Goal: Information Seeking & Learning: Check status

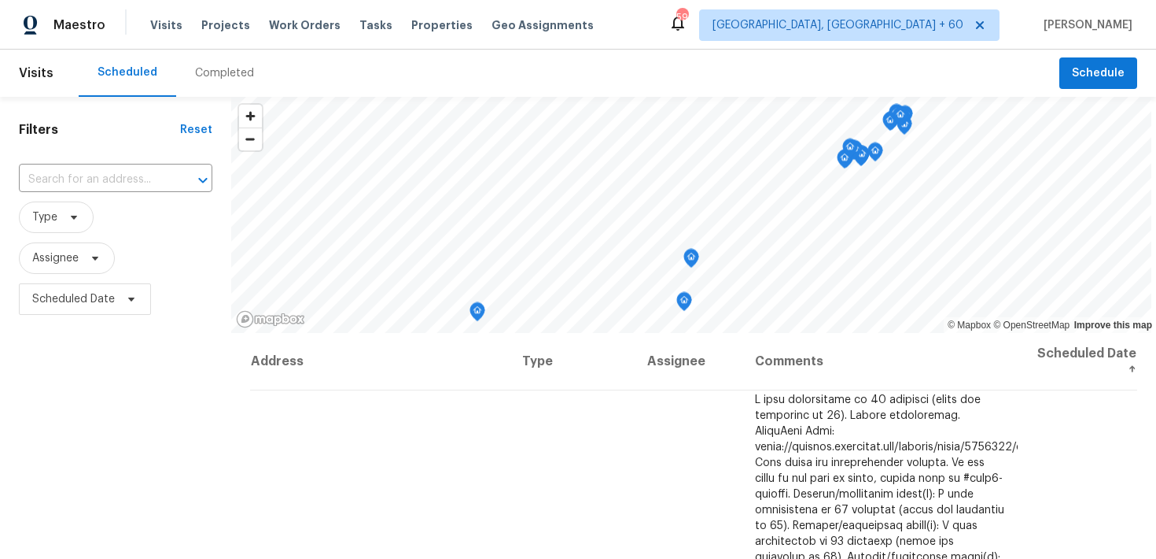
click at [206, 72] on div "Completed" at bounding box center [224, 73] width 59 height 16
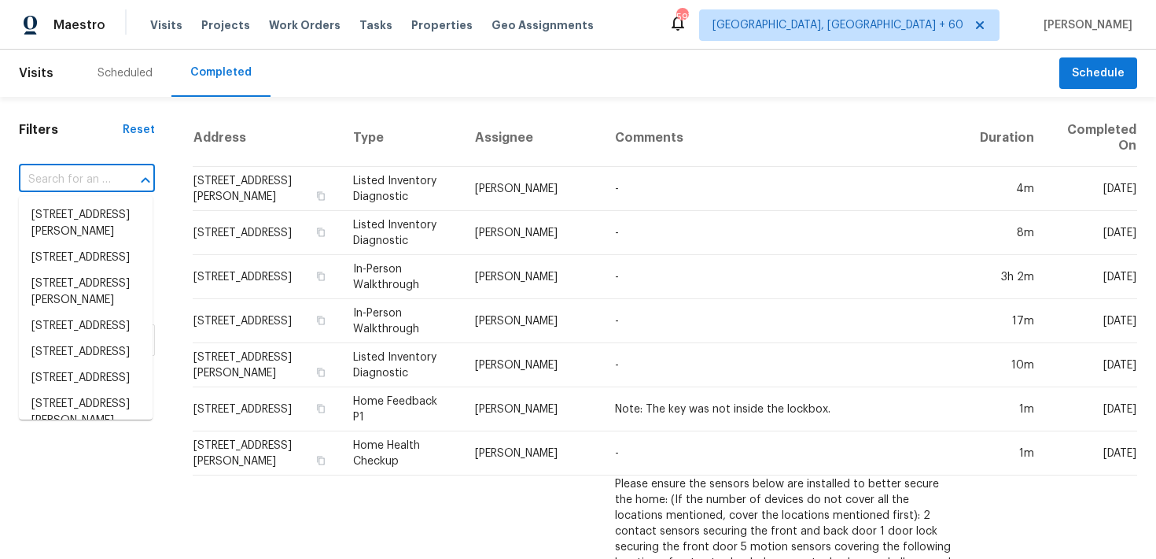
click at [88, 178] on input "text" at bounding box center [65, 180] width 92 height 24
paste input "[STREET_ADDRESS][PERSON_NAME]"
type input "[STREET_ADDRESS][PERSON_NAME]"
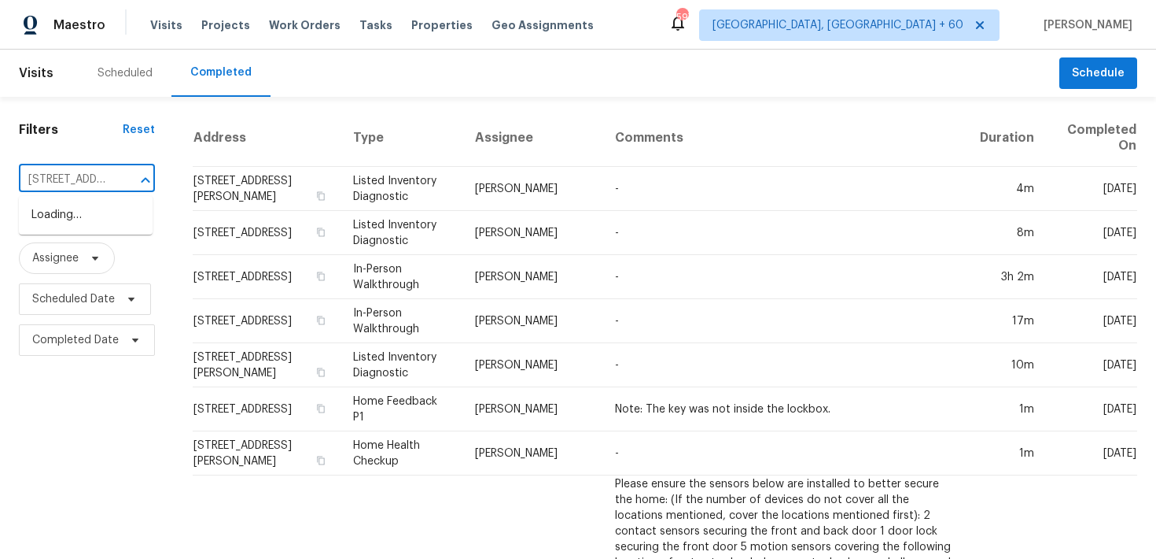
scroll to position [0, 115]
click at [67, 217] on li "[STREET_ADDRESS][PERSON_NAME]" at bounding box center [86, 223] width 134 height 42
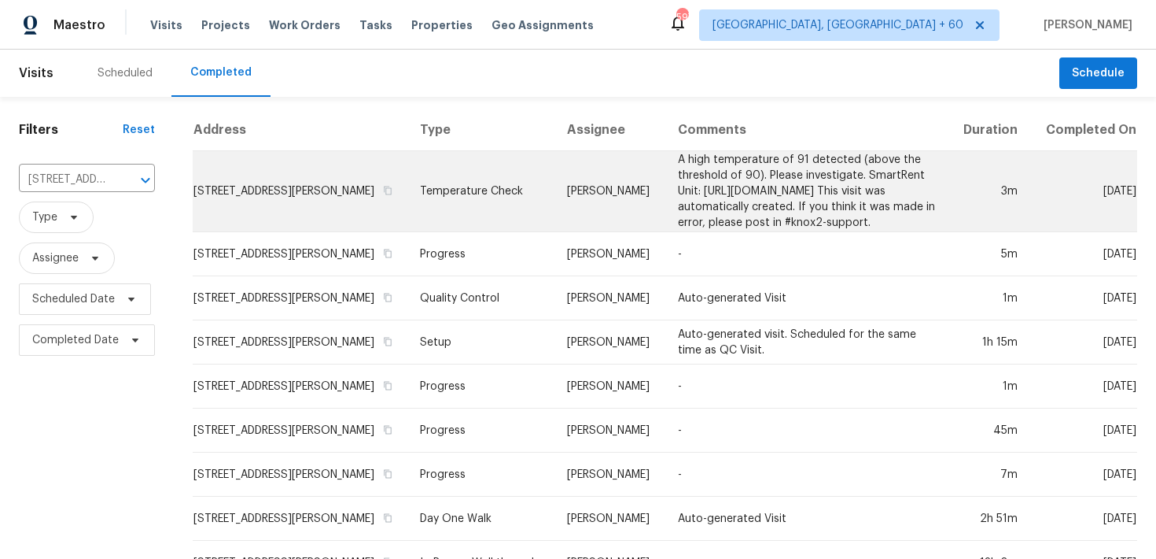
click at [444, 204] on td "Temperature Check" at bounding box center [480, 191] width 147 height 81
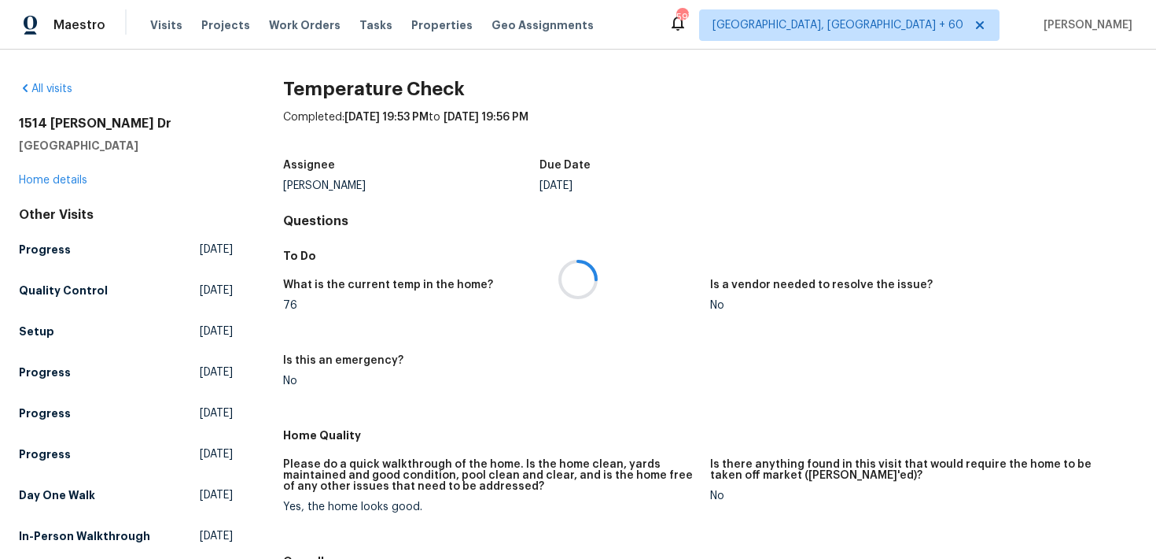
click at [44, 177] on div at bounding box center [578, 279] width 1156 height 559
click at [26, 180] on div at bounding box center [578, 279] width 1156 height 559
click at [40, 178] on div at bounding box center [578, 279] width 1156 height 559
click at [30, 183] on div at bounding box center [578, 279] width 1156 height 559
click at [39, 177] on link "Home details" at bounding box center [53, 180] width 68 height 11
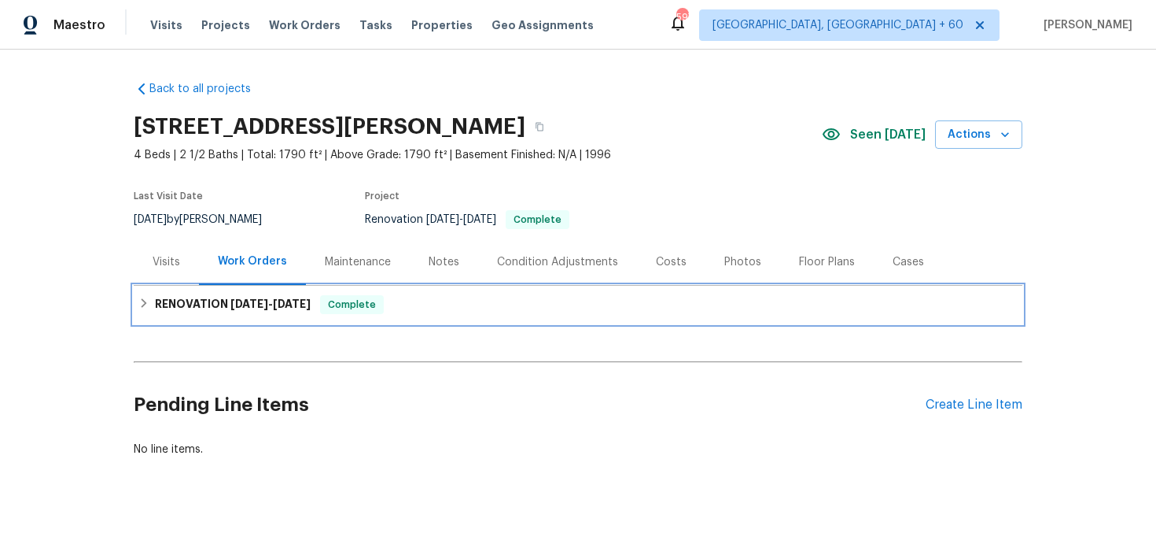
click at [412, 292] on div "RENOVATION [DATE] - [DATE] Complete" at bounding box center [578, 305] width 889 height 38
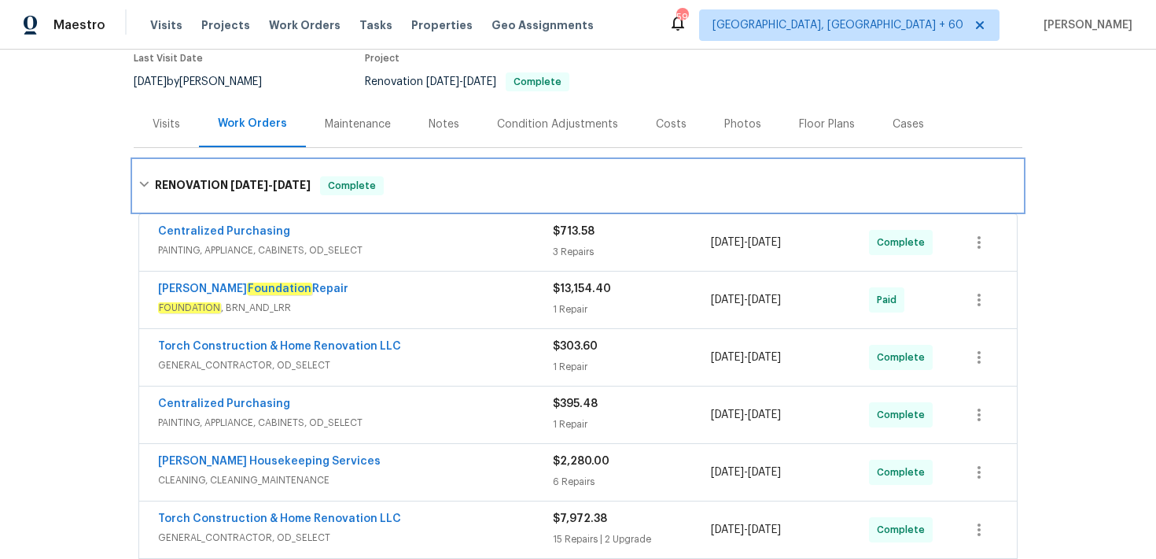
scroll to position [160, 0]
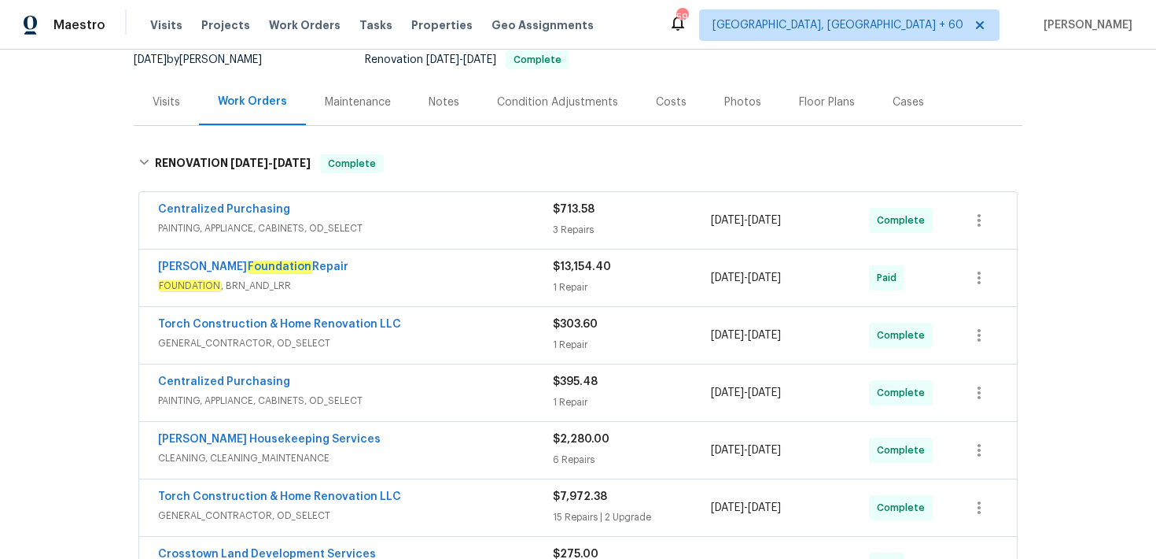
click at [568, 273] on div "$13,154.40" at bounding box center [632, 267] width 158 height 16
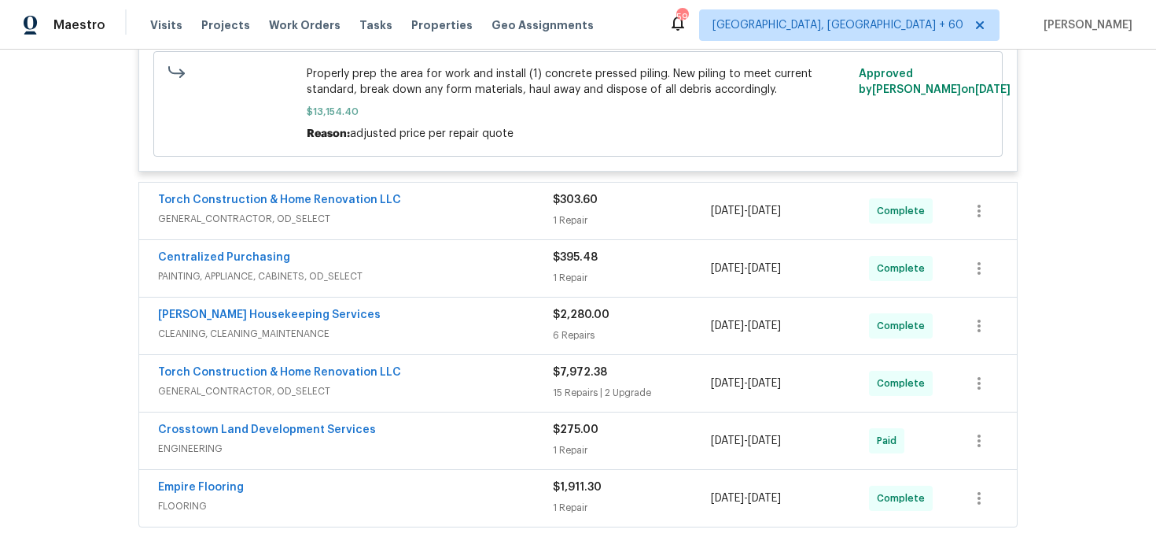
scroll to position [580, 0]
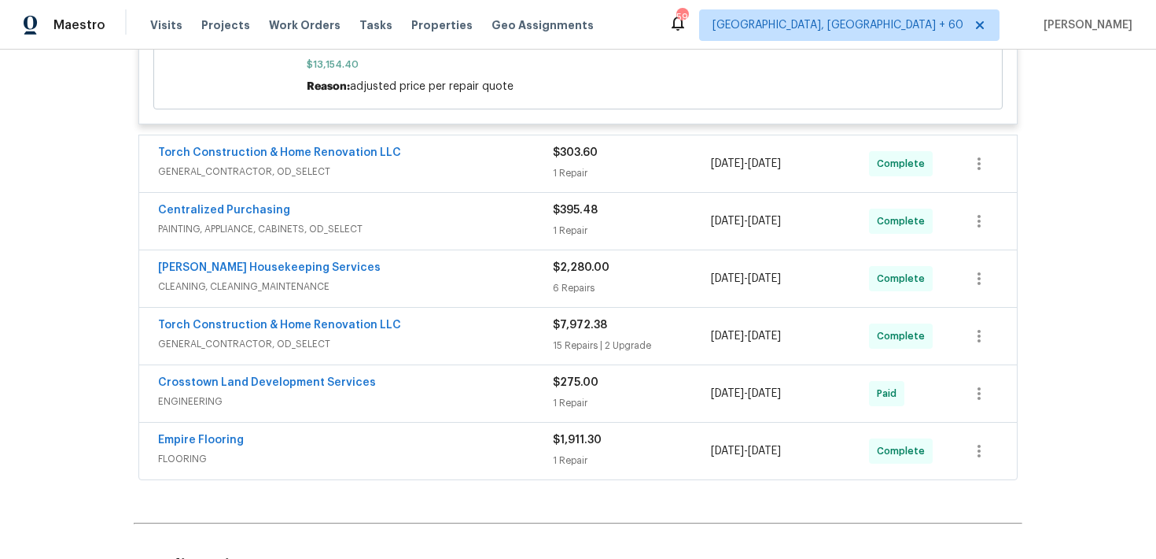
click at [573, 177] on div "1 Repair" at bounding box center [632, 173] width 158 height 16
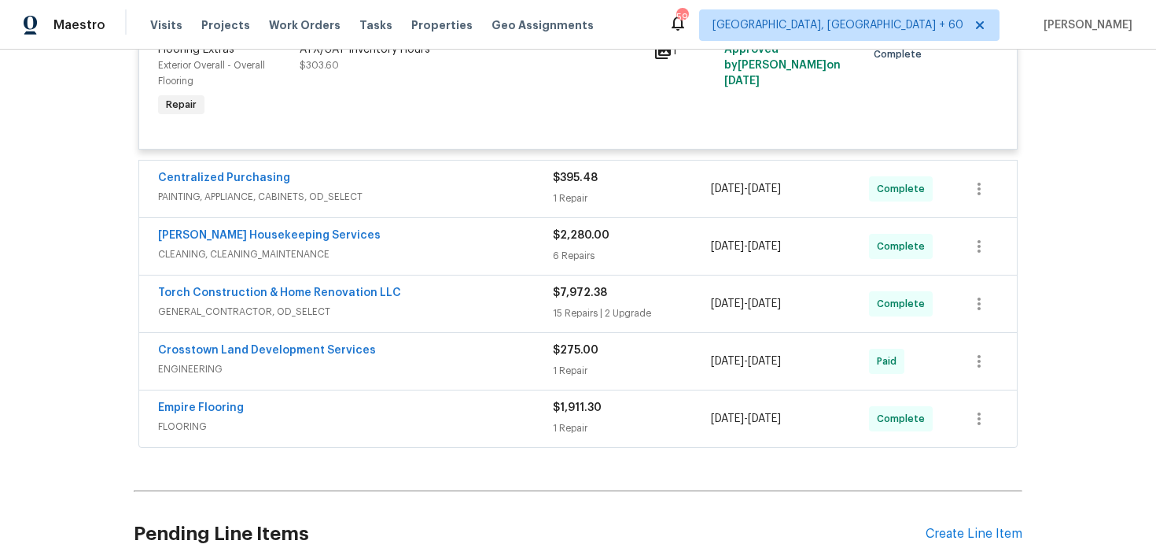
scroll to position [776, 0]
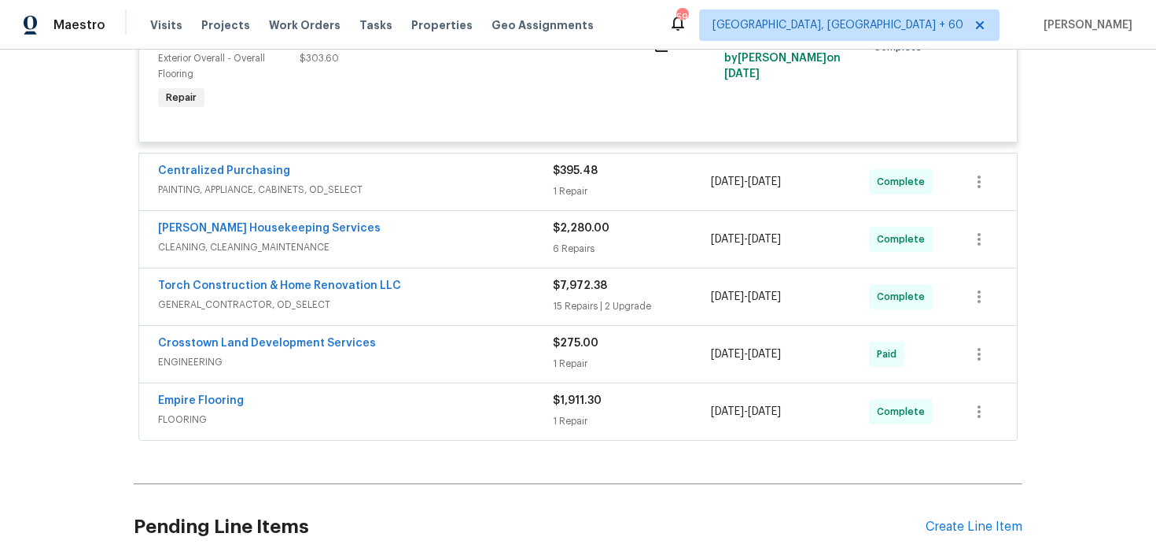
click at [579, 315] on div "$7,972.38 15 Repairs | 2 Upgrade" at bounding box center [632, 297] width 158 height 38
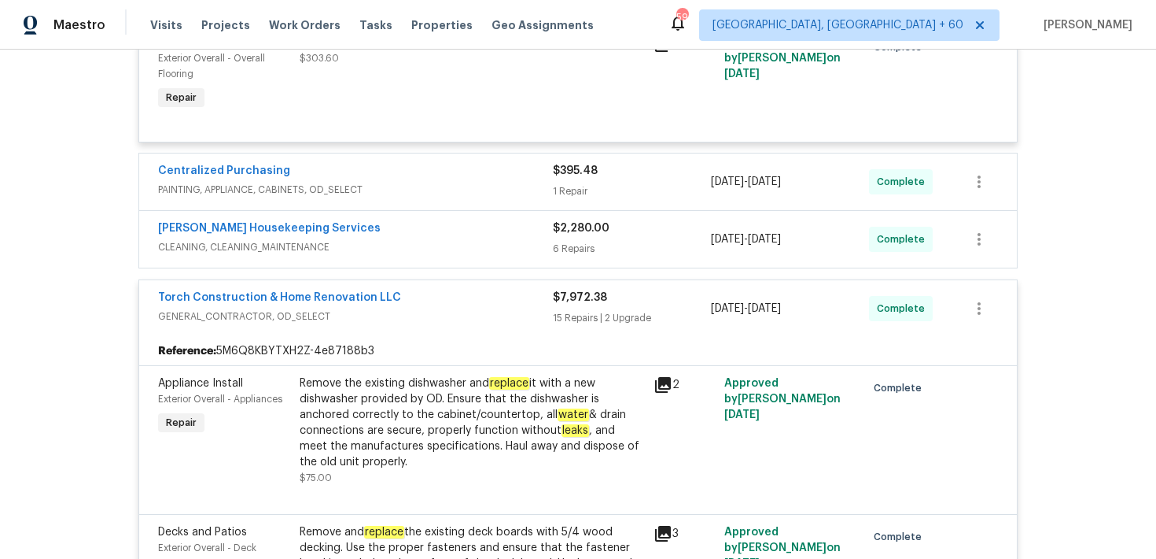
click at [566, 248] on div "6 Repairs" at bounding box center [632, 249] width 158 height 16
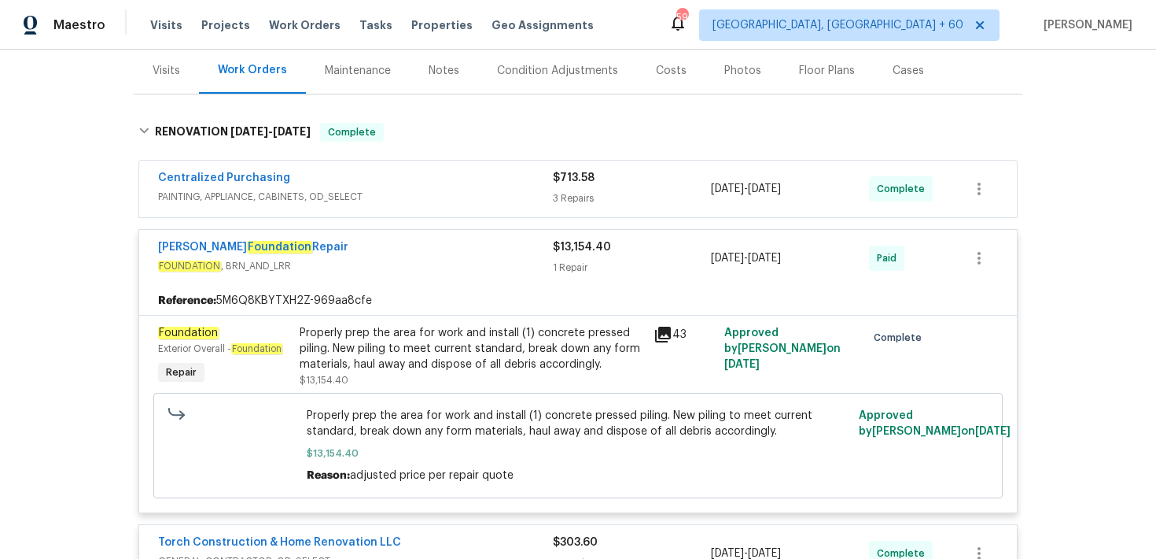
scroll to position [192, 0]
click at [570, 177] on span "$713.58" at bounding box center [574, 176] width 42 height 11
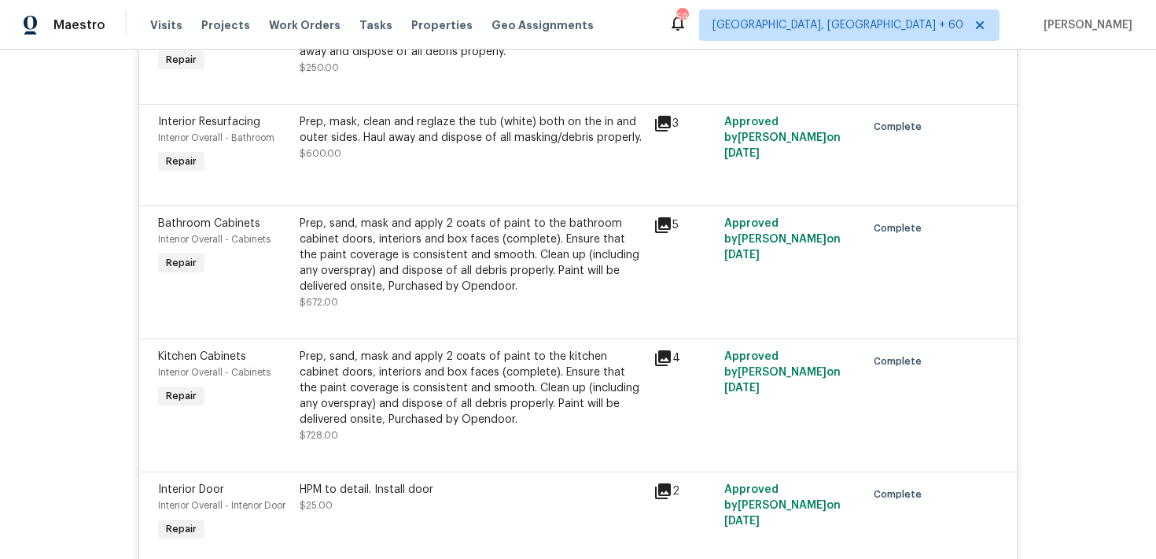
scroll to position [1404, 0]
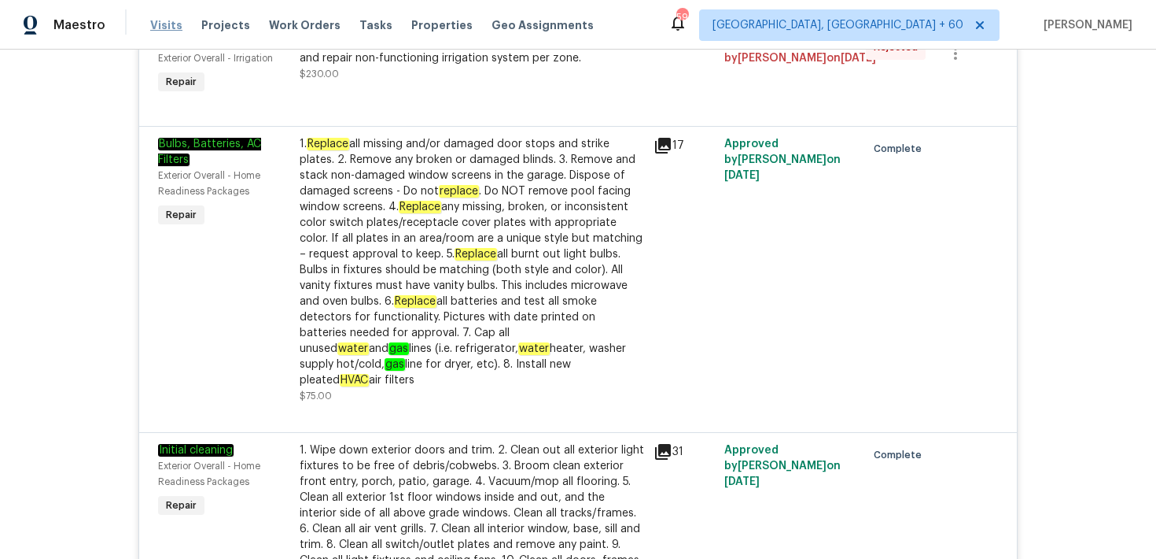
click at [157, 31] on span "Visits" at bounding box center [166, 25] width 32 height 16
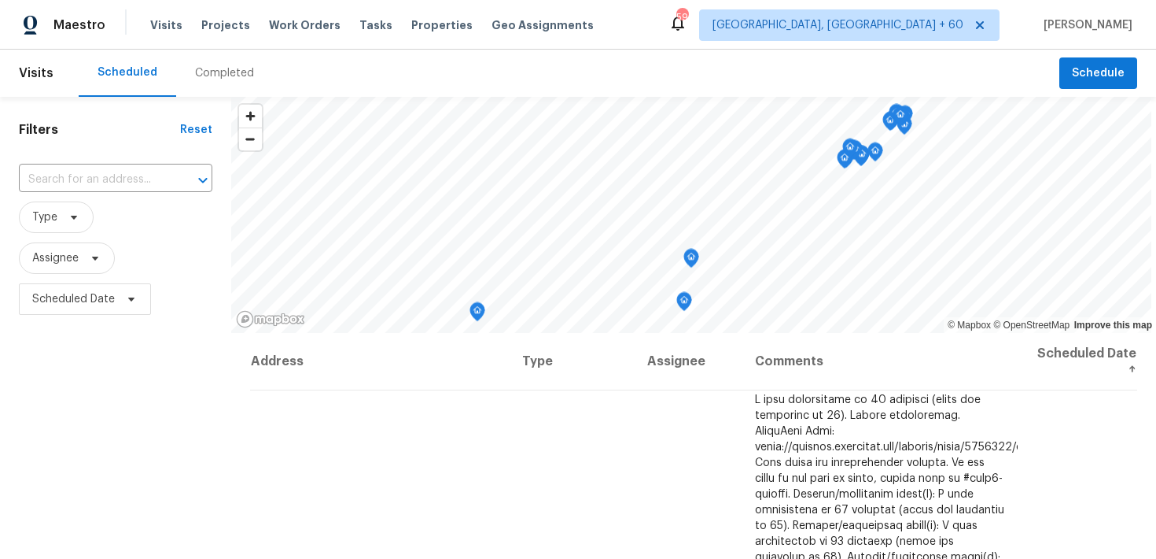
click at [230, 76] on div "Completed" at bounding box center [224, 73] width 59 height 16
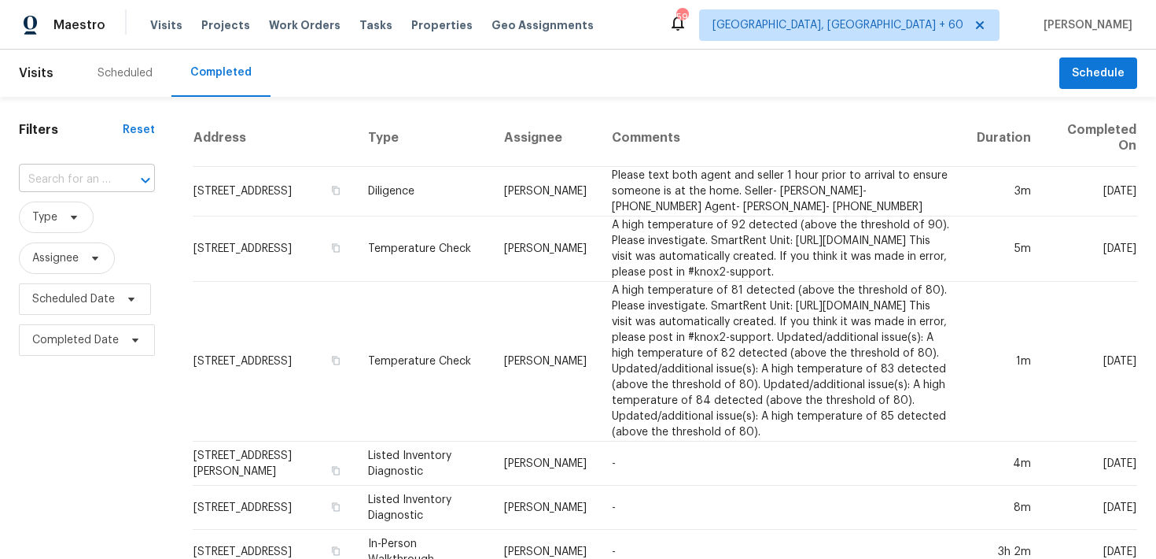
click at [85, 183] on input "text" at bounding box center [65, 180] width 92 height 24
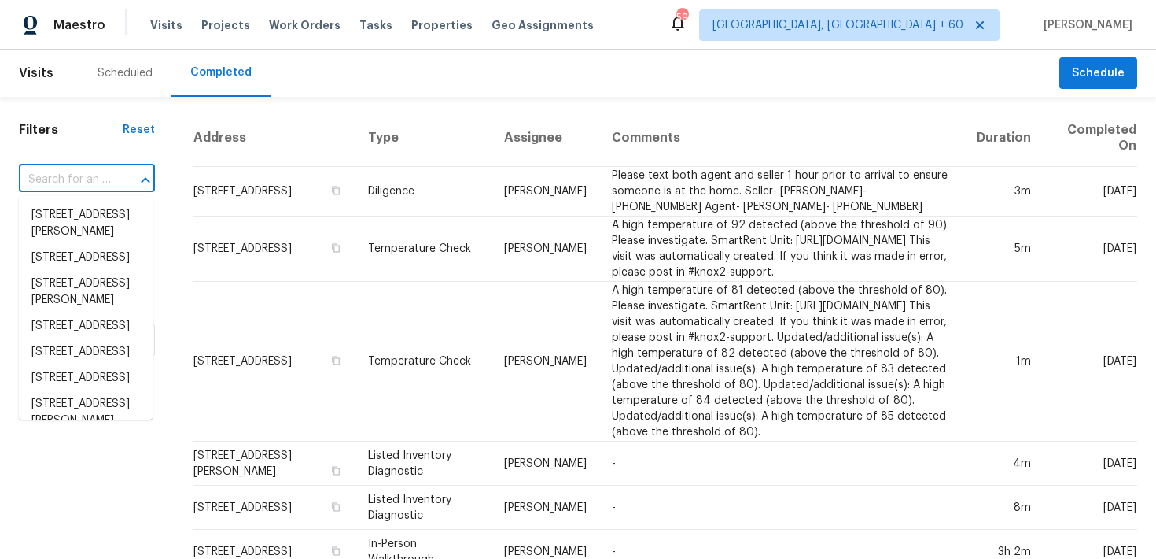
paste input "4318 James Bowie San Antonio, TX 78253"
type input "4318 James Bowie San Antonio, TX 78253"
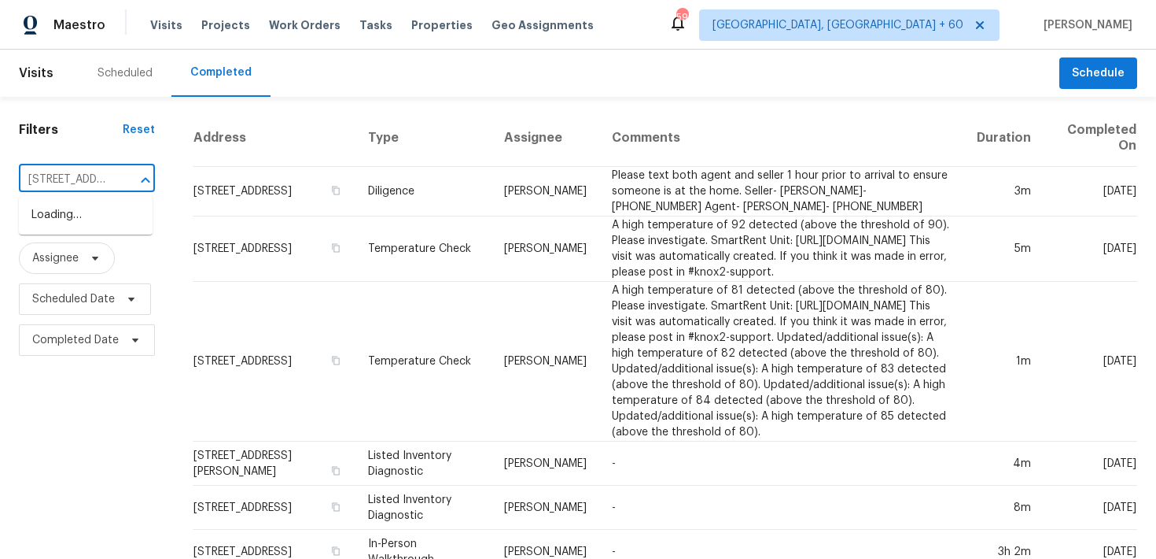
scroll to position [0, 132]
click at [65, 226] on li "4318 James Bowie, San Antonio, TX 78253" at bounding box center [86, 223] width 134 height 42
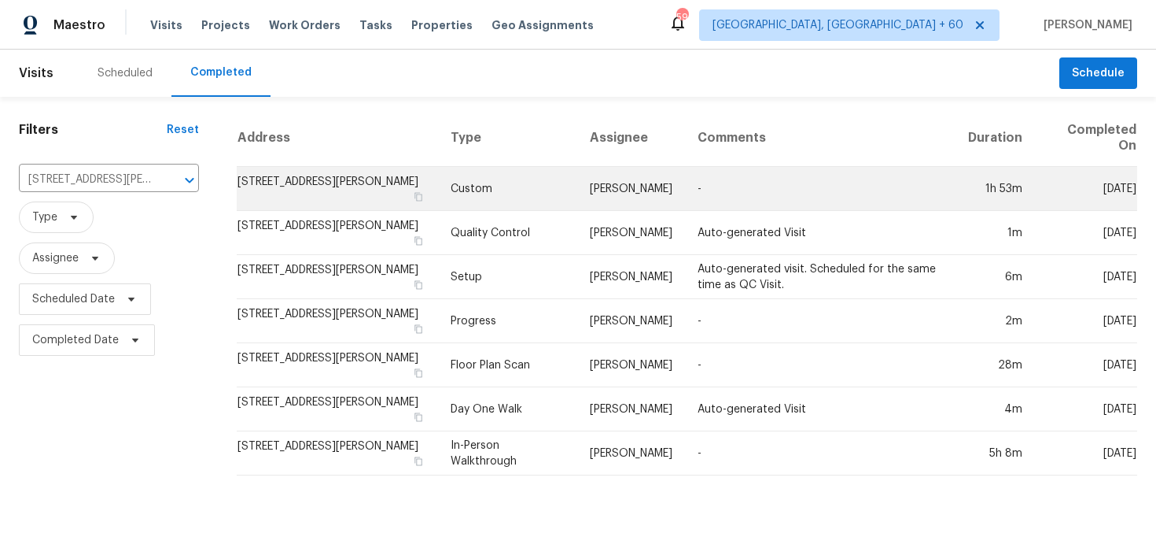
click at [501, 192] on td "Custom" at bounding box center [507, 189] width 139 height 44
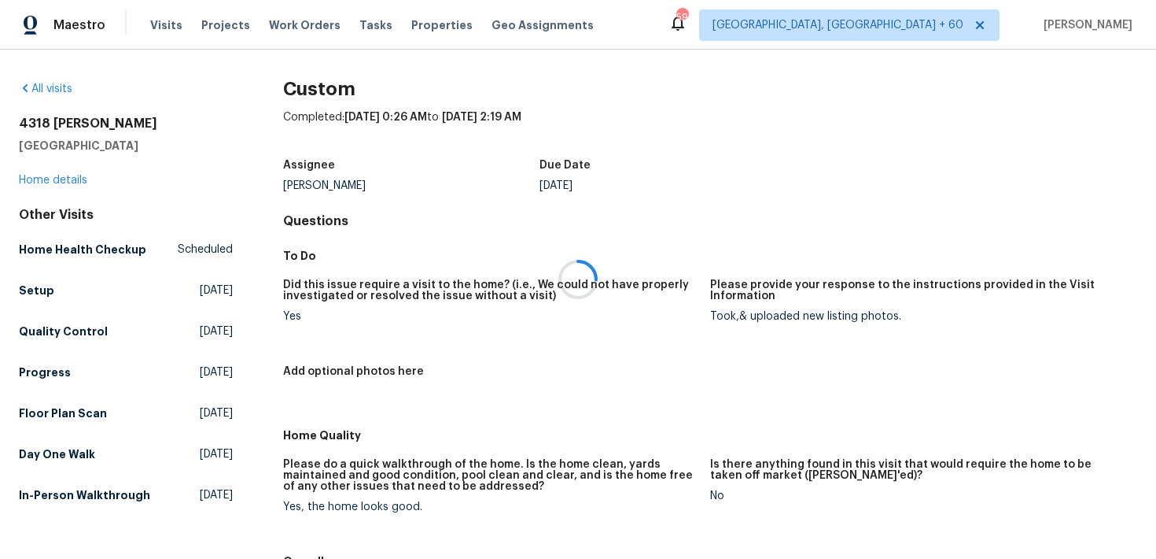
click at [57, 175] on div at bounding box center [578, 279] width 1156 height 559
click at [46, 179] on div at bounding box center [578, 279] width 1156 height 559
click at [49, 179] on div at bounding box center [578, 279] width 1156 height 559
click at [46, 179] on link "Home details" at bounding box center [53, 180] width 68 height 11
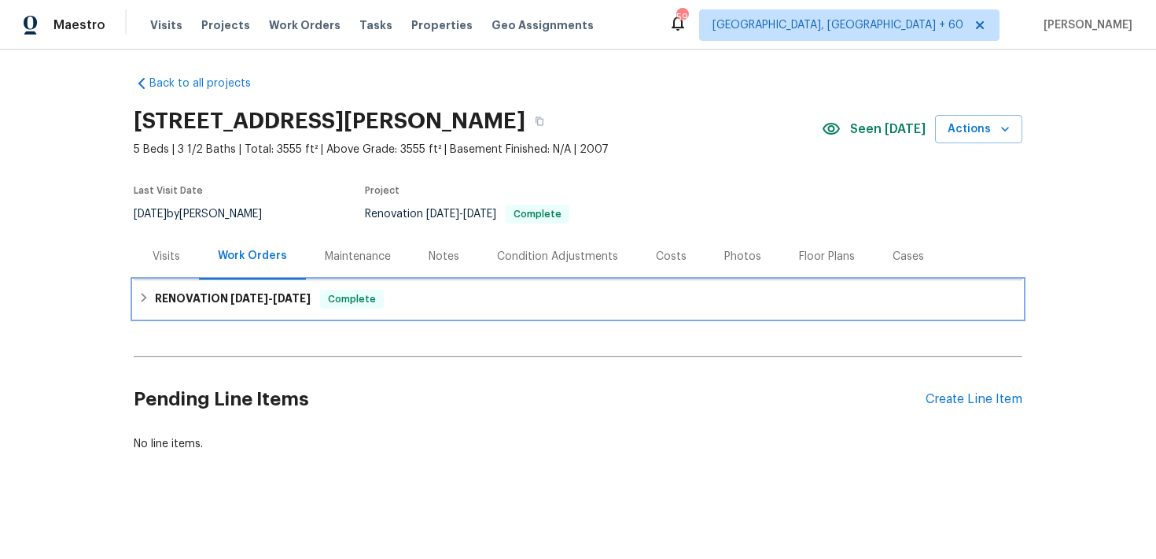
click at [341, 290] on div "Complete" at bounding box center [352, 298] width 64 height 19
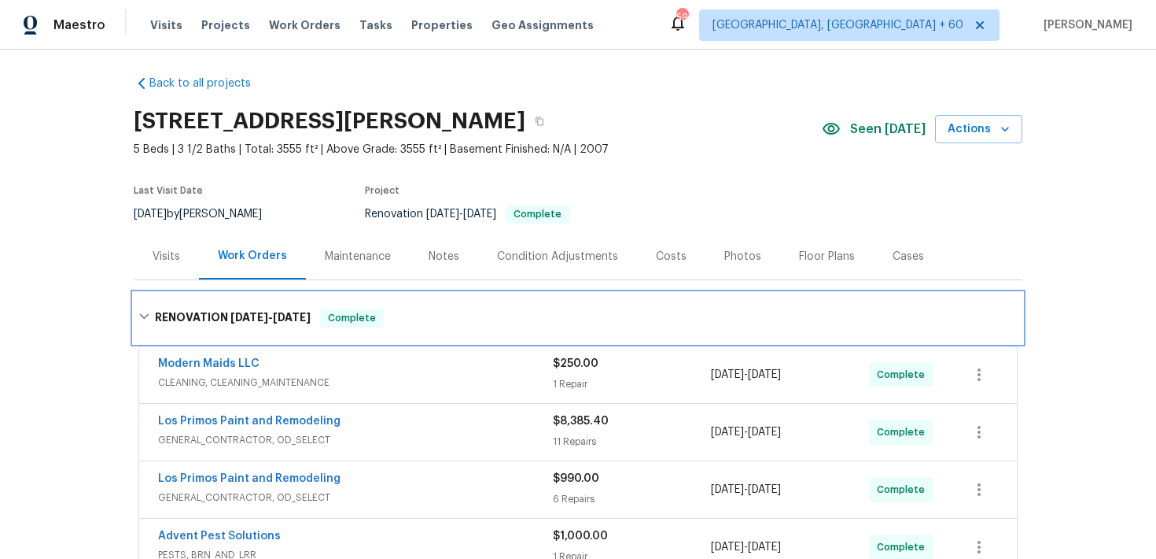
scroll to position [111, 0]
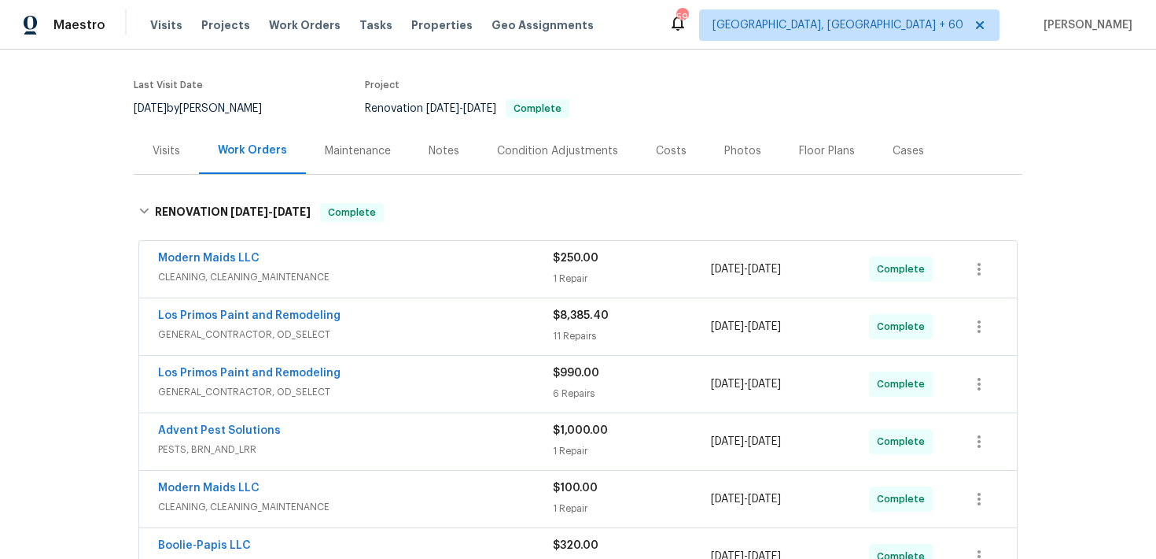
click at [559, 275] on div "1 Repair" at bounding box center [632, 279] width 158 height 16
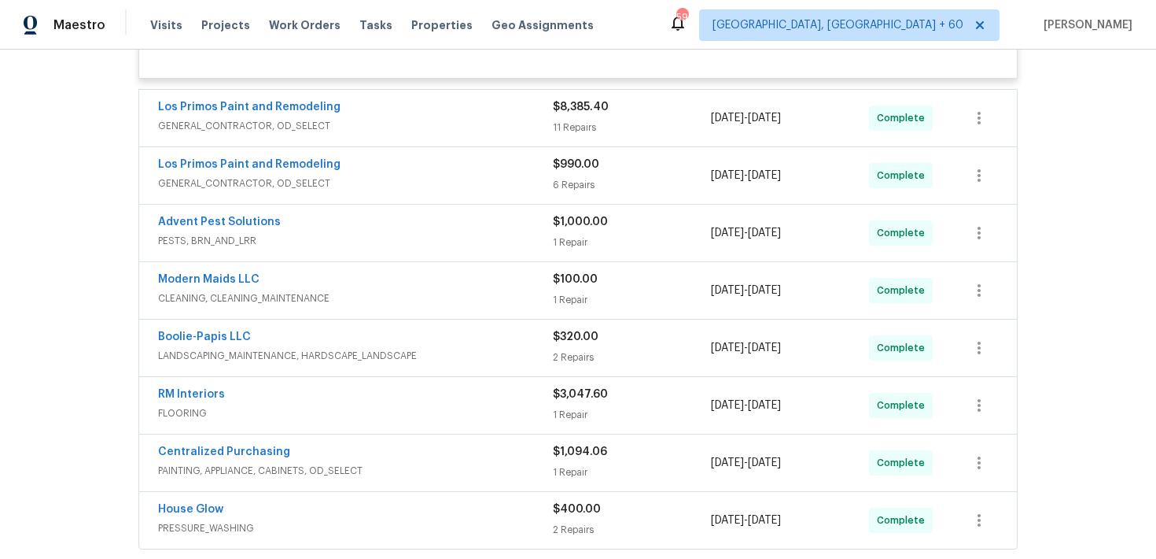
scroll to position [762, 0]
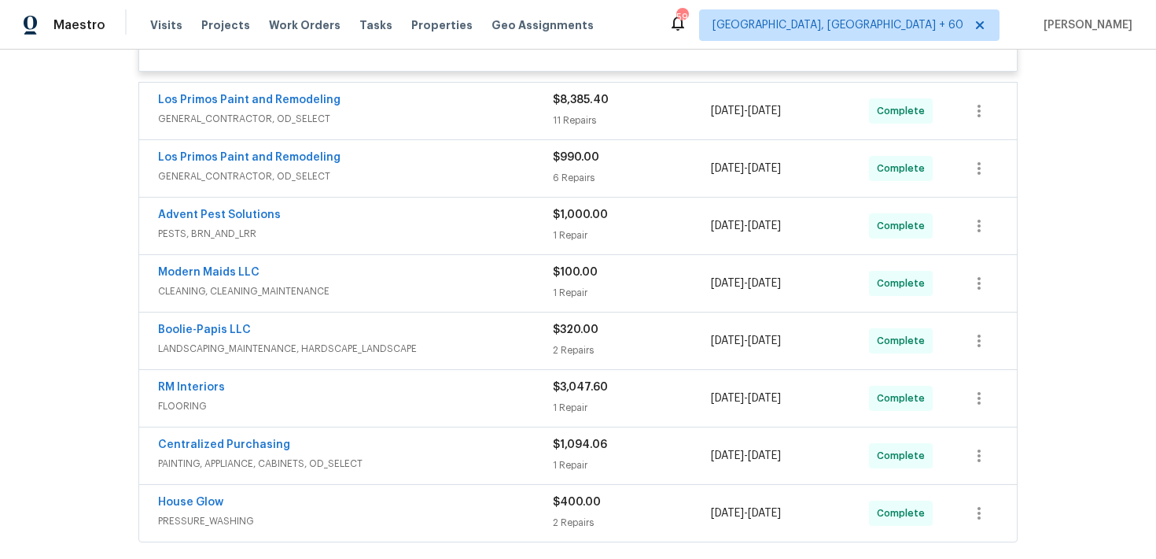
click at [574, 116] on div "11 Repairs" at bounding box center [632, 120] width 158 height 16
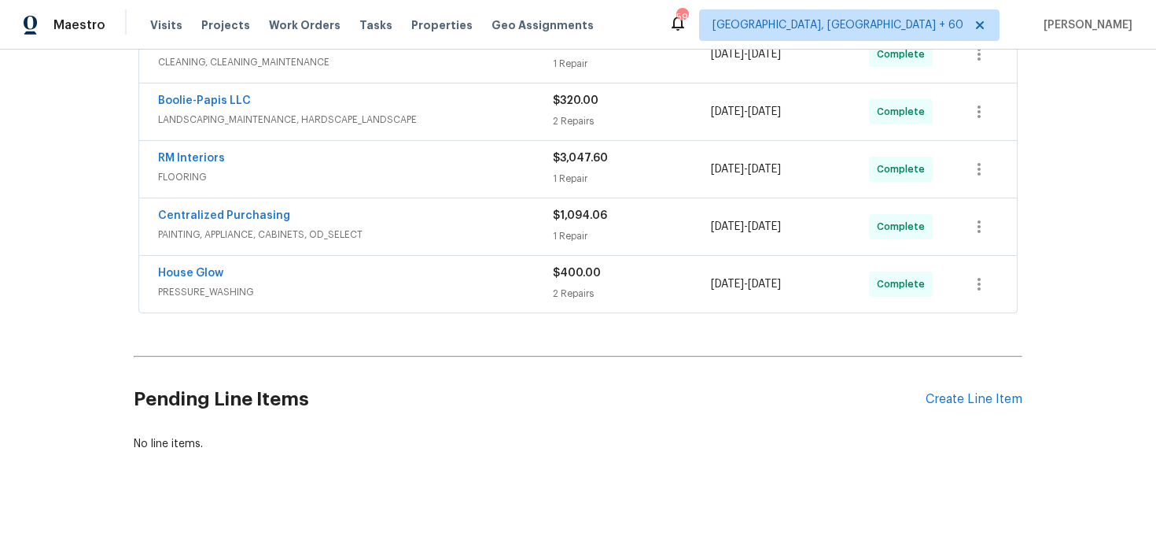
scroll to position [3042, 0]
click at [567, 278] on span "$400.00" at bounding box center [577, 272] width 48 height 11
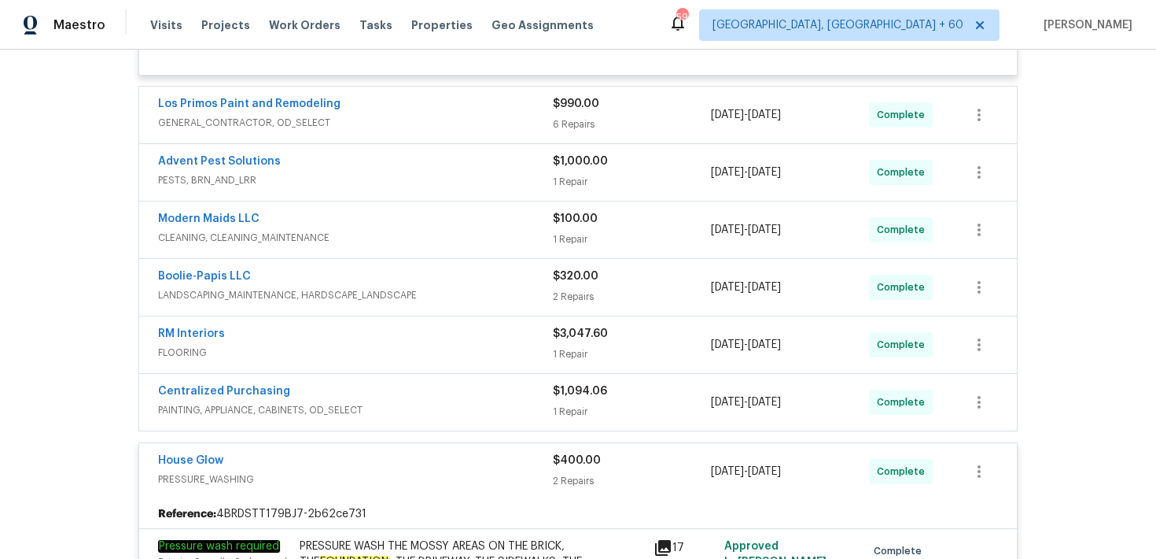
scroll to position [2795, 0]
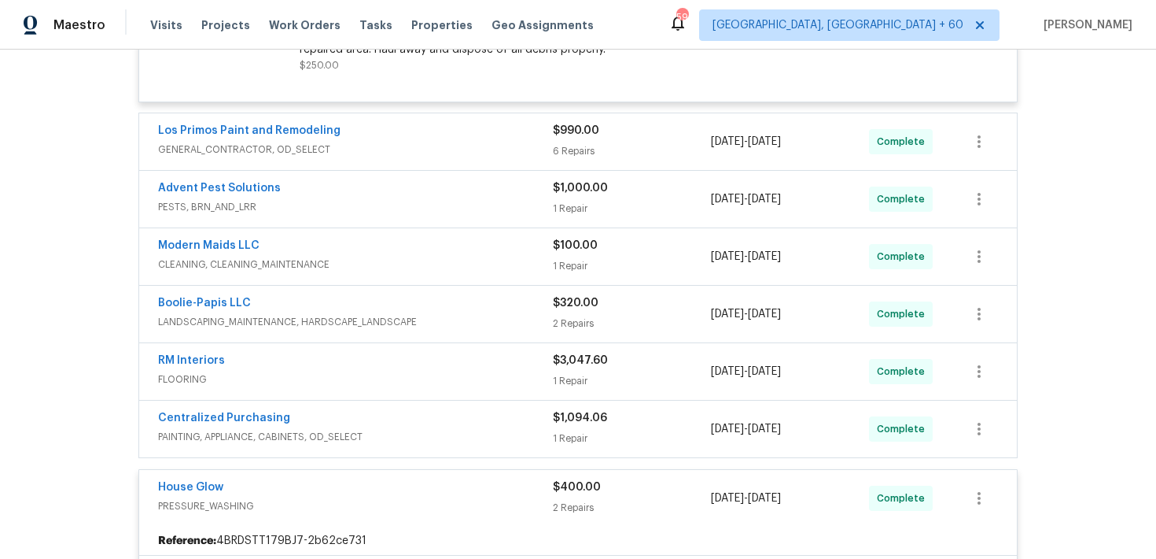
click at [579, 274] on div "1 Repair" at bounding box center [632, 266] width 158 height 16
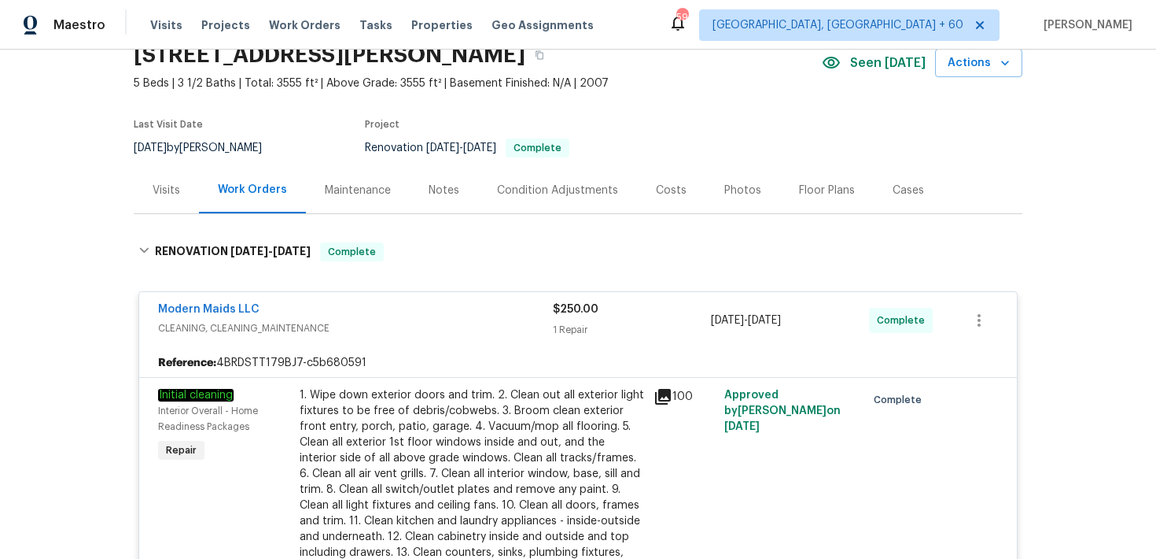
scroll to position [0, 0]
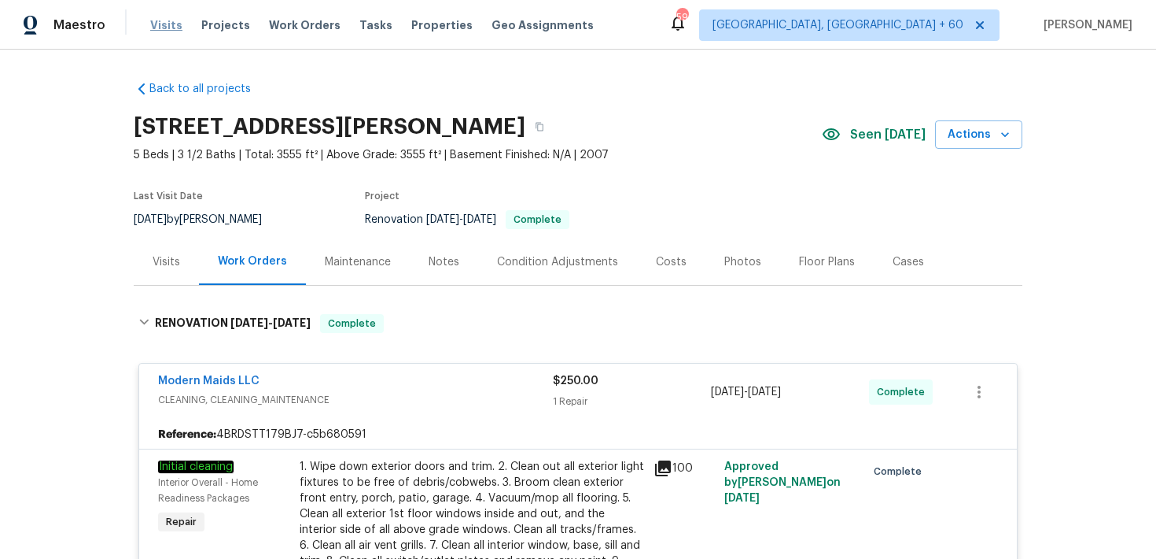
click at [161, 24] on span "Visits" at bounding box center [166, 25] width 32 height 16
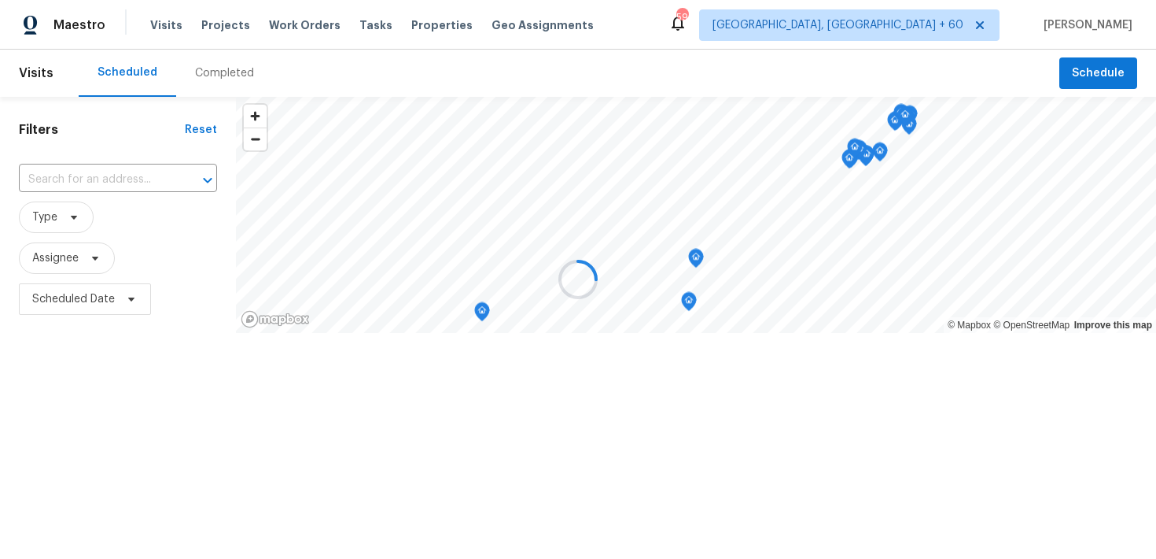
click at [201, 73] on div at bounding box center [578, 279] width 1156 height 559
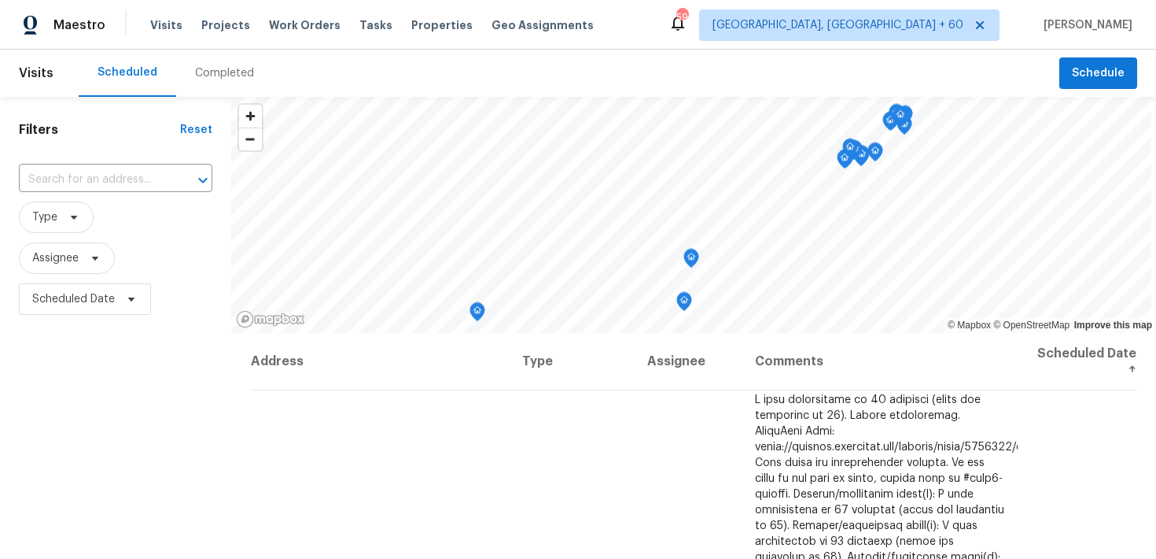
click at [219, 70] on div "Completed" at bounding box center [224, 73] width 59 height 16
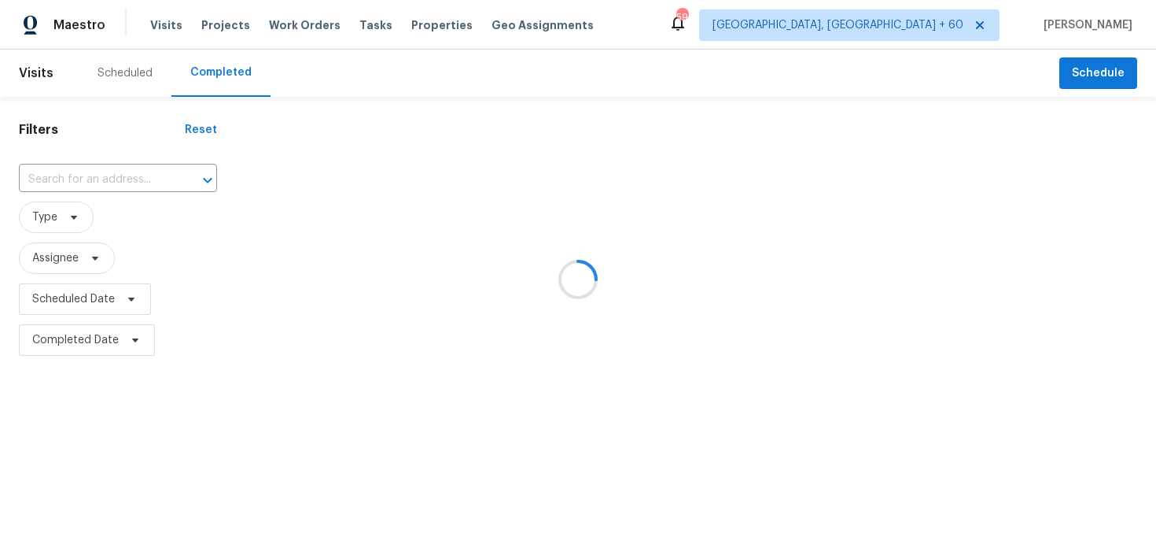
click at [75, 173] on div at bounding box center [578, 279] width 1156 height 559
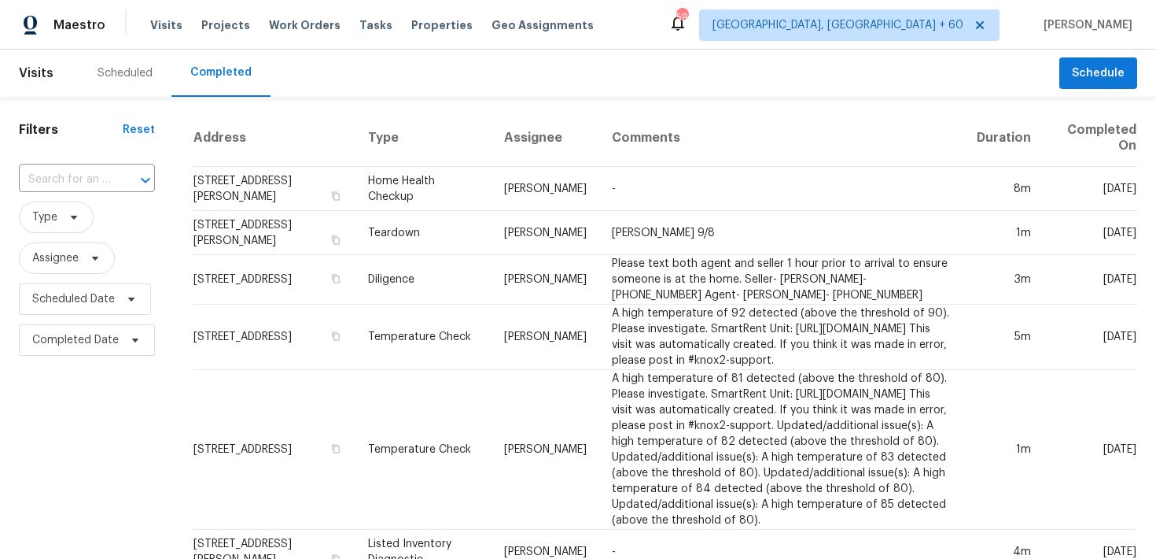
click at [50, 174] on input "text" at bounding box center [65, 180] width 92 height 24
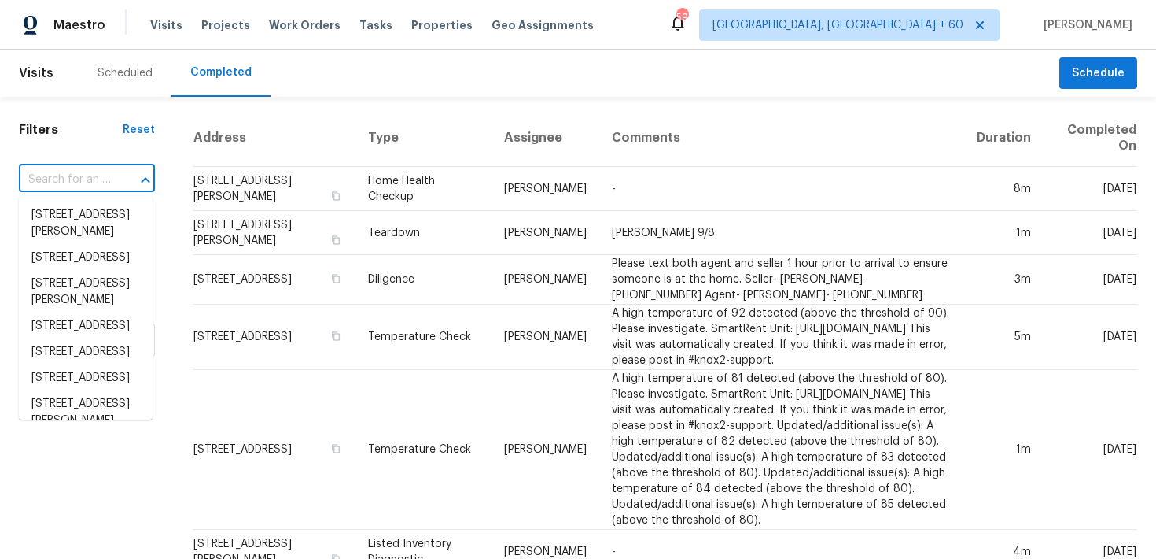
paste input "3491 Saddle Creek Ln Ellenwood, GA 30294"
type input "3491 Saddle Creek Ln Ellenwood, GA 30294"
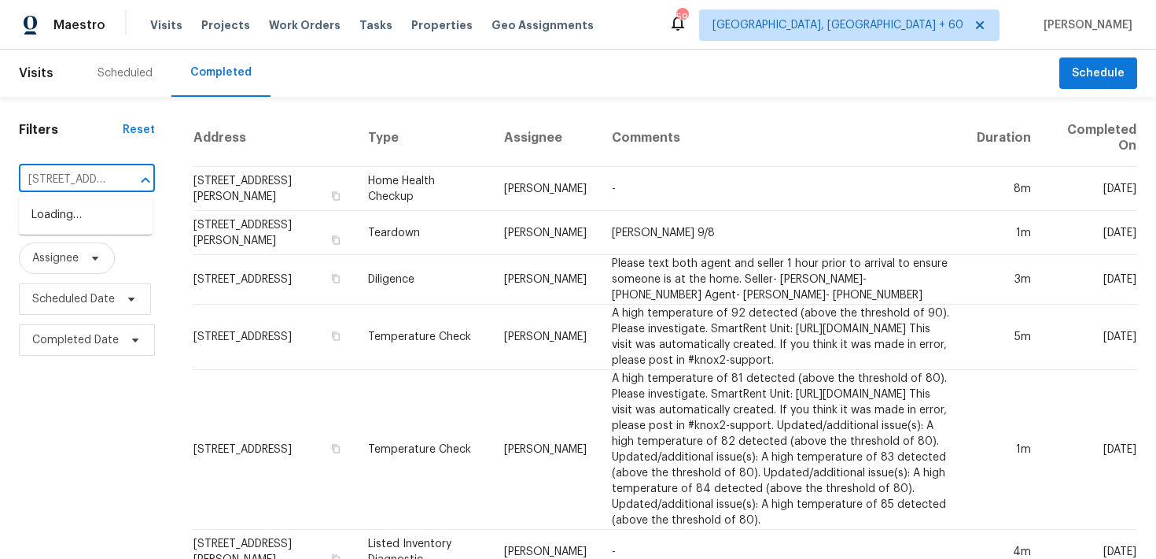
scroll to position [0, 146]
click at [59, 215] on li "3491 Saddle Creek Ln, Ellenwood, GA 30294" at bounding box center [86, 215] width 134 height 26
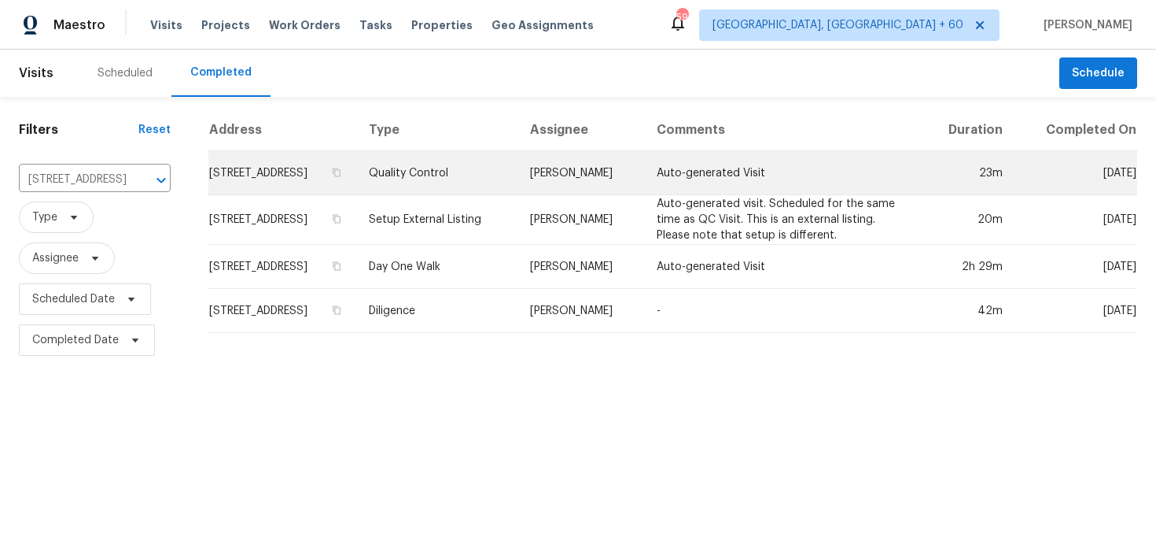
click at [475, 190] on td "Quality Control" at bounding box center [436, 173] width 161 height 44
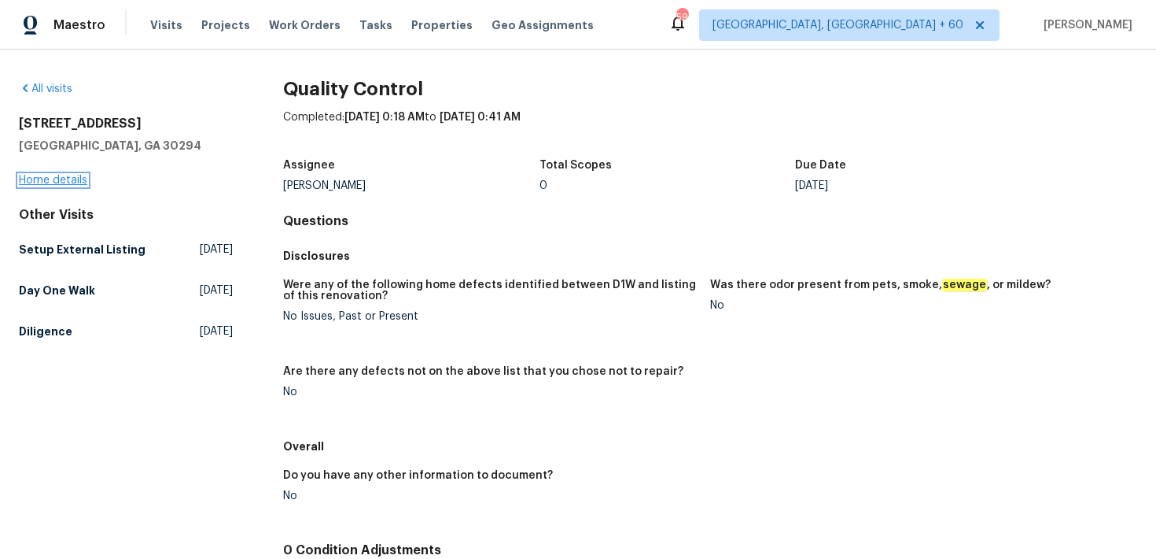
click at [43, 182] on link "Home details" at bounding box center [53, 180] width 68 height 11
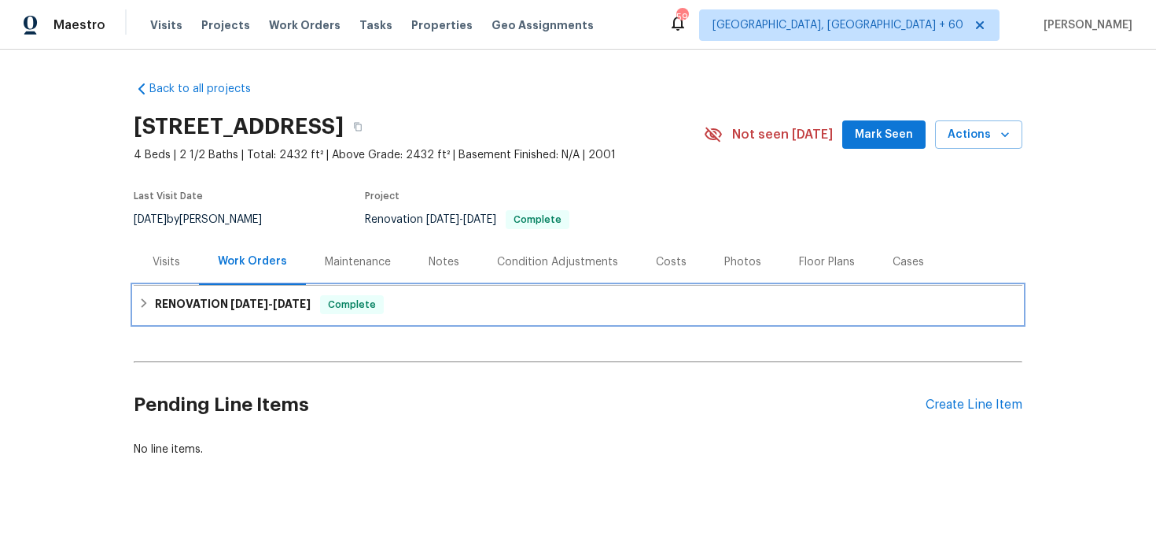
click at [404, 312] on div "RENOVATION 8/21/25 - 9/5/25 Complete" at bounding box center [578, 304] width 880 height 19
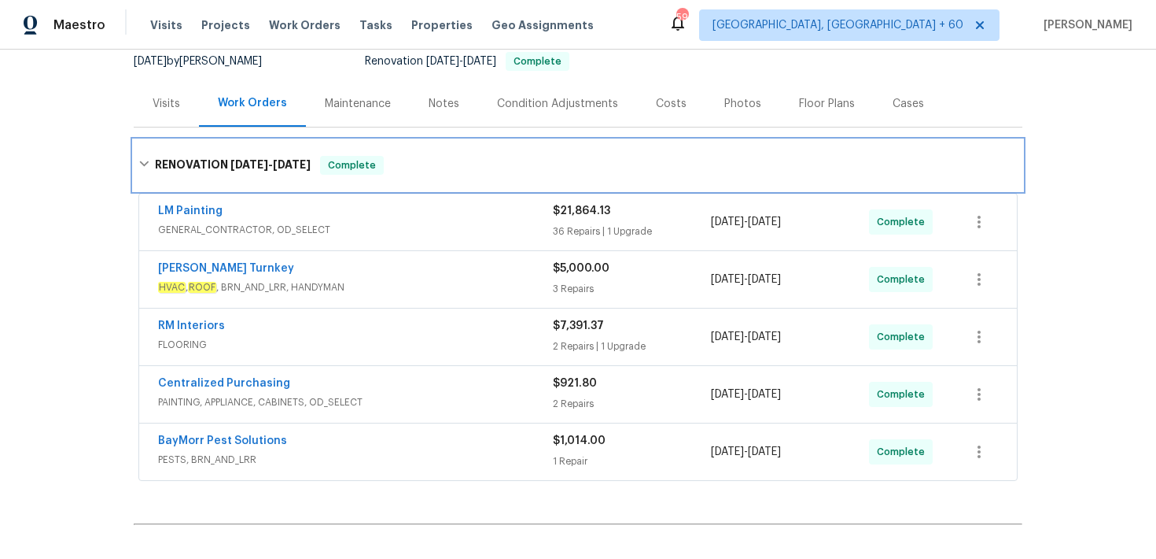
scroll to position [163, 0]
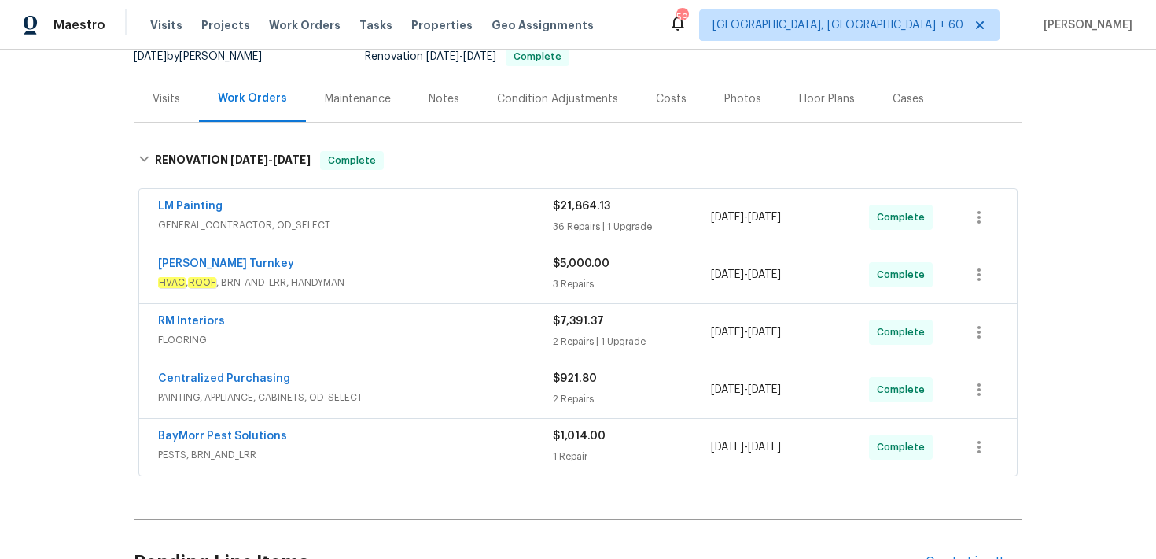
click at [590, 221] on div "36 Repairs | 1 Upgrade" at bounding box center [632, 227] width 158 height 16
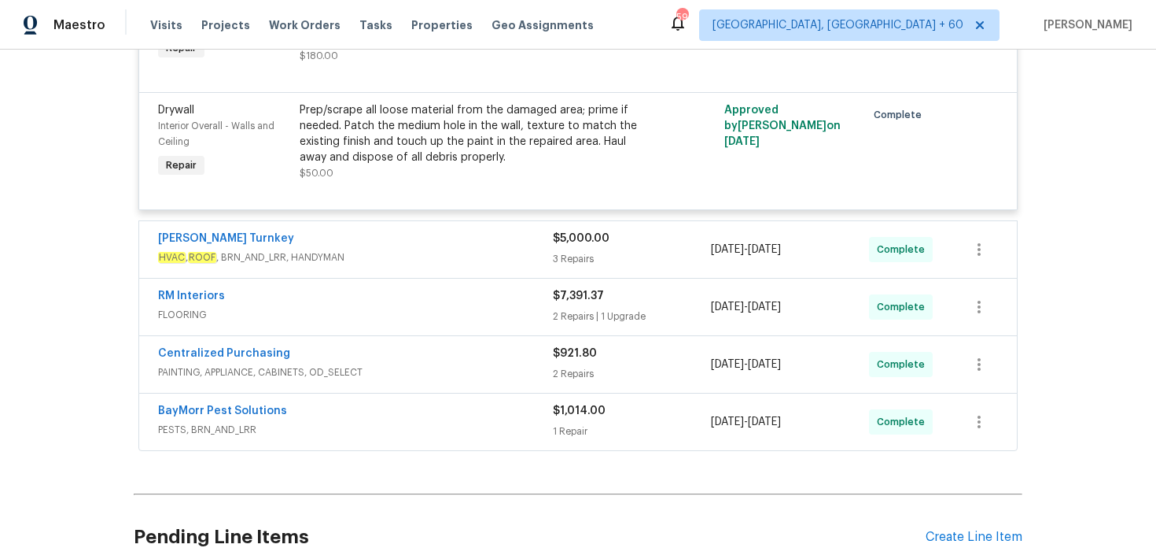
scroll to position [5117, 0]
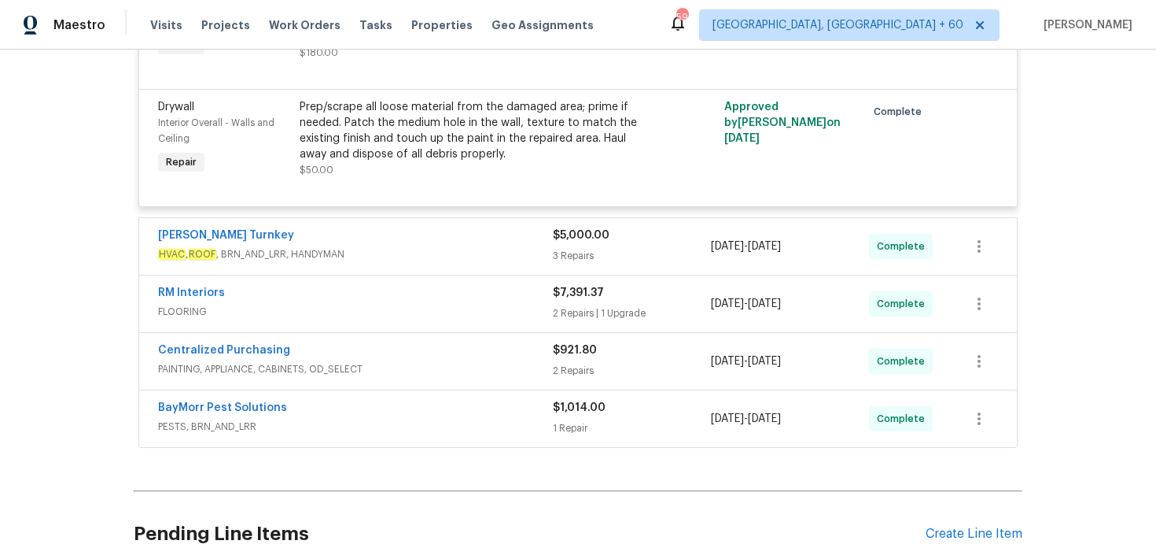
click at [578, 248] on div "3 Repairs" at bounding box center [632, 256] width 158 height 16
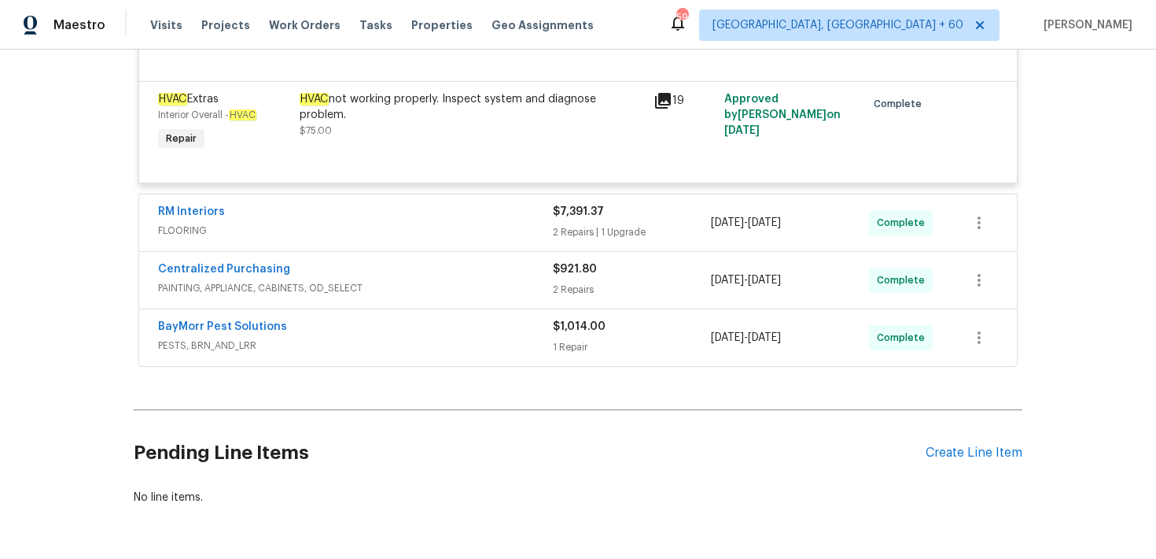
scroll to position [5788, 0]
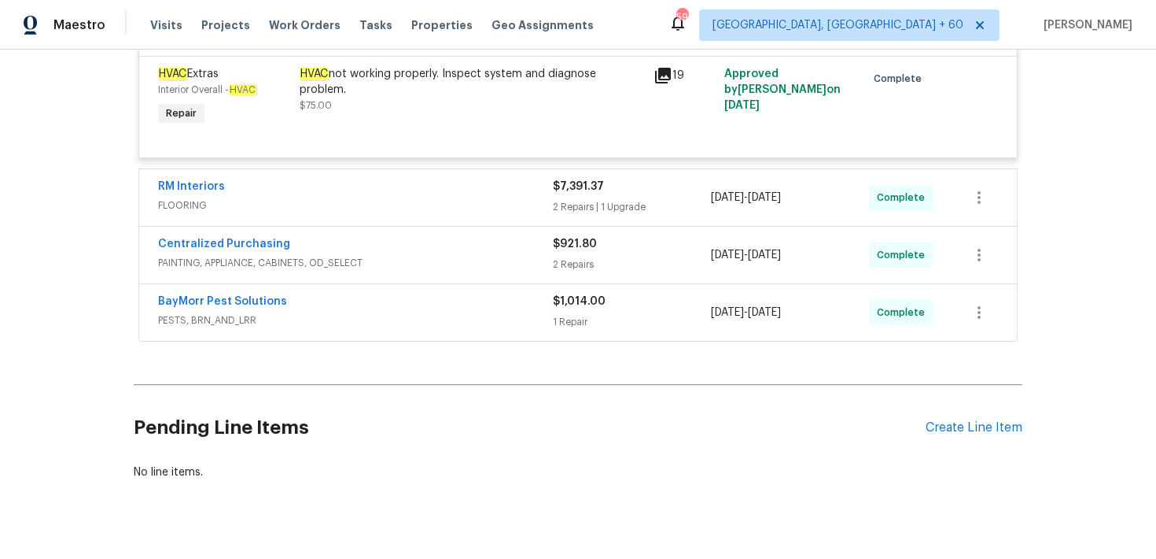
click at [567, 199] on div "2 Repairs | 1 Upgrade" at bounding box center [632, 207] width 158 height 16
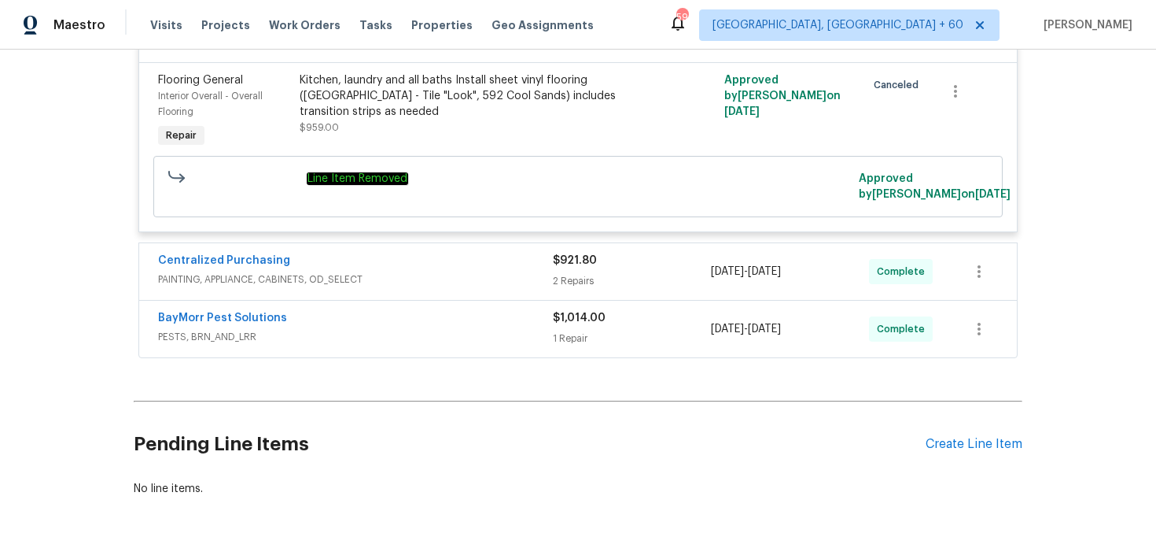
scroll to position [6553, 0]
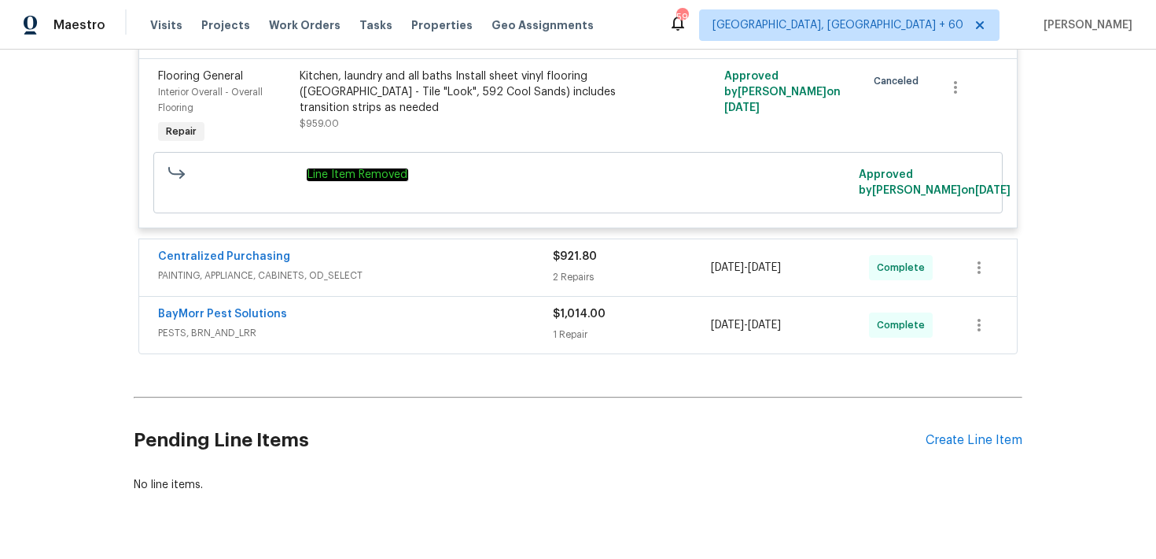
click at [556, 306] on div "$1,014.00 1 Repair" at bounding box center [632, 325] width 158 height 38
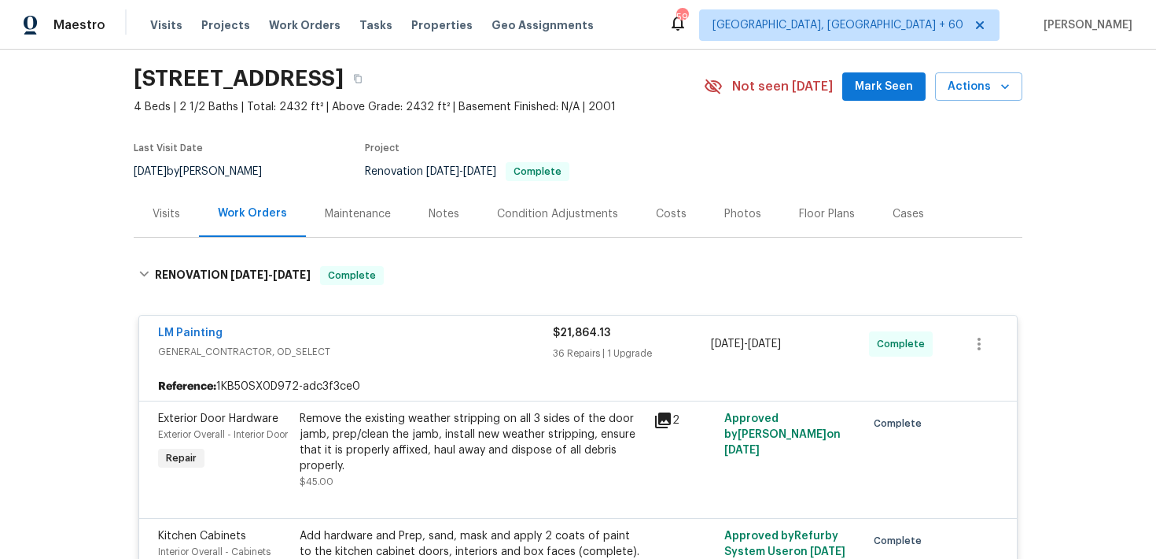
scroll to position [0, 0]
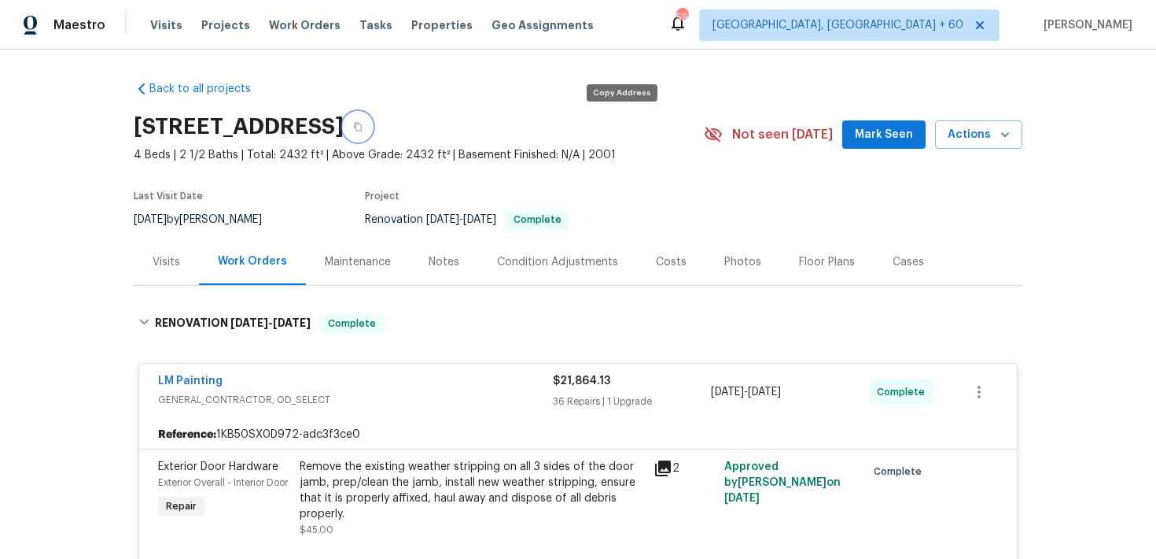
click at [363, 127] on icon "button" at bounding box center [357, 126] width 9 height 9
click at [164, 19] on span "Visits" at bounding box center [166, 25] width 32 height 16
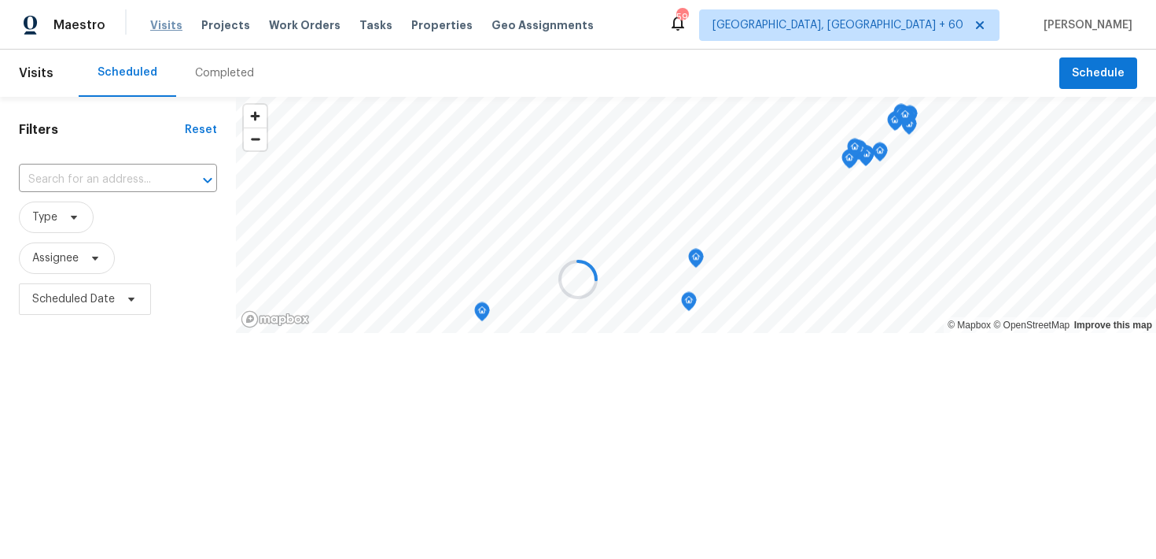
click at [164, 19] on div at bounding box center [578, 279] width 1156 height 559
click at [214, 70] on div at bounding box center [578, 279] width 1156 height 559
click at [211, 73] on div at bounding box center [578, 279] width 1156 height 559
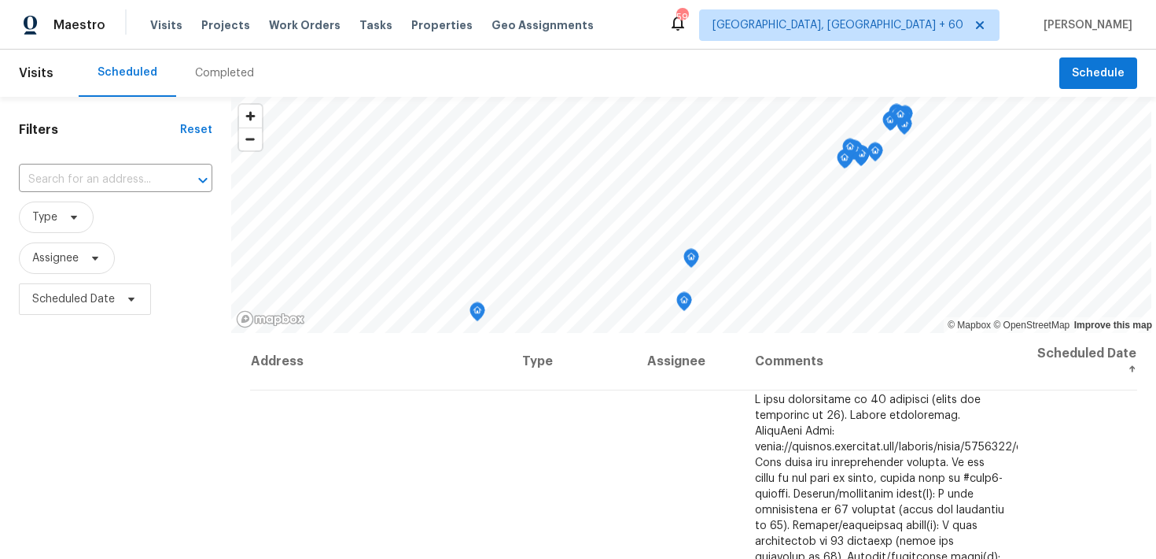
click at [213, 76] on div "Completed" at bounding box center [224, 73] width 59 height 16
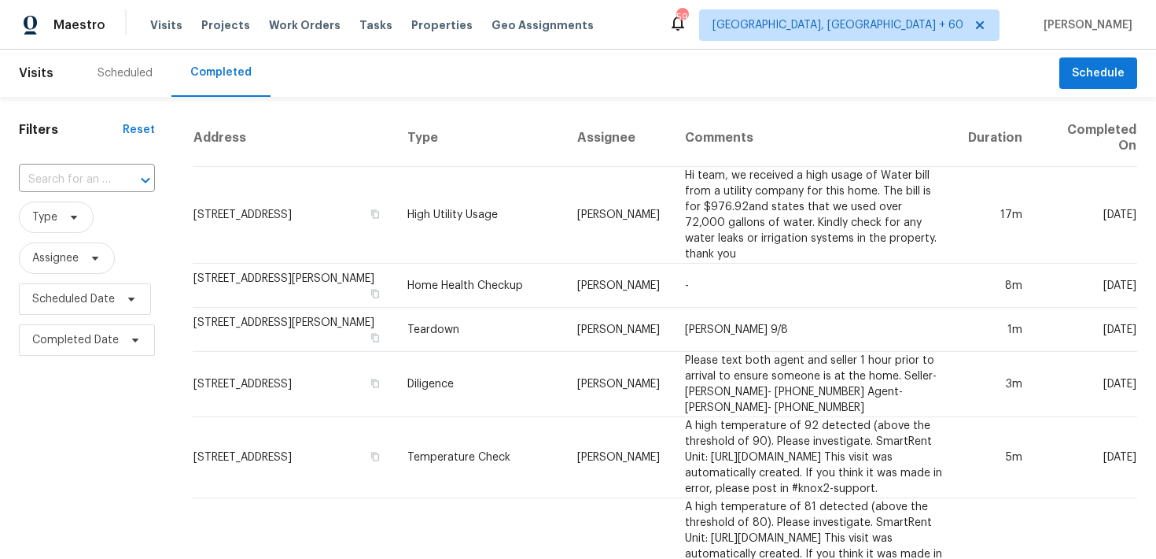
click at [83, 180] on input "text" at bounding box center [65, 180] width 92 height 24
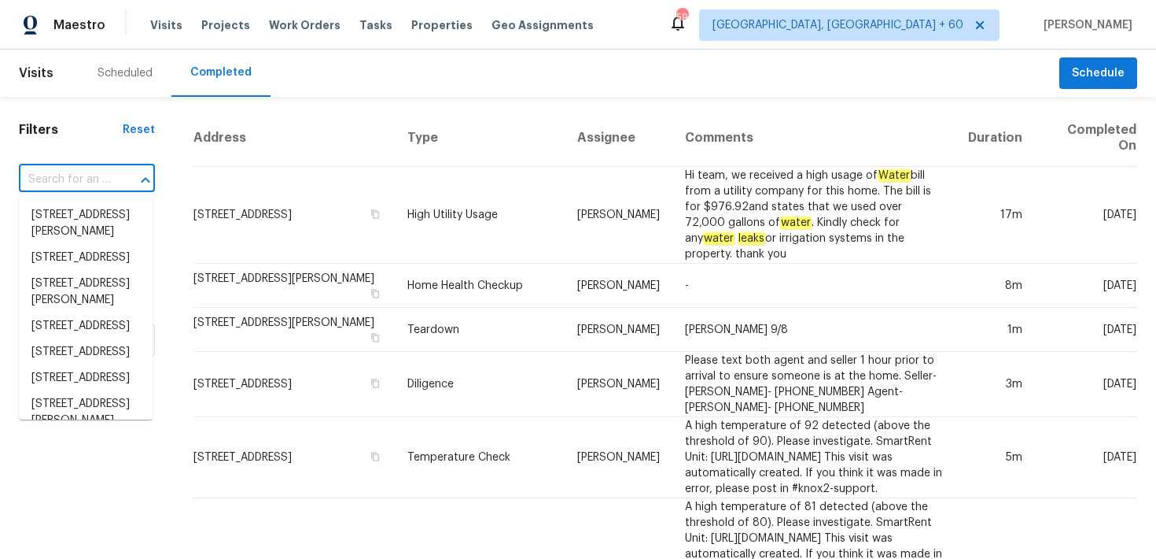
paste input "1376 Cornwall Rd Decatur, GA 30032"
type input "1376 Cornwall Rd Decatur, GA 30032"
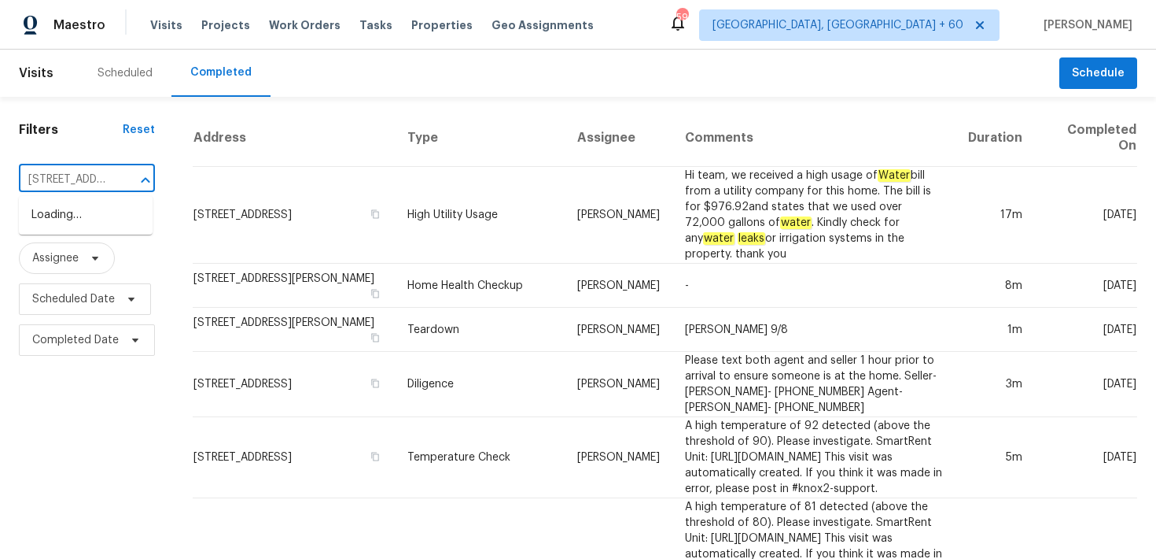
scroll to position [0, 109]
click at [57, 216] on li "1376 Cornwall Rd, Decatur, GA 30032" at bounding box center [86, 215] width 134 height 26
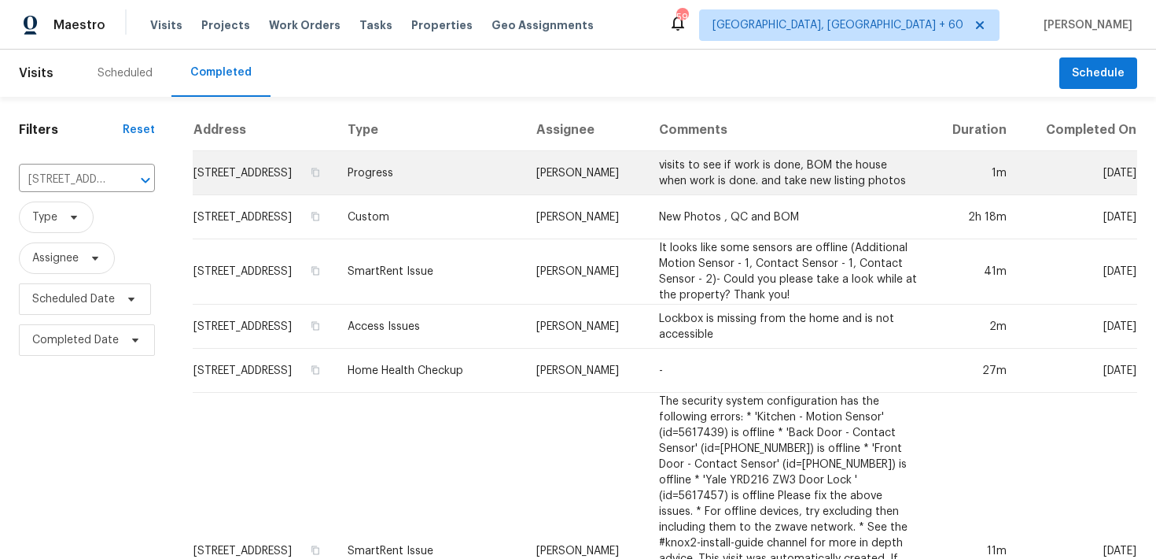
click at [382, 186] on td "Progress" at bounding box center [429, 173] width 189 height 44
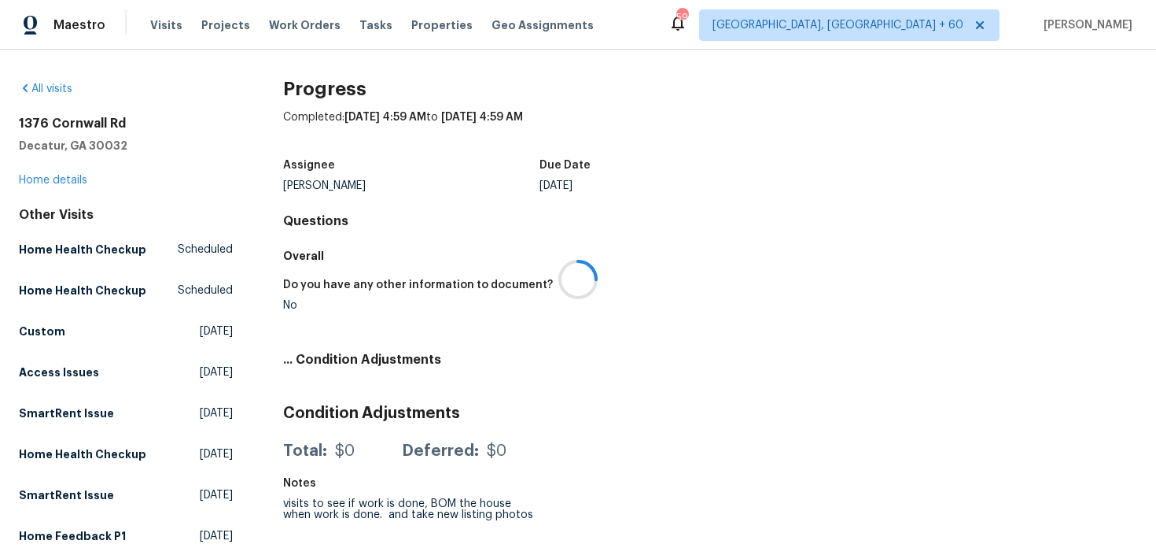
click at [55, 177] on div at bounding box center [578, 279] width 1156 height 559
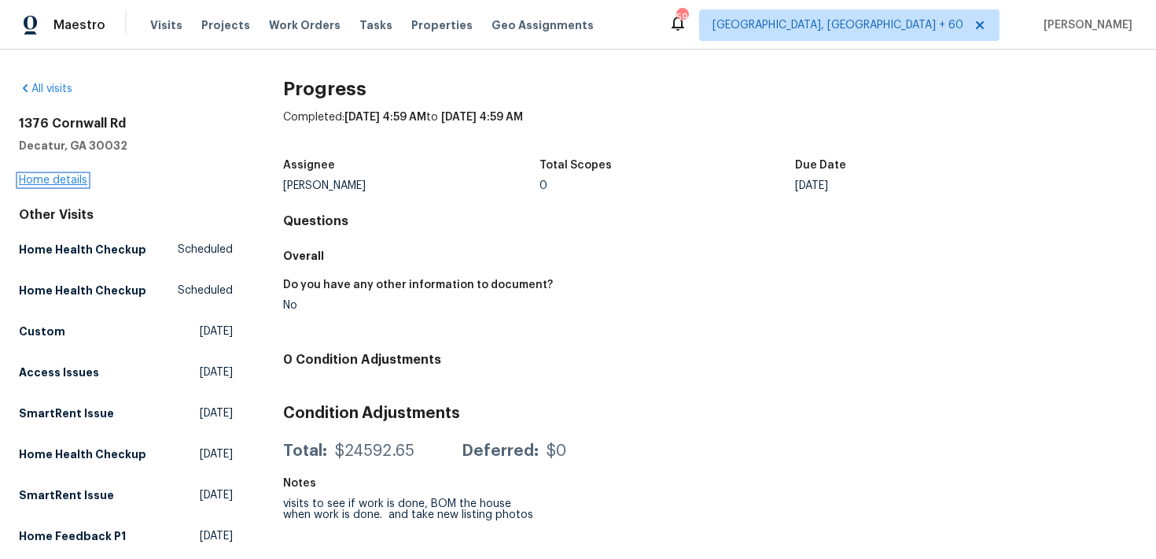
click at [31, 178] on link "Home details" at bounding box center [53, 180] width 68 height 11
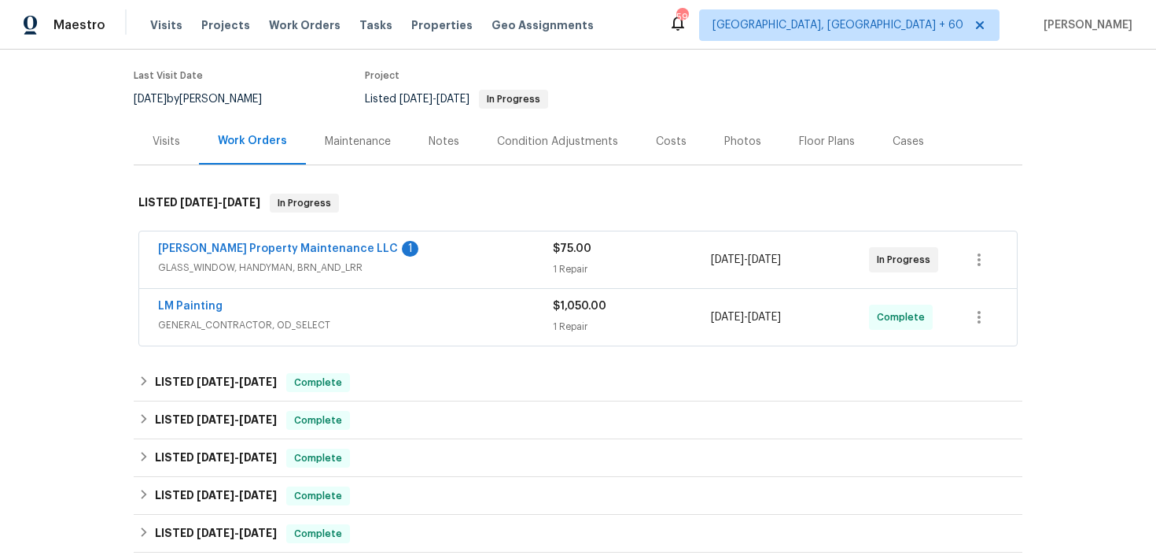
scroll to position [111, 0]
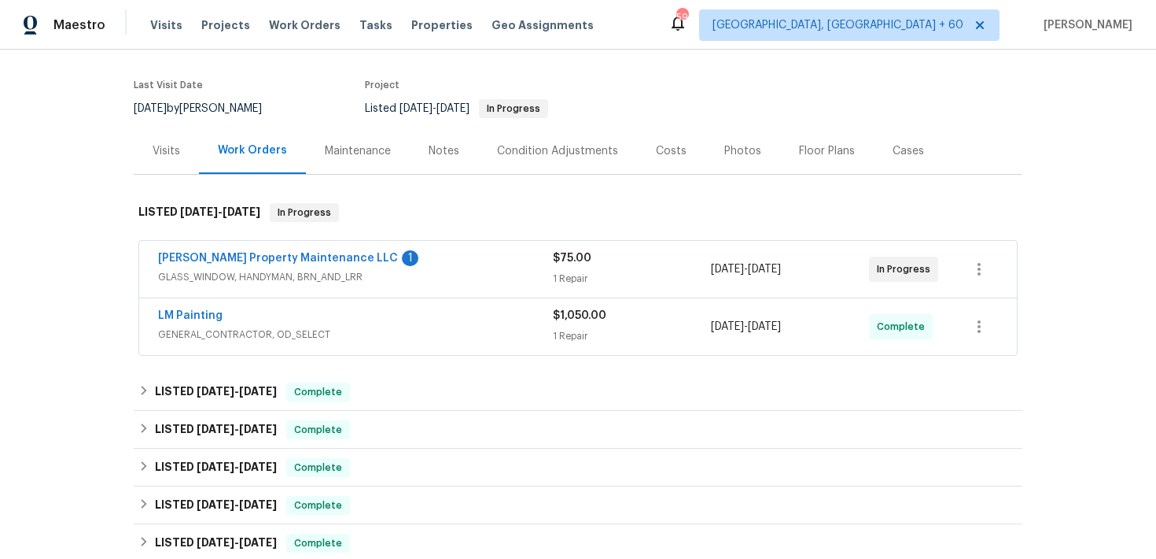
click at [579, 328] on div "1 Repair" at bounding box center [632, 336] width 158 height 16
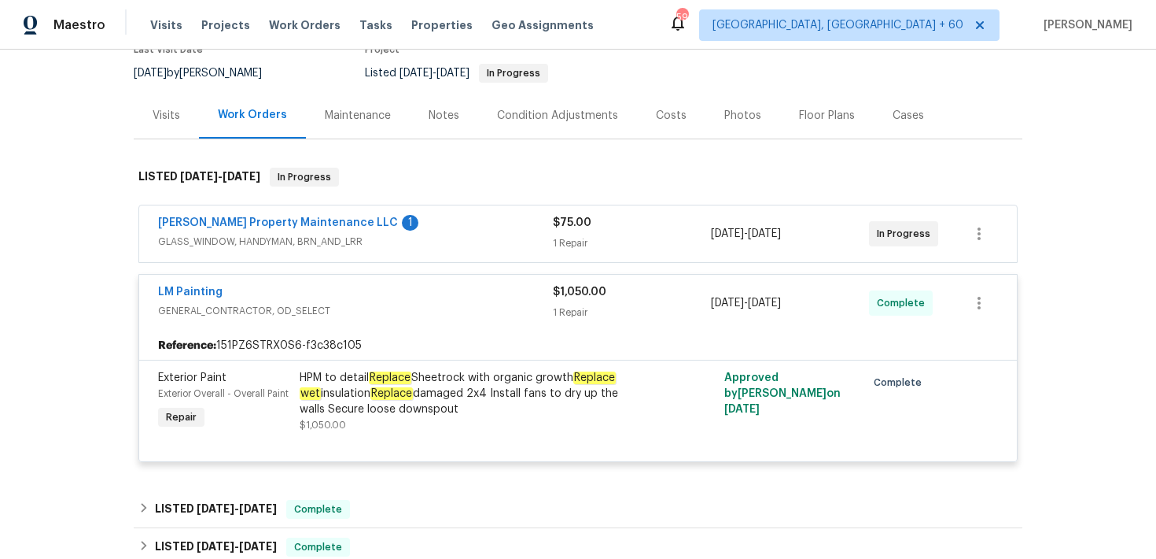
scroll to position [148, 0]
click at [163, 25] on span "Visits" at bounding box center [166, 25] width 32 height 16
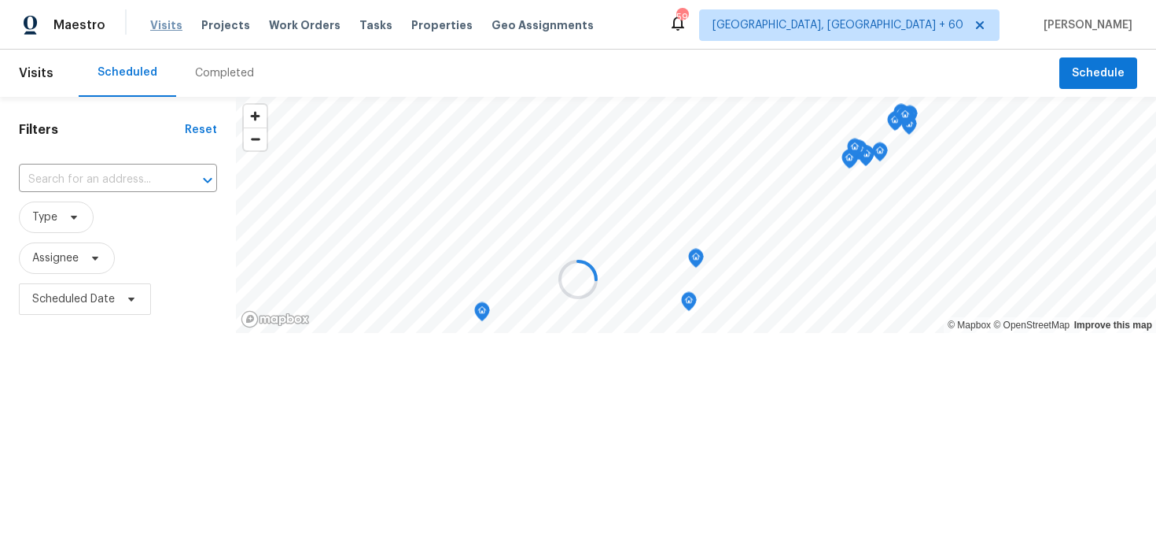
click at [163, 25] on div at bounding box center [578, 279] width 1156 height 559
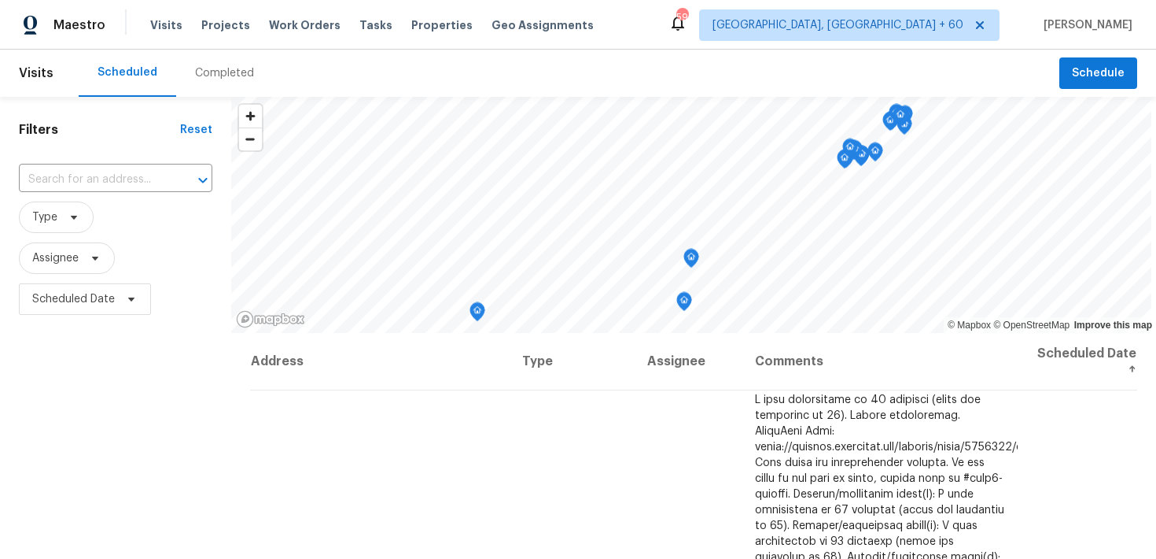
click at [234, 76] on div "Completed" at bounding box center [224, 73] width 59 height 16
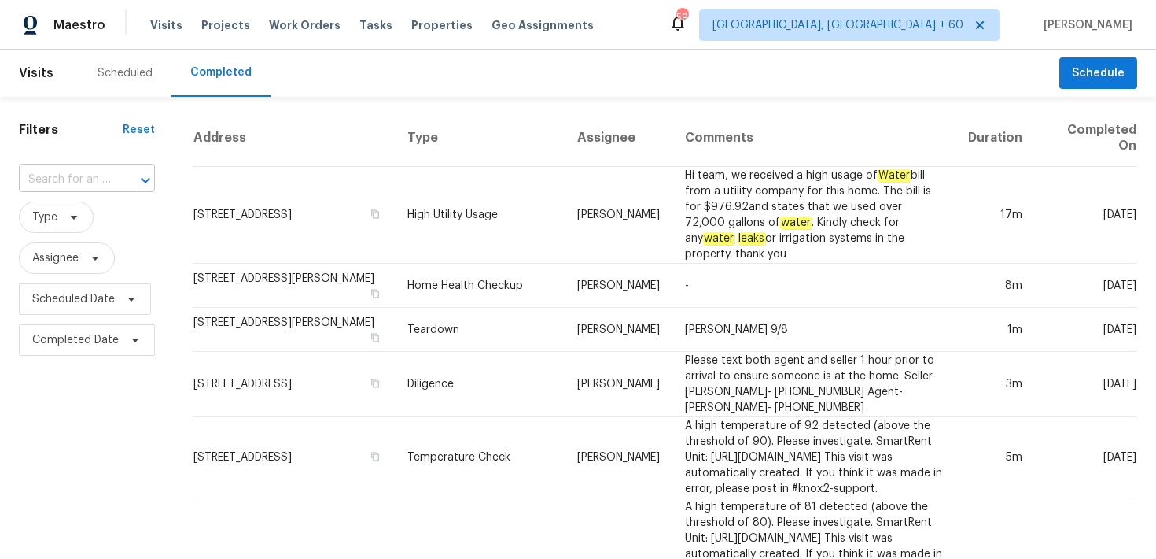
click at [63, 181] on input "text" at bounding box center [65, 180] width 92 height 24
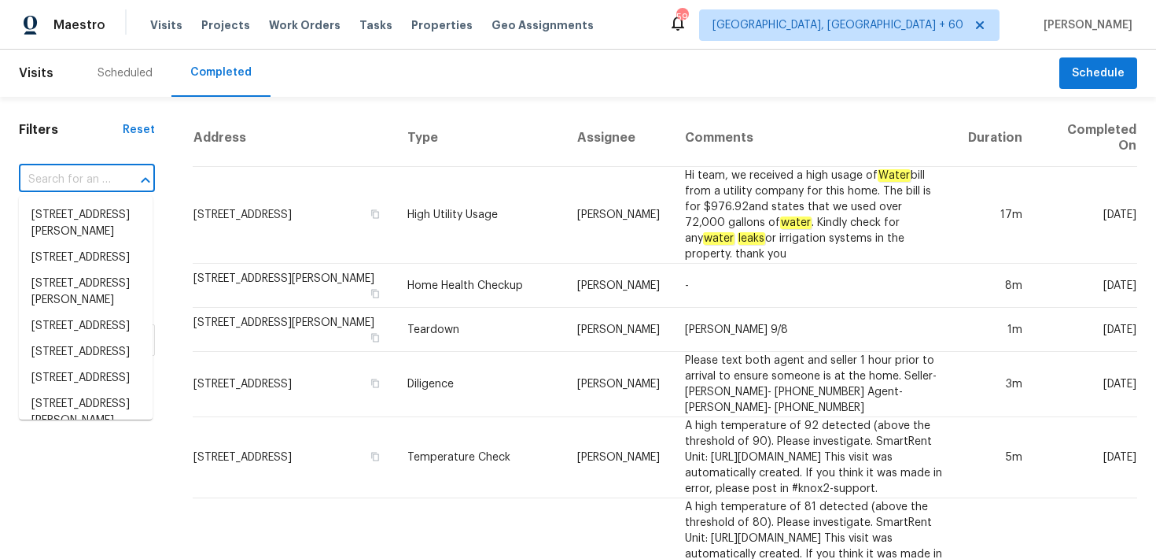
paste input "2653 Tilson Rd Decatur, GA 30032"
type input "2653 Tilson Rd Decatur, GA 30032"
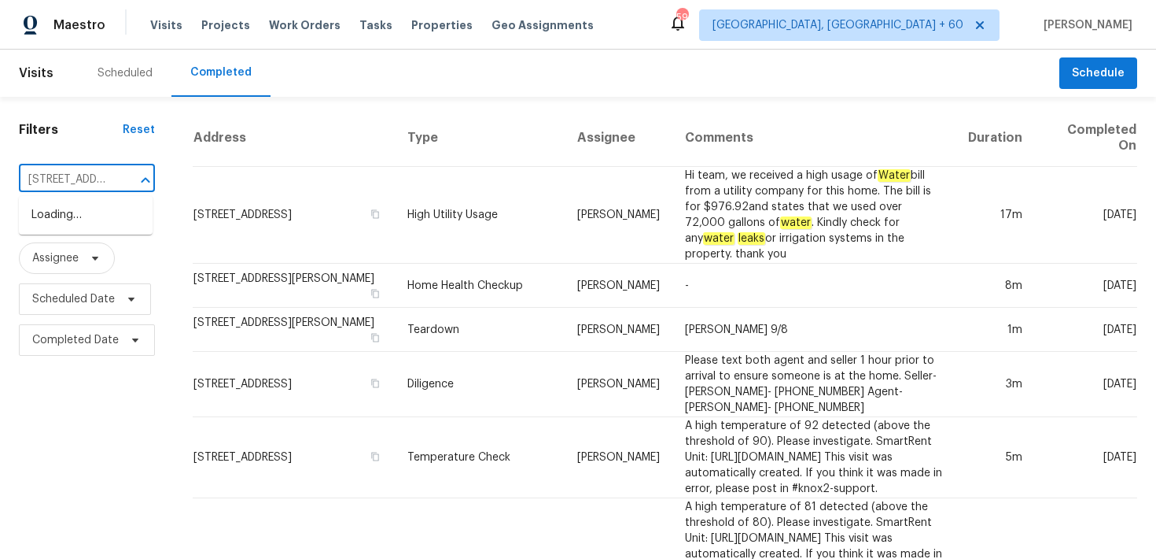
scroll to position [0, 97]
click at [70, 217] on li "2653 Tilson Rd, Decatur, GA 30032" at bounding box center [86, 223] width 134 height 42
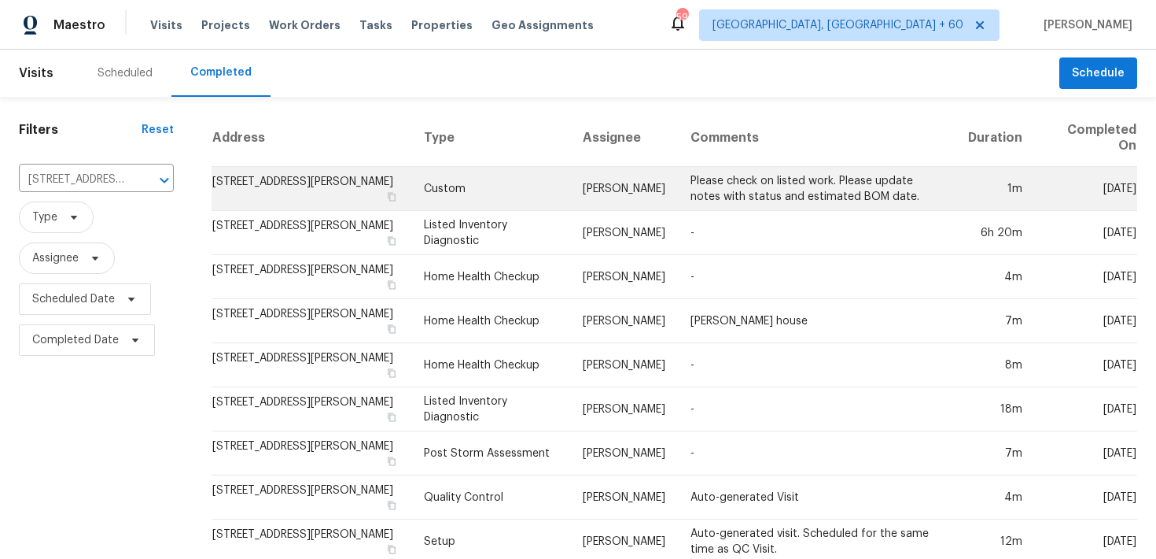
click at [435, 186] on td "Custom" at bounding box center [491, 189] width 160 height 44
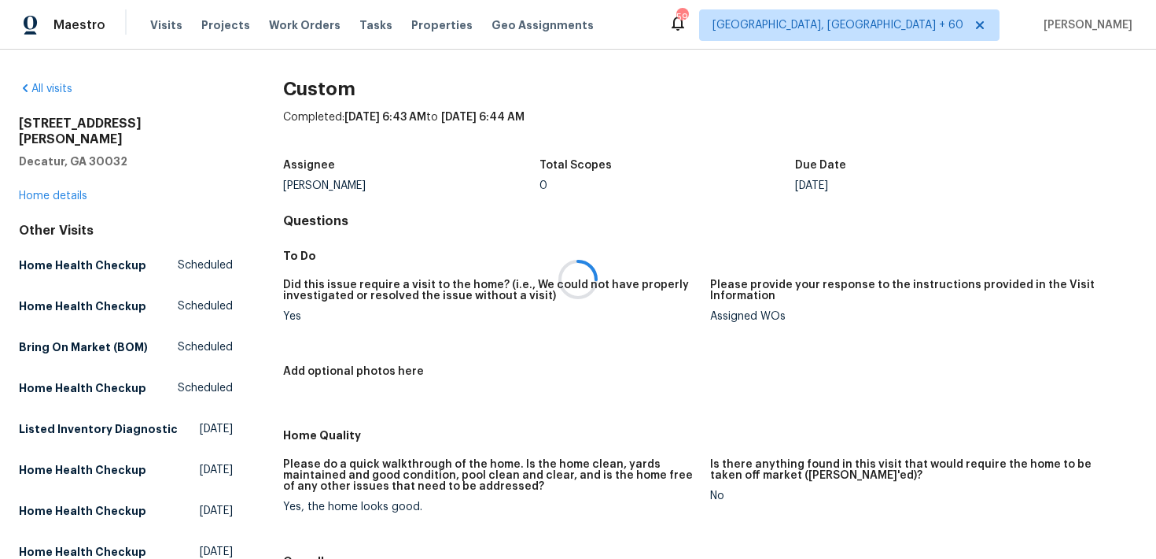
click at [40, 179] on div at bounding box center [578, 279] width 1156 height 559
click at [23, 190] on link "Home details" at bounding box center [53, 195] width 68 height 11
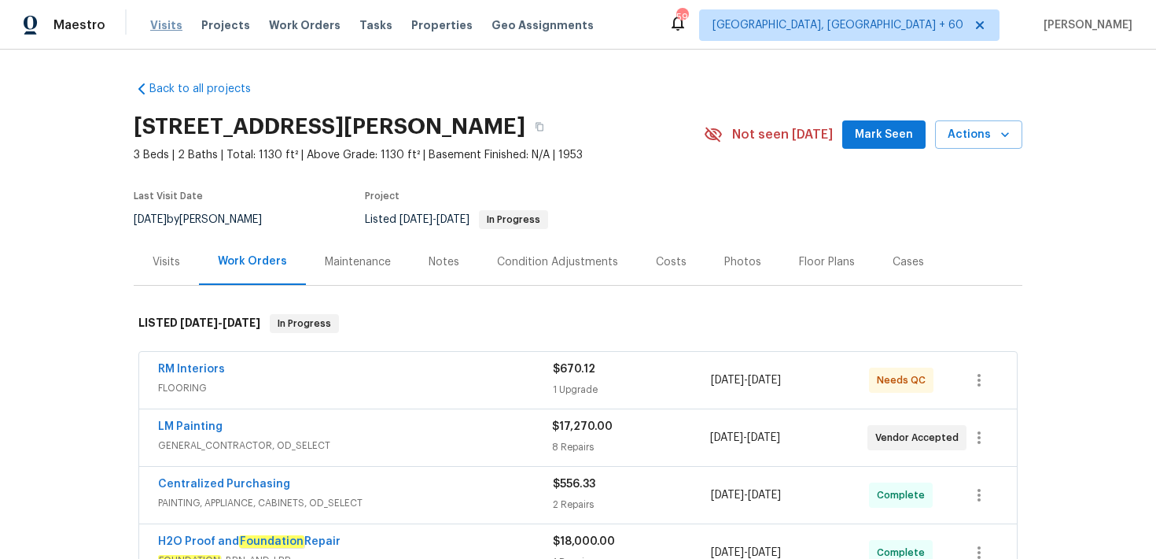
click at [162, 24] on span "Visits" at bounding box center [166, 25] width 32 height 16
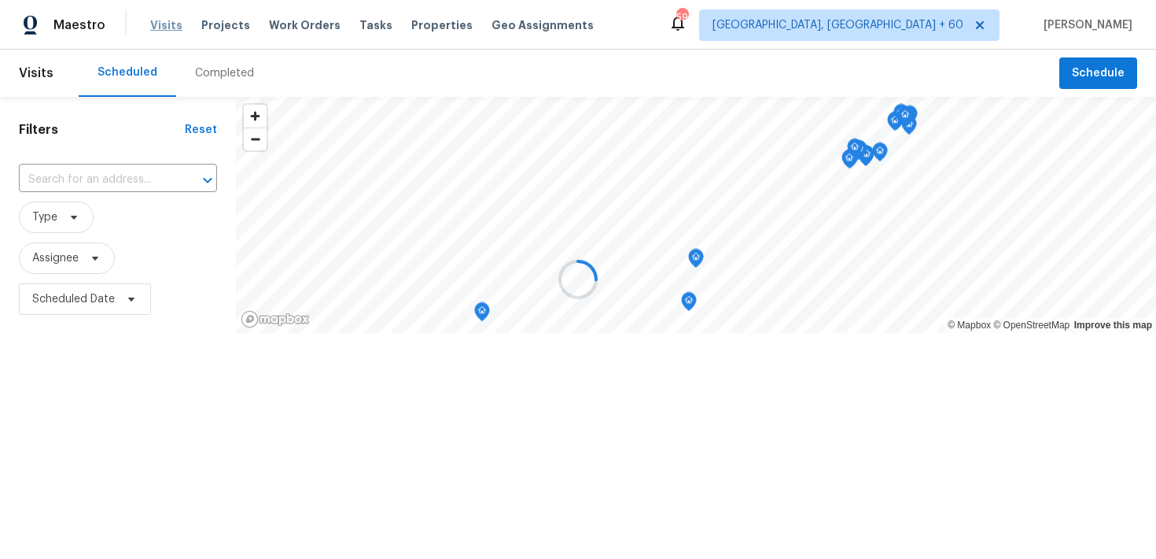
click at [162, 24] on div at bounding box center [578, 279] width 1156 height 559
click at [209, 78] on div at bounding box center [578, 279] width 1156 height 559
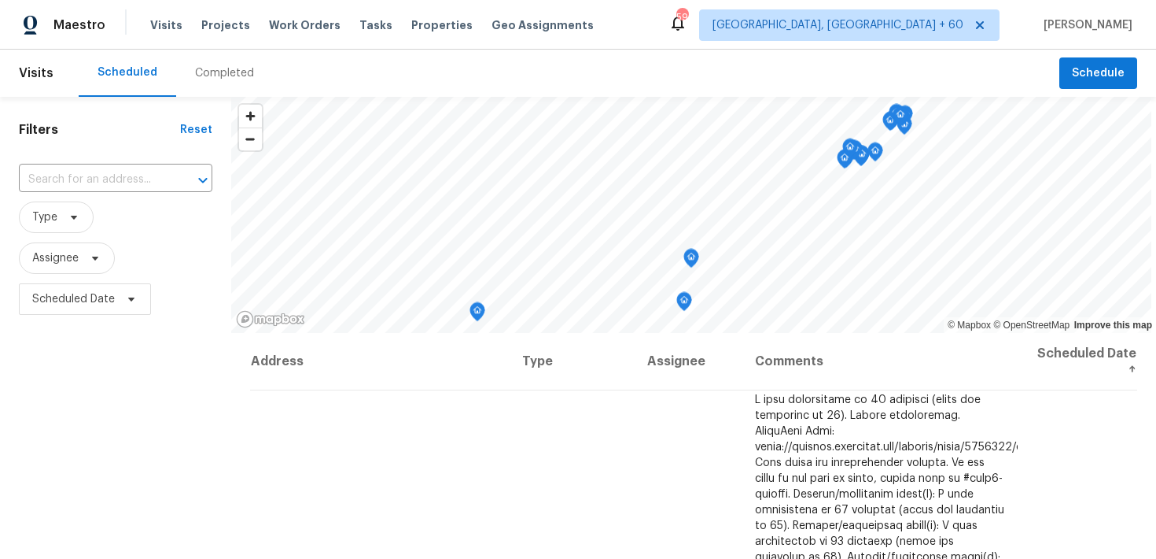
click at [205, 90] on div "Completed" at bounding box center [224, 73] width 97 height 47
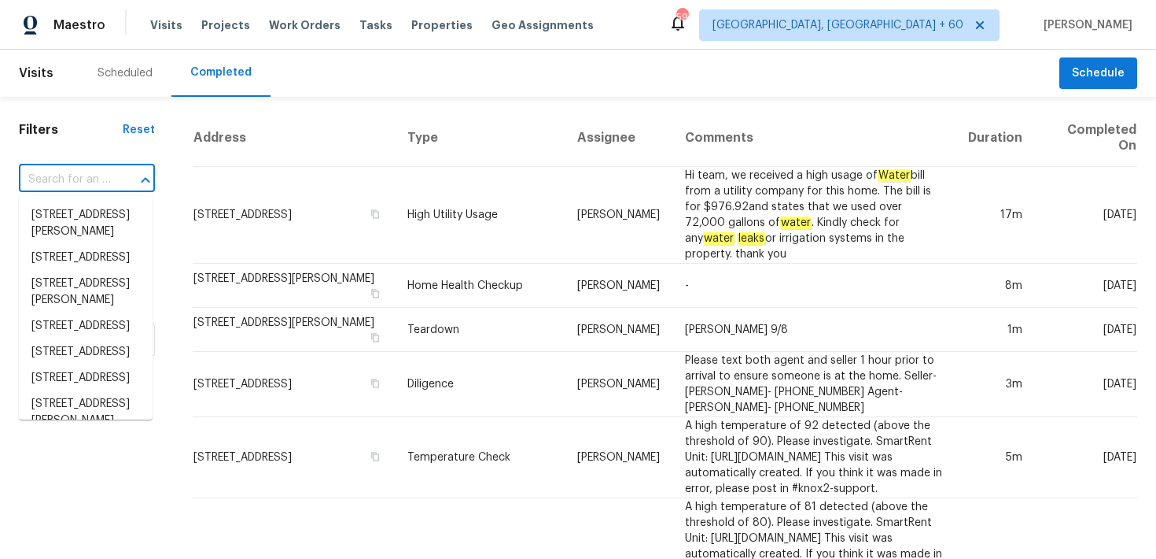
click at [61, 176] on input "text" at bounding box center [65, 180] width 92 height 24
paste input "2653 Tilson Rd Decatur, GA 30032"
type input "2653 Tilson Rd Decatur, GA 30032"
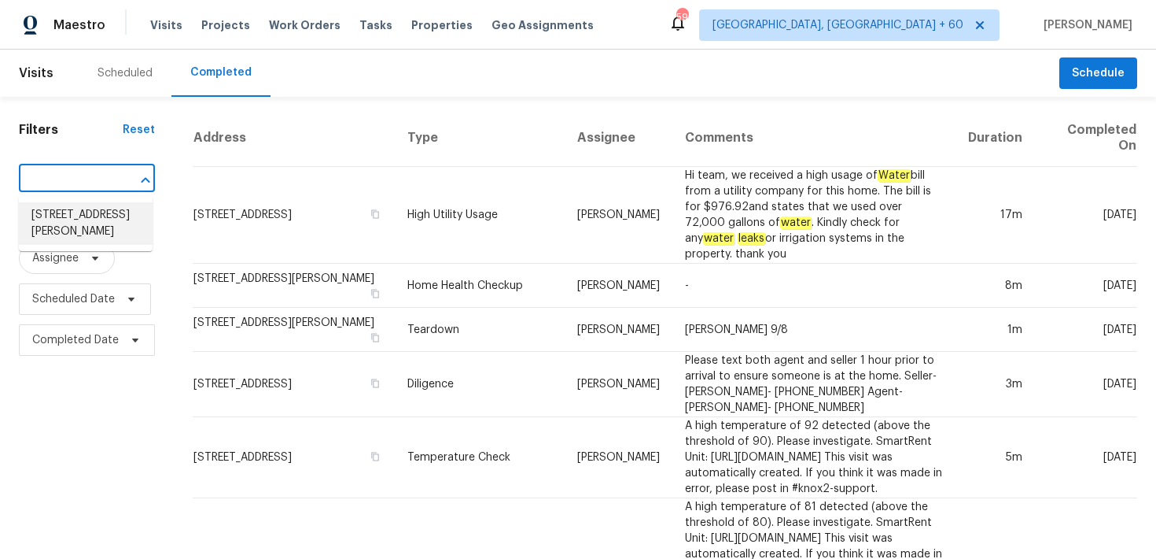
click at [75, 219] on li "2653 Tilson Rd, Decatur, GA 30032" at bounding box center [86, 223] width 134 height 42
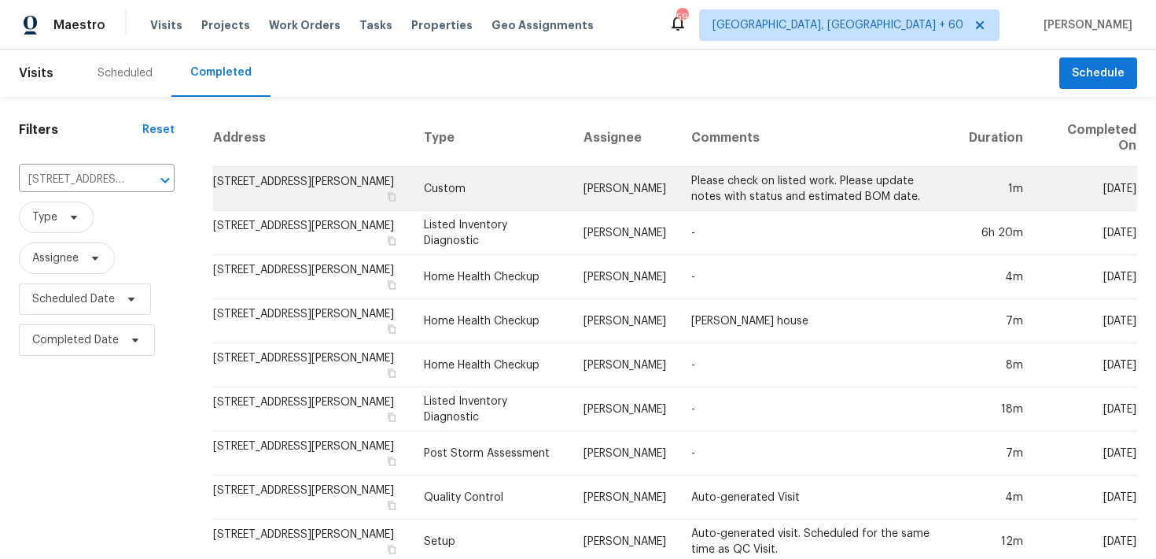
click at [452, 205] on td "Custom" at bounding box center [491, 189] width 160 height 44
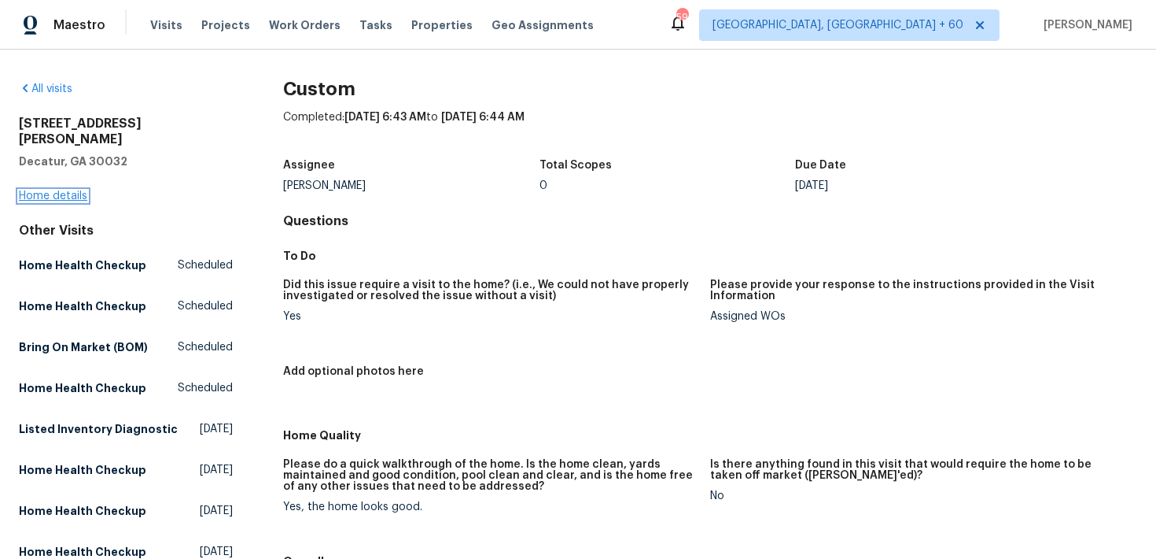
click at [43, 190] on link "Home details" at bounding box center [53, 195] width 68 height 11
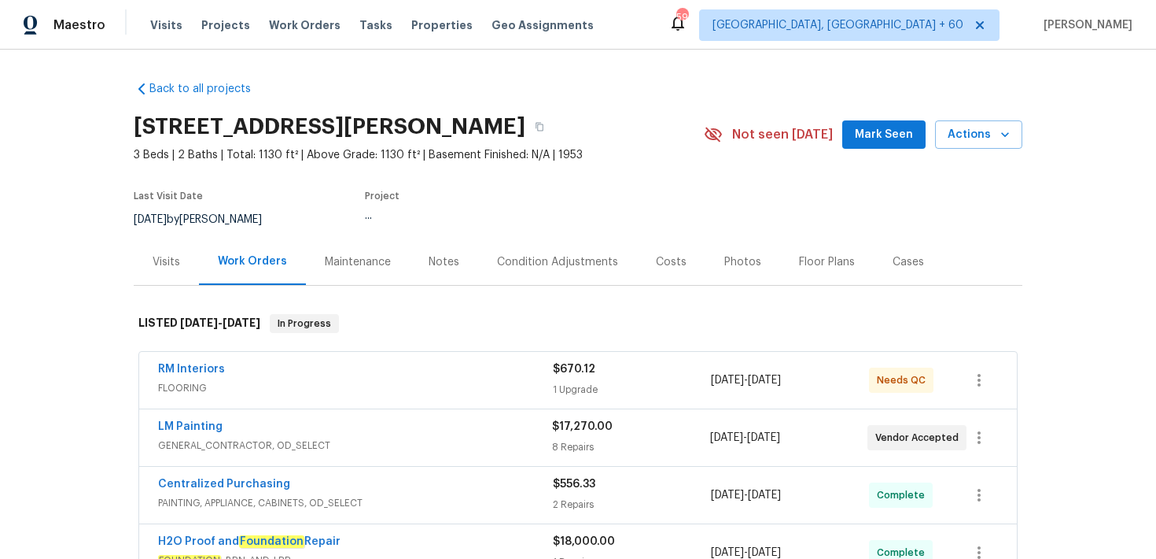
scroll to position [138, 0]
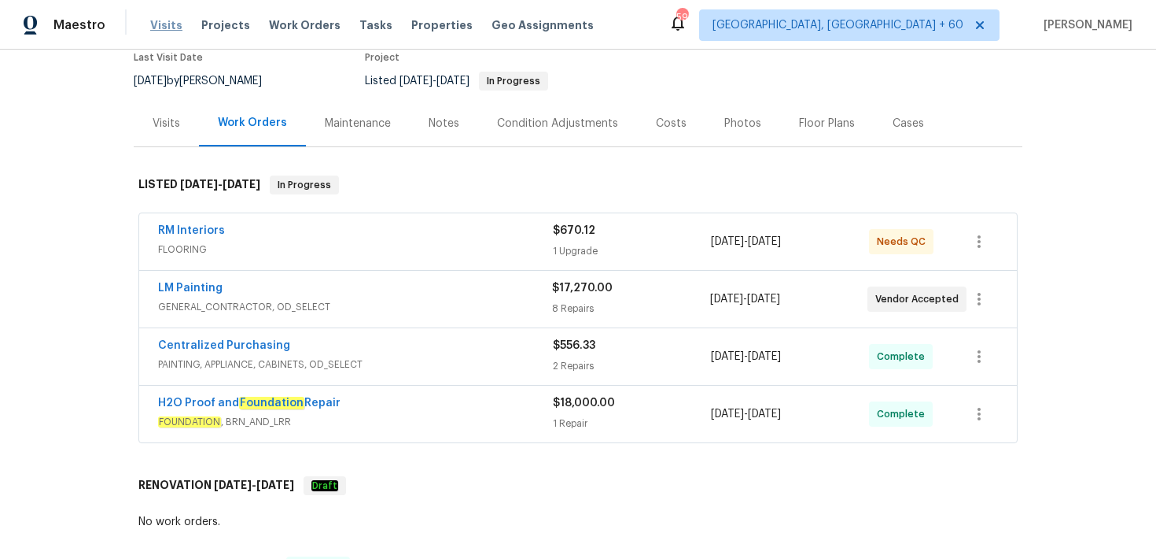
click at [164, 29] on span "Visits" at bounding box center [166, 25] width 32 height 16
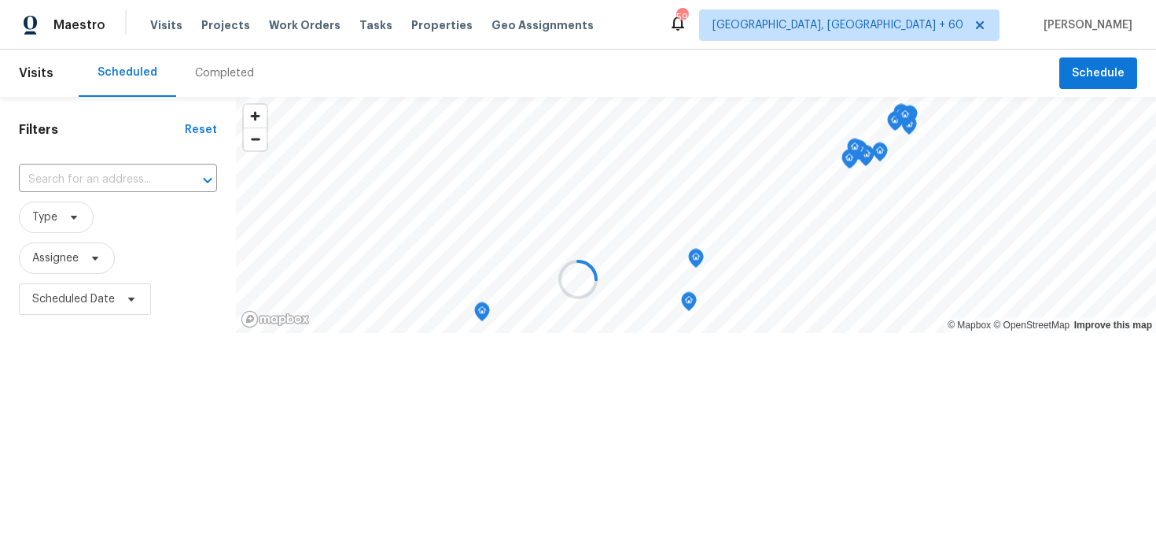
click at [205, 79] on div at bounding box center [578, 279] width 1156 height 559
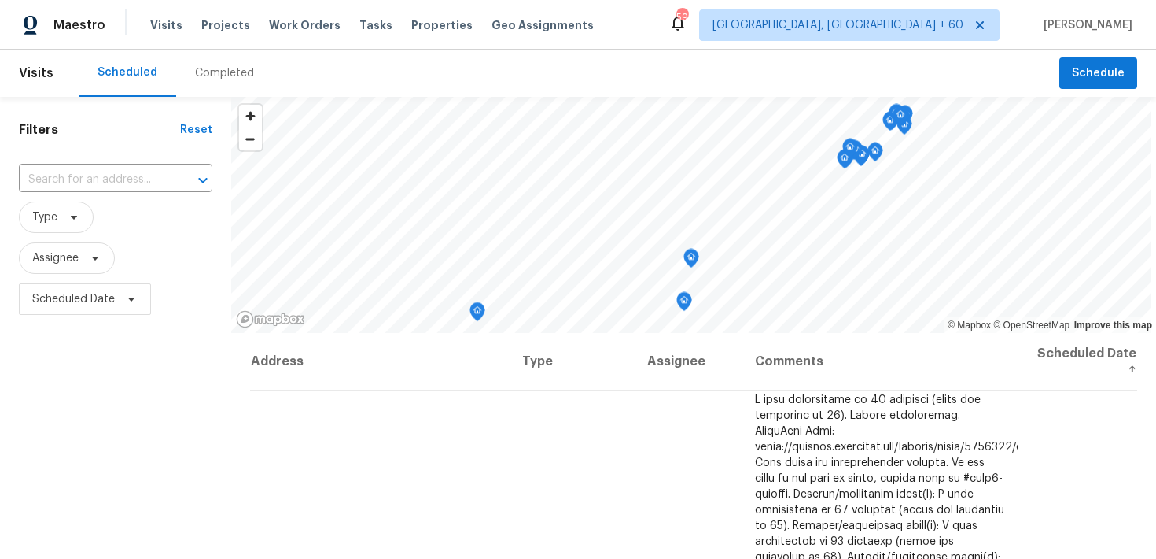
click at [216, 78] on div "Completed" at bounding box center [224, 73] width 59 height 16
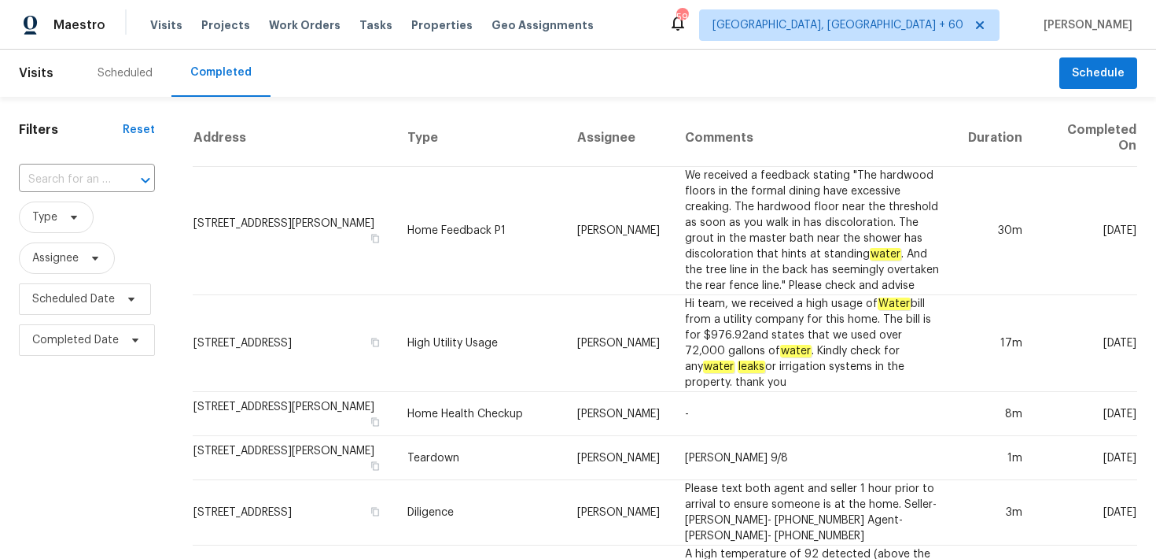
click at [76, 165] on div "​" at bounding box center [87, 180] width 136 height 34
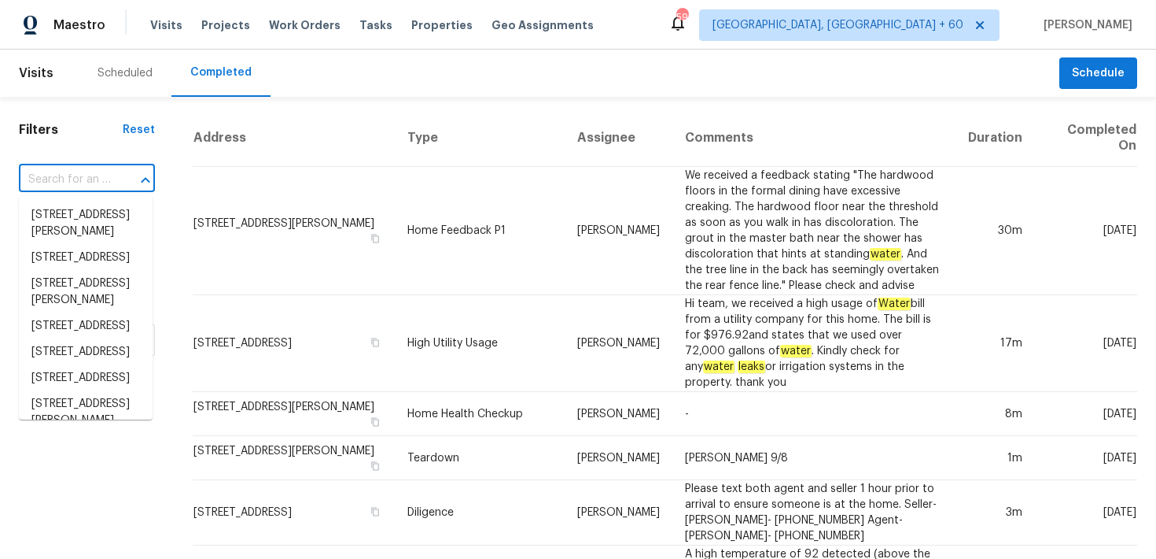
paste input "4024 Waldrop Hills Dr Decatur, GA 30034"
type input "4024 Waldrop Hills Dr Decatur, GA 30034"
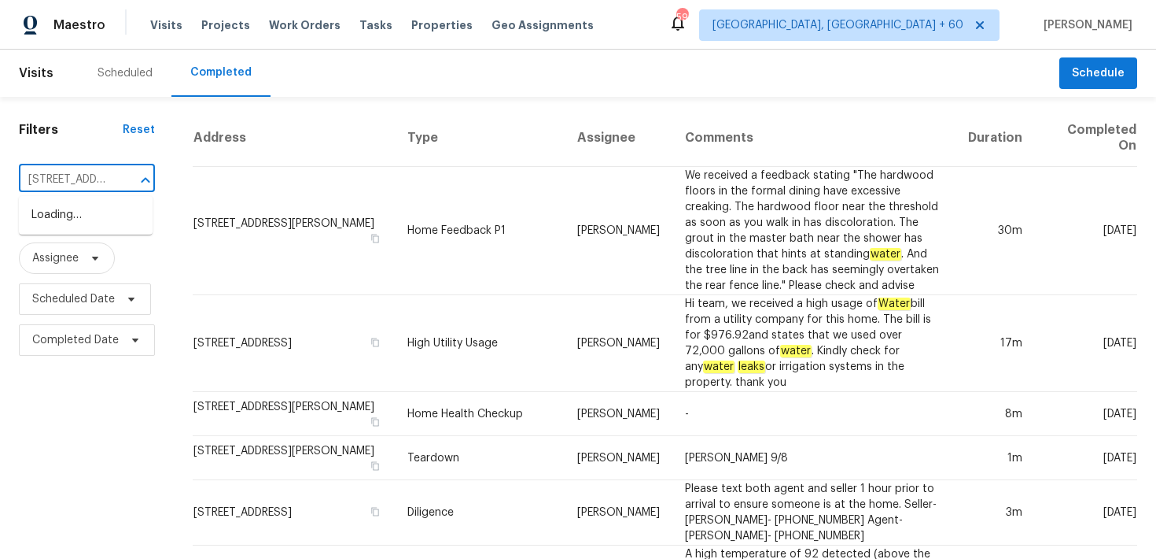
scroll to position [0, 134]
click at [38, 232] on li "4024 Waldrop Hills Dr, Decatur, GA 30034" at bounding box center [86, 223] width 134 height 42
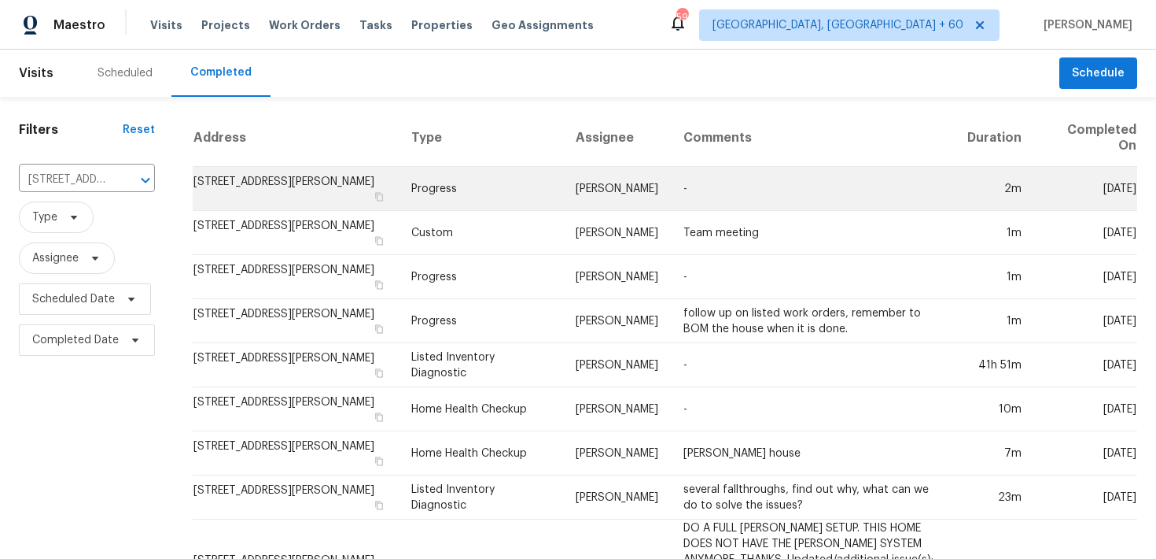
click at [407, 182] on td "Progress" at bounding box center [481, 189] width 165 height 44
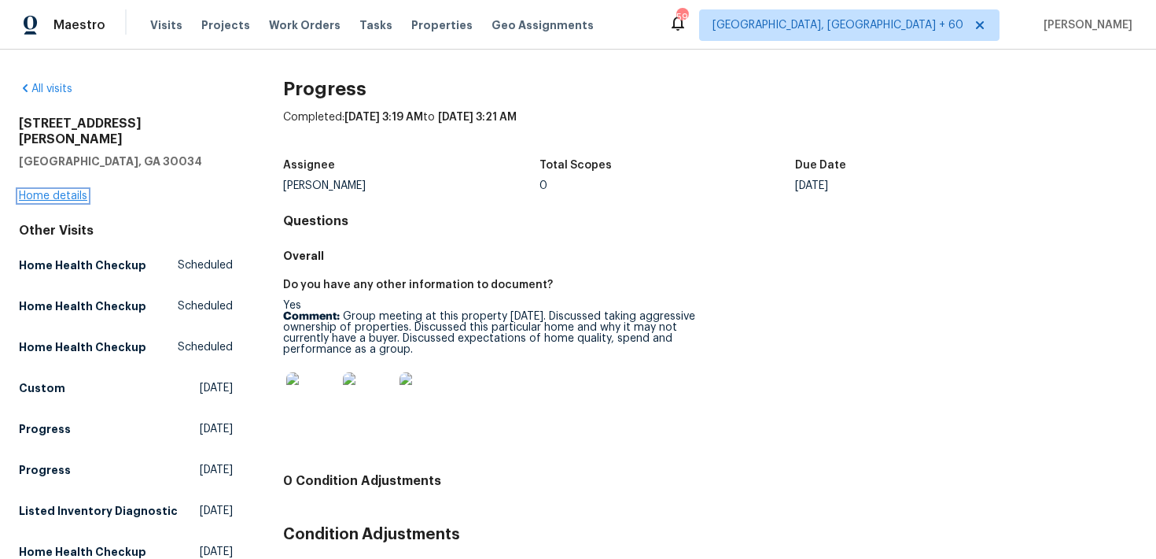
click at [65, 190] on link "Home details" at bounding box center [53, 195] width 68 height 11
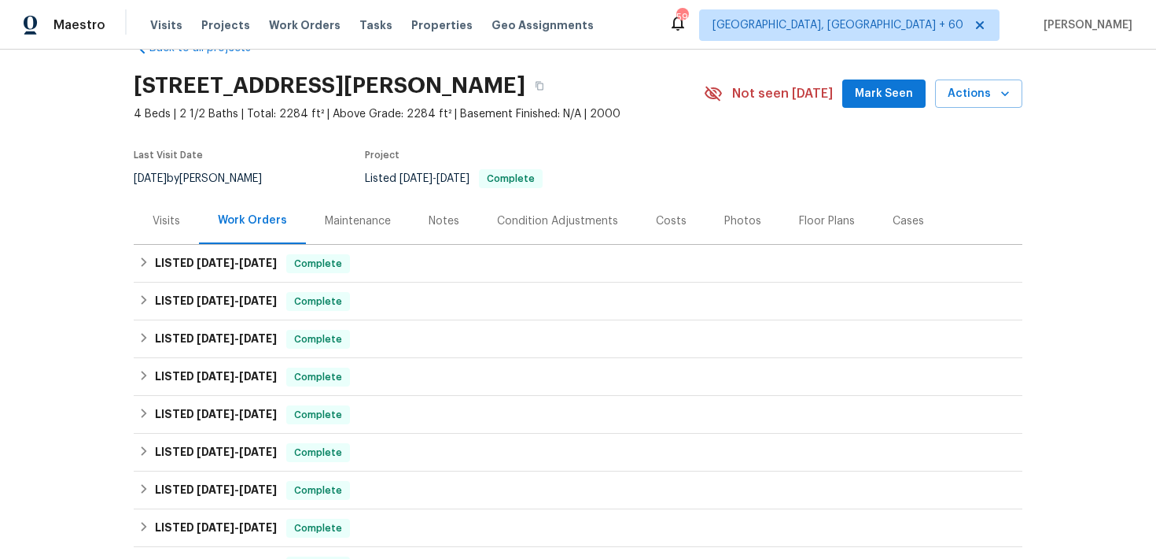
scroll to position [42, 0]
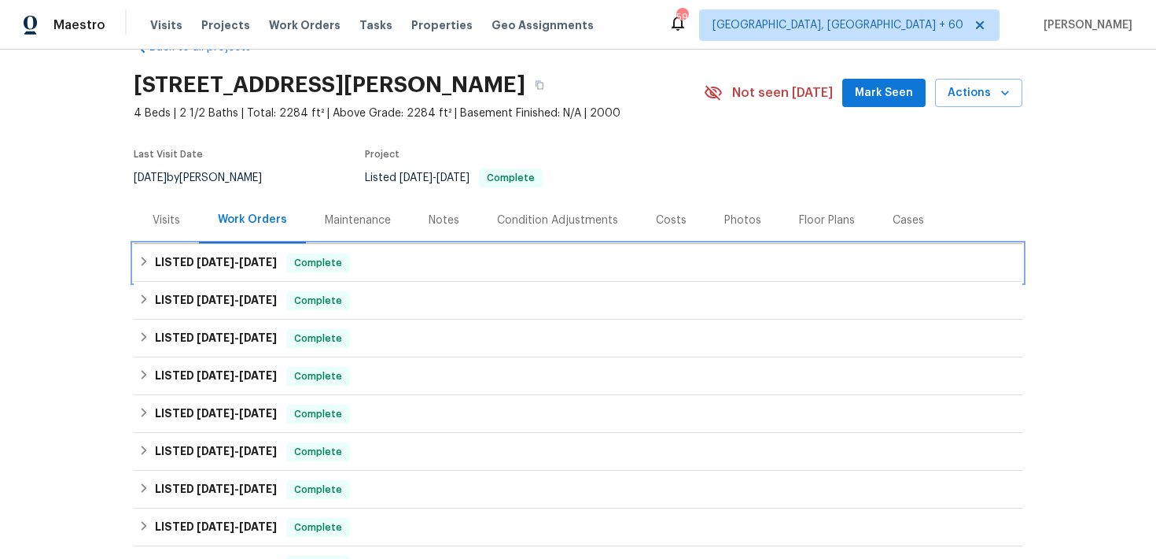
click at [438, 260] on div "LISTED 8/13/25 - 9/2/25 Complete" at bounding box center [578, 262] width 880 height 19
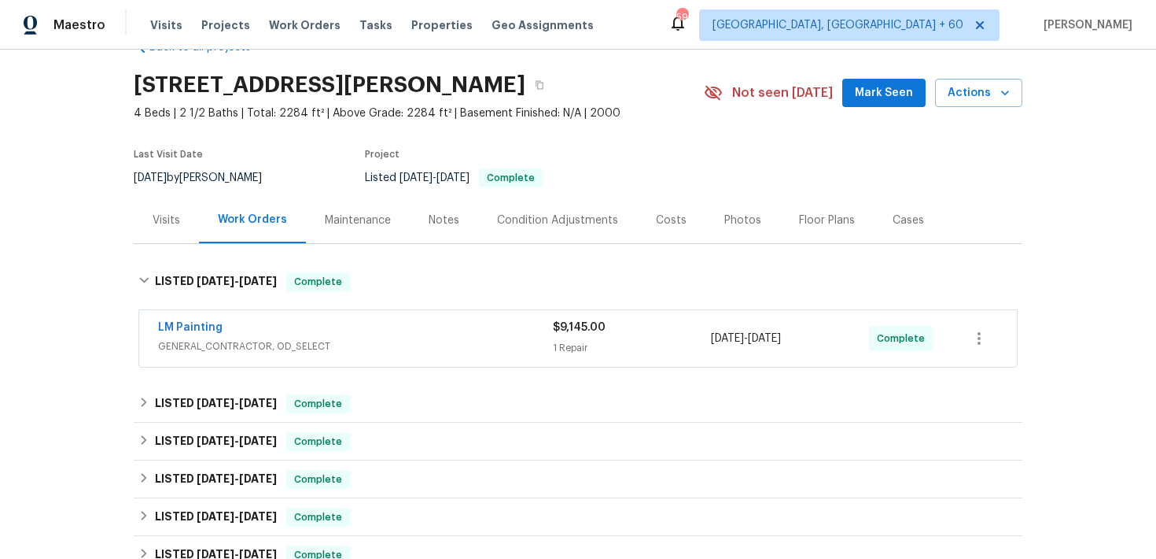
click at [543, 348] on span "GENERAL_CONTRACTOR, OD_SELECT" at bounding box center [355, 346] width 395 height 16
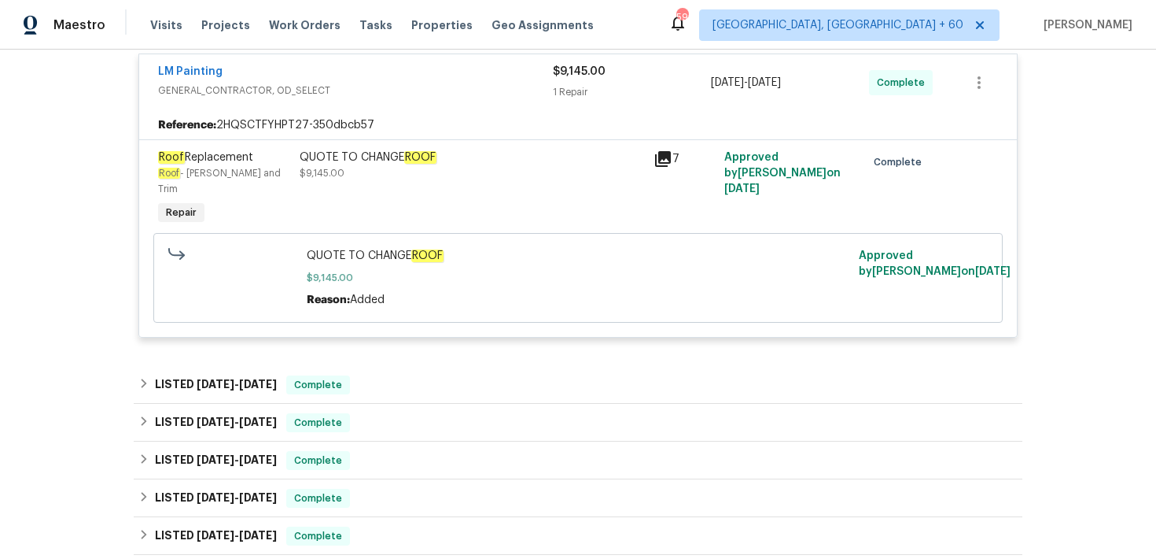
scroll to position [311, 0]
click at [159, 27] on span "Visits" at bounding box center [166, 25] width 32 height 16
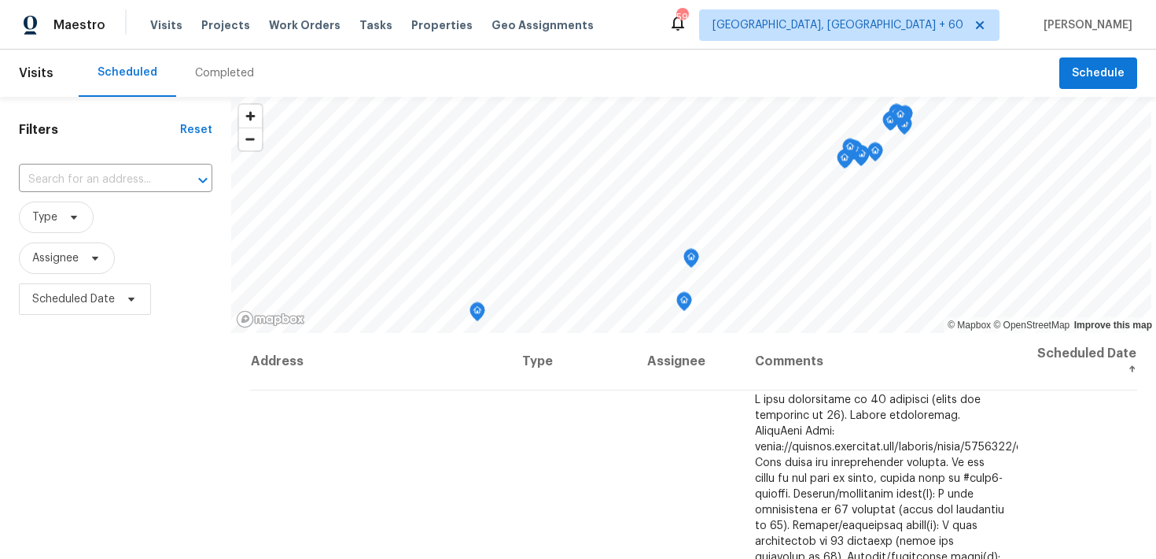
click at [216, 82] on div "Completed" at bounding box center [224, 73] width 97 height 47
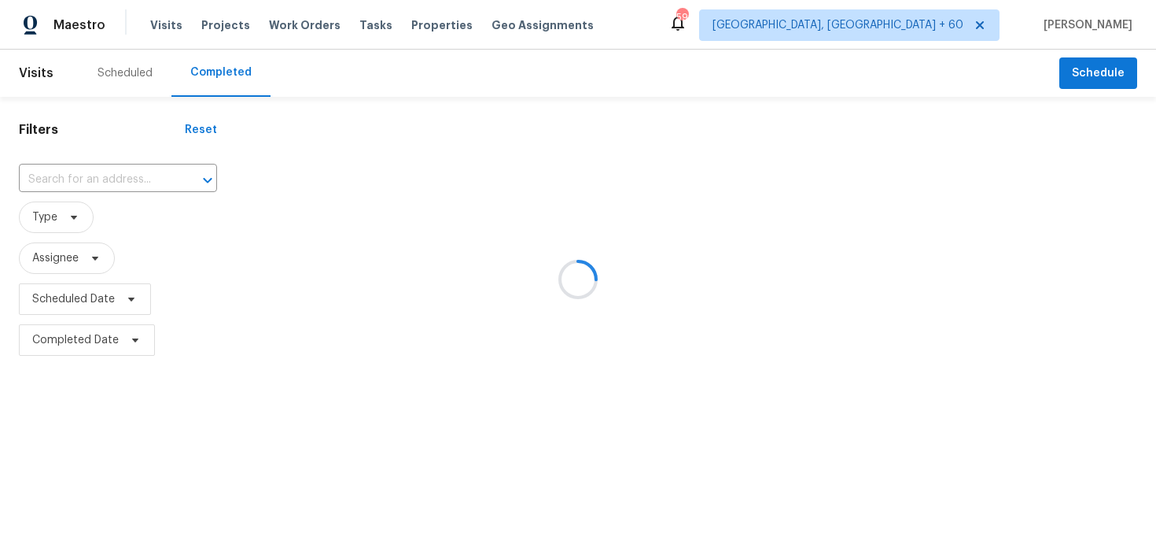
click at [89, 178] on div at bounding box center [578, 279] width 1156 height 559
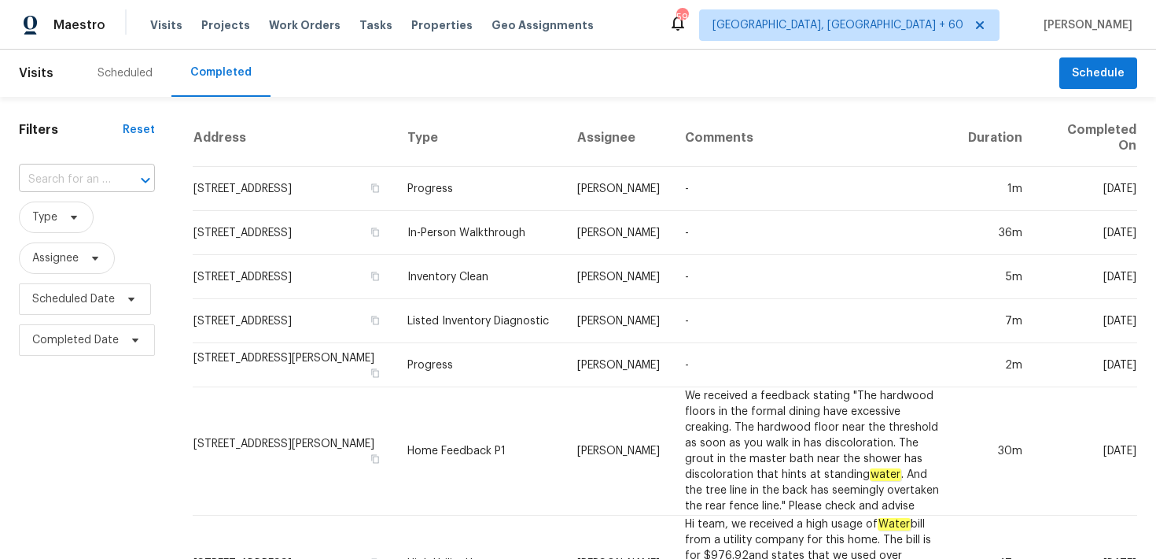
click at [67, 176] on input "text" at bounding box center [65, 180] width 92 height 24
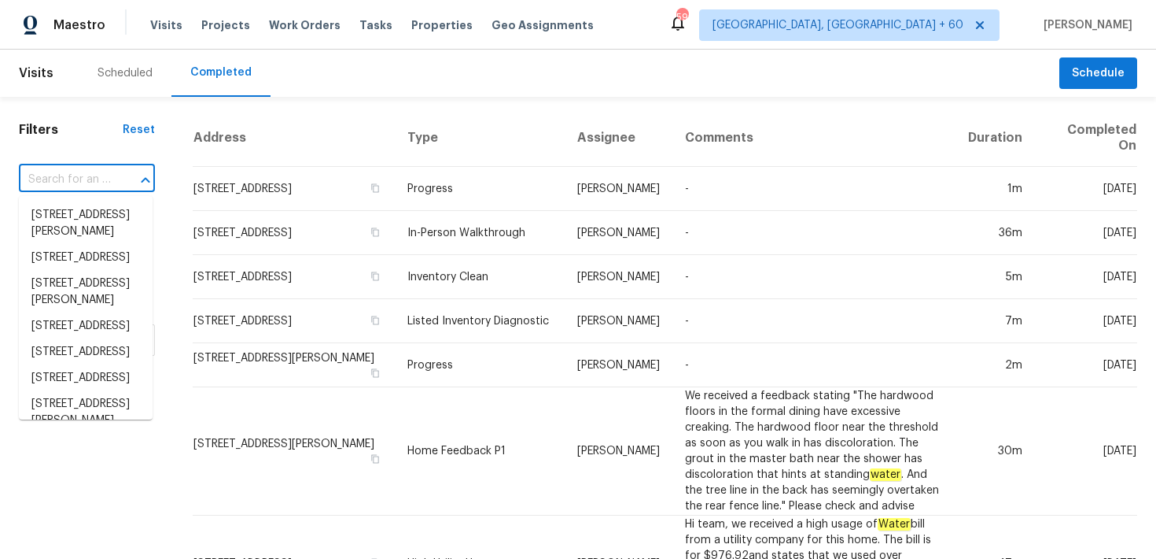
paste input "8920 W Monterey Way Phoenix, AZ 85037"
type input "8920 W Monterey Way Phoenix, AZ 85037"
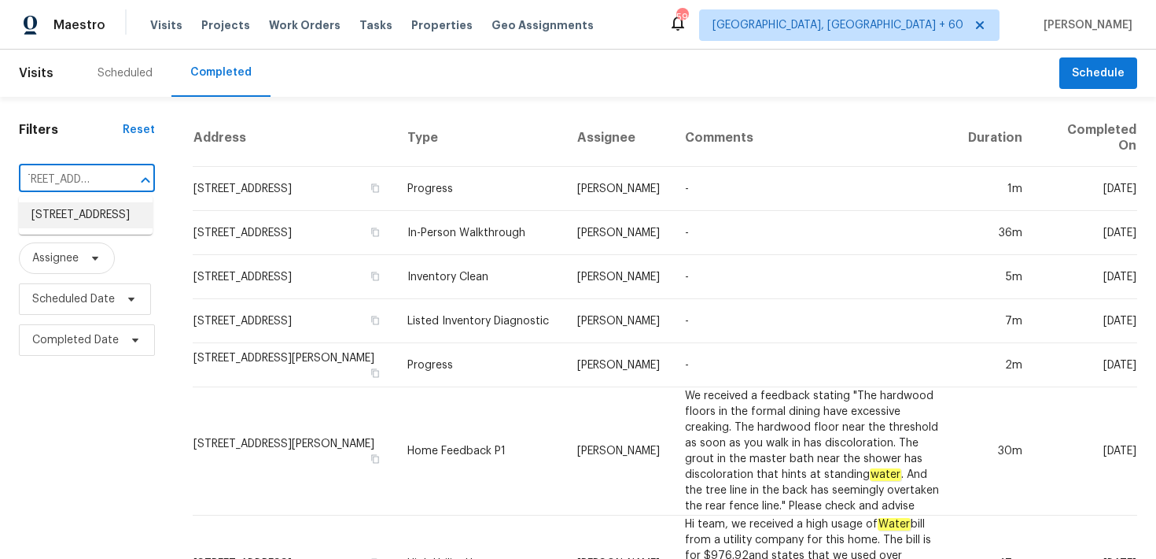
click at [66, 219] on li "8920 W Monterey Way, Phoenix, AZ 85037" at bounding box center [86, 215] width 134 height 26
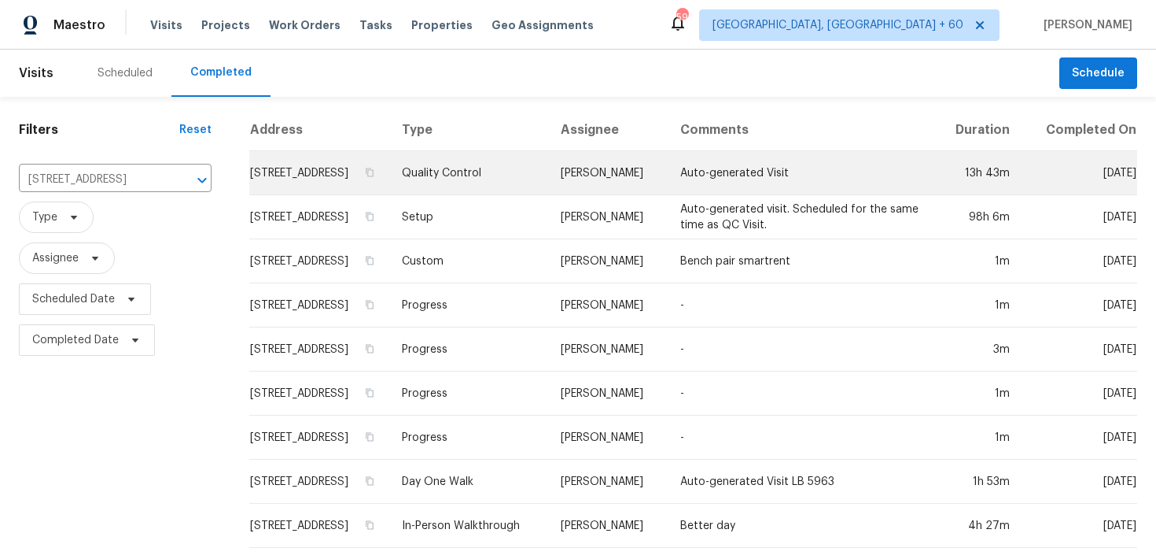
click at [489, 191] on td "Quality Control" at bounding box center [468, 173] width 159 height 44
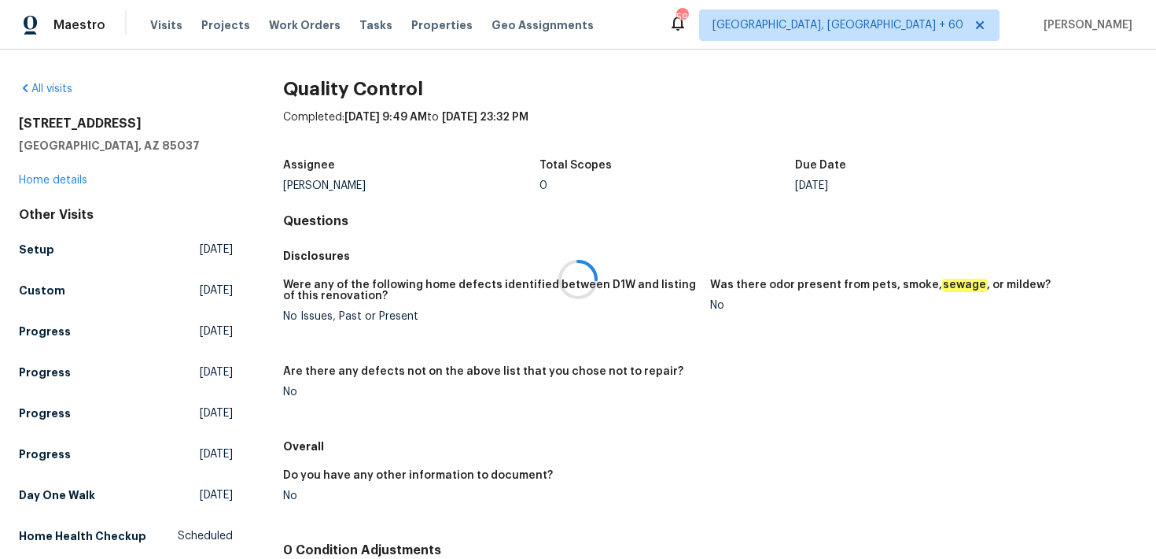
click at [59, 183] on div at bounding box center [578, 279] width 1156 height 559
click at [50, 182] on link "Home details" at bounding box center [53, 180] width 68 height 11
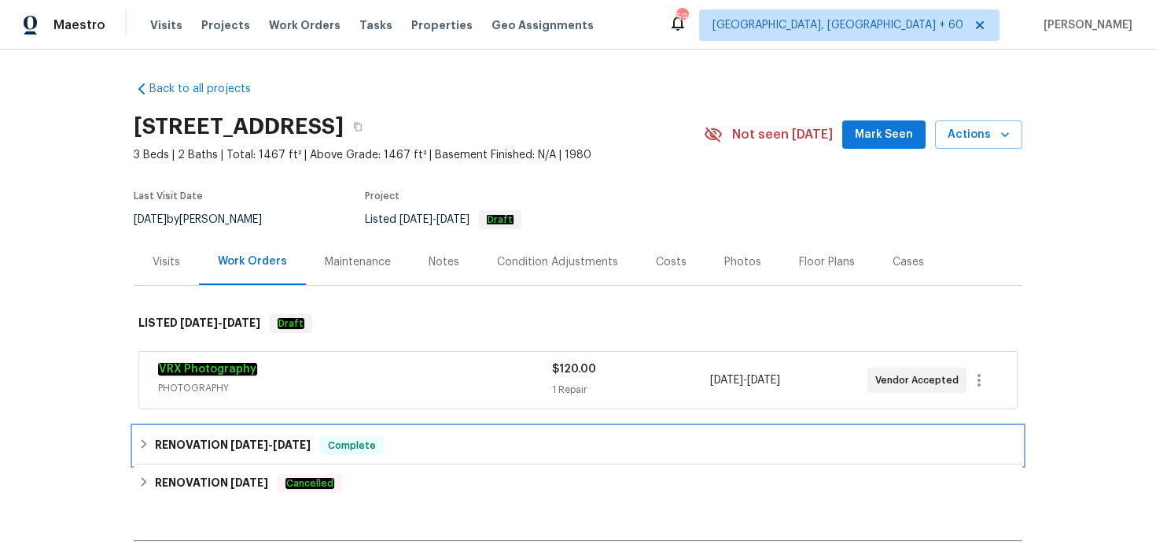
click at [332, 452] on span "Complete" at bounding box center [352, 445] width 61 height 16
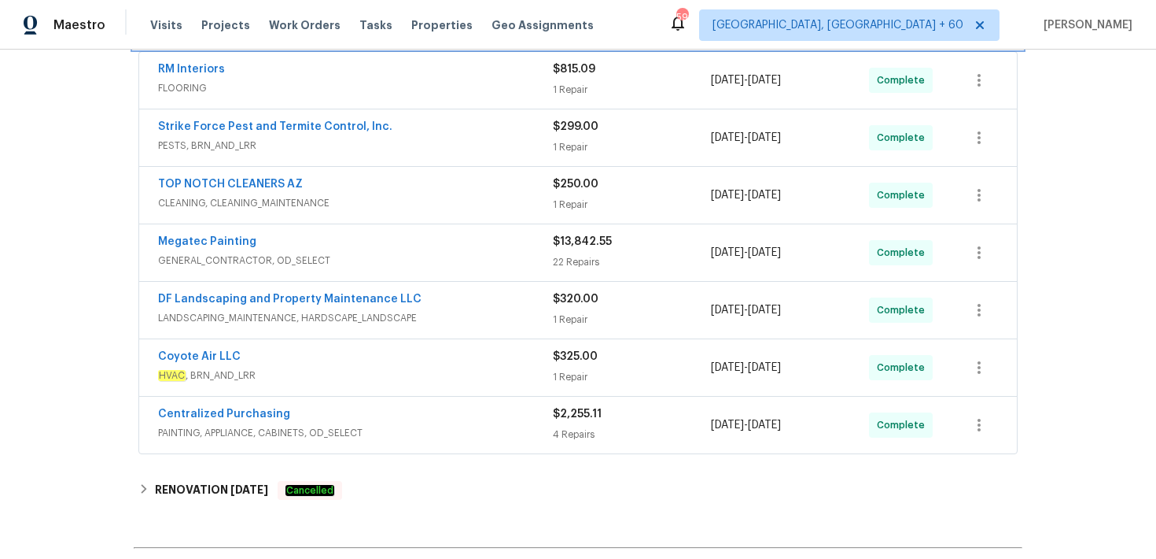
scroll to position [489, 0]
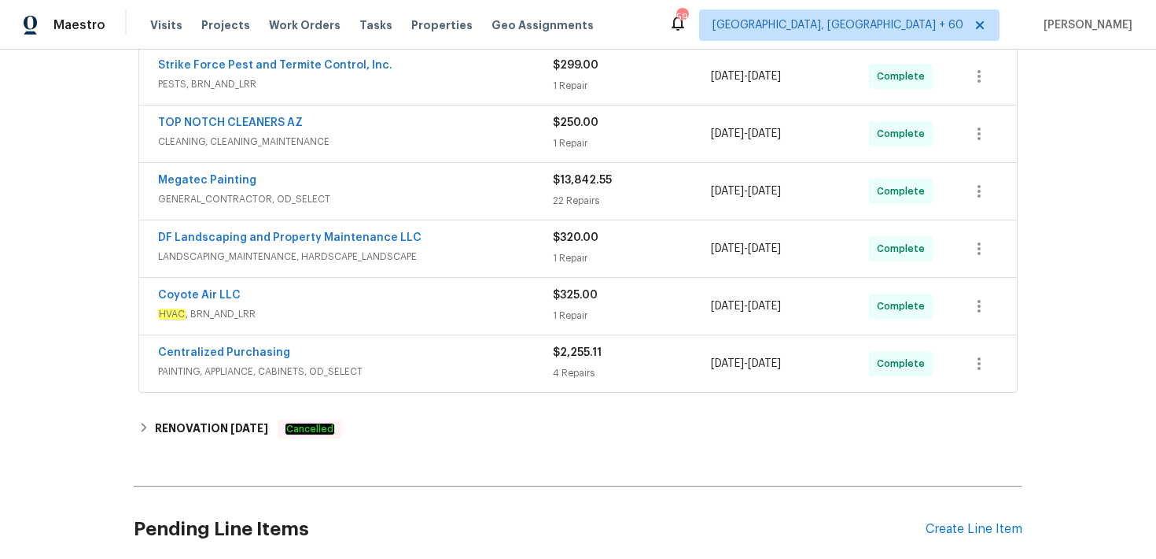
click at [572, 365] on div "4 Repairs" at bounding box center [632, 373] width 158 height 16
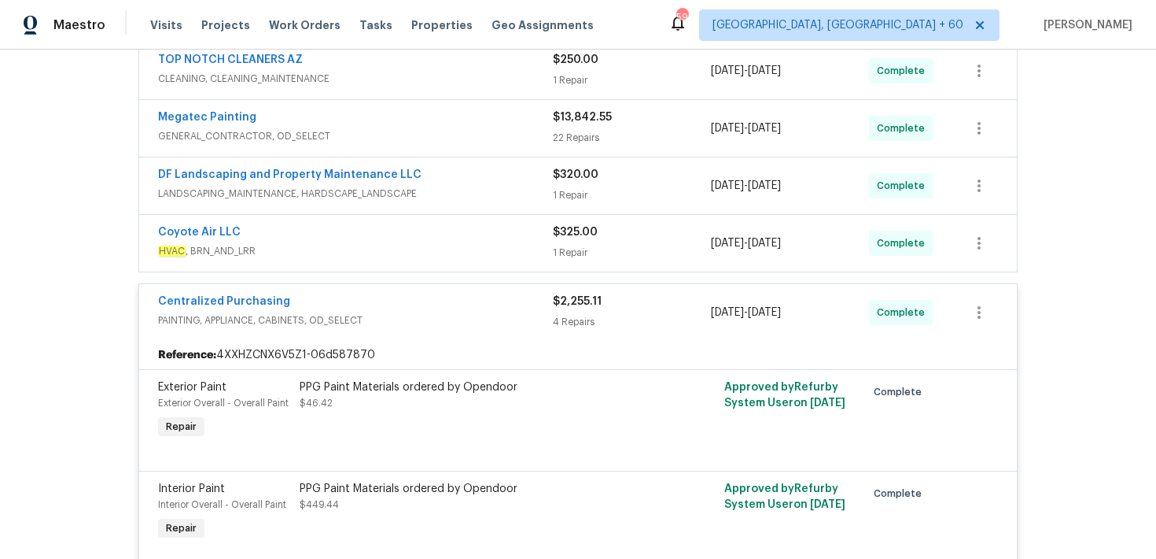
scroll to position [500, 0]
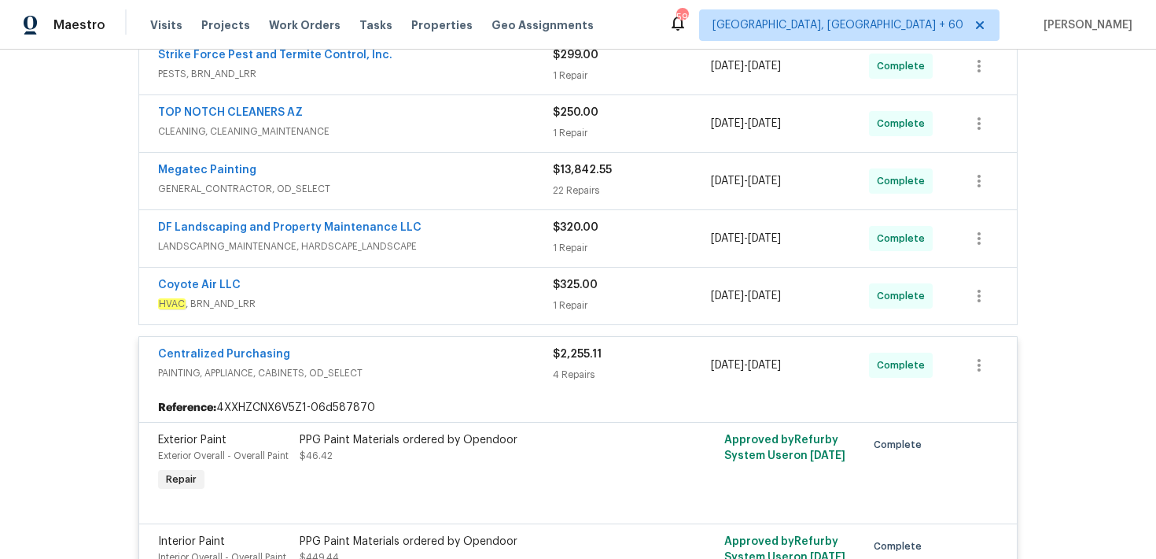
click at [573, 183] on div "22 Repairs" at bounding box center [632, 191] width 158 height 16
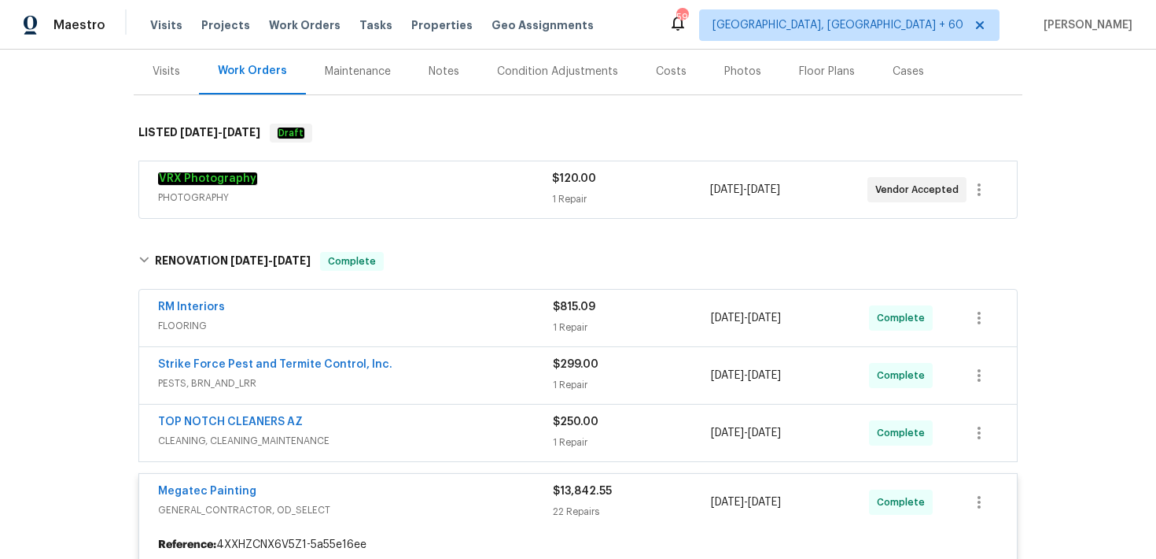
scroll to position [0, 0]
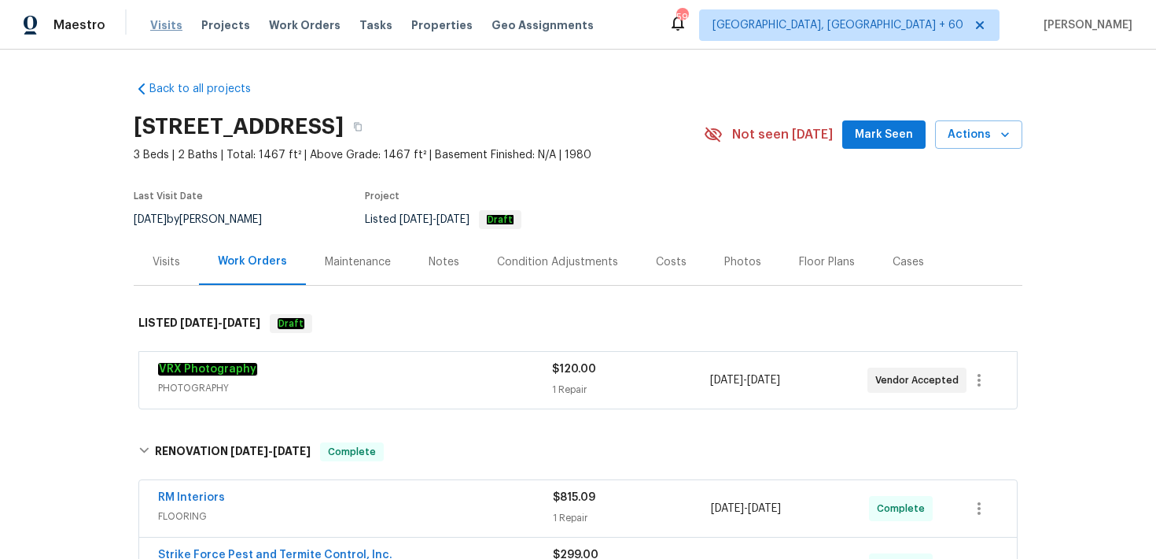
click at [160, 23] on span "Visits" at bounding box center [166, 25] width 32 height 16
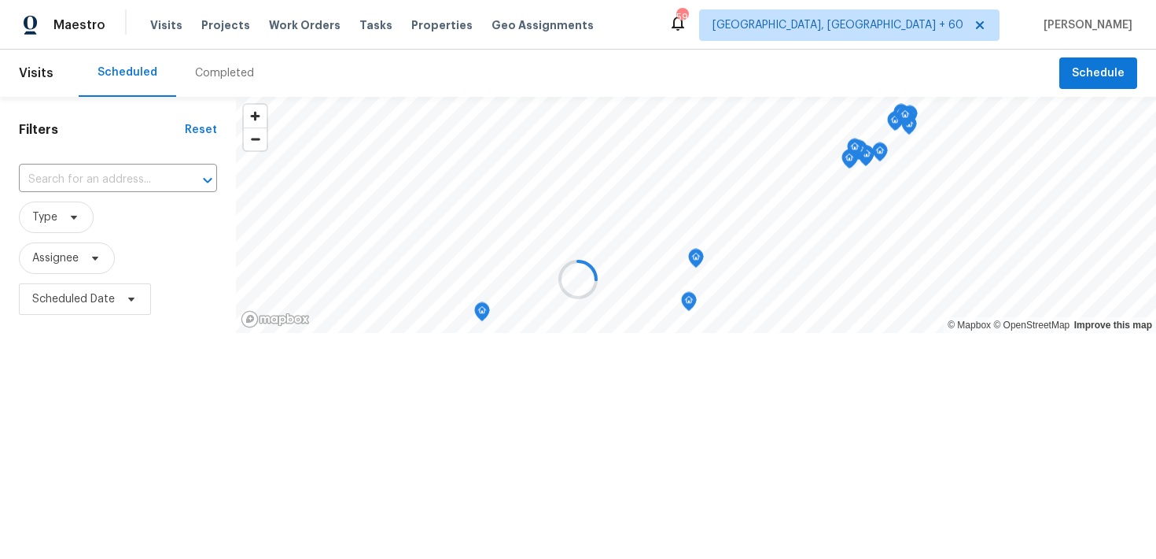
click at [208, 77] on div at bounding box center [578, 279] width 1156 height 559
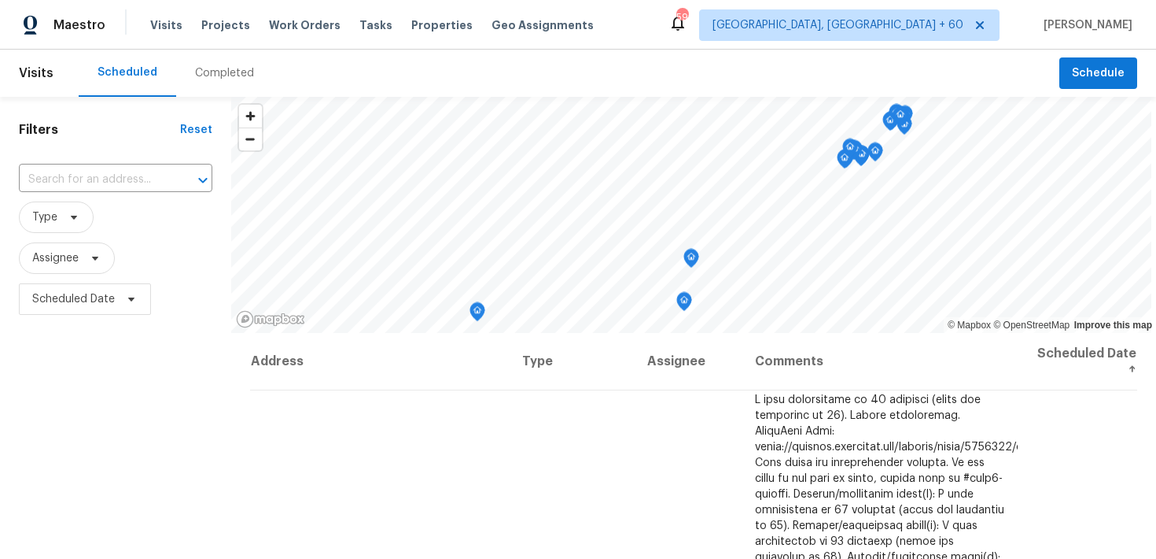
click at [211, 72] on div "Completed" at bounding box center [224, 73] width 59 height 16
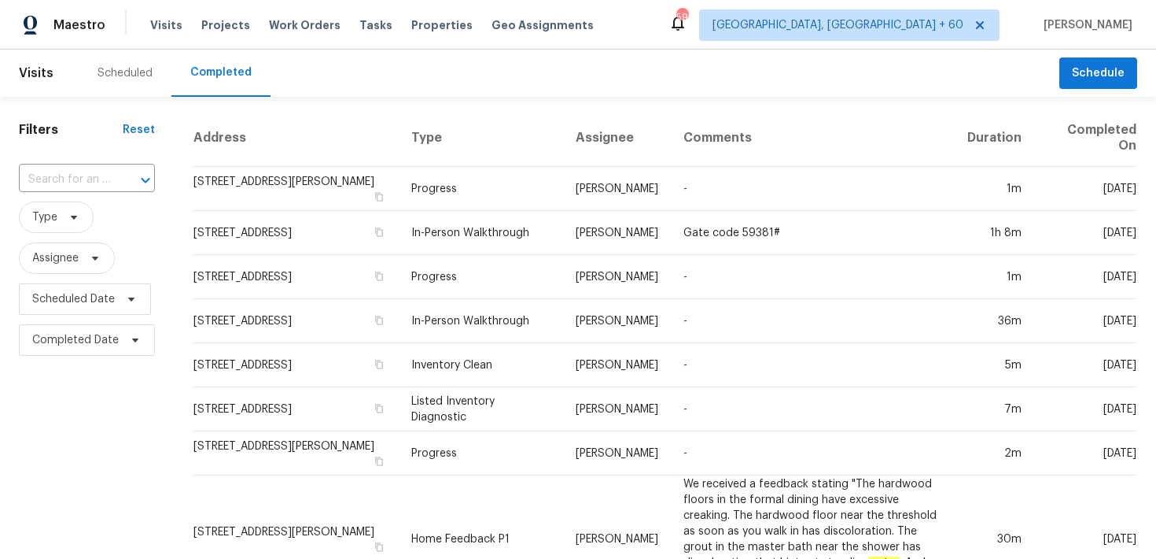
click at [90, 171] on input "text" at bounding box center [65, 180] width 92 height 24
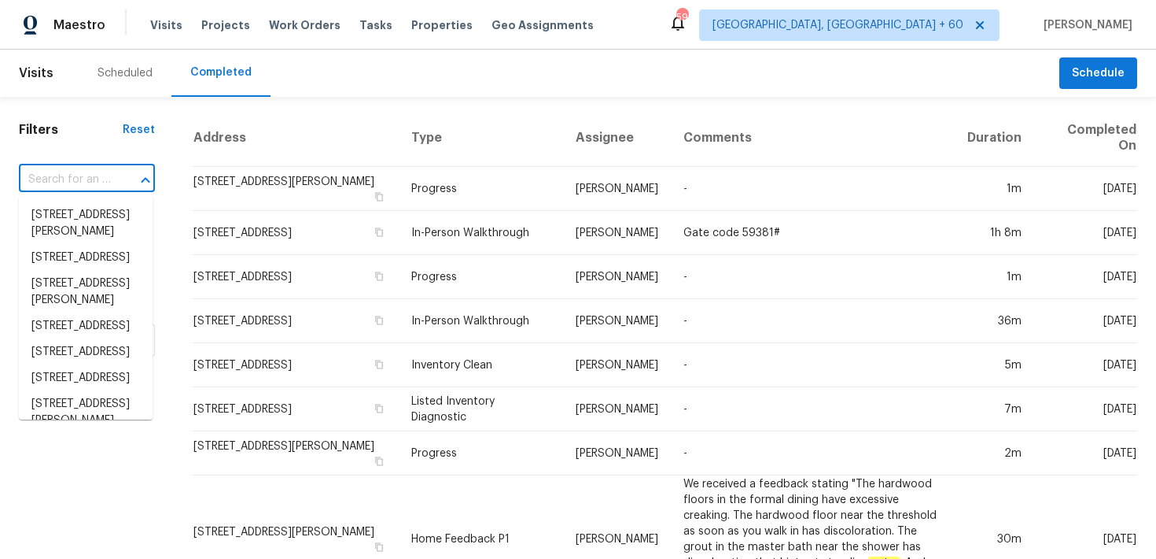
paste input "454 Naugatuck Dr Jacksonville, FL 32225"
type input "454 Naugatuck Dr Jacksonville, FL 32225"
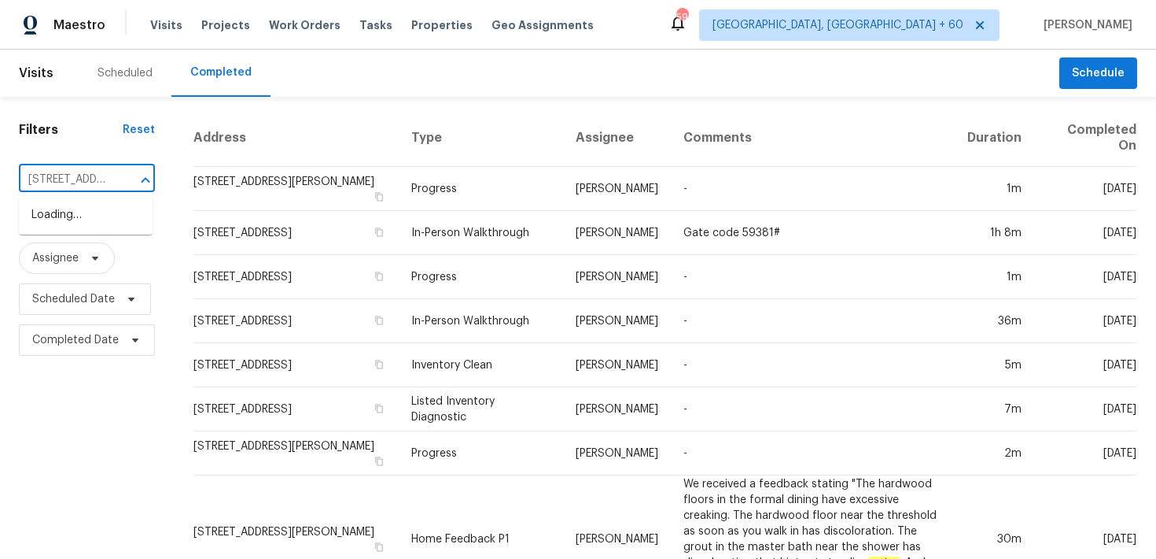
scroll to position [0, 129]
click at [68, 221] on li "454 Naugatuck Dr, Jacksonville, FL 32225" at bounding box center [86, 215] width 134 height 26
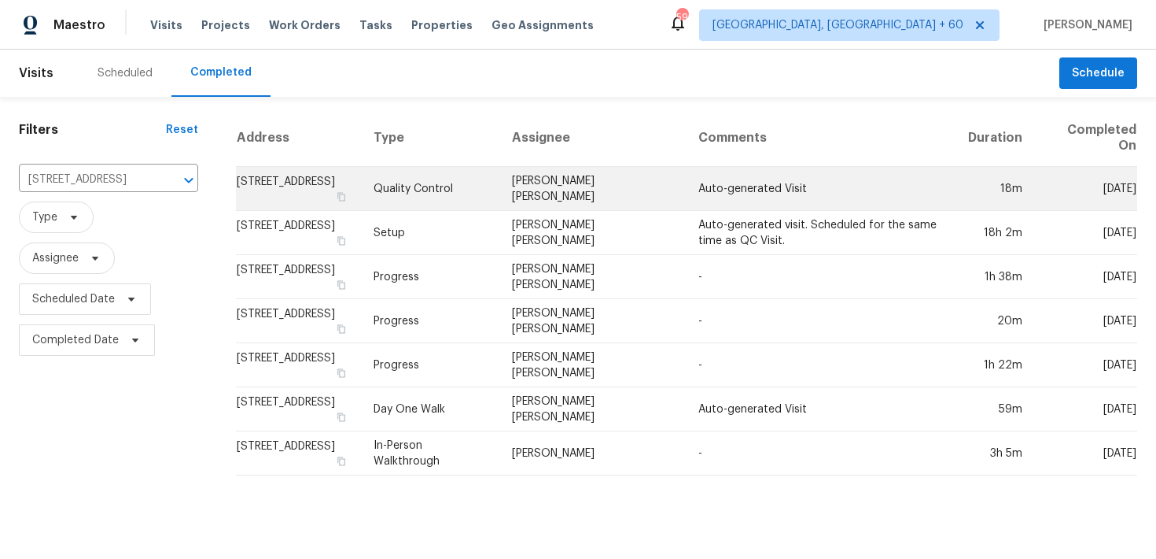
click at [498, 183] on td "Quality Control" at bounding box center [430, 189] width 138 height 44
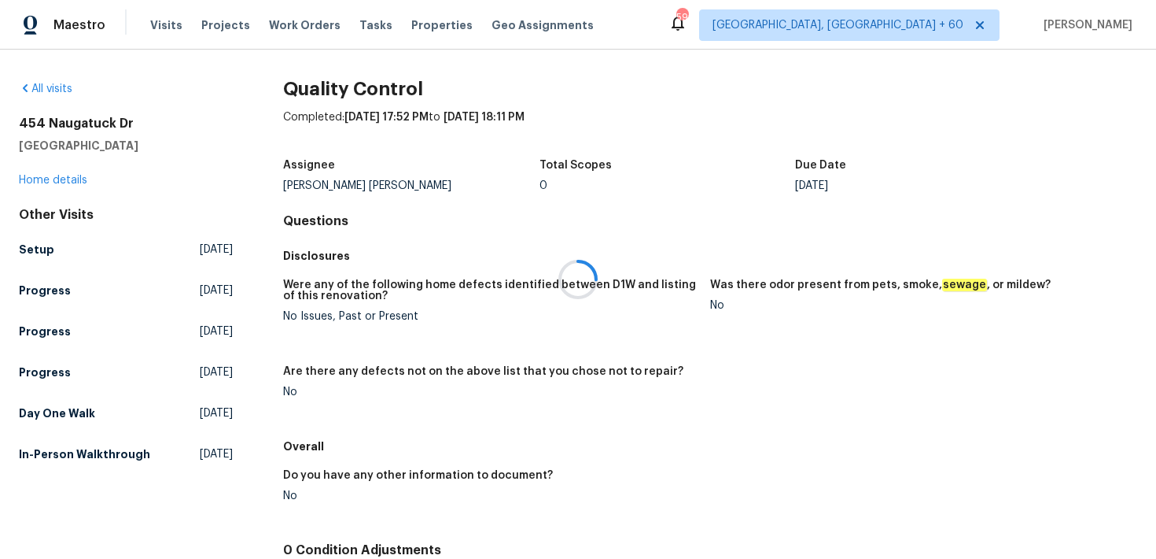
click at [65, 175] on div at bounding box center [578, 279] width 1156 height 559
click at [52, 183] on link "Home details" at bounding box center [53, 180] width 68 height 11
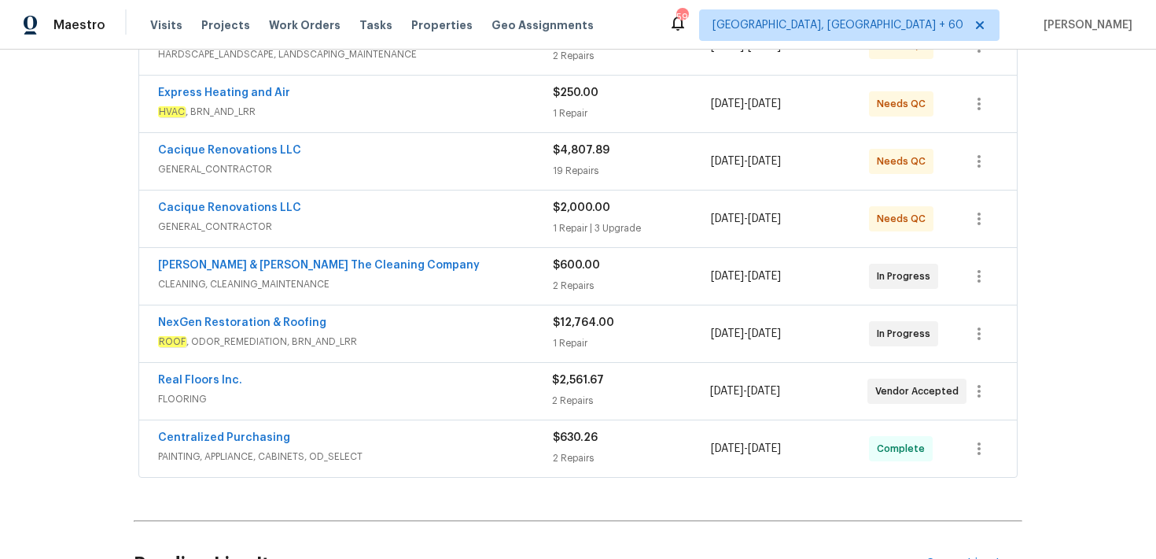
scroll to position [478, 0]
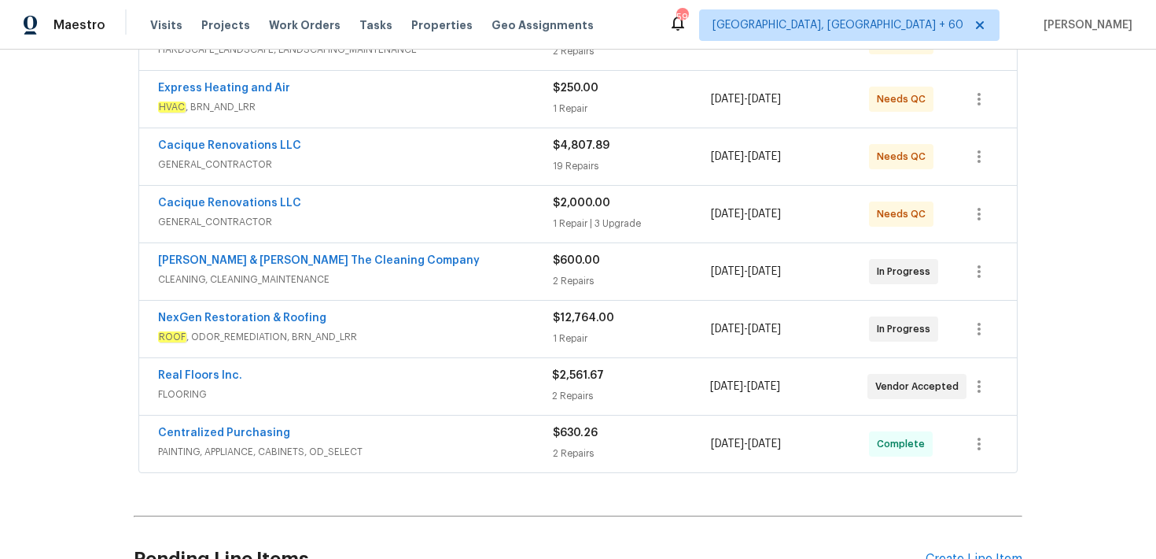
click at [577, 201] on div "$2,000.00 1 Repair | 3 Upgrade" at bounding box center [632, 214] width 158 height 38
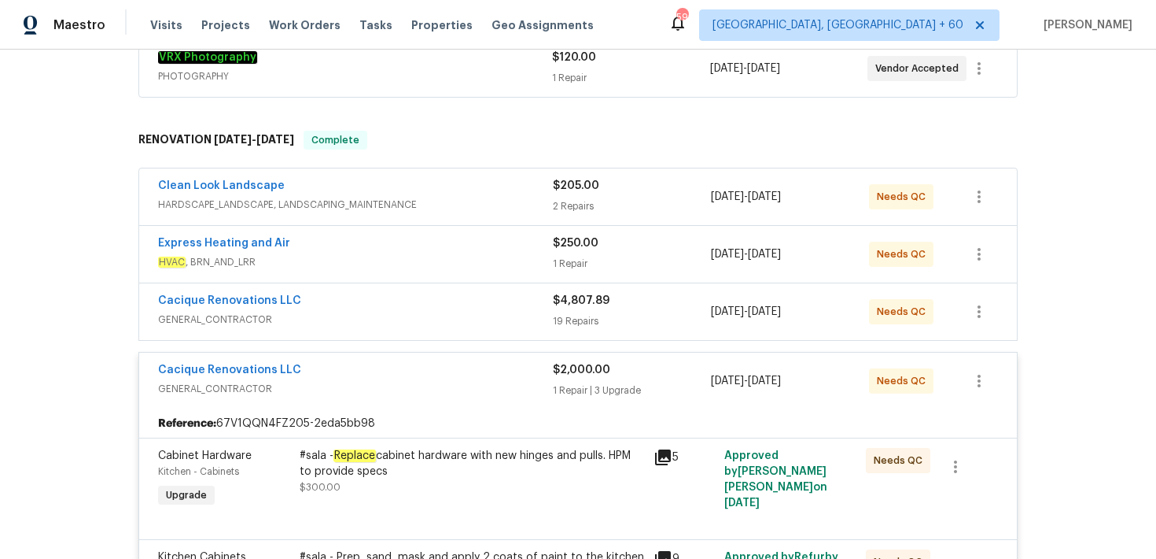
scroll to position [310, 0]
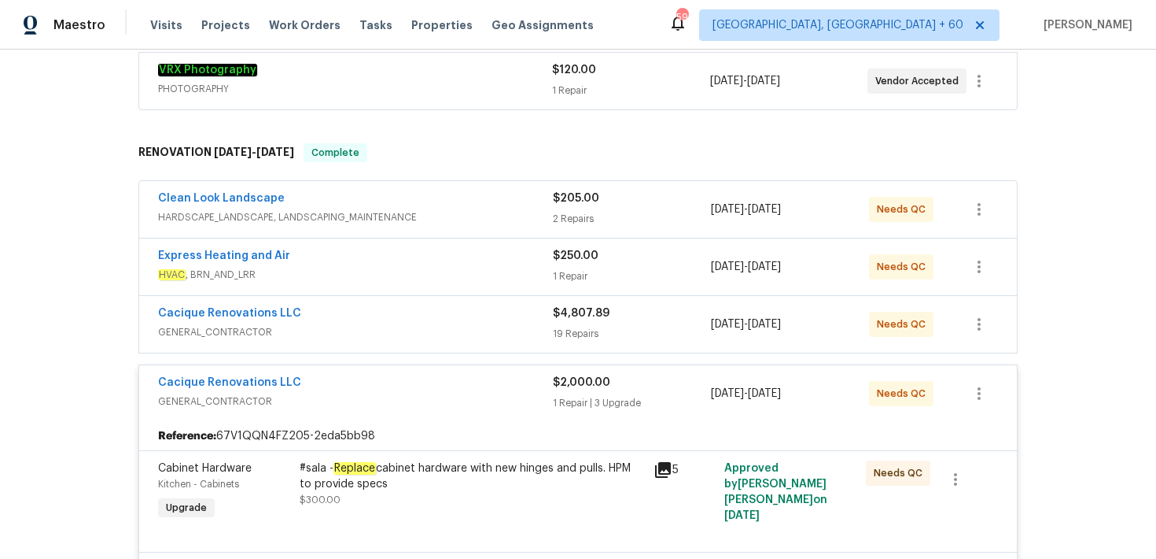
click at [566, 314] on div "$4,807.89 19 Repairs" at bounding box center [632, 324] width 158 height 38
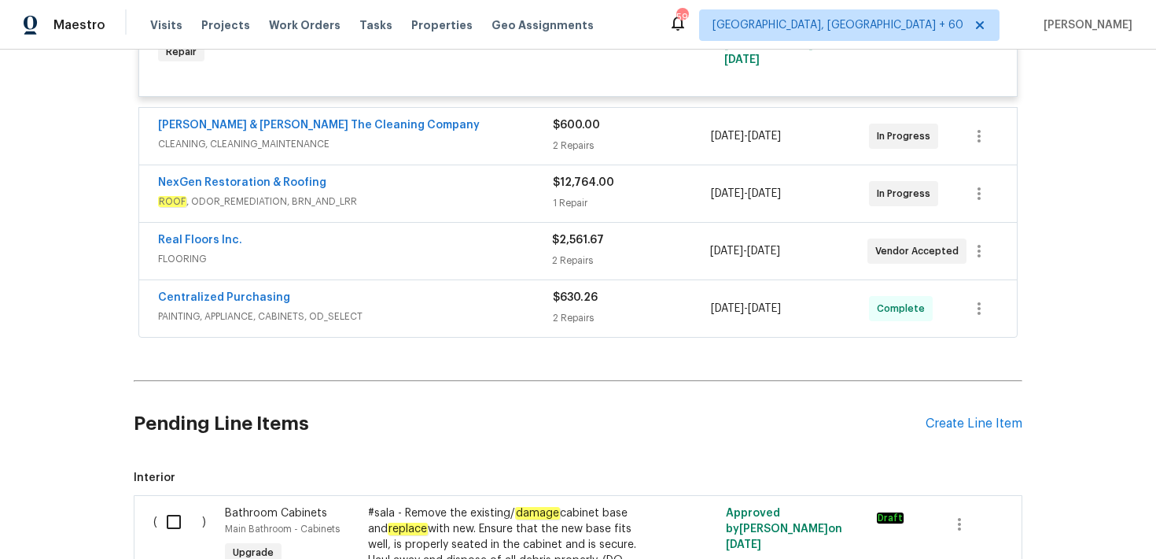
scroll to position [4267, 0]
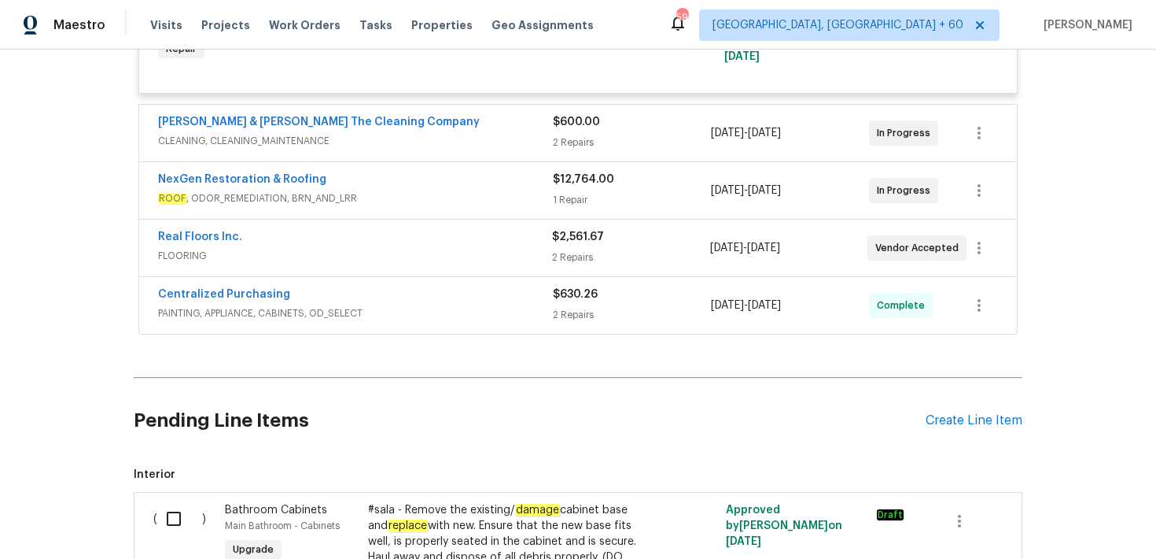
click at [562, 312] on div "2 Repairs" at bounding box center [632, 315] width 158 height 16
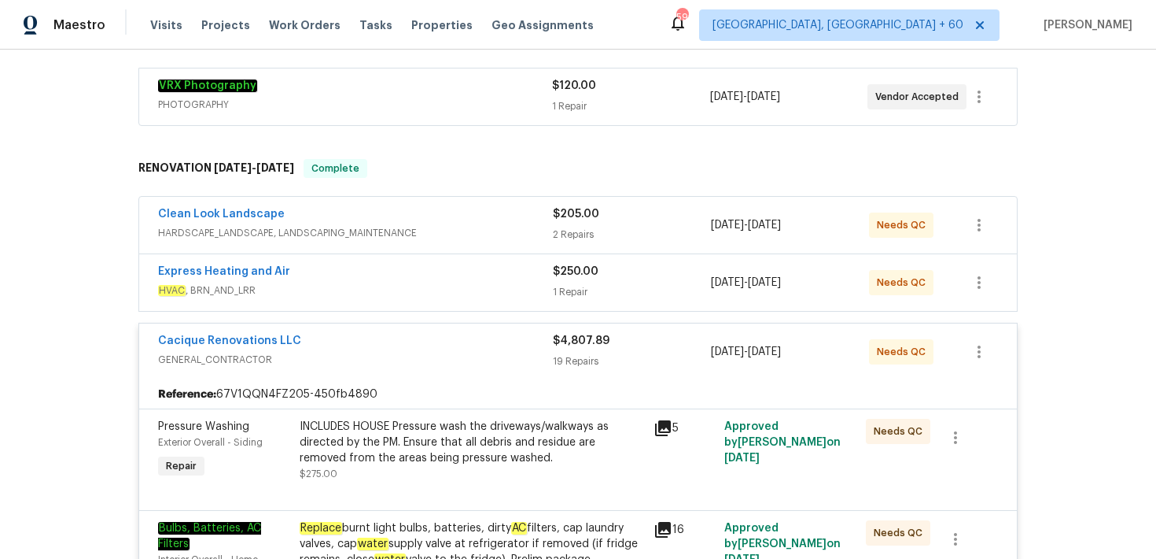
scroll to position [281, 0]
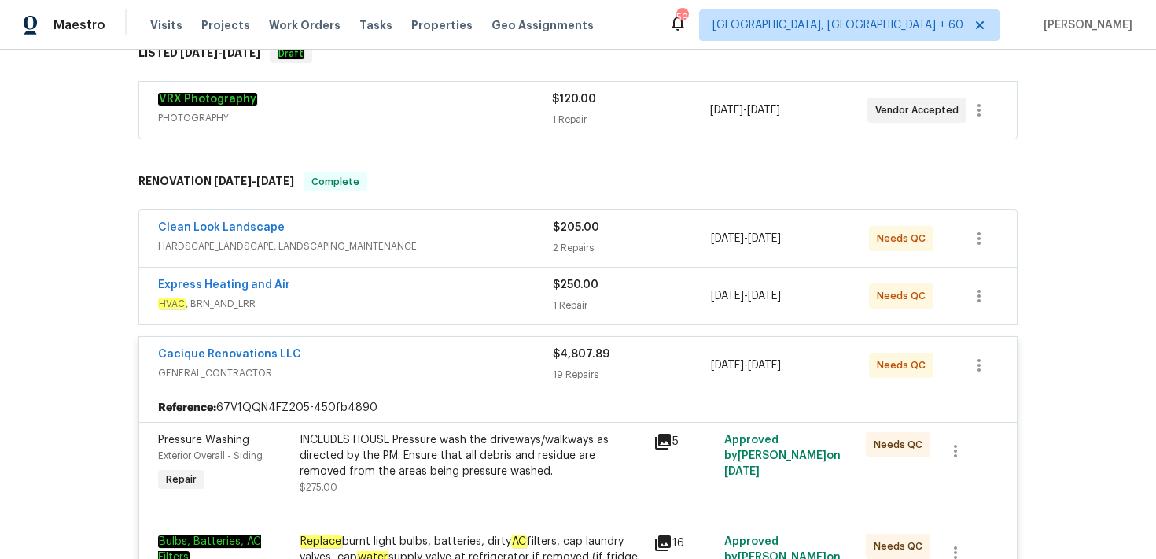
click at [568, 297] on div "1 Repair" at bounding box center [632, 305] width 158 height 16
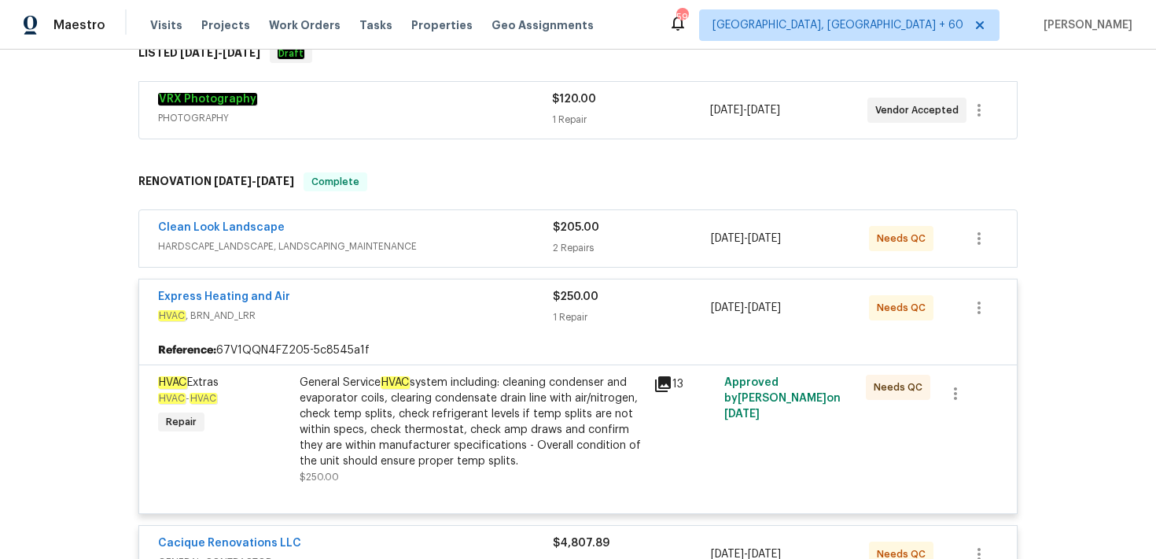
click at [567, 240] on div "2 Repairs" at bounding box center [632, 248] width 158 height 16
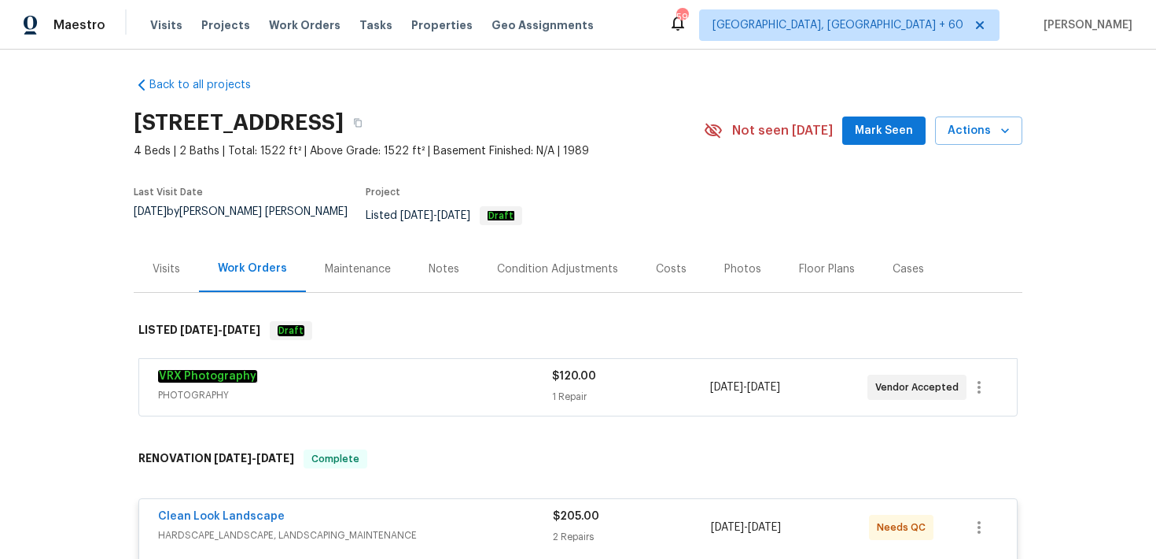
scroll to position [0, 0]
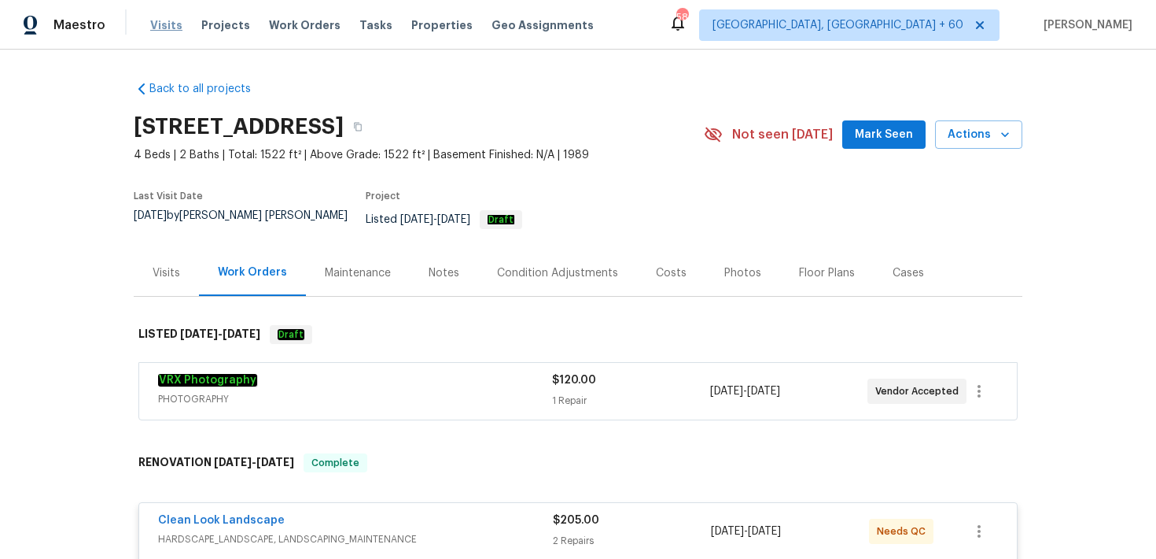
click at [164, 23] on span "Visits" at bounding box center [166, 25] width 32 height 16
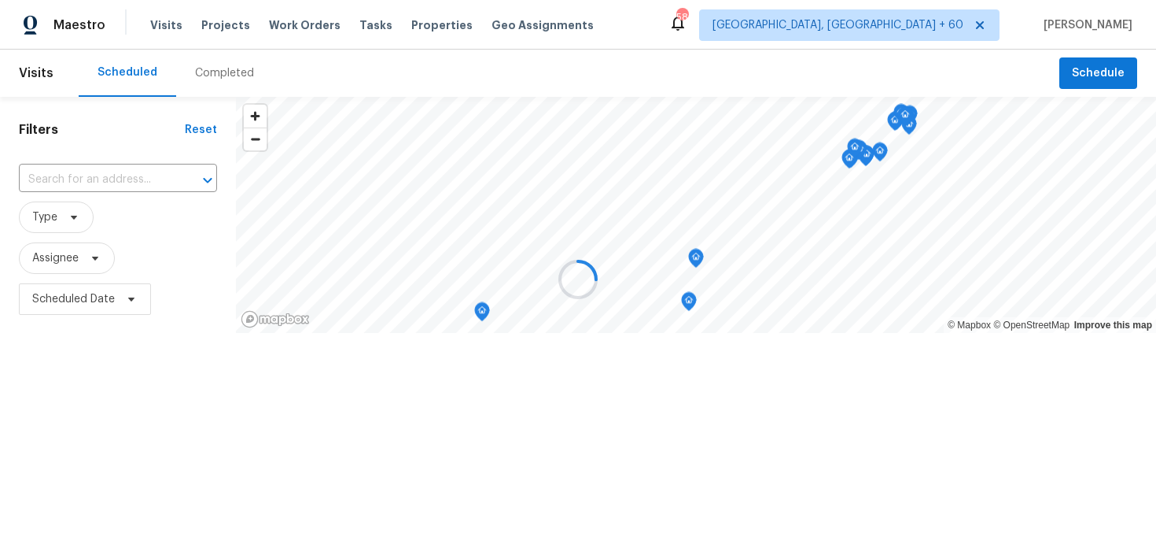
click at [213, 82] on div at bounding box center [578, 279] width 1156 height 559
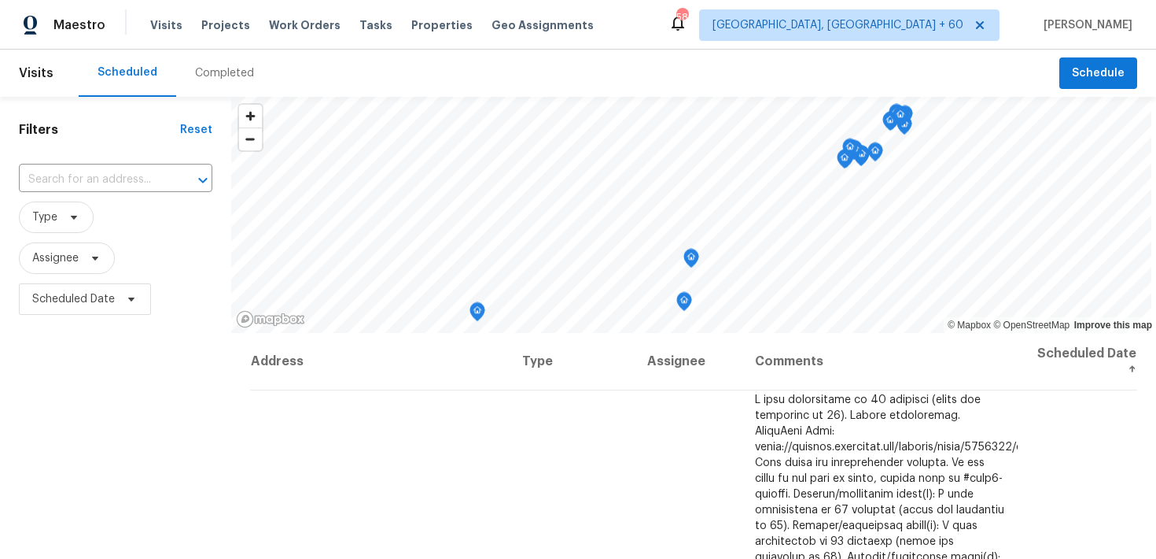
click at [219, 82] on div "Completed" at bounding box center [224, 73] width 97 height 47
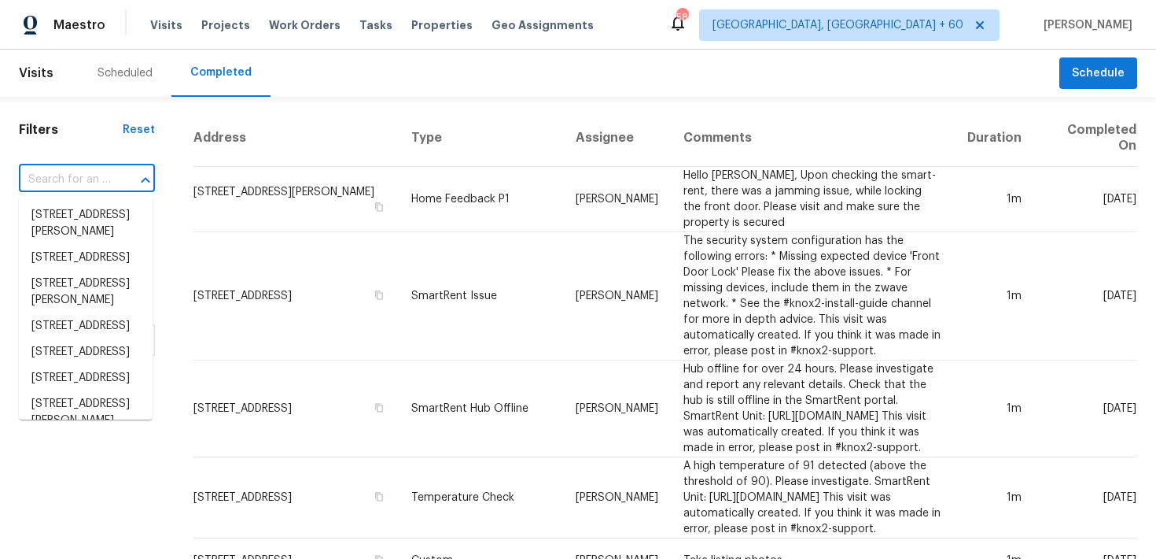
click at [79, 180] on input "text" at bounding box center [65, 180] width 92 height 24
paste input "503 Hackberry St Lockhart, TX 78644"
type input "503 Hackberry St Lockhart, TX 78644"
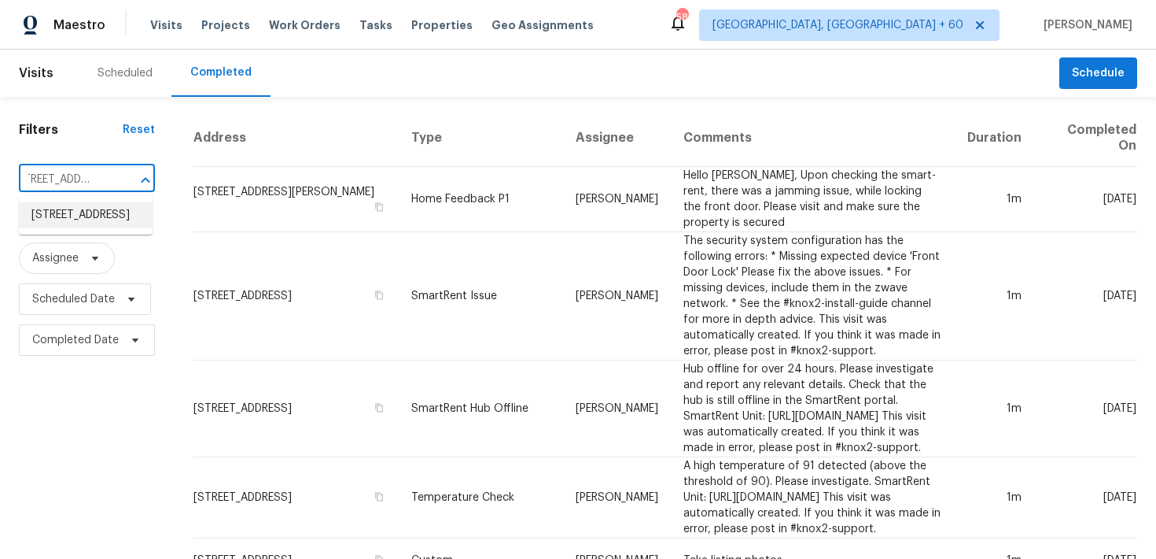
click at [69, 227] on li "503 Hackberry St, Lockhart, TX 78644" at bounding box center [86, 215] width 134 height 26
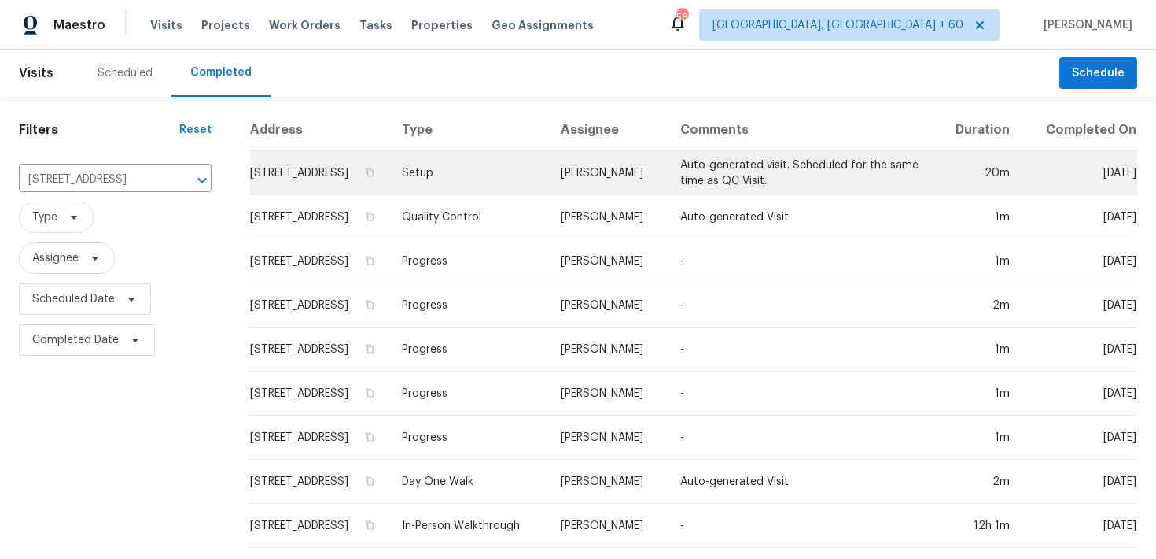
click at [491, 186] on td "Setup" at bounding box center [468, 173] width 159 height 44
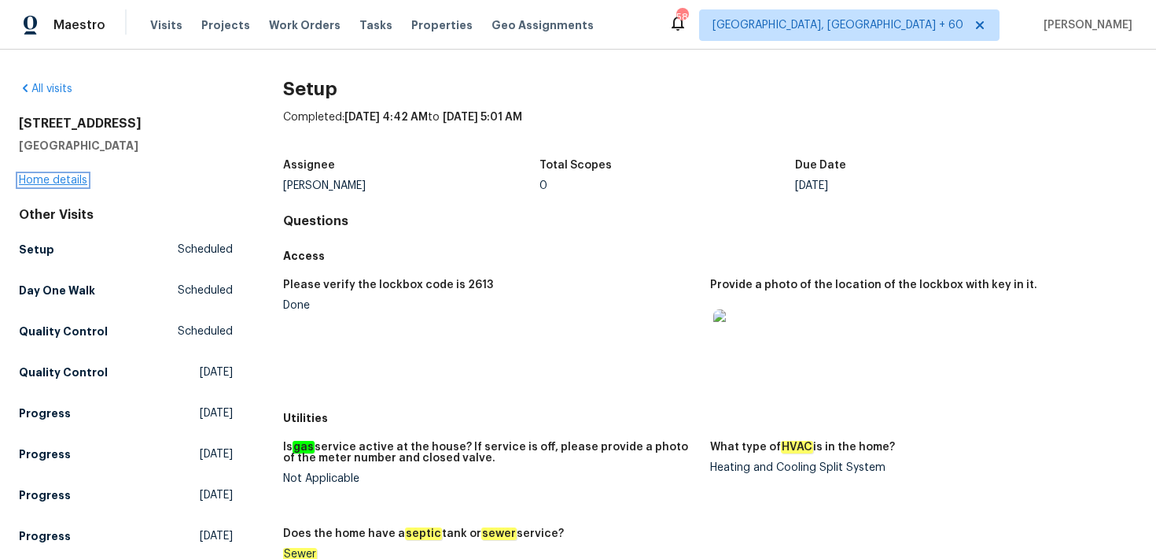
click at [38, 181] on link "Home details" at bounding box center [53, 180] width 68 height 11
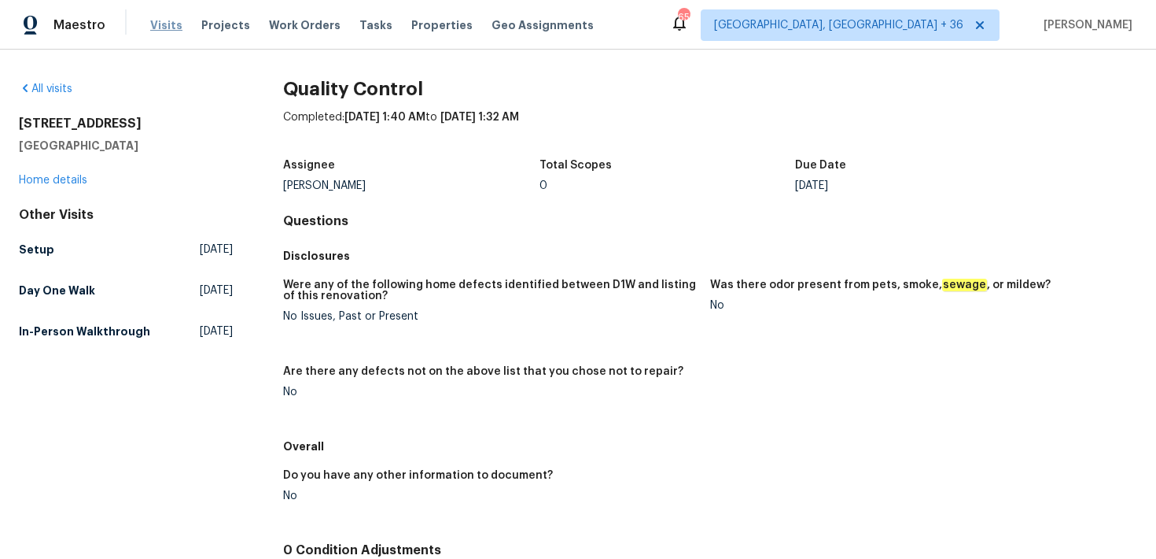
click at [163, 31] on span "Visits" at bounding box center [166, 25] width 32 height 16
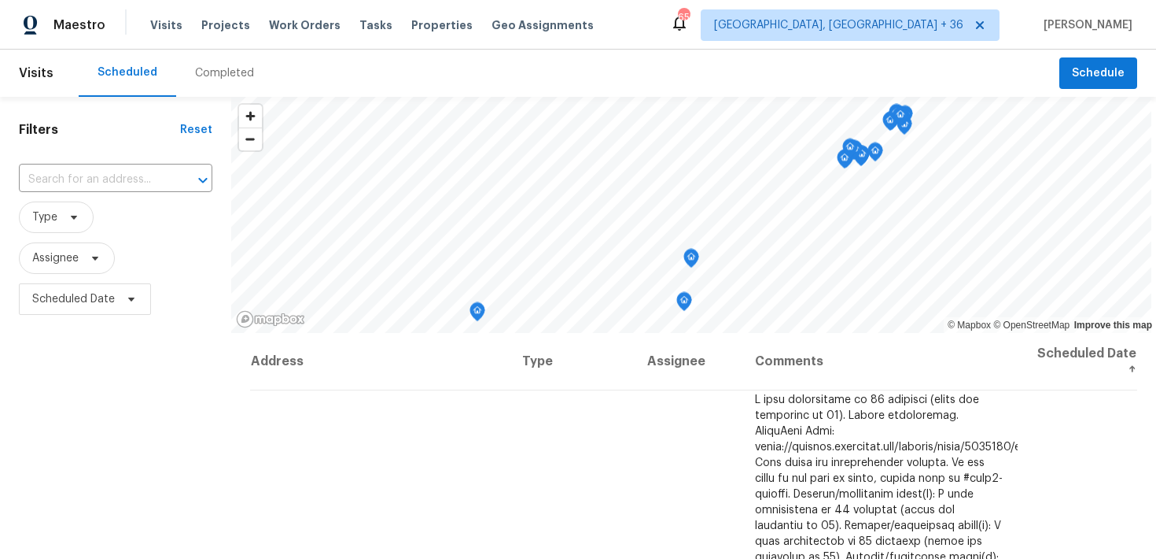
click at [228, 74] on div "Completed" at bounding box center [224, 73] width 59 height 16
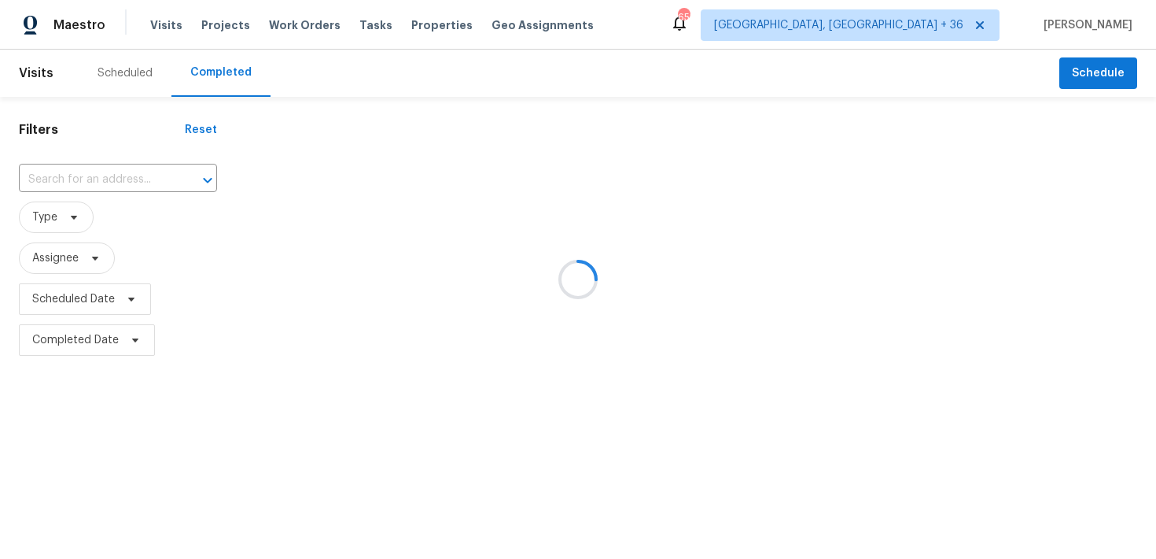
click at [70, 173] on div at bounding box center [578, 279] width 1156 height 559
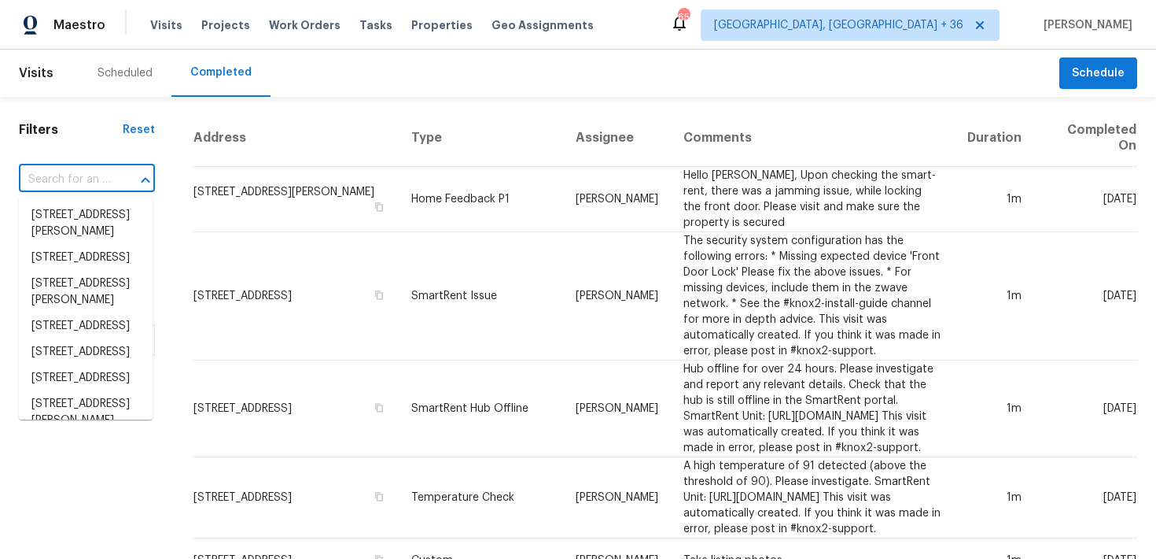
click at [57, 185] on input "text" at bounding box center [65, 180] width 92 height 24
paste input "[STREET_ADDRESS]"
type input "[STREET_ADDRESS]"
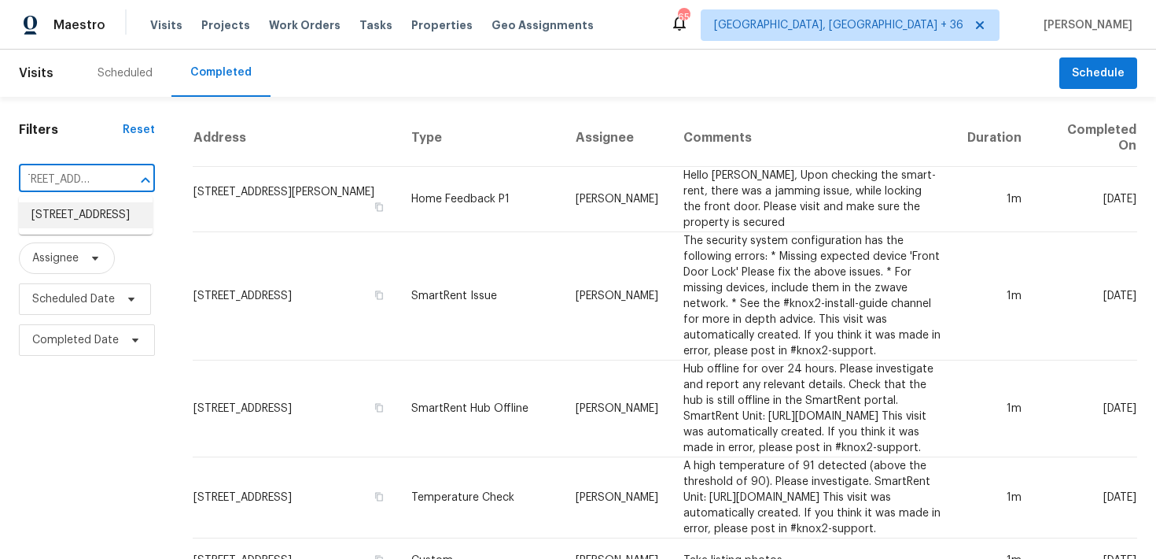
click at [72, 216] on li "[STREET_ADDRESS]" at bounding box center [86, 215] width 134 height 26
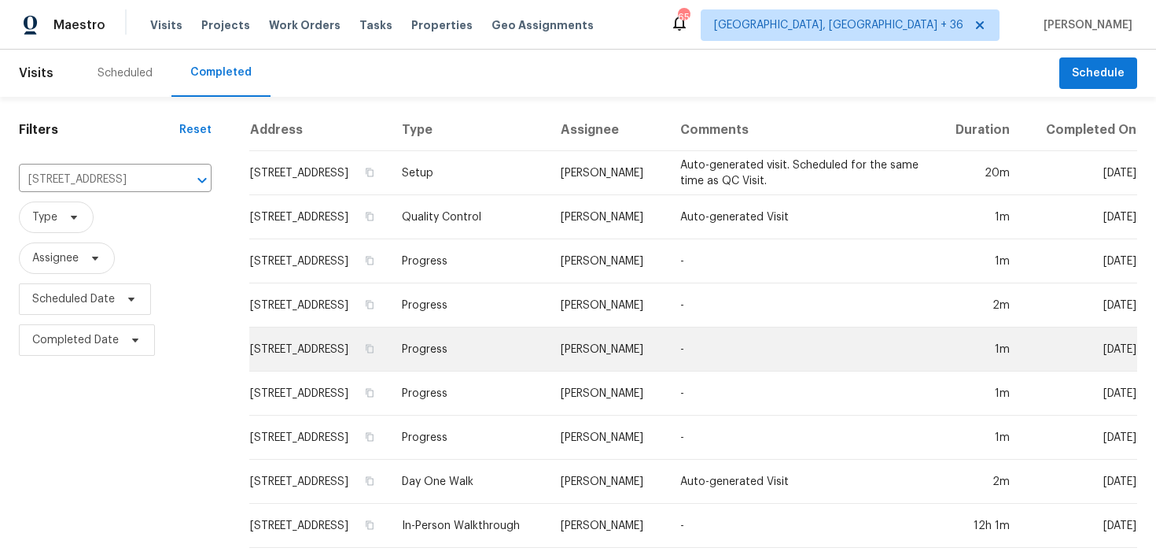
scroll to position [17, 0]
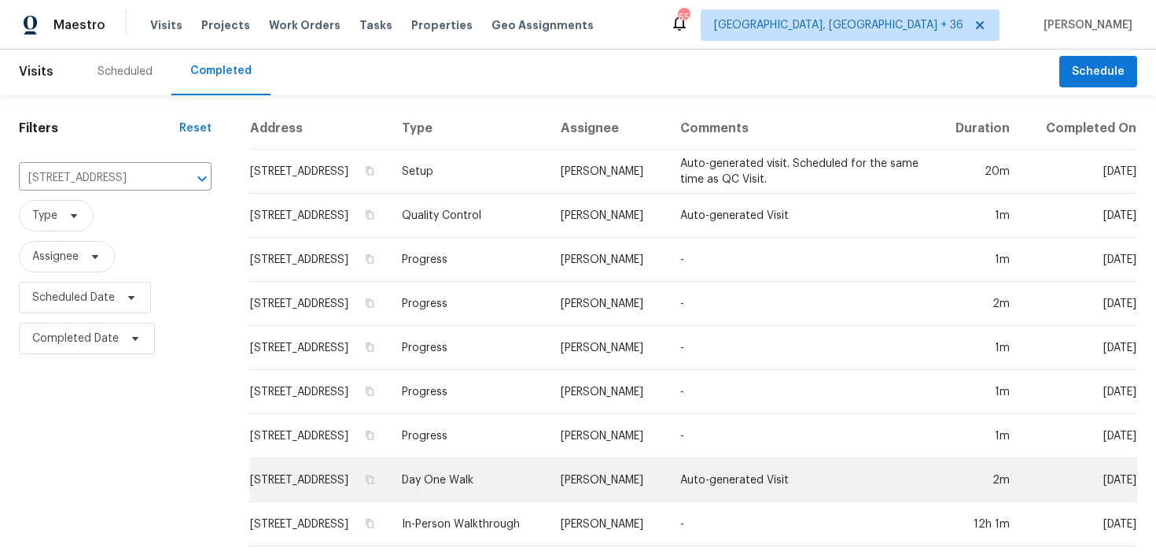
click at [474, 477] on td "Day One Walk" at bounding box center [468, 480] width 159 height 44
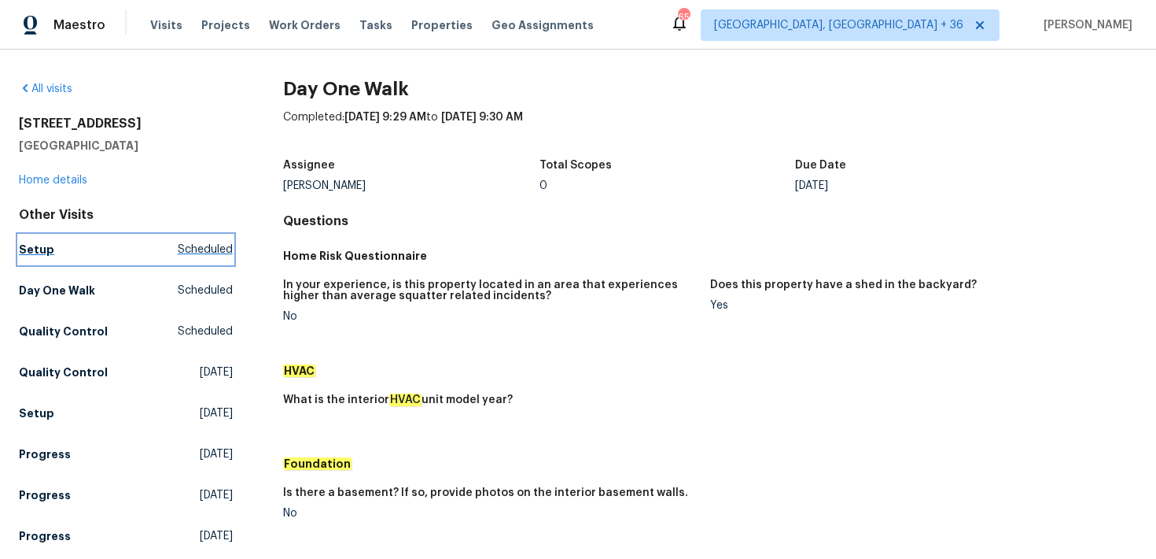
click at [40, 249] on h5 "Setup" at bounding box center [36, 250] width 35 height 16
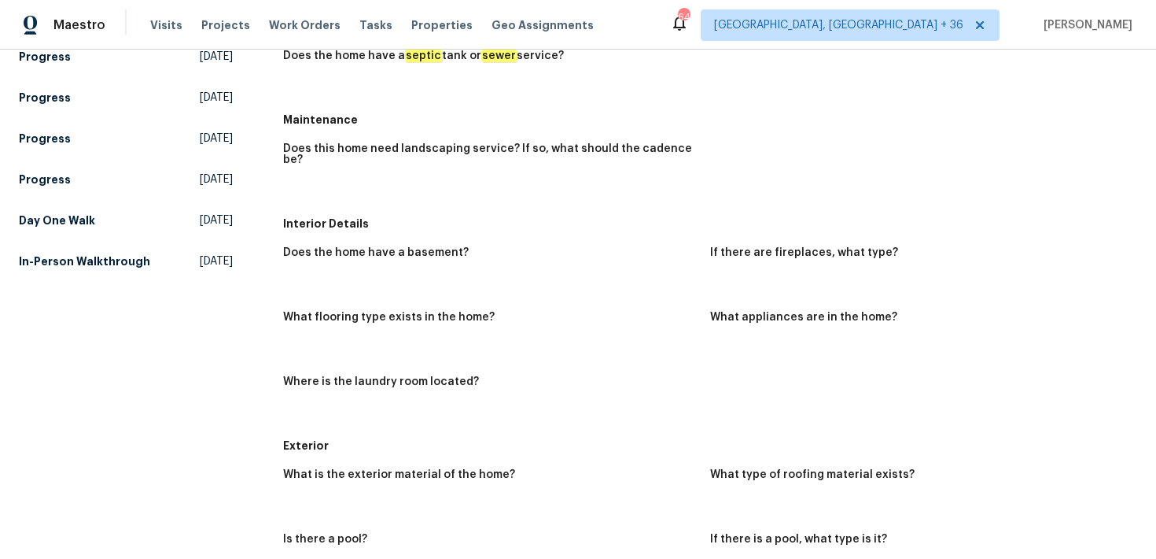
scroll to position [448, 0]
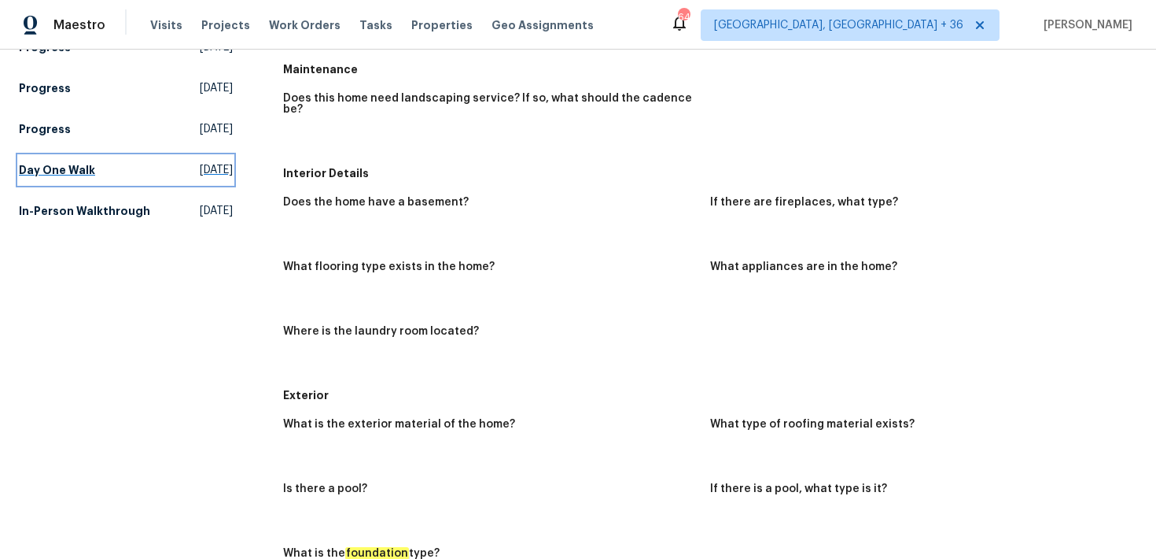
click at [59, 170] on h5 "Day One Walk" at bounding box center [57, 170] width 76 height 16
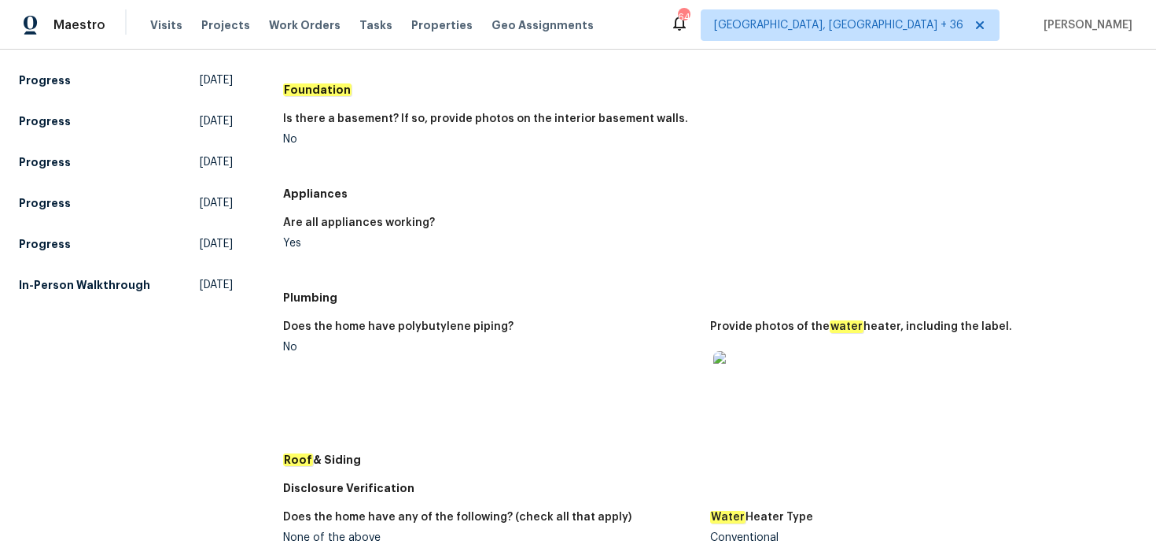
scroll to position [323, 0]
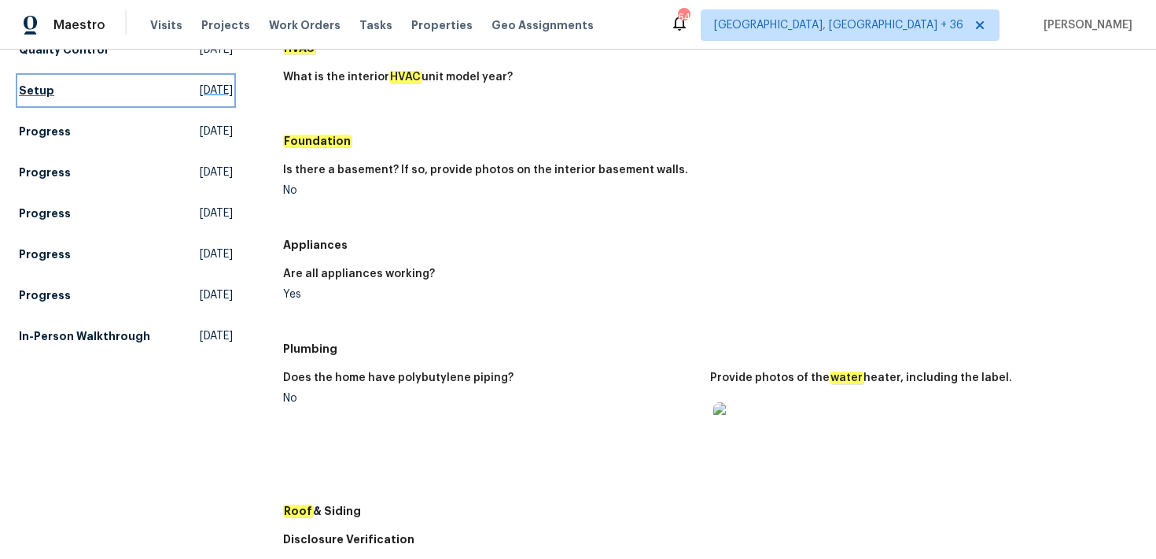
click at [28, 94] on h5 "Setup" at bounding box center [36, 91] width 35 height 16
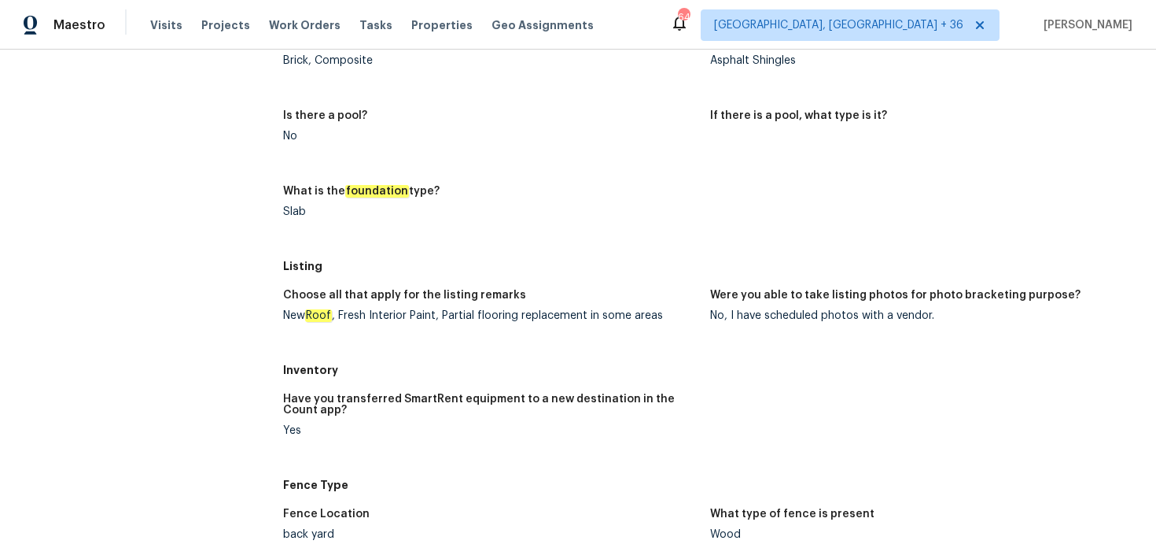
scroll to position [691, 0]
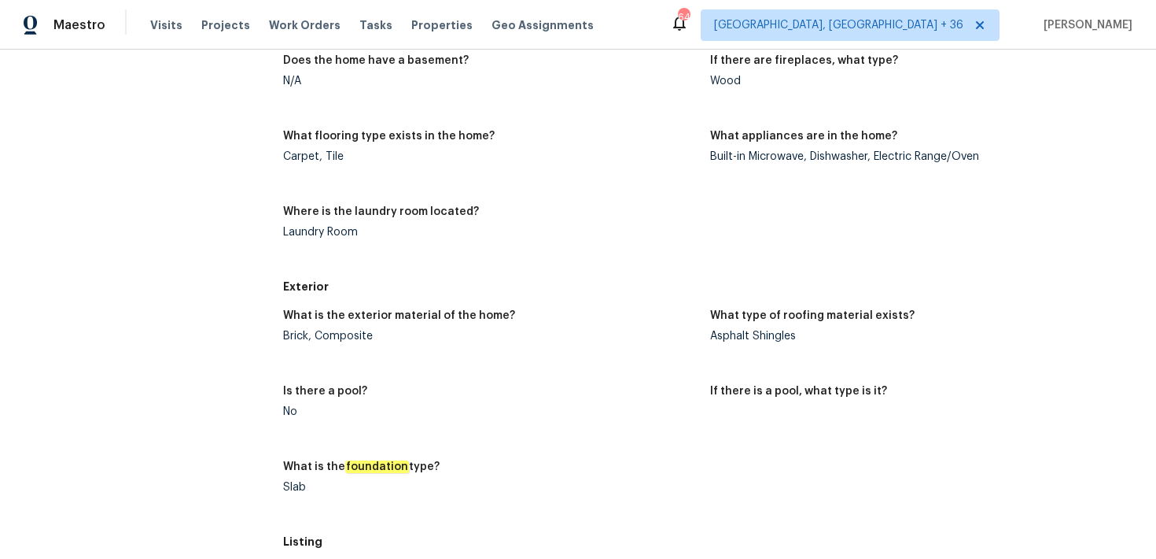
click at [765, 330] on div "Asphalt Shingles" at bounding box center [917, 335] width 415 height 11
copy div "Shingles"
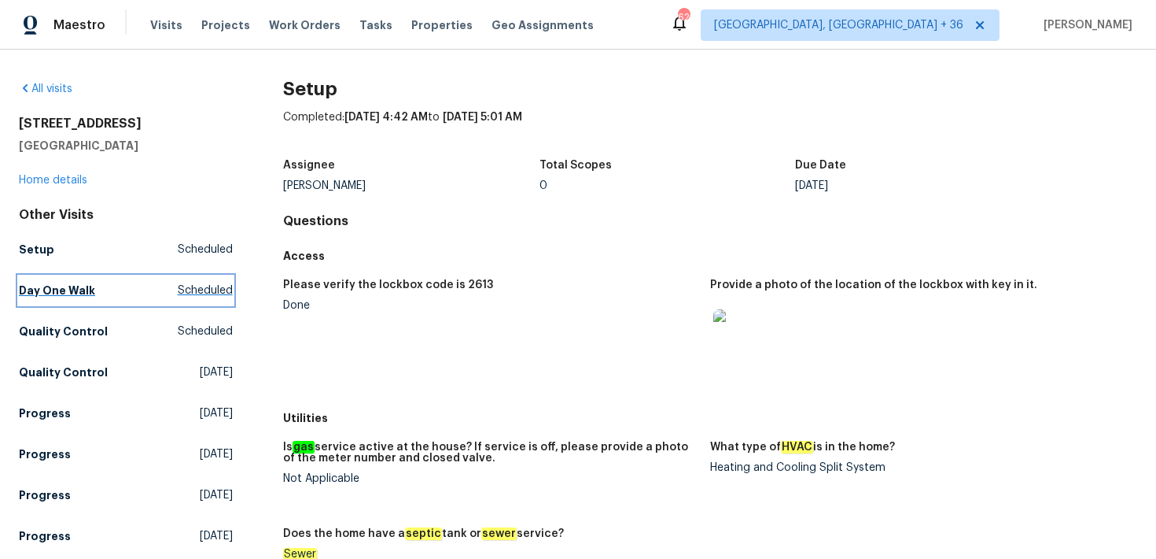
click at [35, 296] on h5 "Day One Walk" at bounding box center [57, 290] width 76 height 16
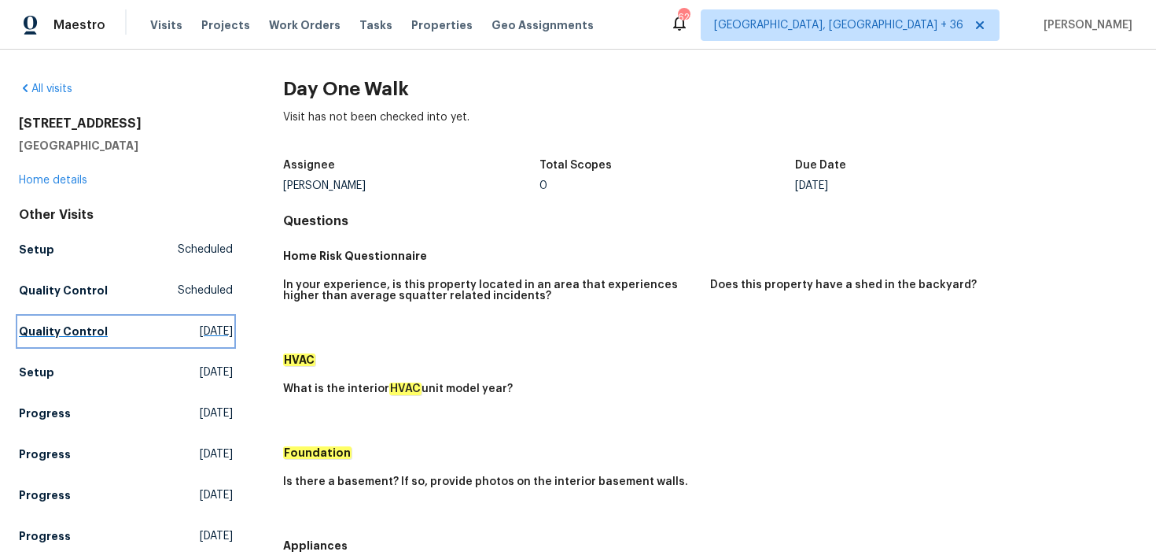
click at [46, 331] on h5 "Quality Control" at bounding box center [63, 331] width 89 height 16
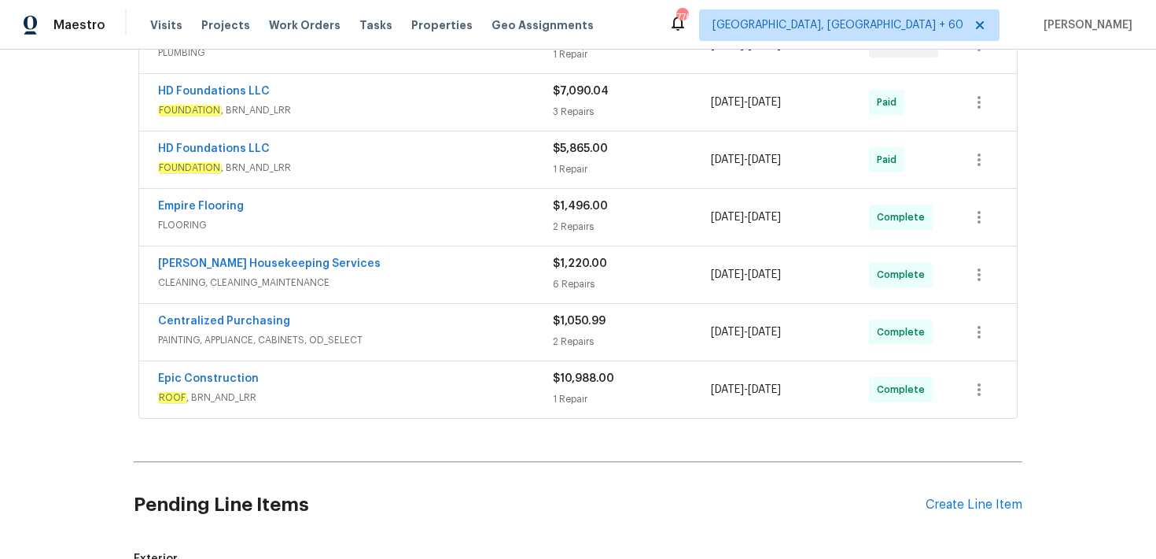
scroll to position [719, 0]
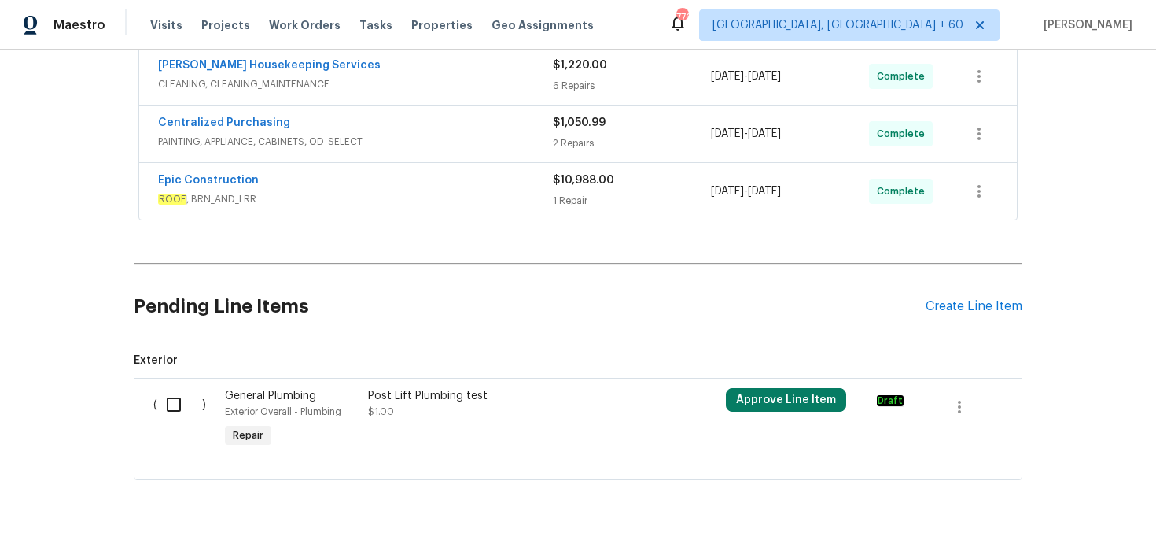
click at [572, 205] on div "1 Repair" at bounding box center [632, 201] width 158 height 16
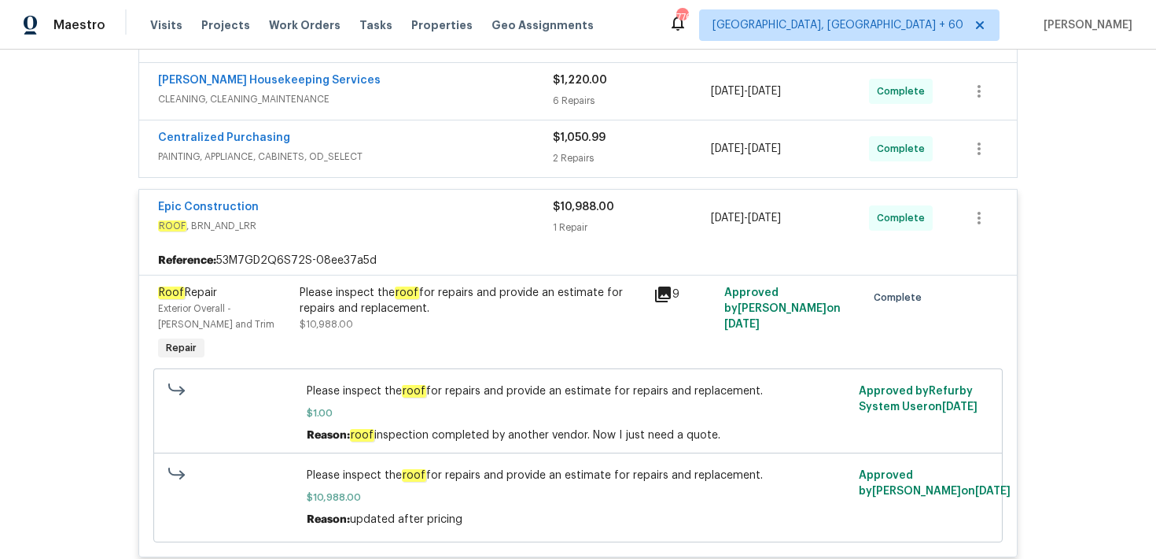
click at [585, 141] on span "$1,050.99" at bounding box center [579, 137] width 53 height 11
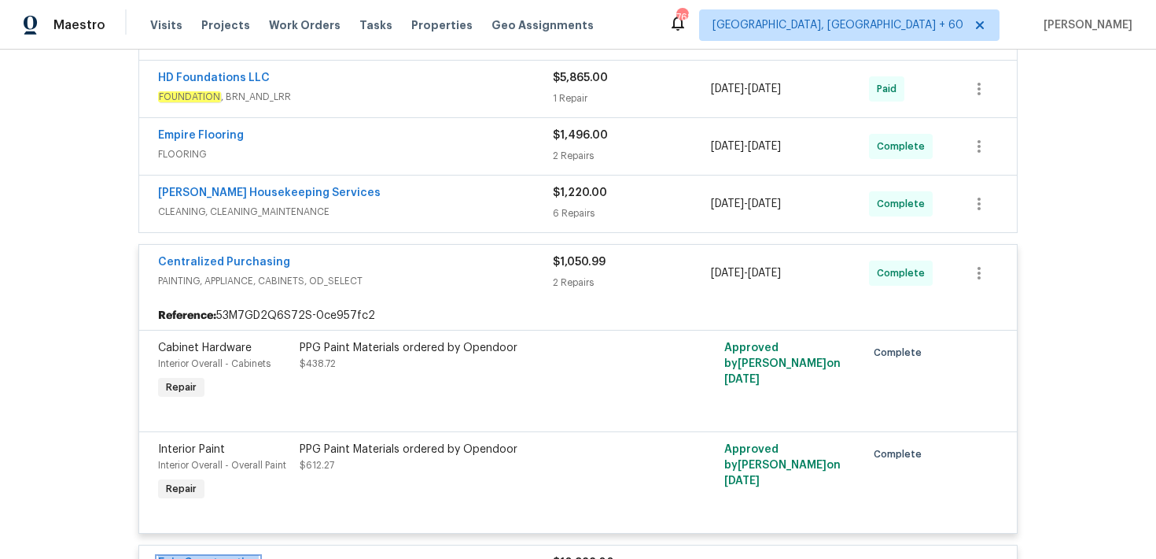
scroll to position [584, 0]
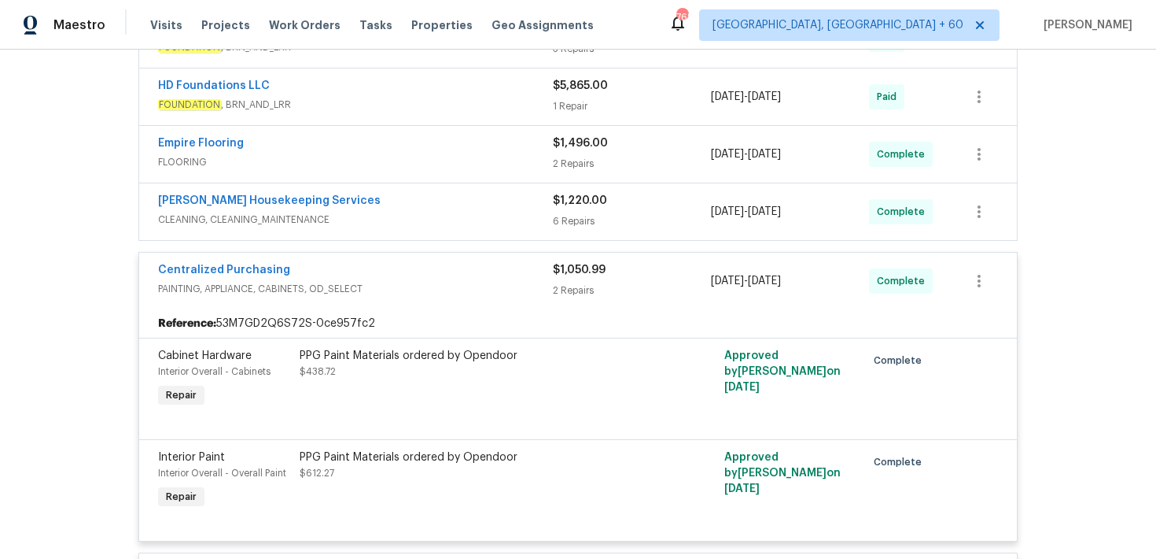
click at [566, 225] on div "6 Repairs" at bounding box center [632, 221] width 158 height 16
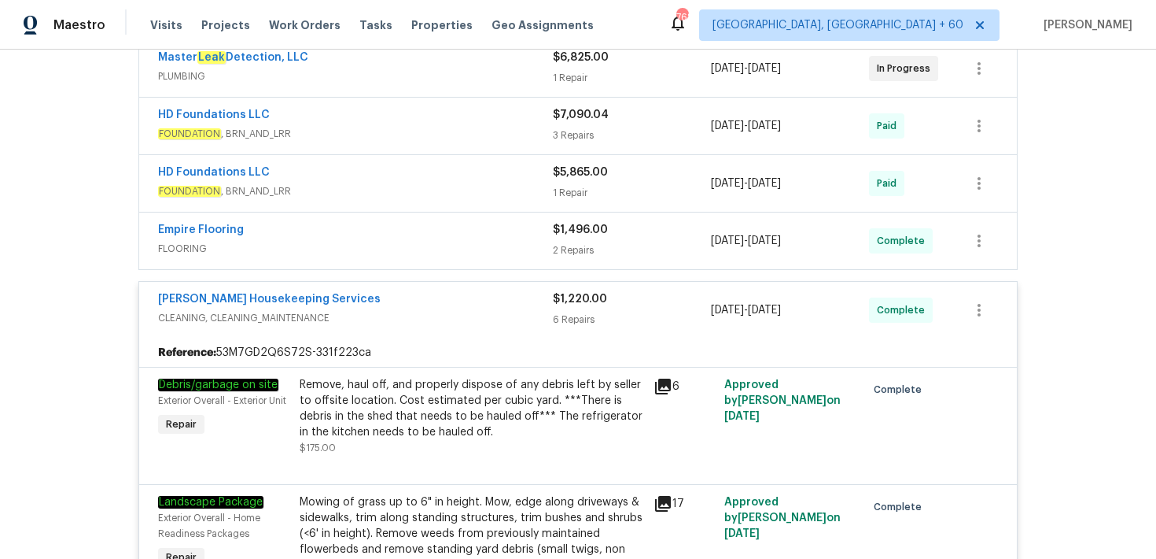
scroll to position [478, 0]
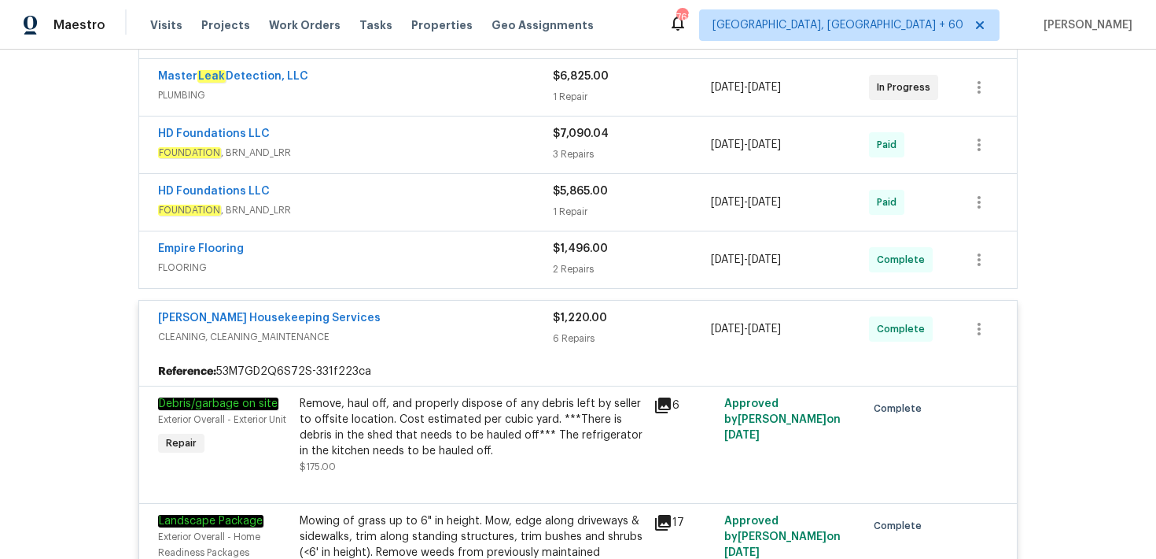
click at [573, 262] on div "2 Repairs" at bounding box center [632, 269] width 158 height 16
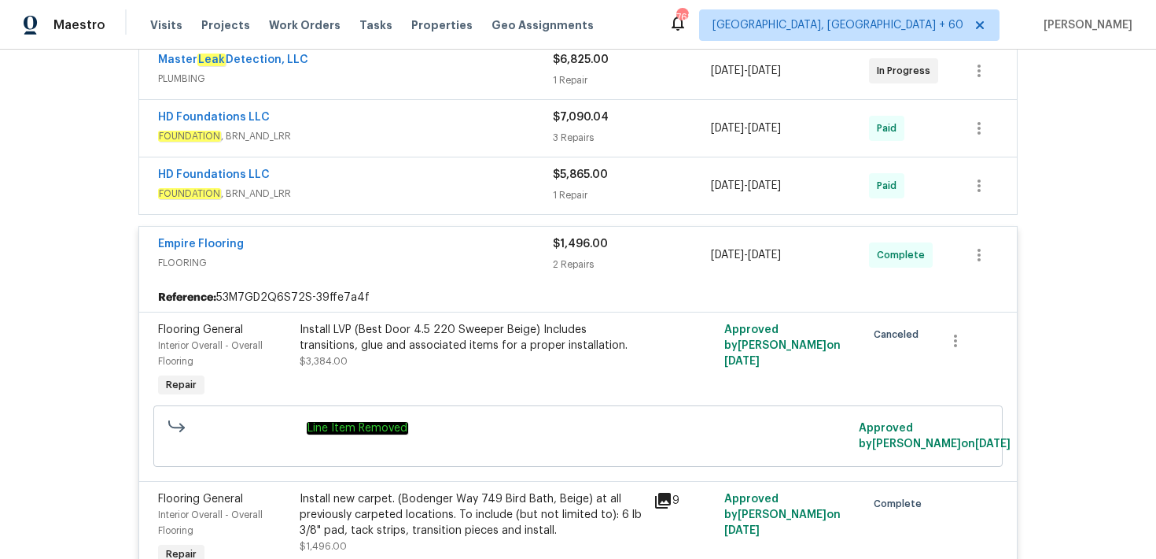
scroll to position [456, 0]
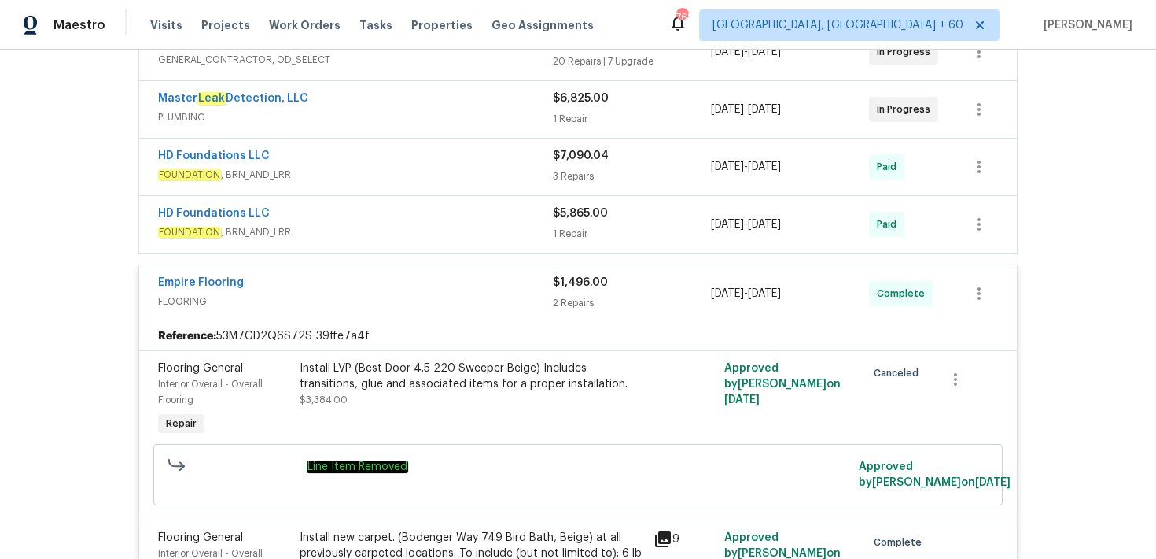
click at [575, 221] on div "$5,865.00 1 Repair" at bounding box center [632, 224] width 158 height 38
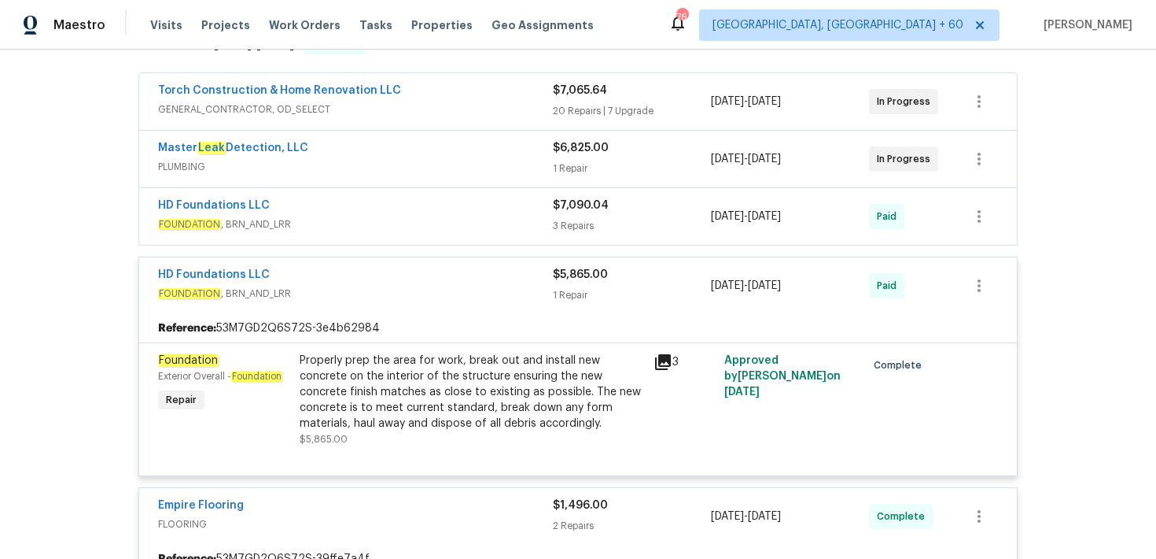
scroll to position [379, 0]
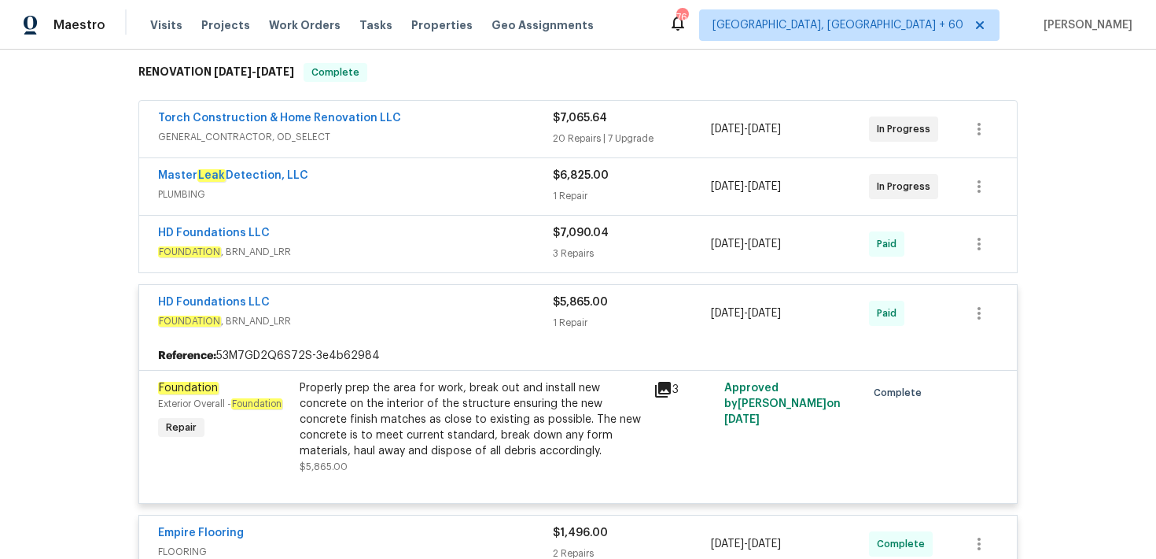
click at [582, 247] on div "3 Repairs" at bounding box center [632, 253] width 158 height 16
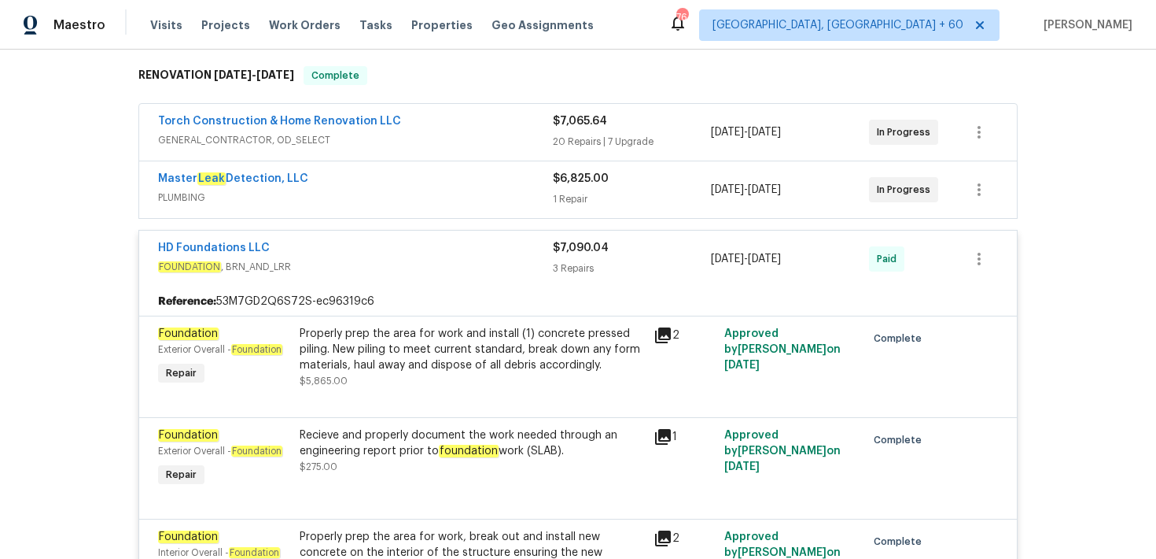
scroll to position [365, 0]
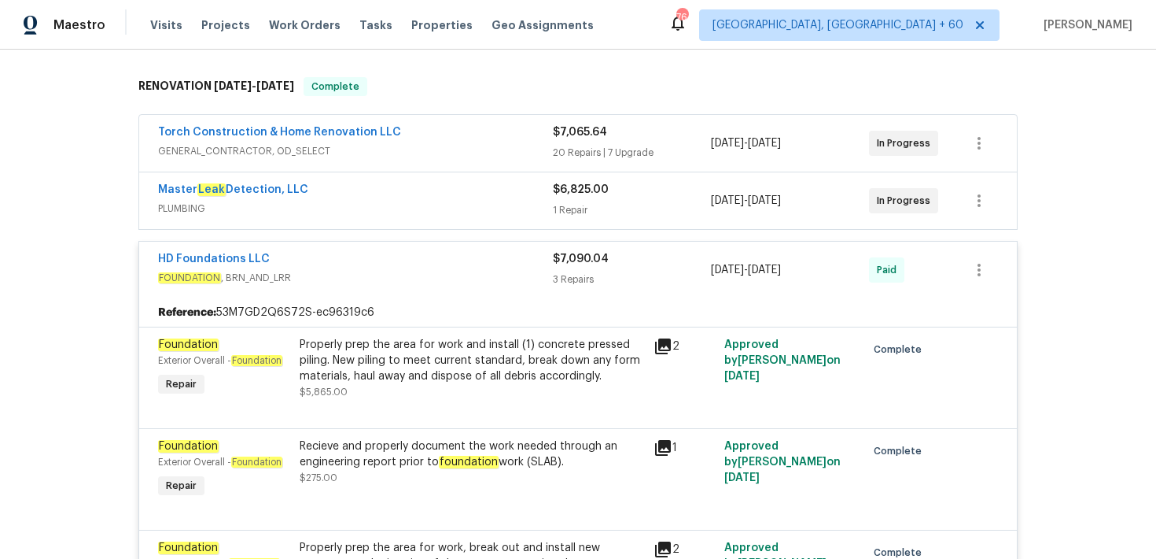
click at [573, 206] on div "1 Repair" at bounding box center [632, 210] width 158 height 16
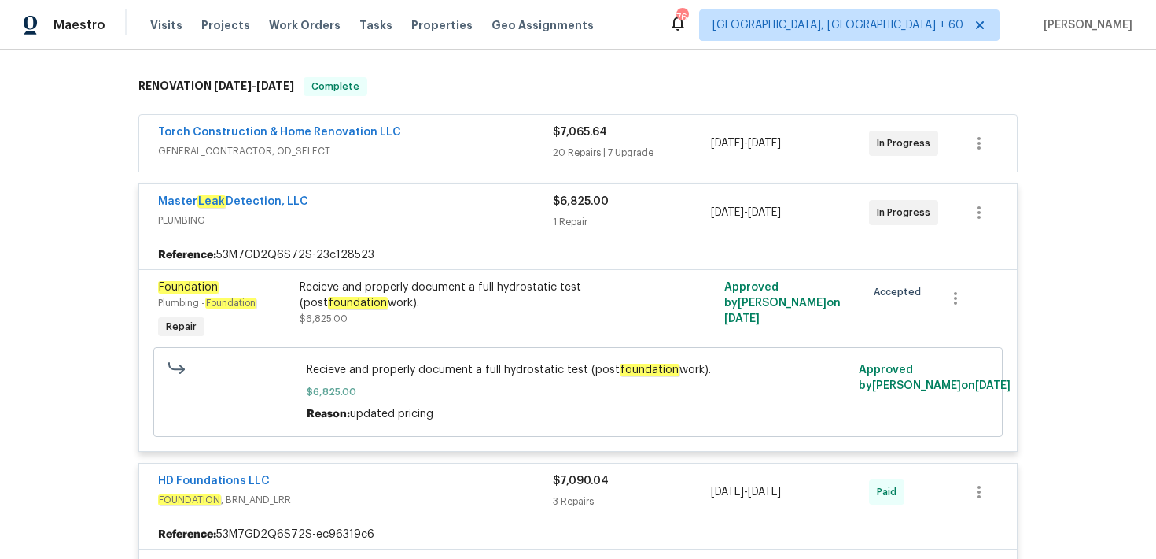
click at [568, 146] on div "20 Repairs | 7 Upgrade" at bounding box center [632, 153] width 158 height 16
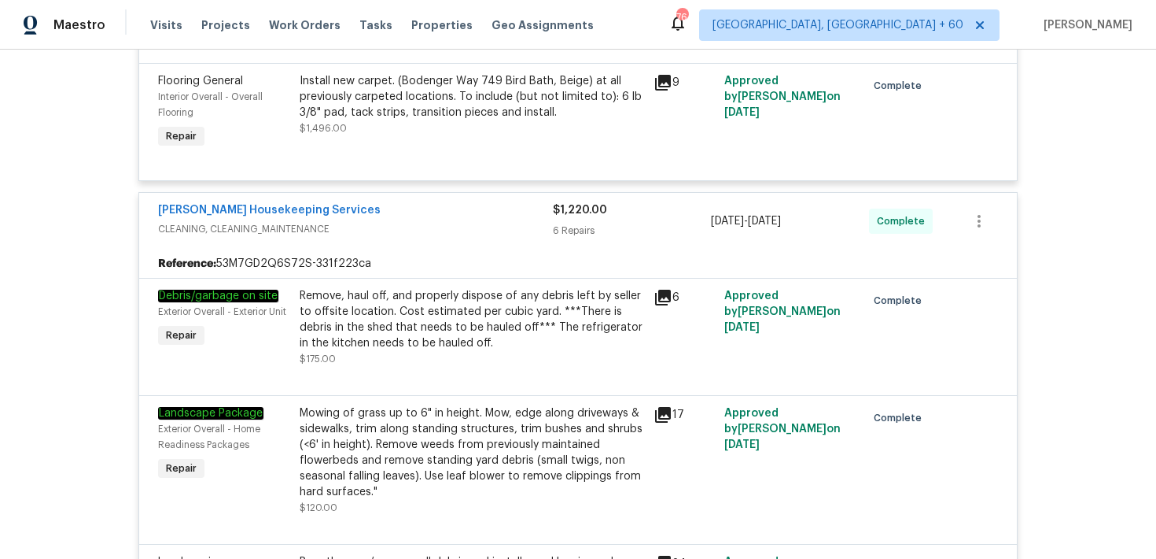
scroll to position [6188, 0]
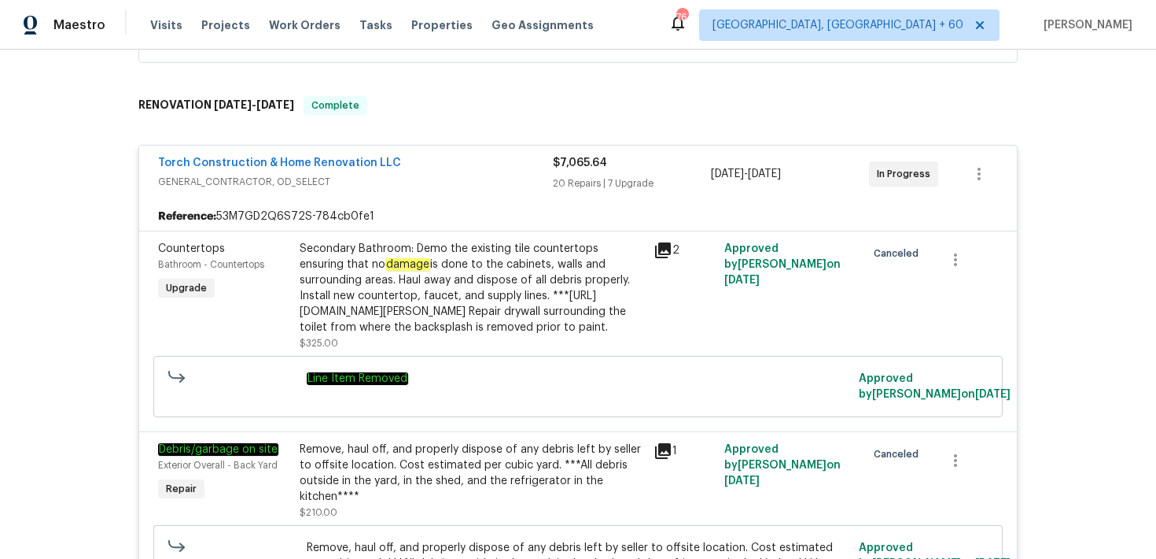
scroll to position [0, 0]
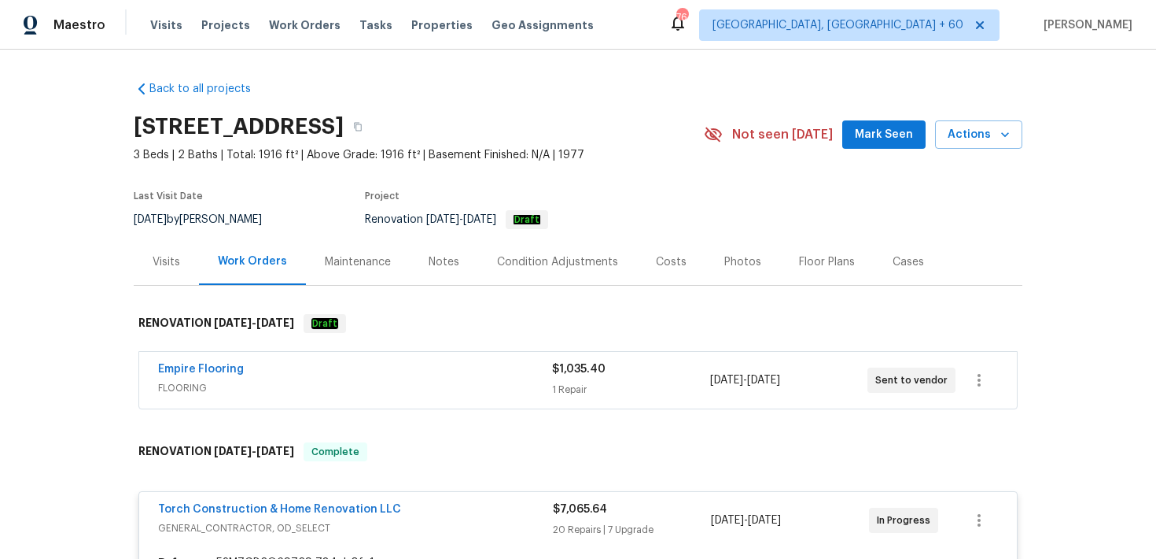
click at [570, 382] on div "1 Repair" at bounding box center [630, 390] width 157 height 16
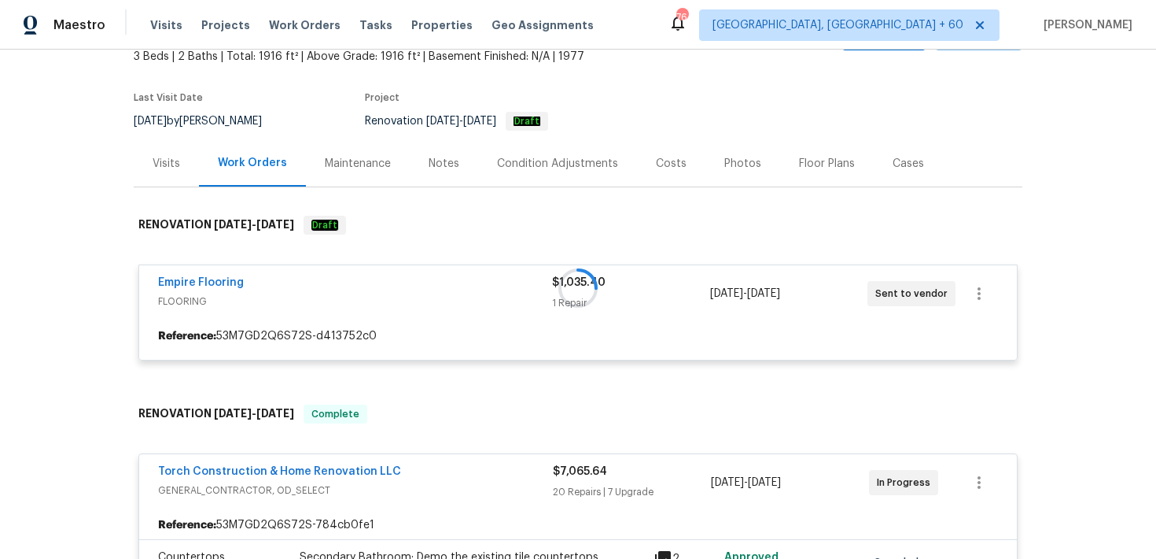
scroll to position [163, 0]
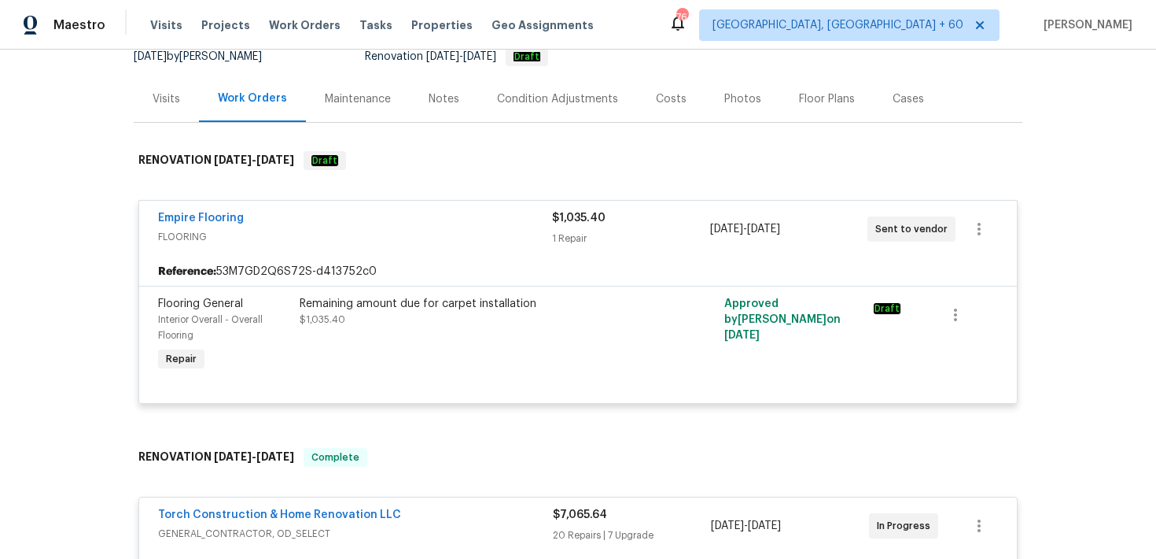
click at [581, 234] on div "1 Repair" at bounding box center [630, 238] width 157 height 16
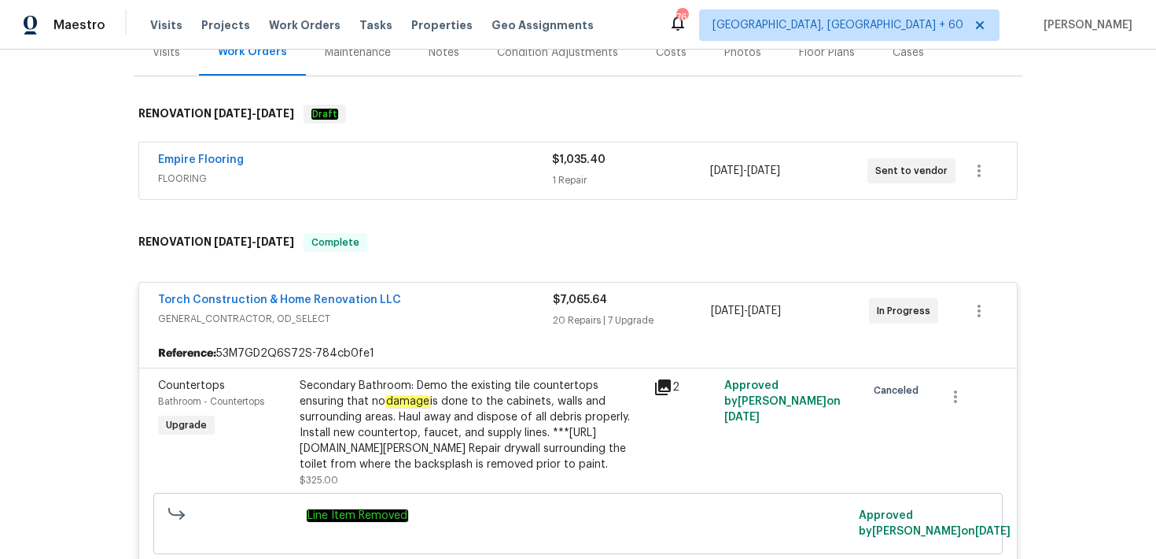
scroll to position [228, 0]
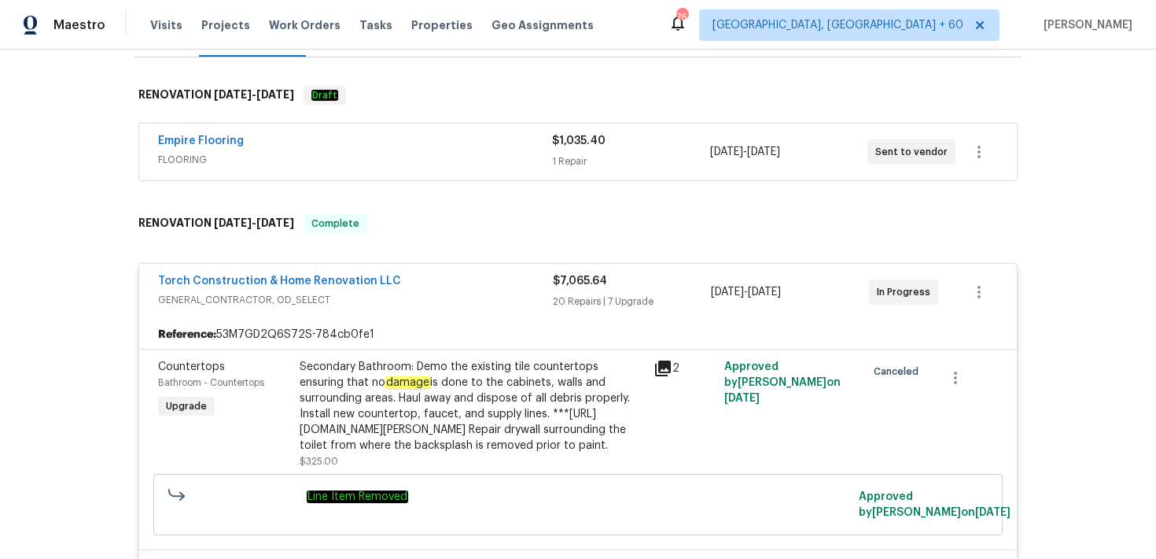
click at [573, 300] on div "20 Repairs | 7 Upgrade" at bounding box center [632, 301] width 158 height 16
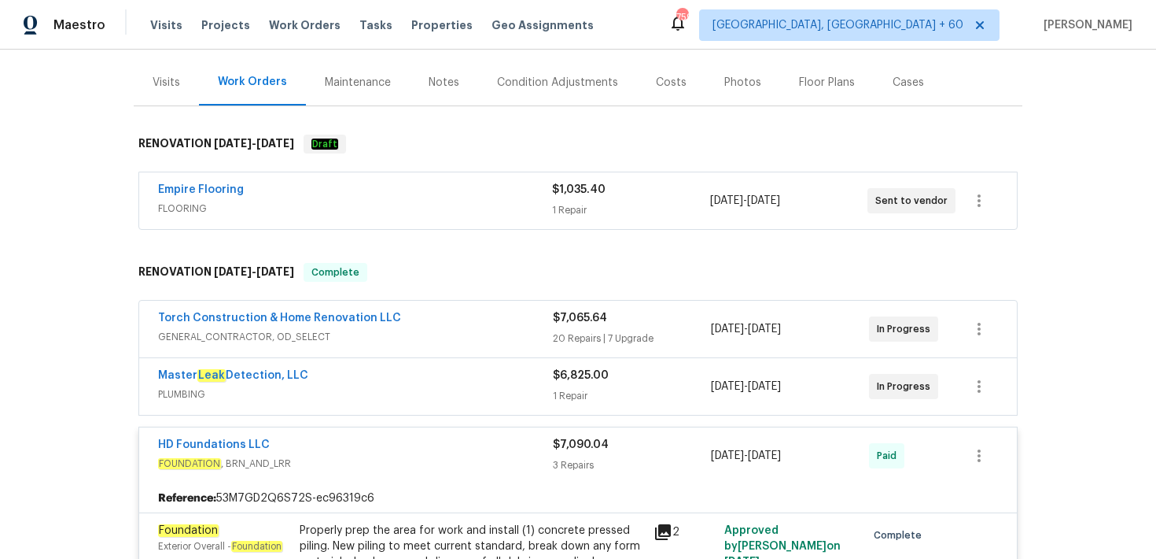
scroll to position [174, 0]
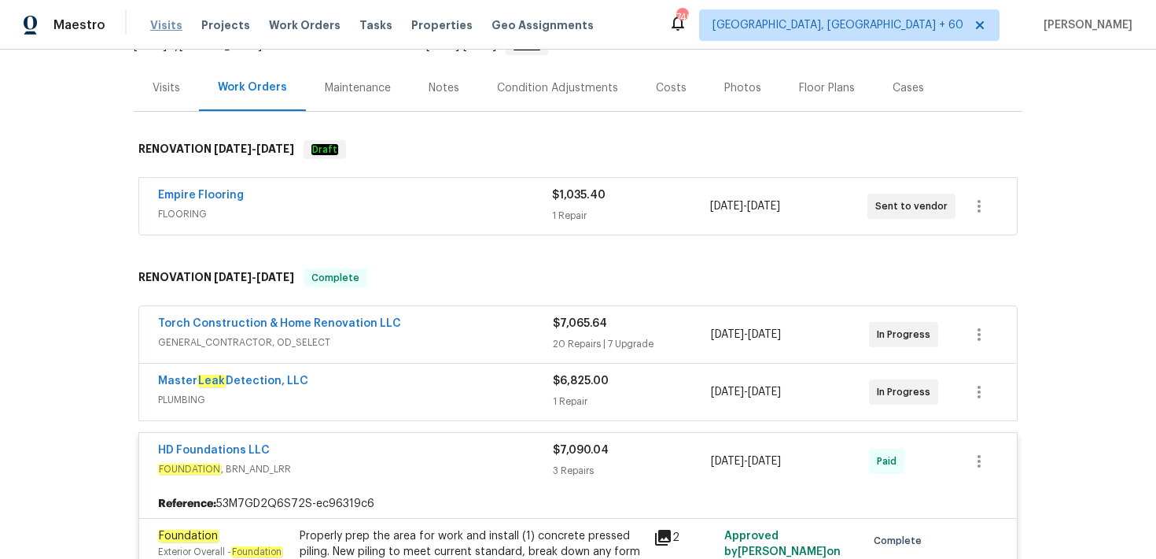
click at [168, 30] on span "Visits" at bounding box center [166, 25] width 32 height 16
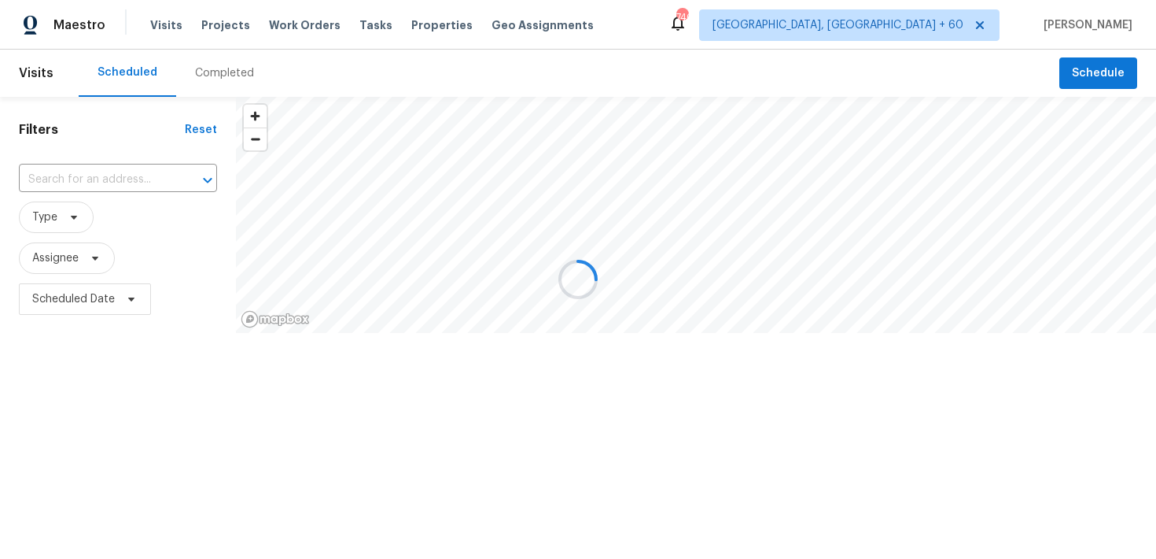
click at [212, 75] on div at bounding box center [578, 279] width 1156 height 559
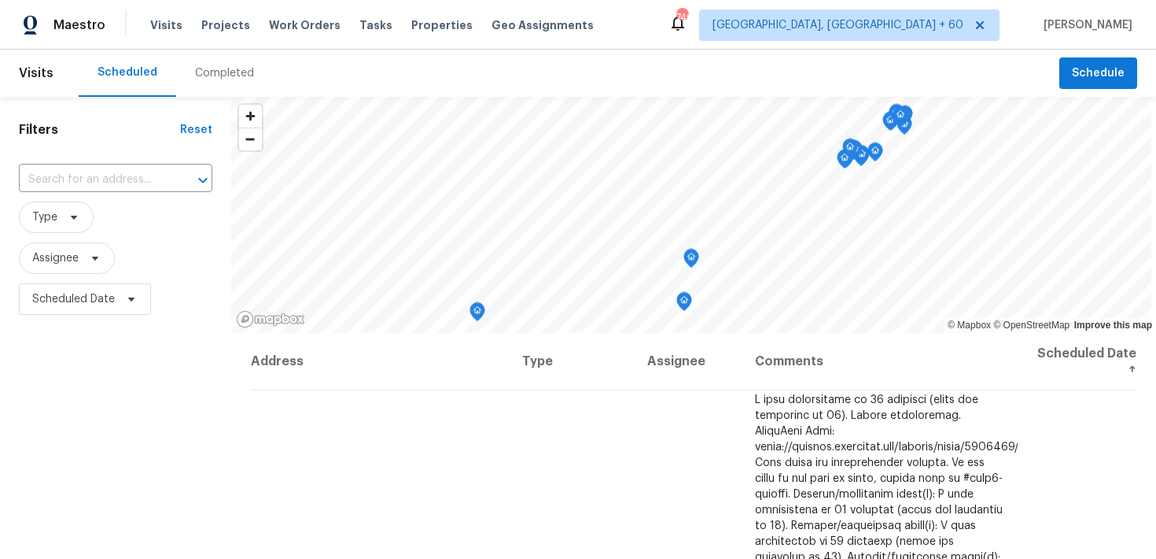
click at [212, 73] on div "Completed" at bounding box center [224, 73] width 59 height 16
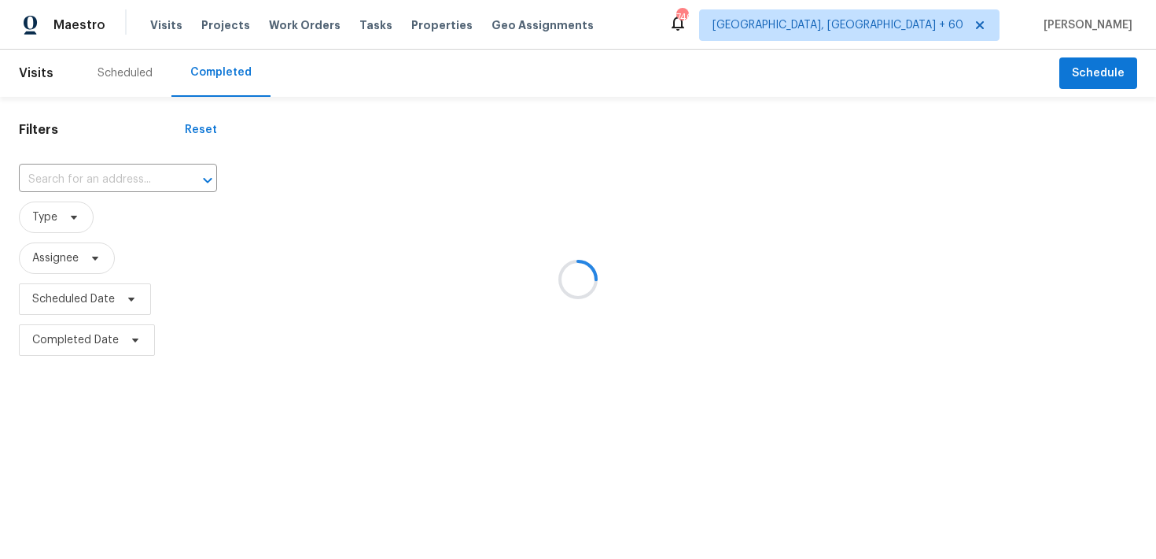
click at [121, 171] on div at bounding box center [578, 279] width 1156 height 559
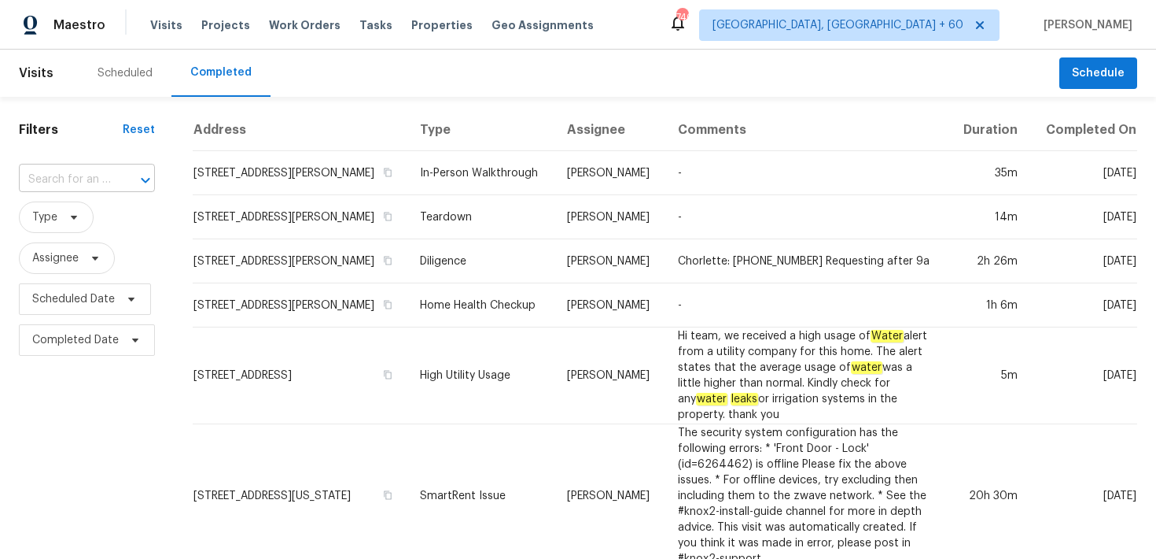
click at [77, 184] on input "text" at bounding box center [65, 180] width 92 height 24
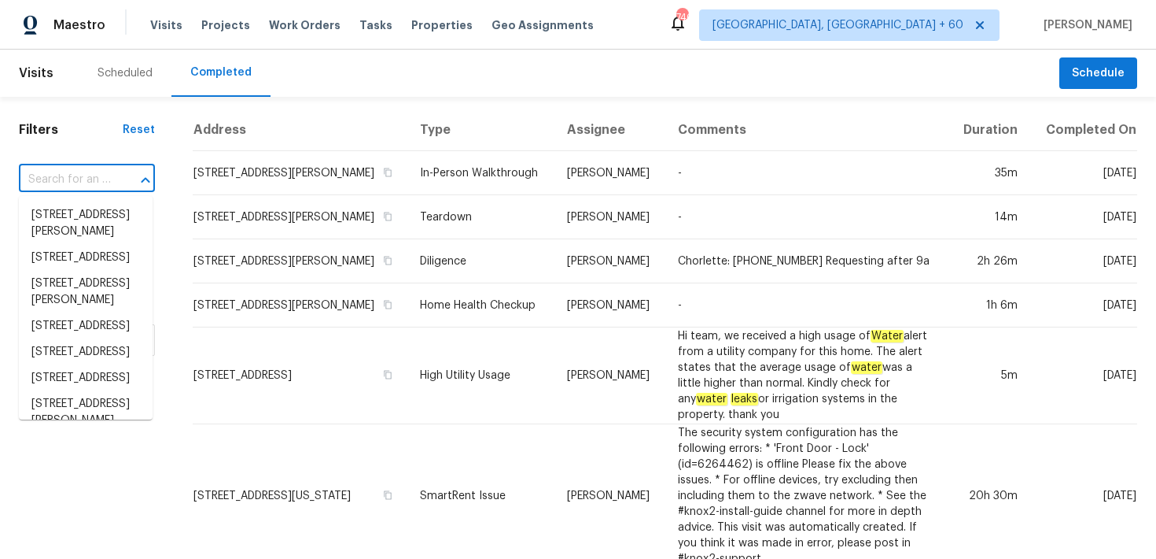
paste input "1800 Arbor Gln Conroe, TX 77303"
type input "1800 Arbor Gln Conroe, TX 77303"
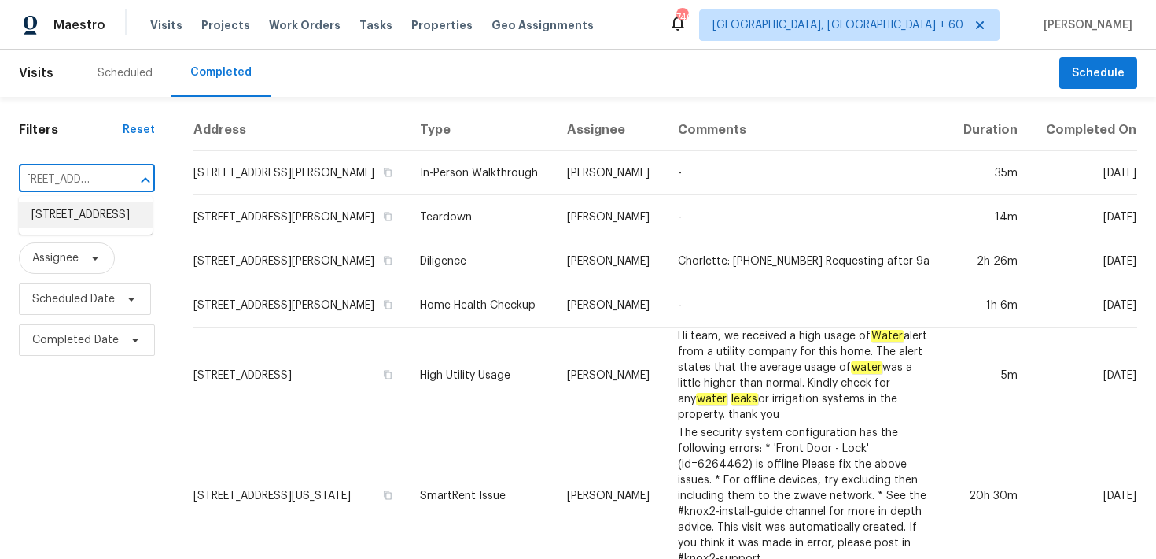
click at [66, 210] on li "1800 Arbor Gln, Conroe, TX 77303" at bounding box center [86, 215] width 134 height 26
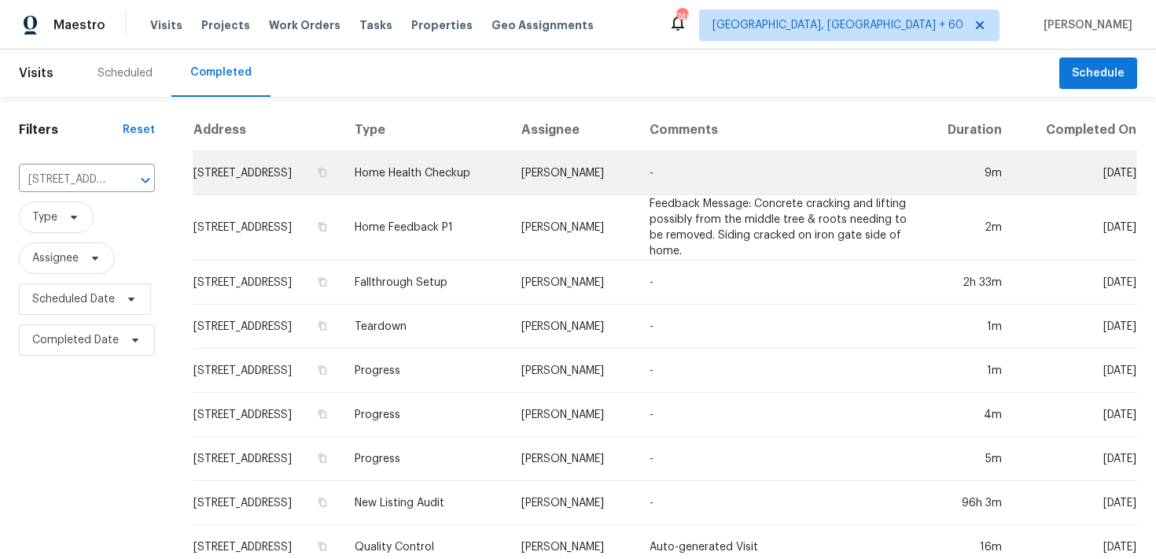
click at [500, 169] on td "Home Health Checkup" at bounding box center [425, 173] width 167 height 44
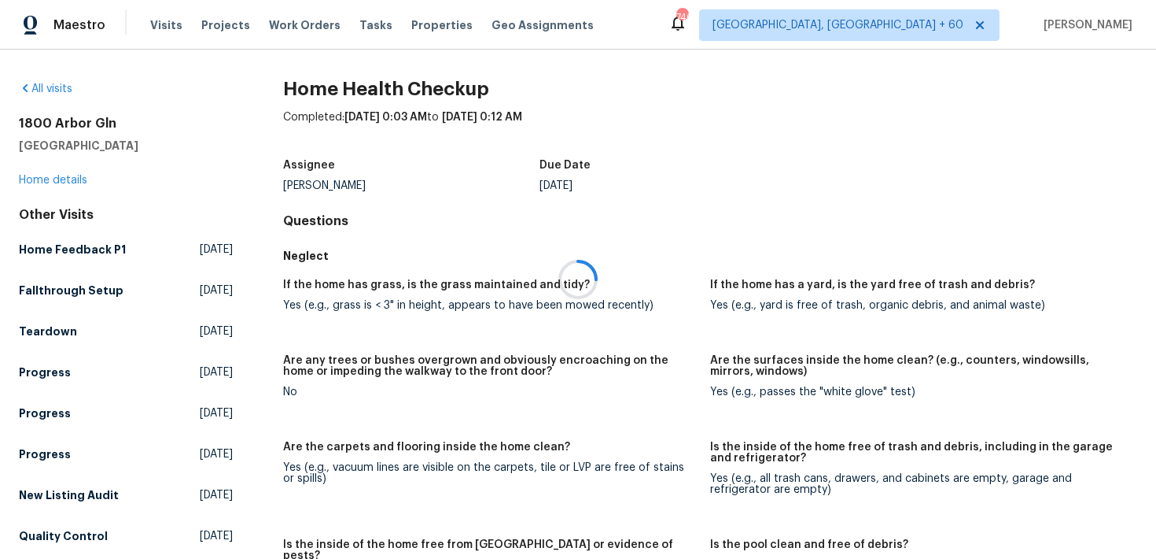
click at [43, 178] on div at bounding box center [578, 279] width 1156 height 559
click at [42, 180] on link "Home details" at bounding box center [53, 180] width 68 height 11
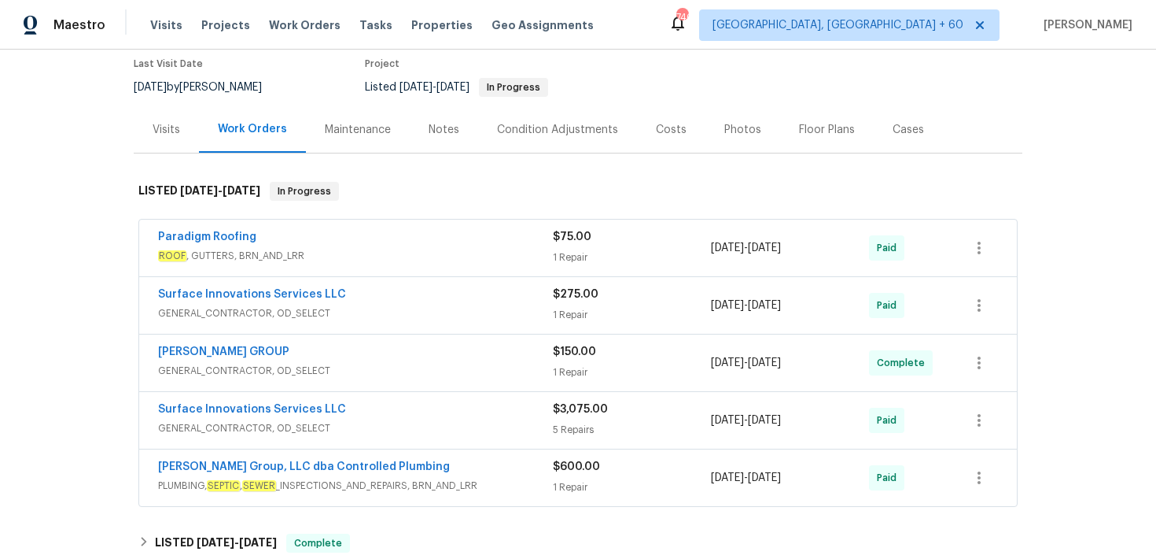
scroll to position [143, 0]
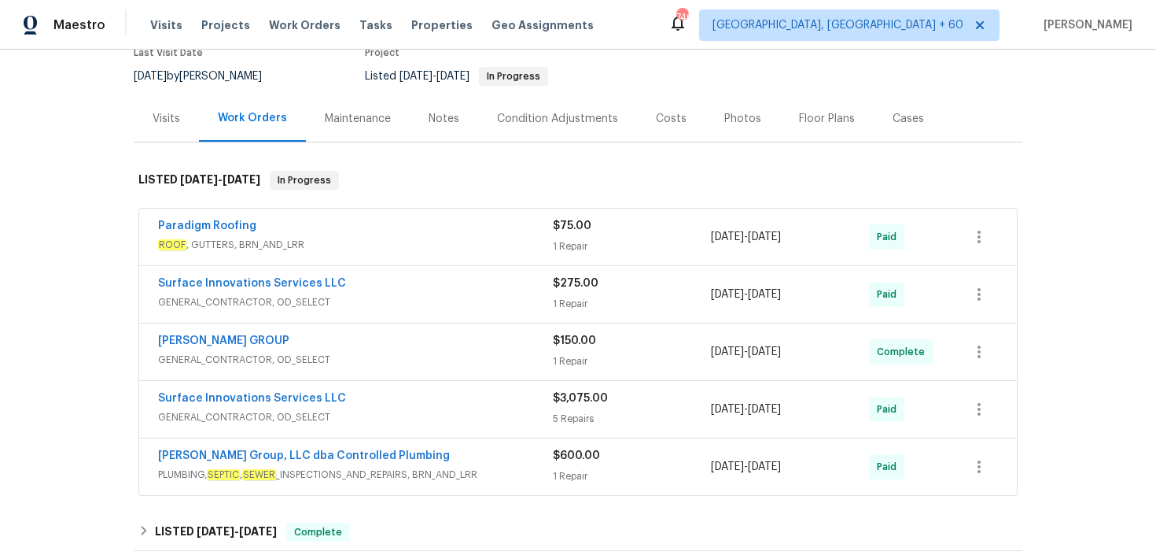
click at [549, 243] on span "ROOF , GUTTERS, BRN_AND_LRR" at bounding box center [355, 245] width 395 height 16
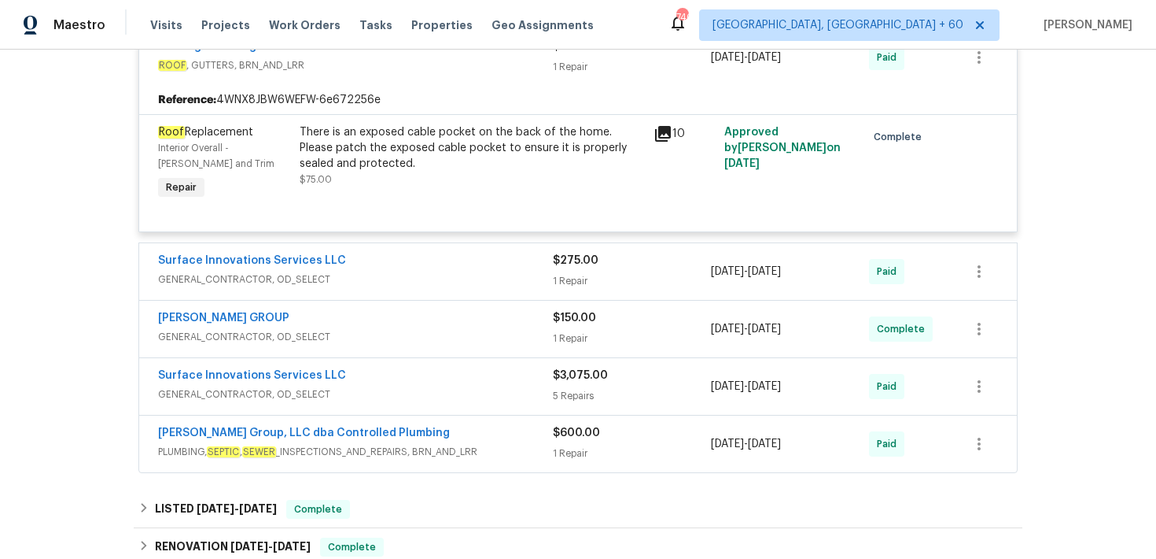
scroll to position [352, 0]
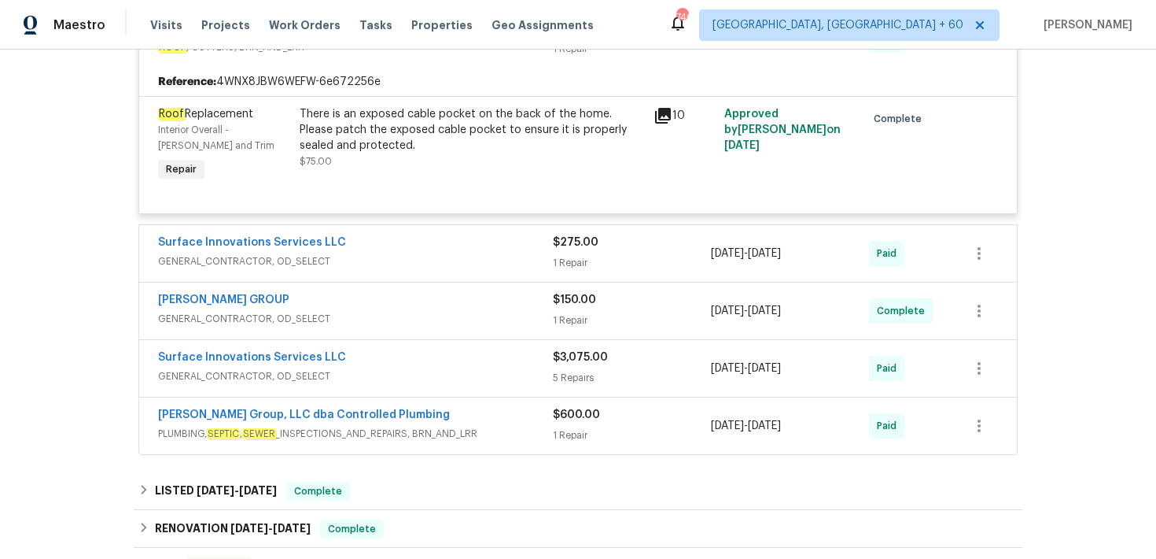
click at [567, 253] on div "$275.00 1 Repair" at bounding box center [632, 253] width 158 height 38
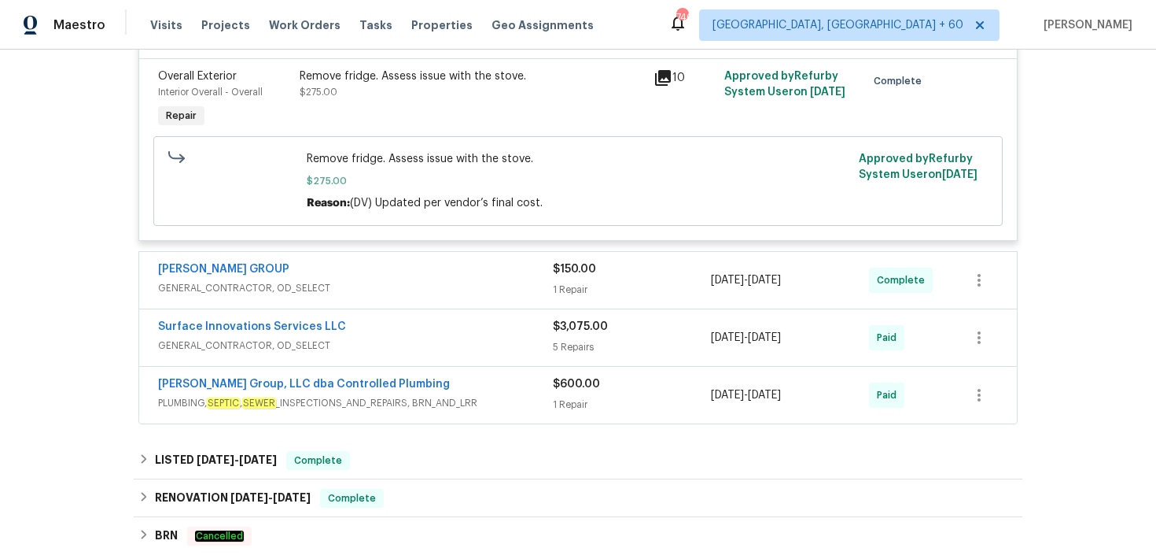
scroll to position [614, 0]
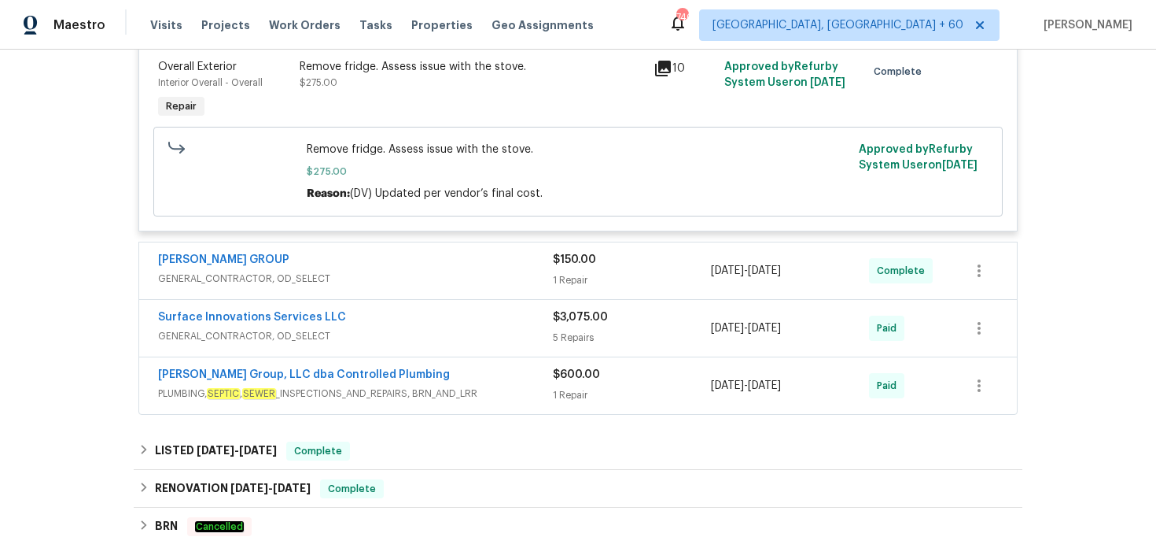
click at [566, 282] on div "1 Repair" at bounding box center [632, 280] width 158 height 16
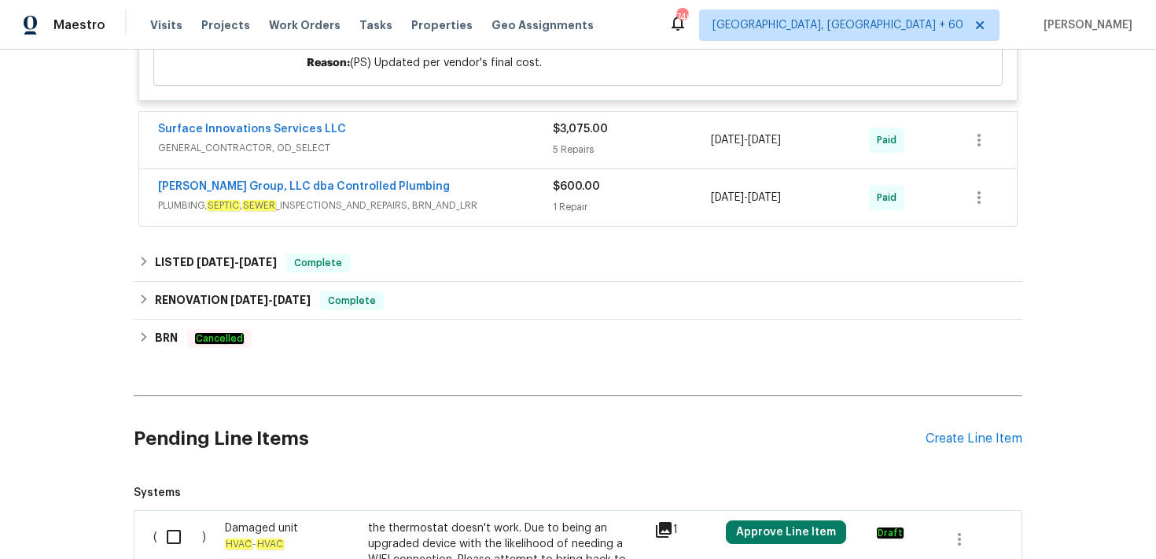
scroll to position [0, 0]
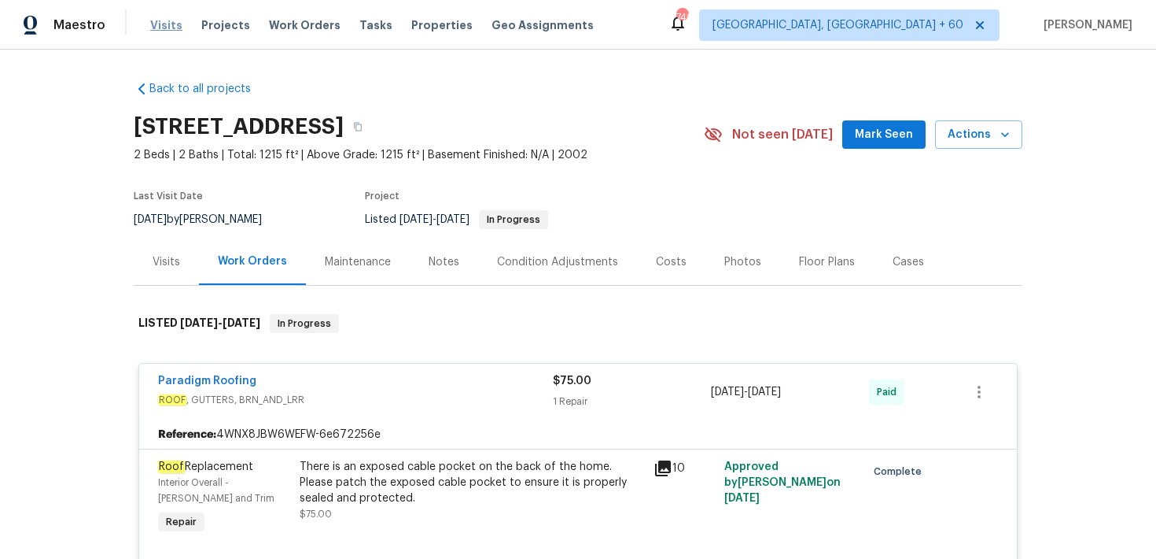
click at [161, 24] on span "Visits" at bounding box center [166, 25] width 32 height 16
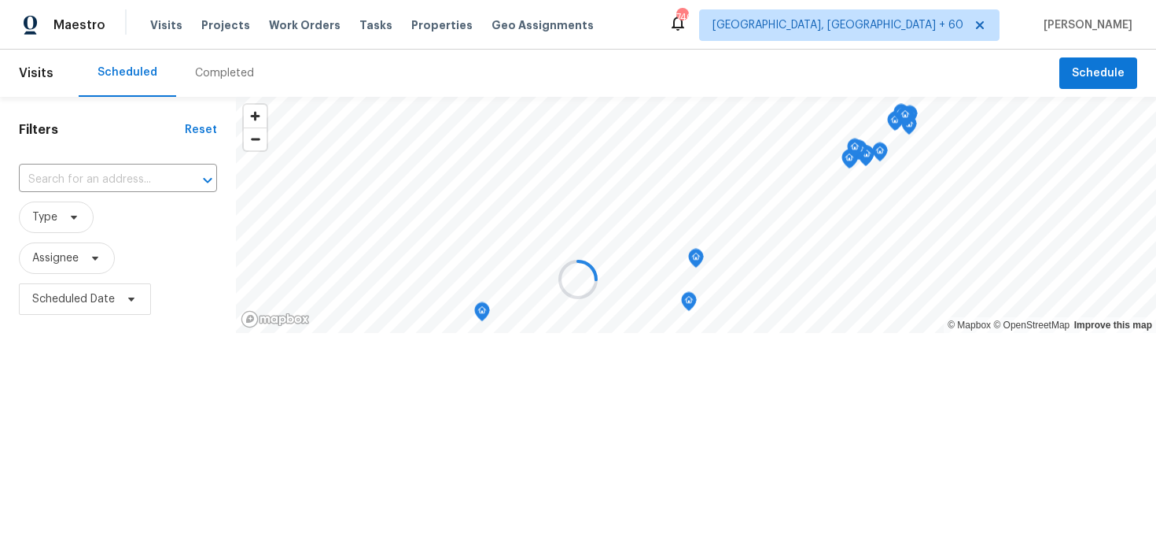
click at [224, 73] on div at bounding box center [578, 279] width 1156 height 559
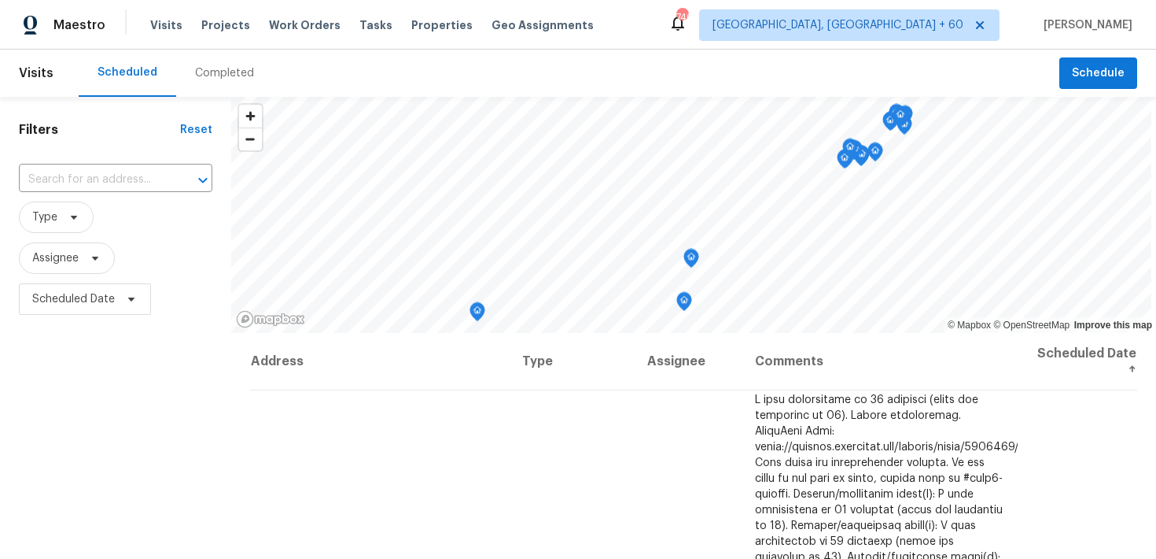
click at [206, 67] on div "Completed" at bounding box center [224, 73] width 59 height 16
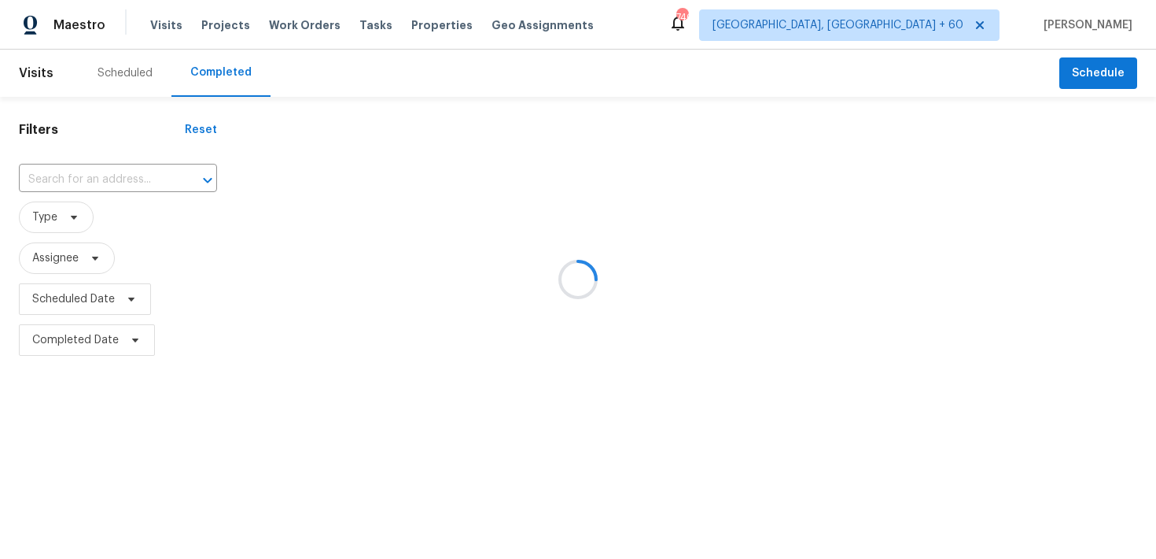
click at [95, 175] on div at bounding box center [578, 279] width 1156 height 559
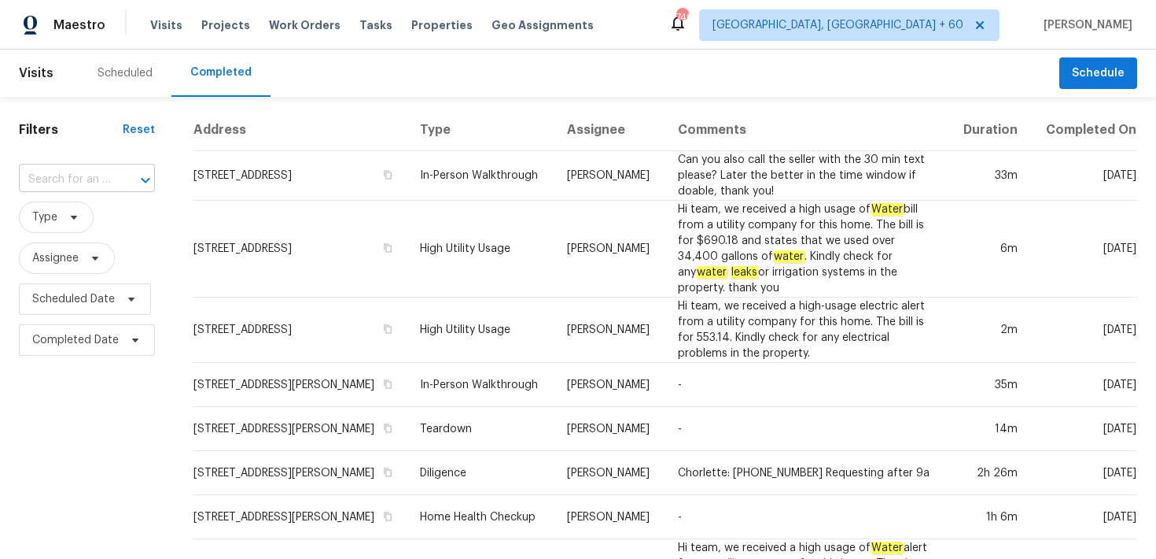
click at [81, 176] on input "text" at bounding box center [65, 180] width 92 height 24
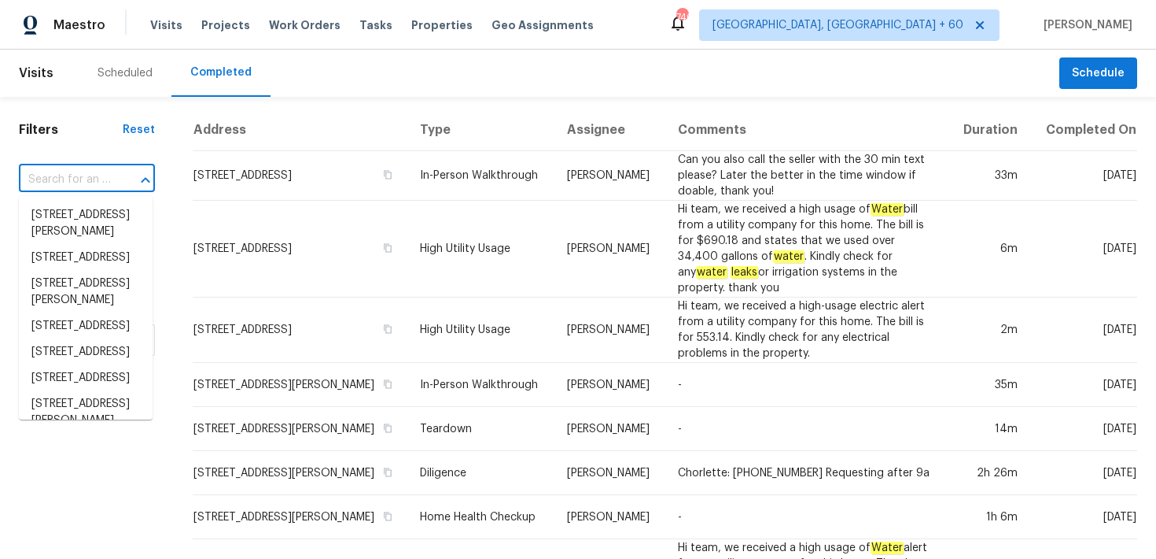
paste input "122 Driftwood Ln Waxahachie, TX 75165"
type input "122 Driftwood Ln Waxahachie, TX 75165"
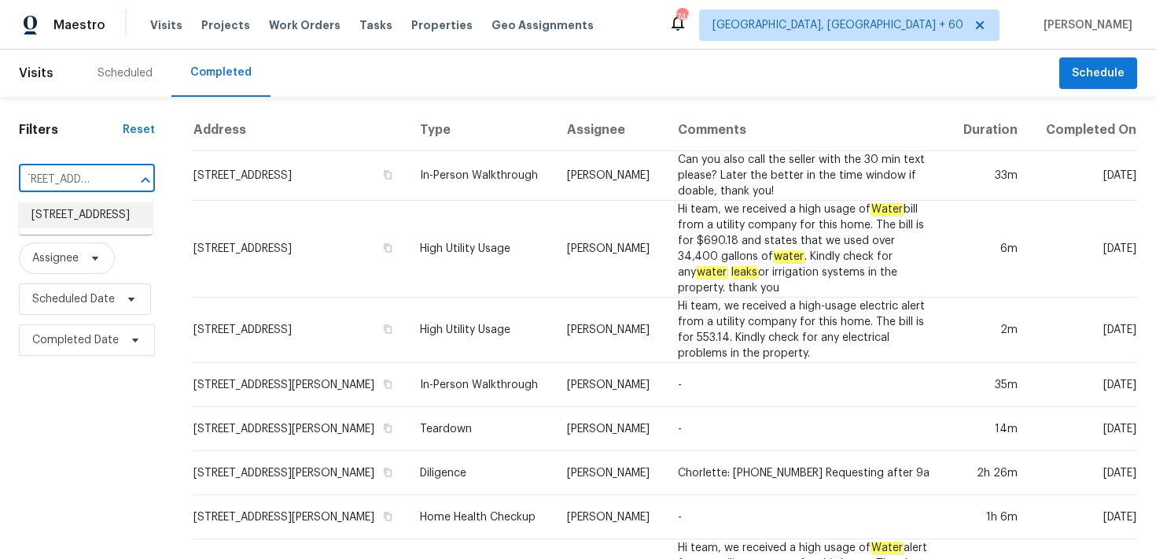
click at [59, 219] on li "122 Driftwood Ln, Waxahachie, TX 75165" at bounding box center [86, 215] width 134 height 26
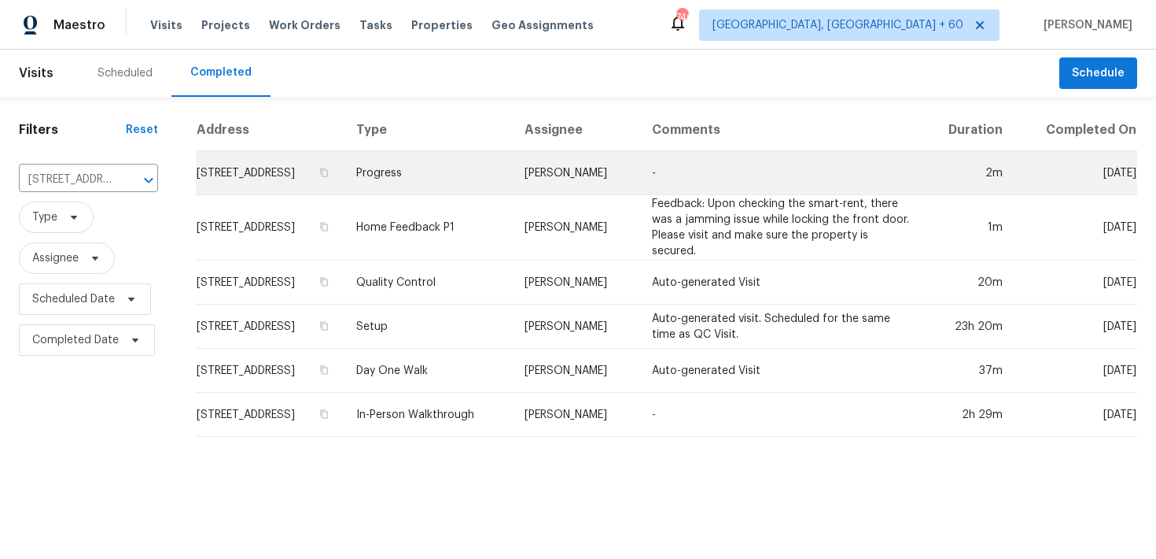
click at [436, 189] on td "Progress" at bounding box center [428, 173] width 168 height 44
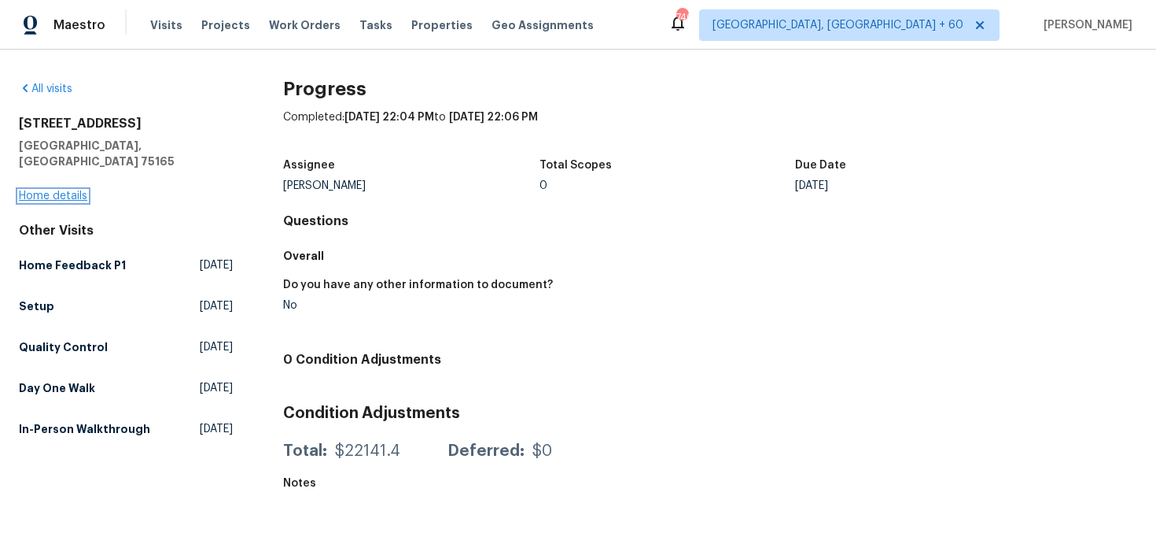
click at [74, 190] on link "Home details" at bounding box center [53, 195] width 68 height 11
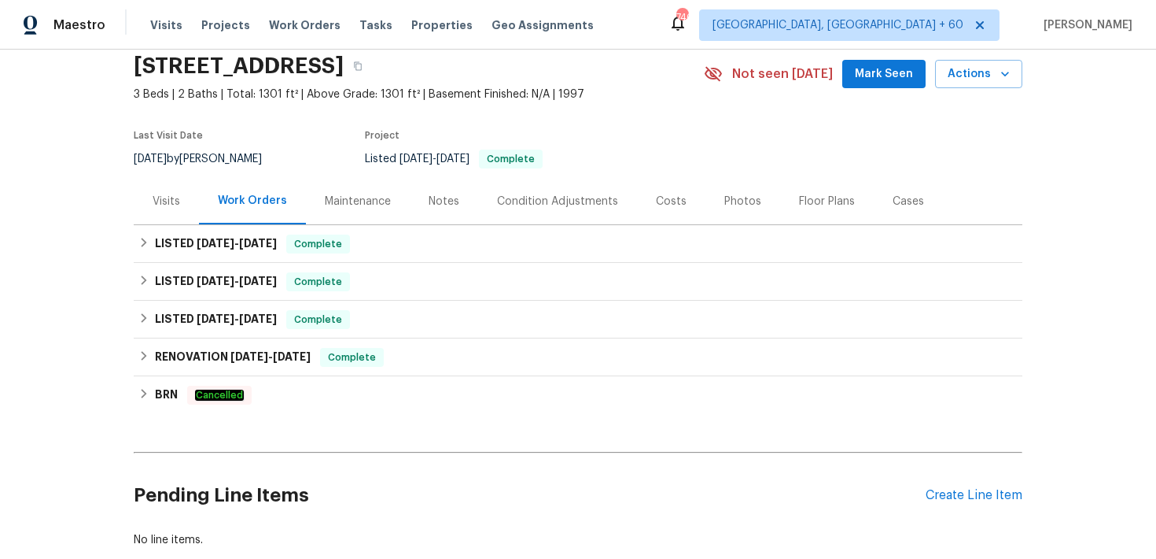
scroll to position [77, 0]
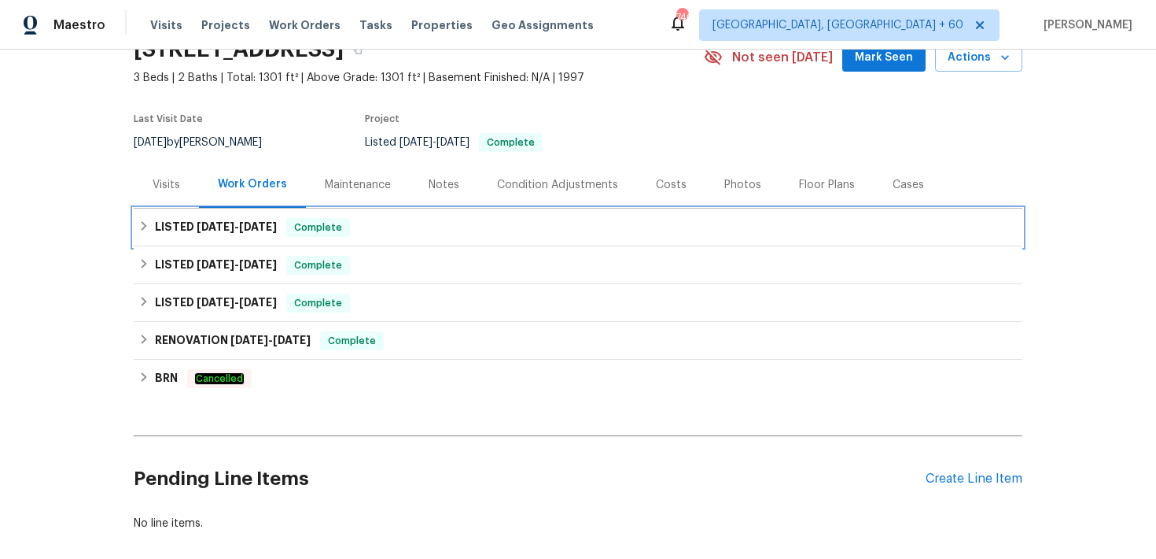
click at [401, 237] on div "LISTED 9/2/25 - 9/4/25 Complete" at bounding box center [578, 227] width 889 height 38
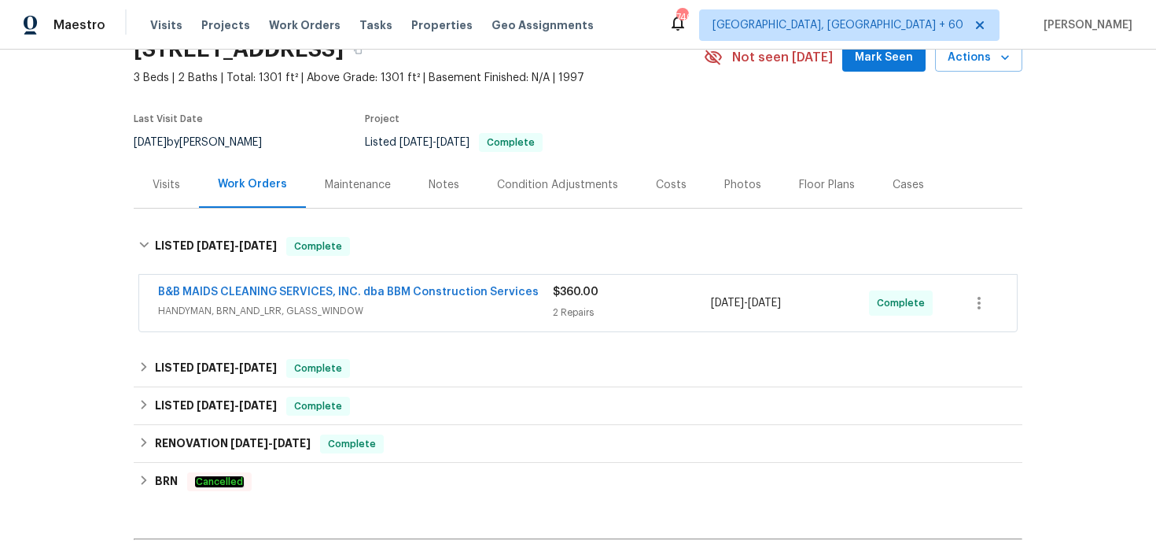
click at [548, 293] on div "B&B MAIDS CLEANING SERVICES, INC. dba BBM Construction Services" at bounding box center [355, 293] width 395 height 19
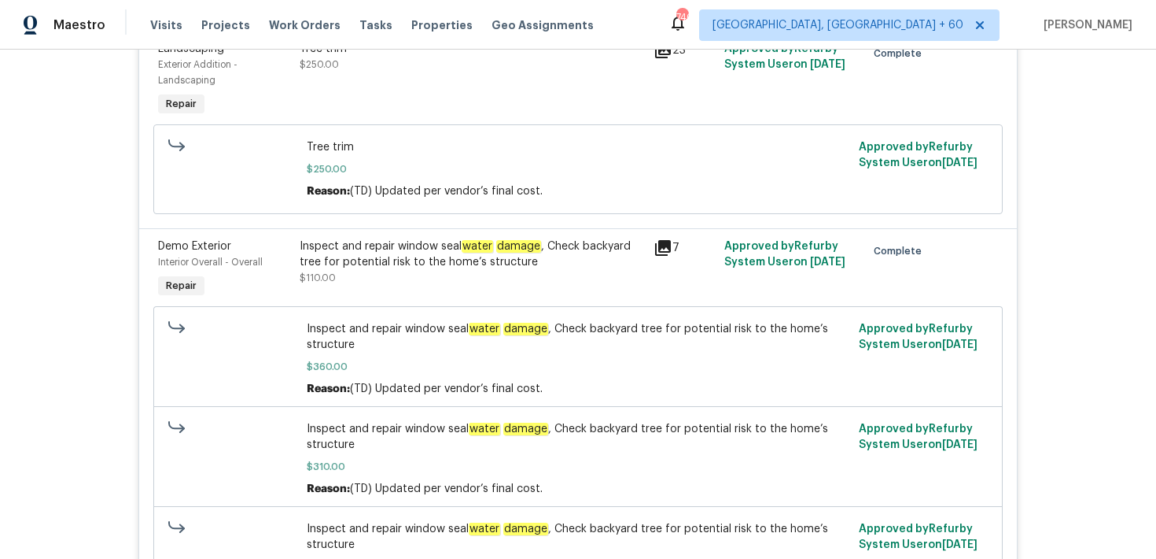
scroll to position [425, 0]
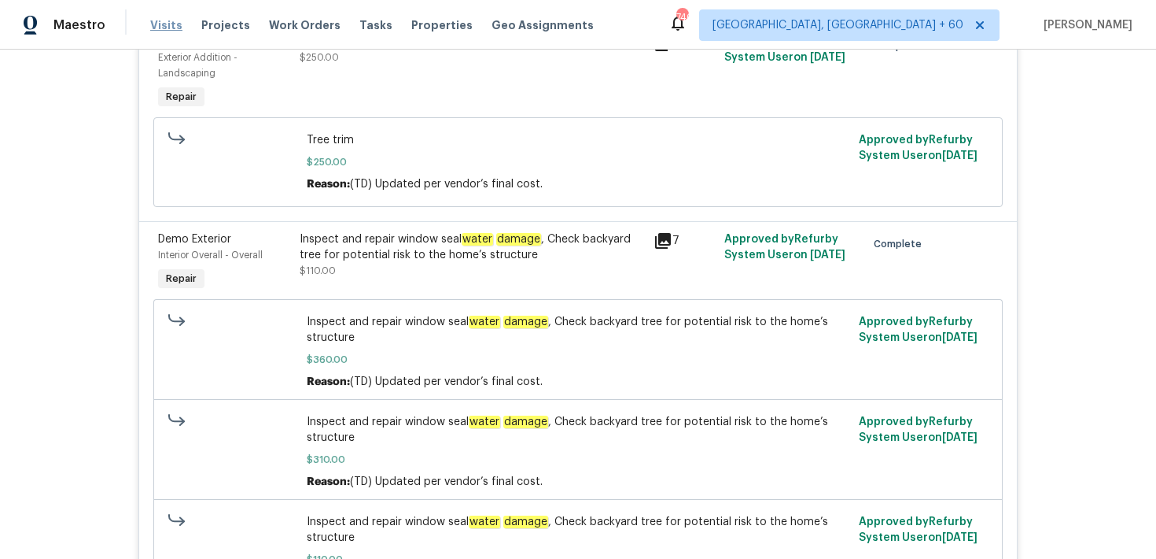
click at [165, 31] on span "Visits" at bounding box center [166, 25] width 32 height 16
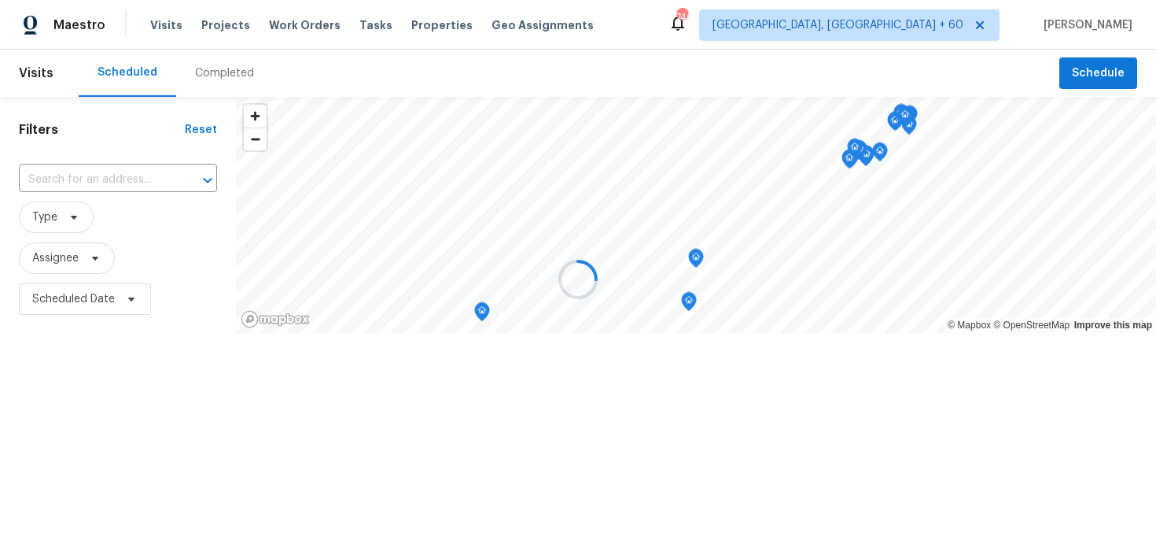
click at [211, 74] on div at bounding box center [578, 279] width 1156 height 559
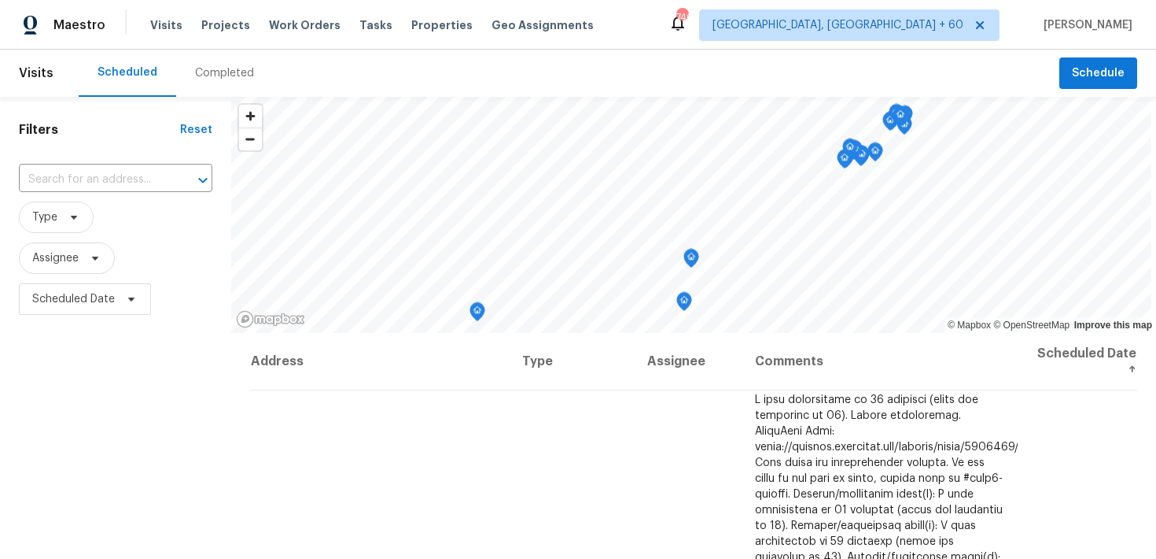
click at [210, 71] on div "Completed" at bounding box center [224, 73] width 59 height 16
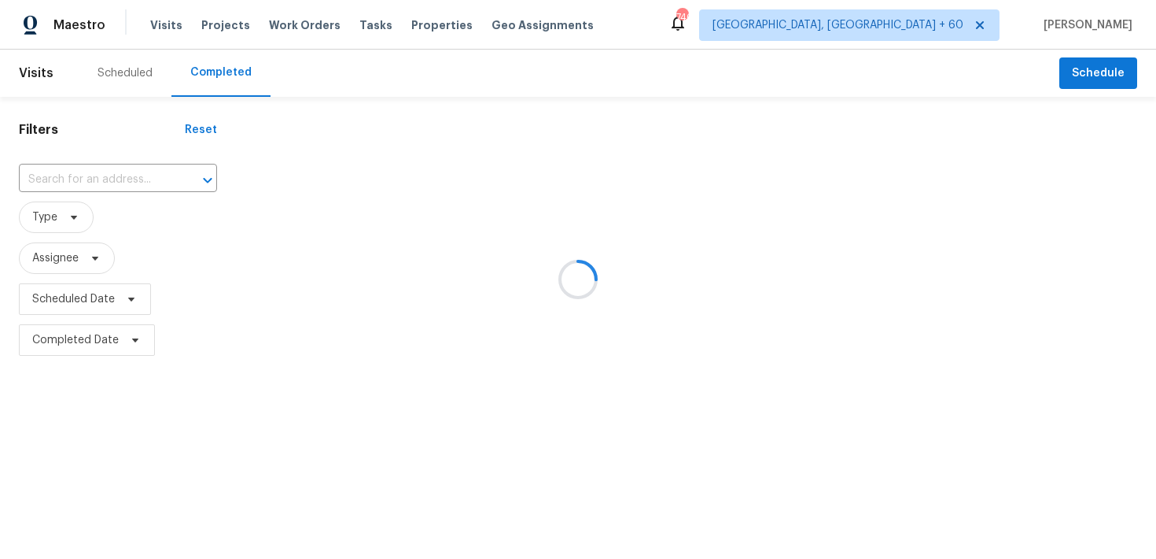
click at [102, 168] on div at bounding box center [578, 279] width 1156 height 559
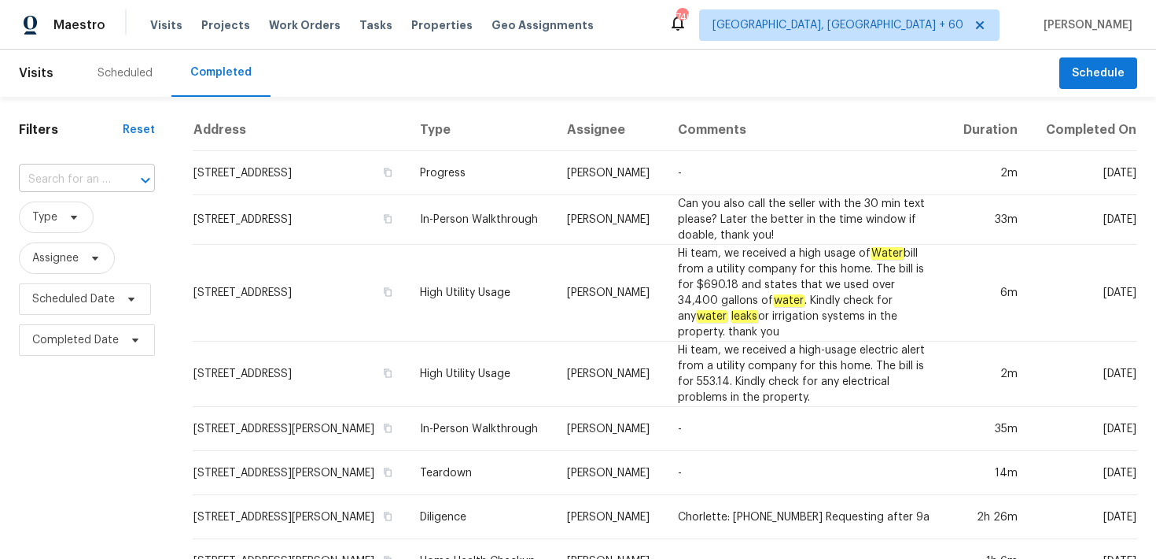
click at [52, 177] on input "text" at bounding box center [65, 180] width 92 height 24
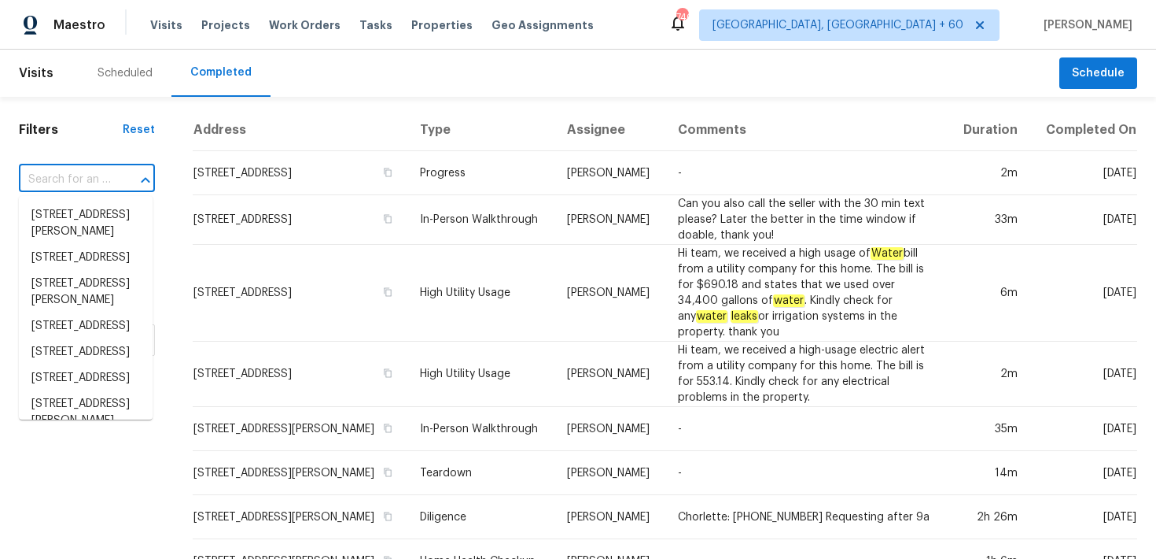
paste input "104 Mossbark Ln Chapel Hill, NC 27514"
type input "104 Mossbark Ln Chapel Hill, NC 27514"
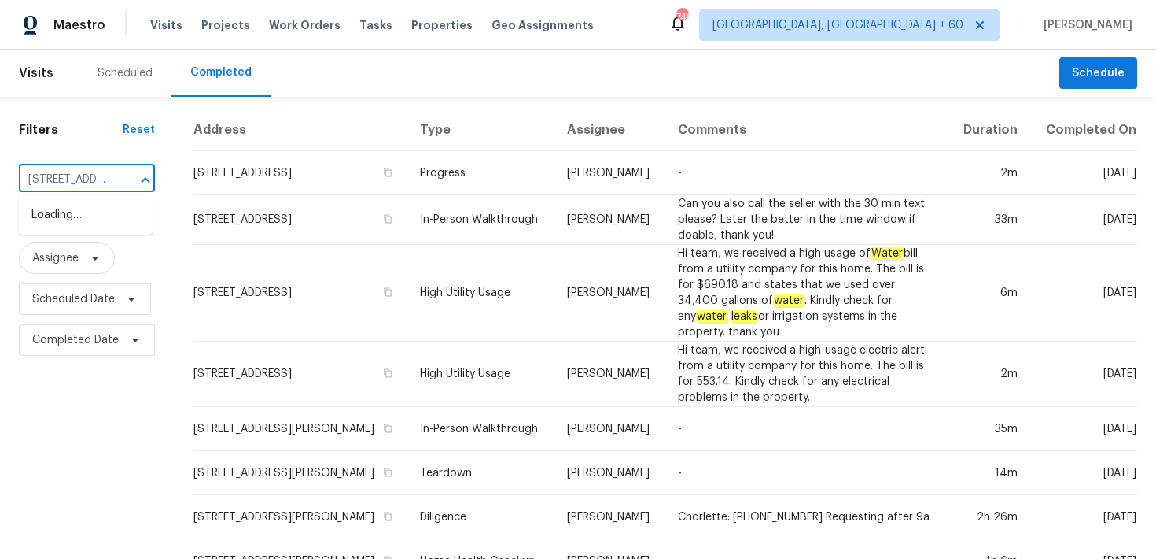
scroll to position [0, 118]
click at [50, 213] on li "104 Mossbark Ln, Chapel Hill, NC 27514" at bounding box center [86, 215] width 134 height 26
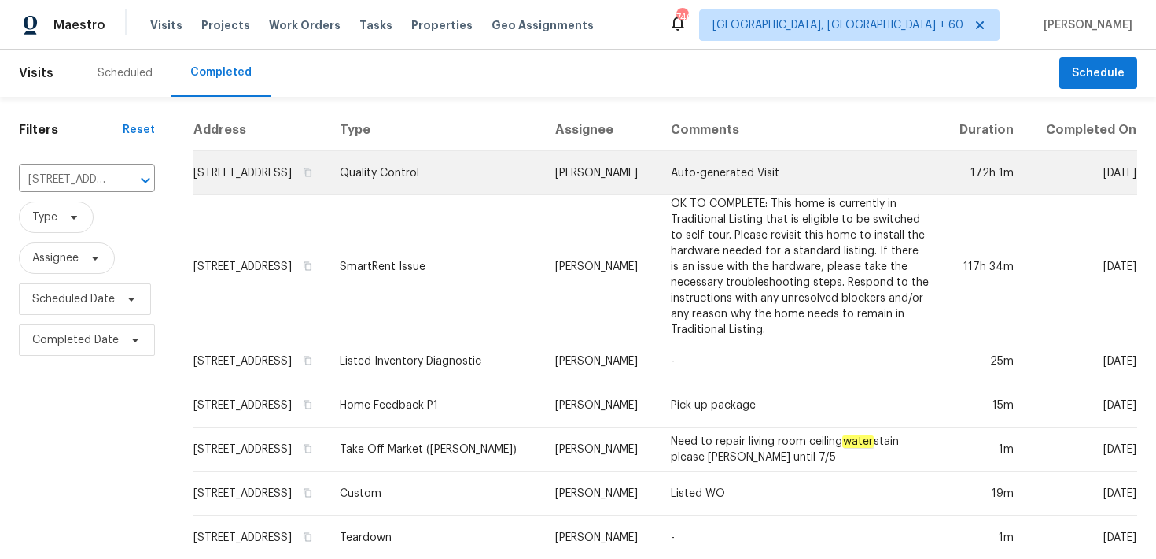
click at [433, 190] on td "Quality Control" at bounding box center [435, 173] width 216 height 44
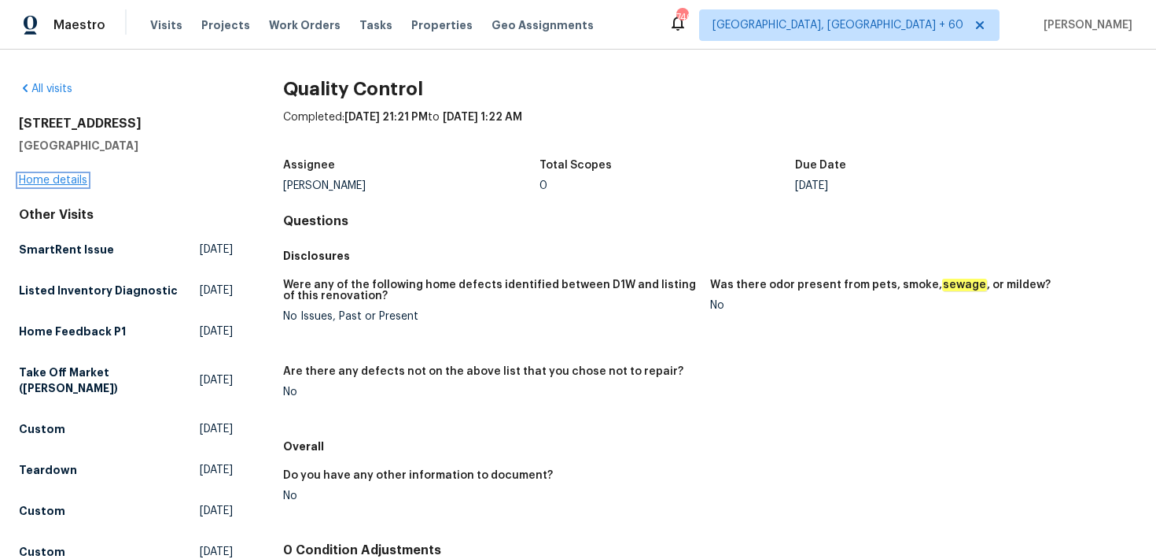
click at [56, 176] on link "Home details" at bounding box center [53, 180] width 68 height 11
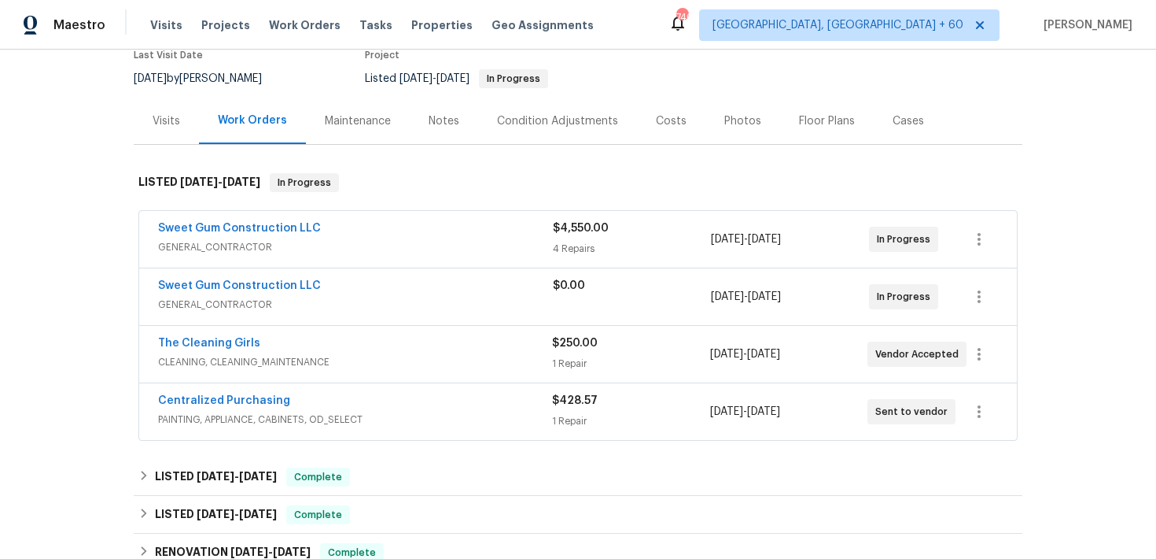
scroll to position [159, 0]
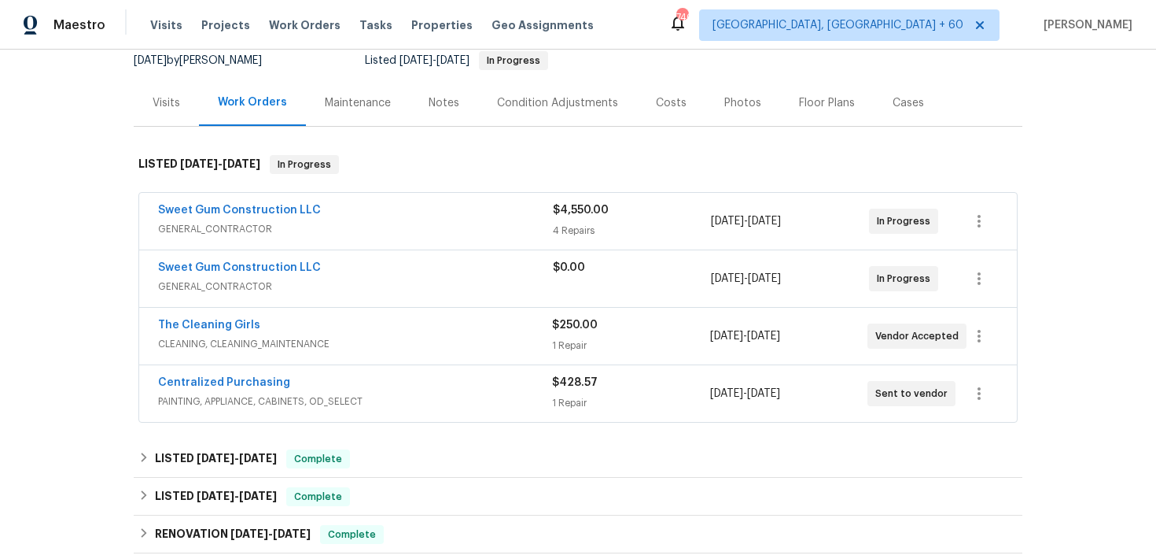
click at [572, 231] on div "4 Repairs" at bounding box center [632, 231] width 158 height 16
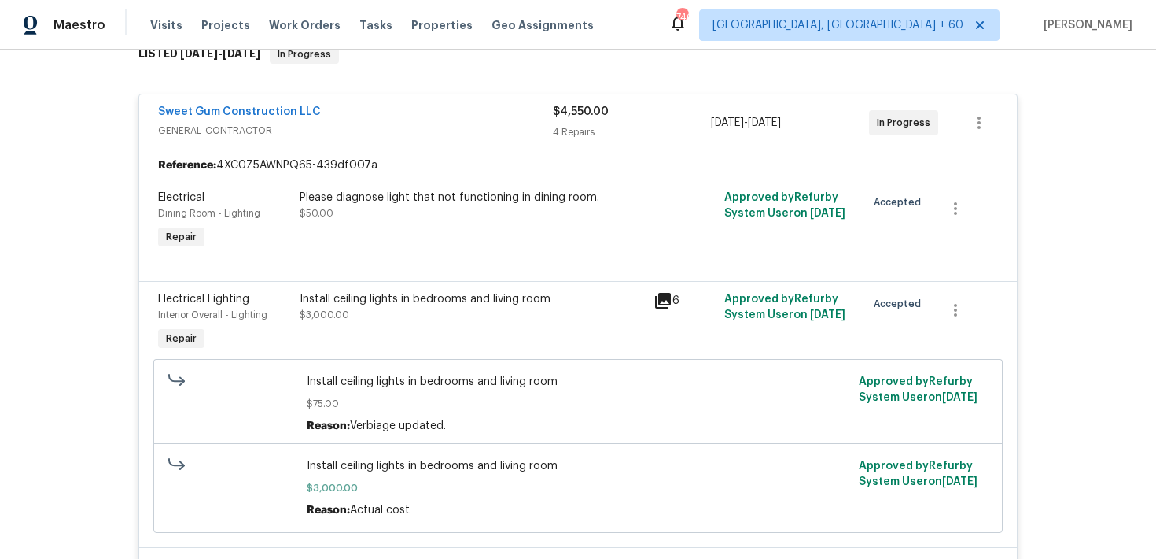
click at [579, 135] on div "4 Repairs" at bounding box center [632, 132] width 158 height 16
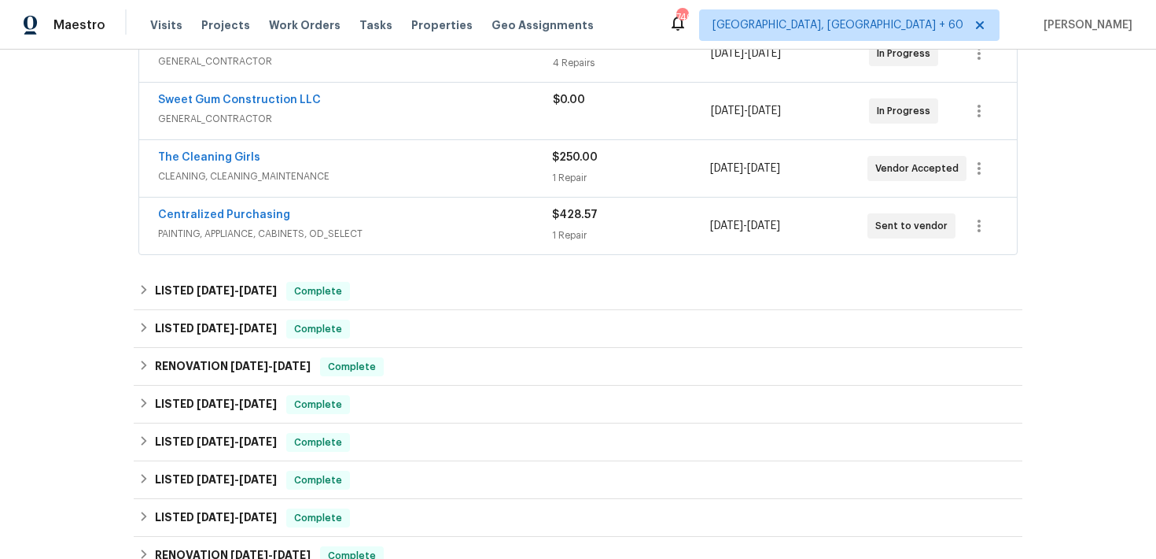
scroll to position [332, 0]
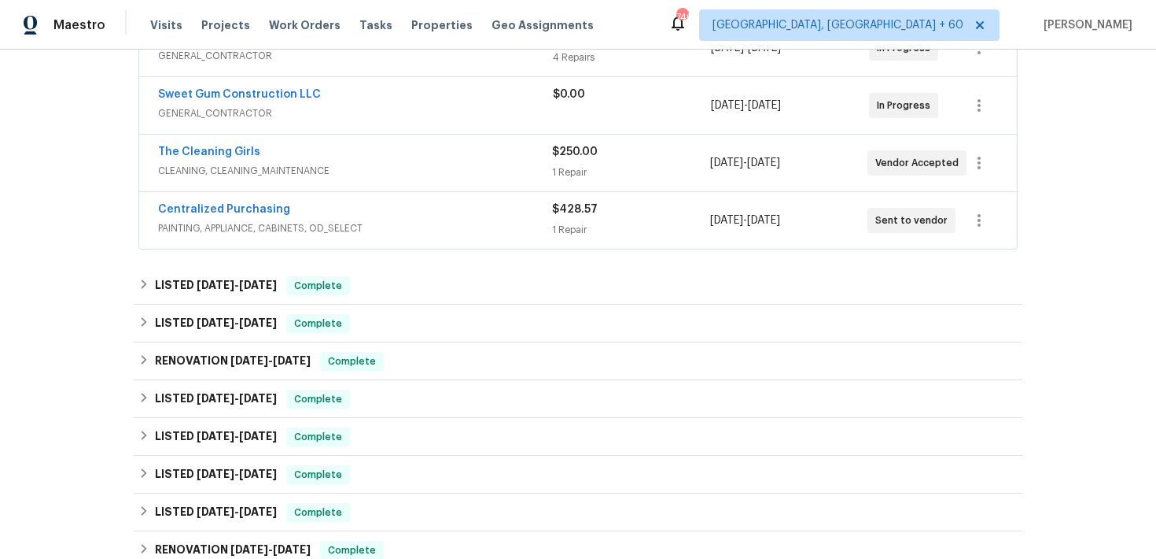
click at [579, 109] on div "$0.00" at bounding box center [632, 106] width 158 height 38
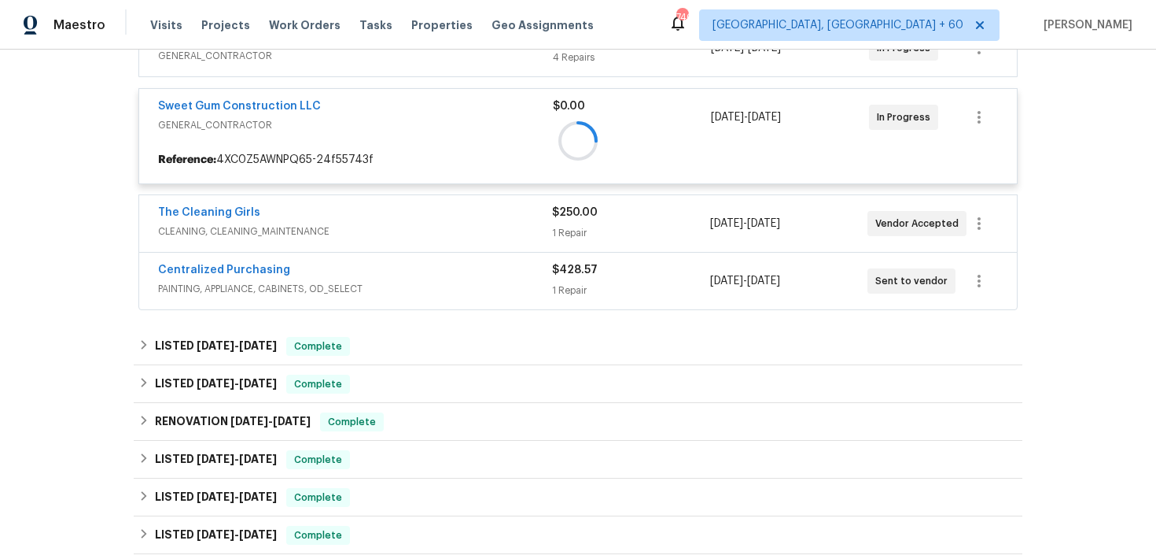
click at [571, 116] on div "$0.00" at bounding box center [632, 117] width 158 height 38
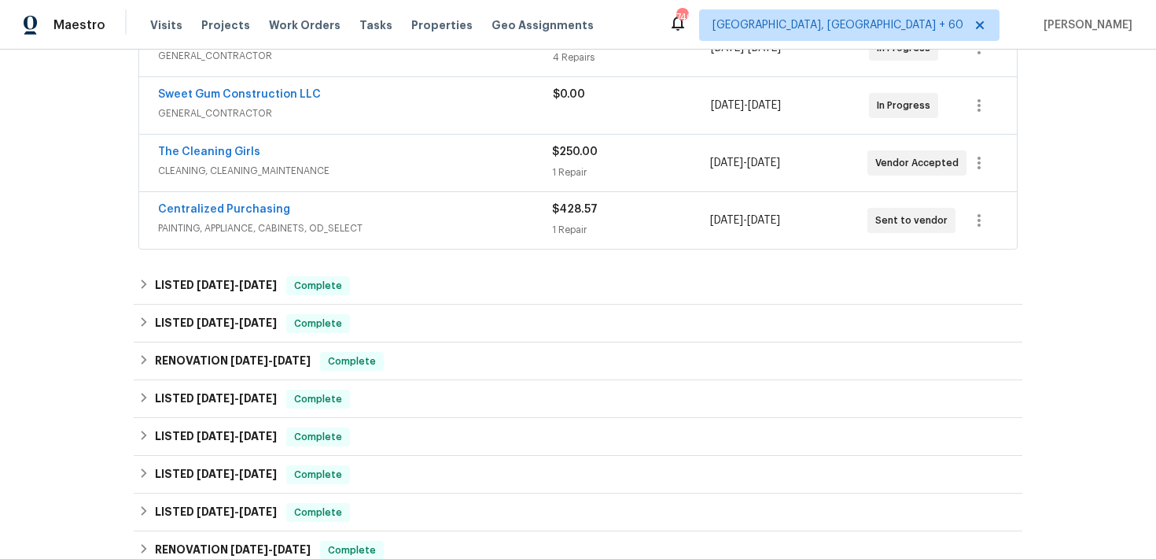
click at [575, 157] on div "$250.00" at bounding box center [630, 152] width 157 height 16
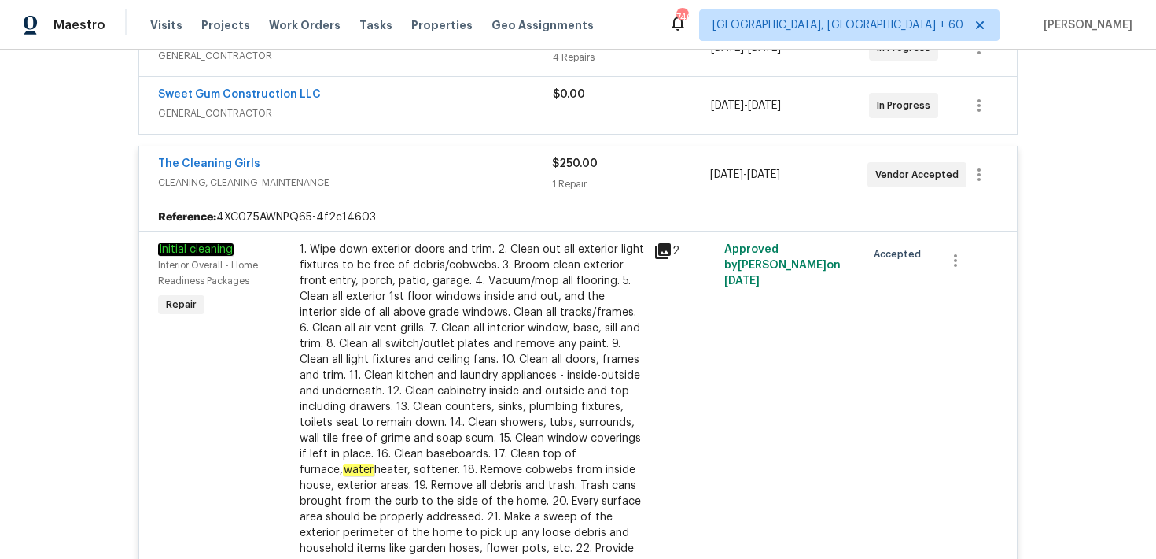
click at [573, 182] on div "1 Repair" at bounding box center [630, 184] width 157 height 16
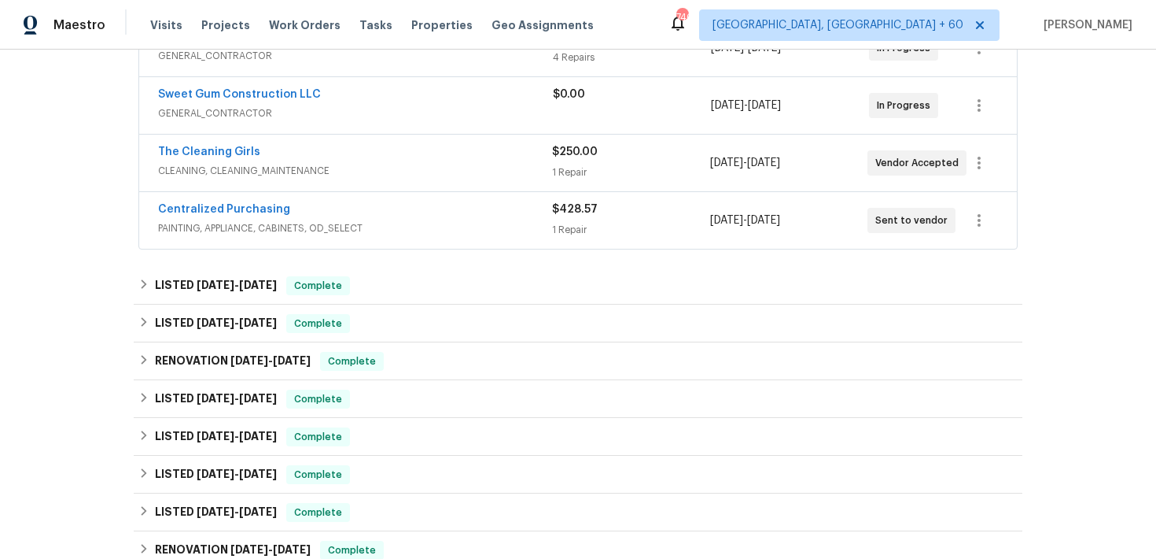
scroll to position [355, 0]
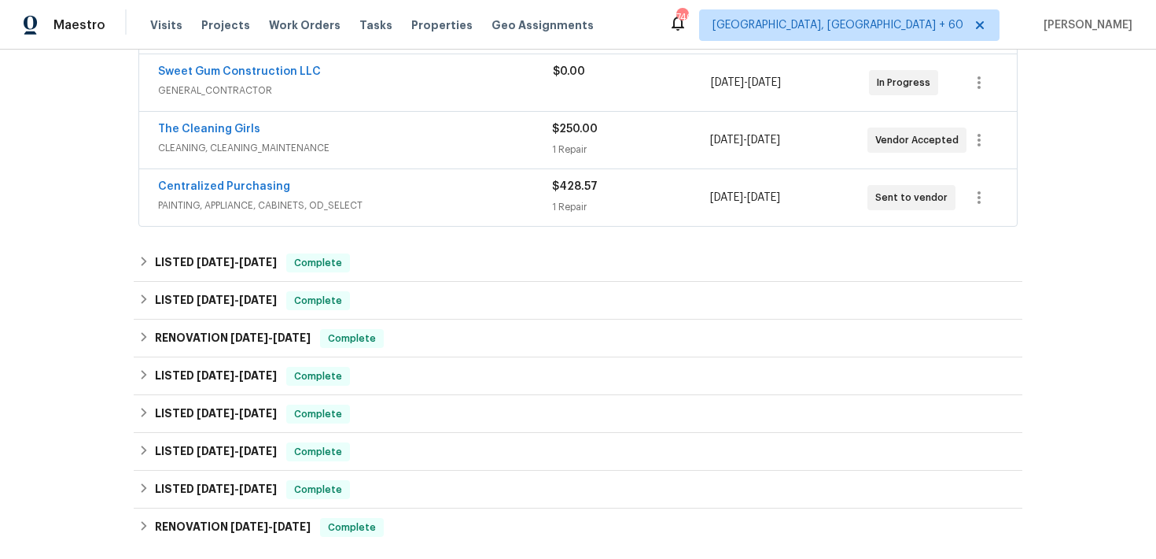
click at [574, 208] on div "1 Repair" at bounding box center [630, 207] width 157 height 16
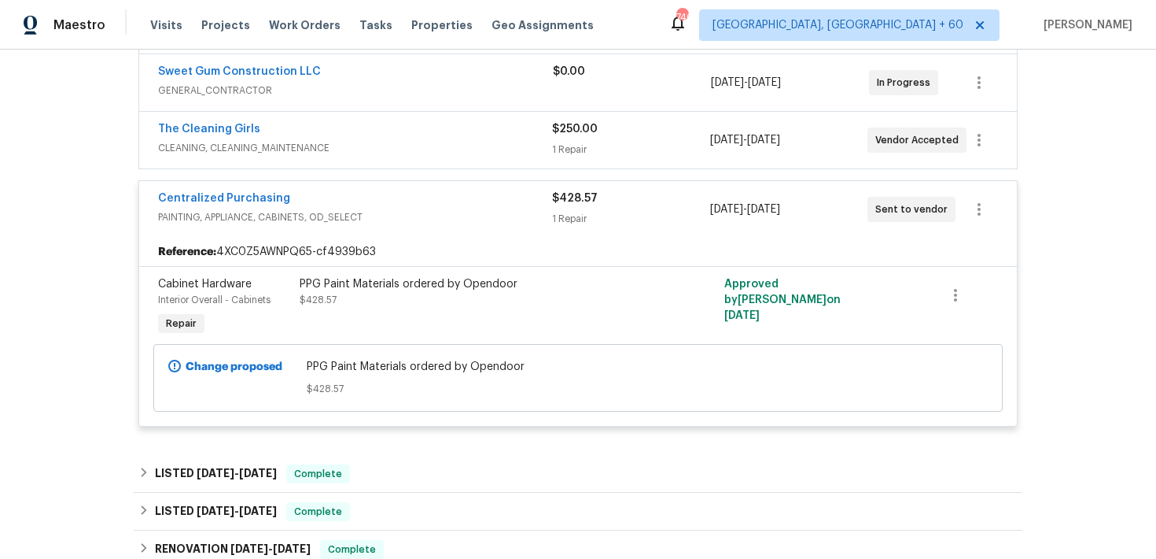
click at [566, 219] on div "1 Repair" at bounding box center [630, 219] width 157 height 16
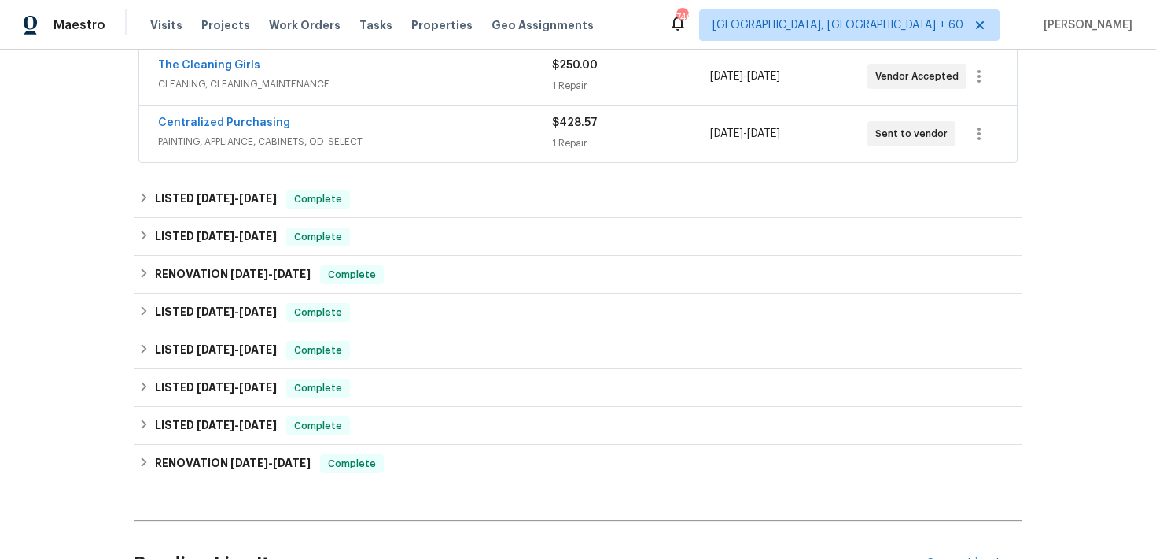
scroll to position [428, 0]
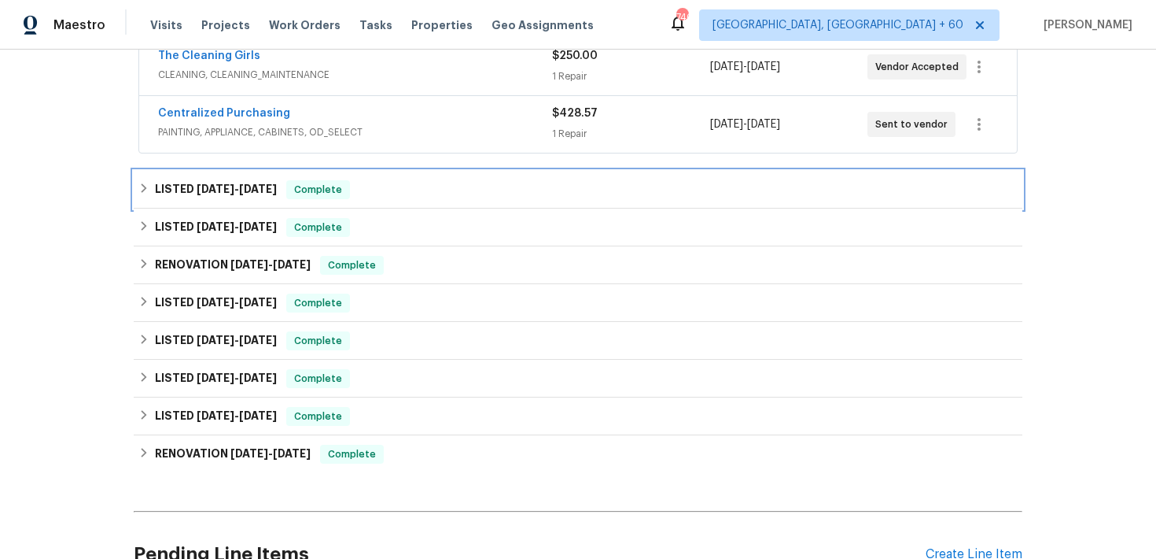
click at [479, 192] on div "LISTED 6/26/25 - 7/1/25 Complete" at bounding box center [578, 189] width 880 height 19
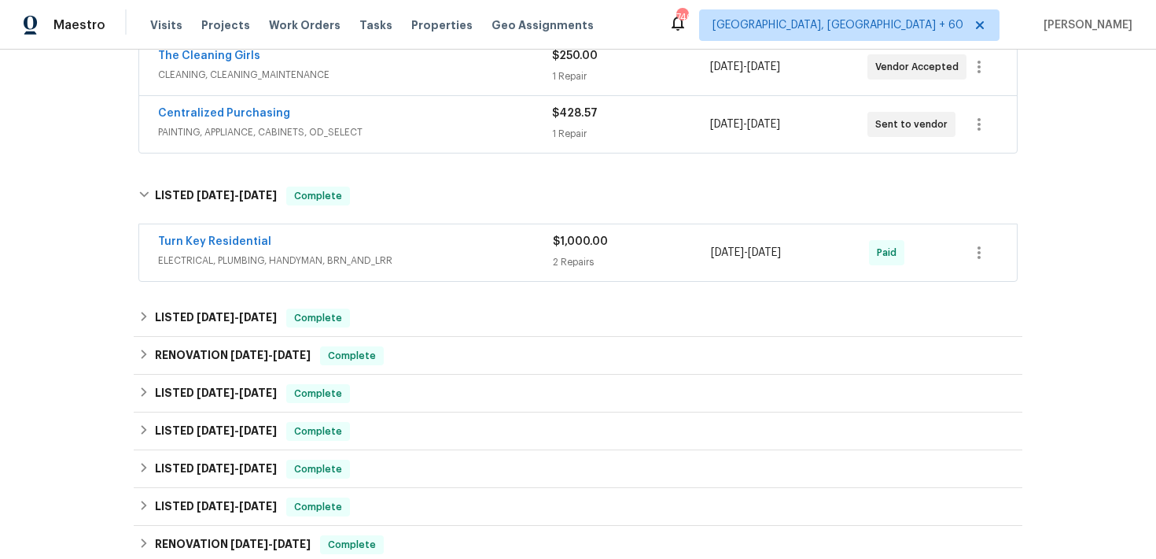
click at [577, 254] on div "2 Repairs" at bounding box center [632, 262] width 158 height 16
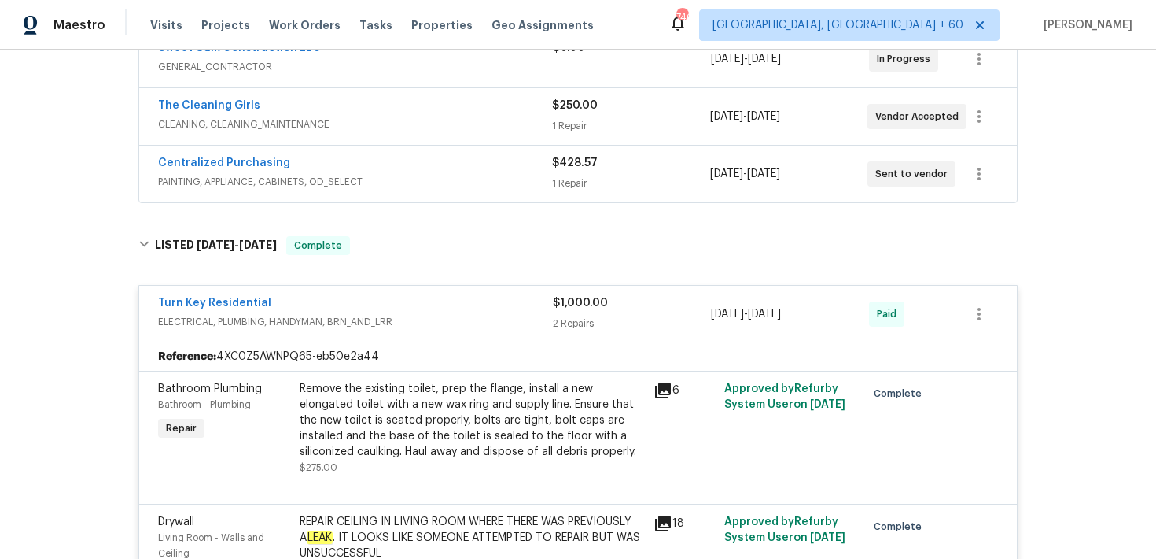
scroll to position [362, 0]
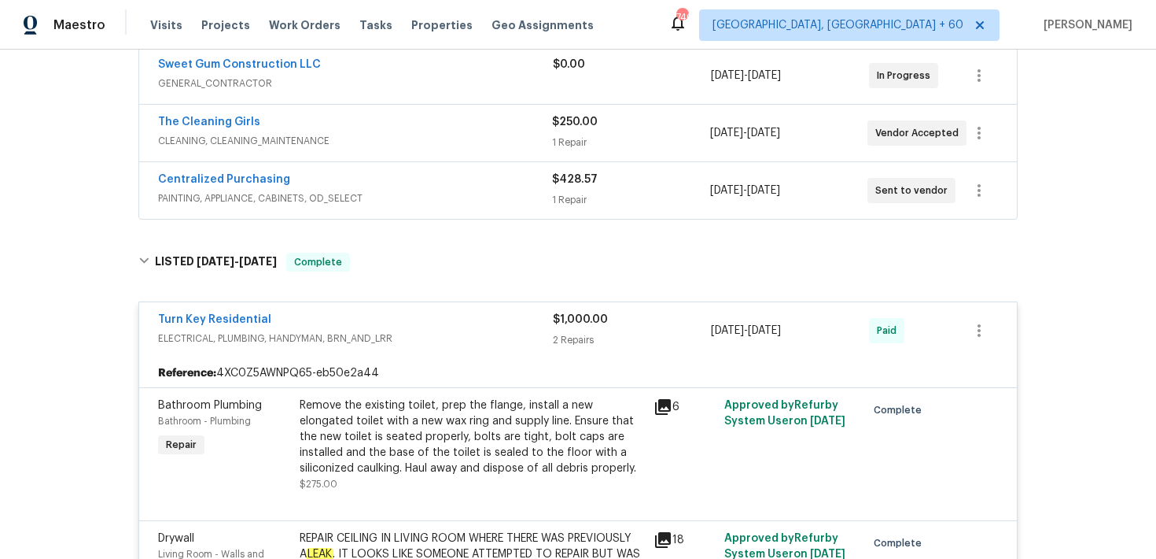
click at [565, 326] on div "$1,000.00" at bounding box center [632, 320] width 158 height 16
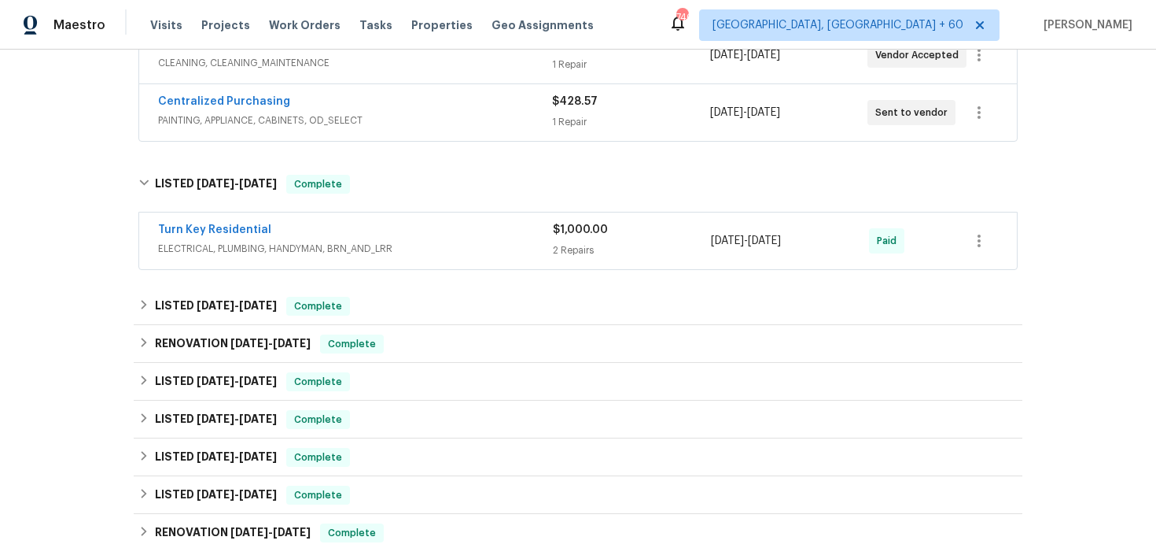
scroll to position [454, 0]
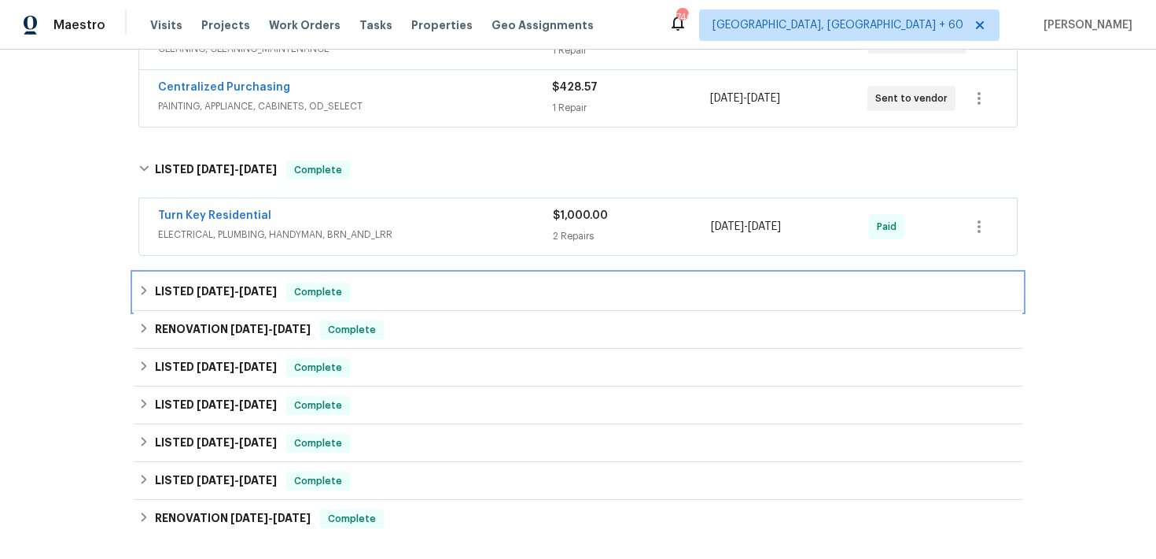
click at [470, 295] on div "LISTED 6/20/25 - 6/25/25 Complete" at bounding box center [578, 291] width 880 height 19
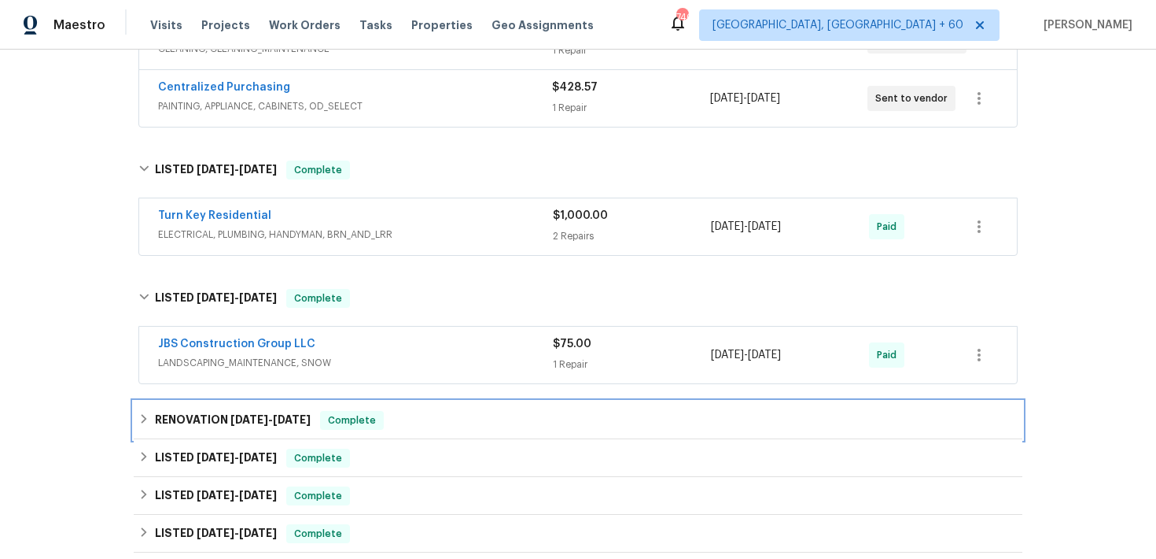
click at [496, 414] on div "RENOVATION 4/28/25 - 8/27/25 Complete" at bounding box center [578, 420] width 880 height 19
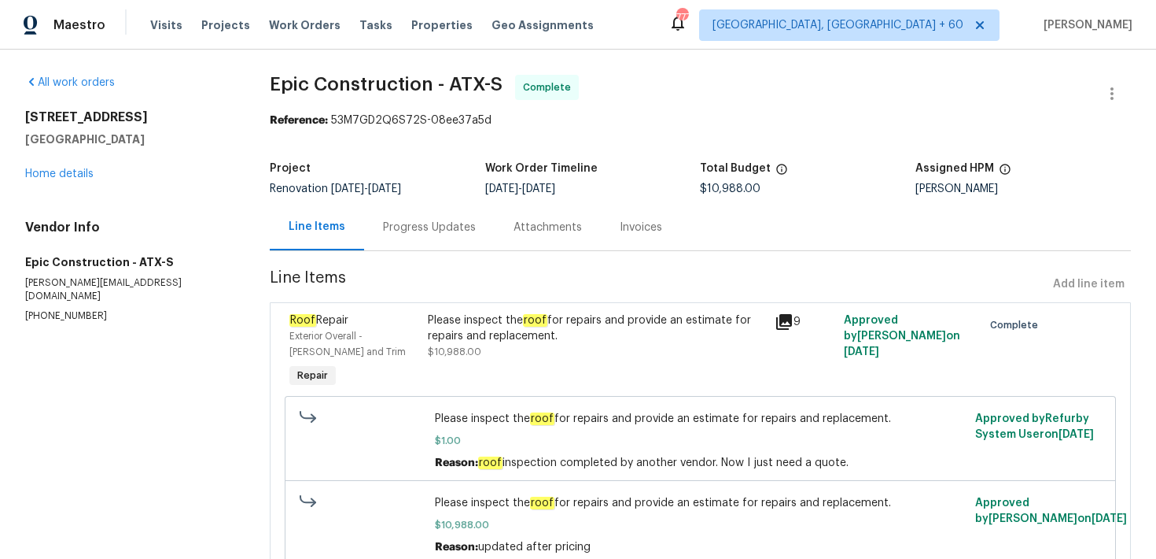
click at [424, 234] on div "Progress Updates" at bounding box center [429, 227] width 93 height 16
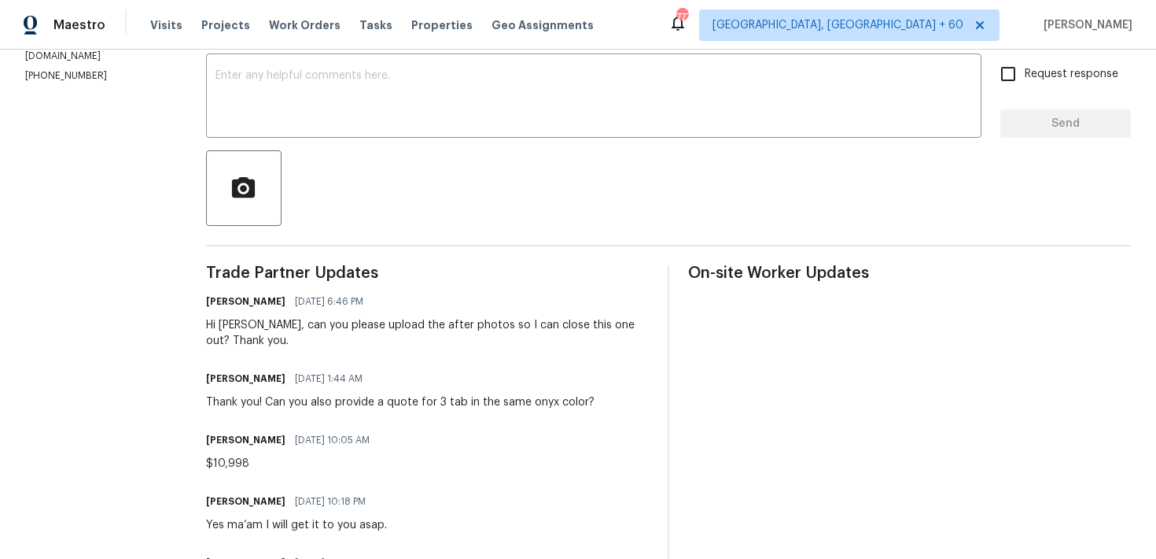
scroll to position [263, 0]
